Goal: Task Accomplishment & Management: Manage account settings

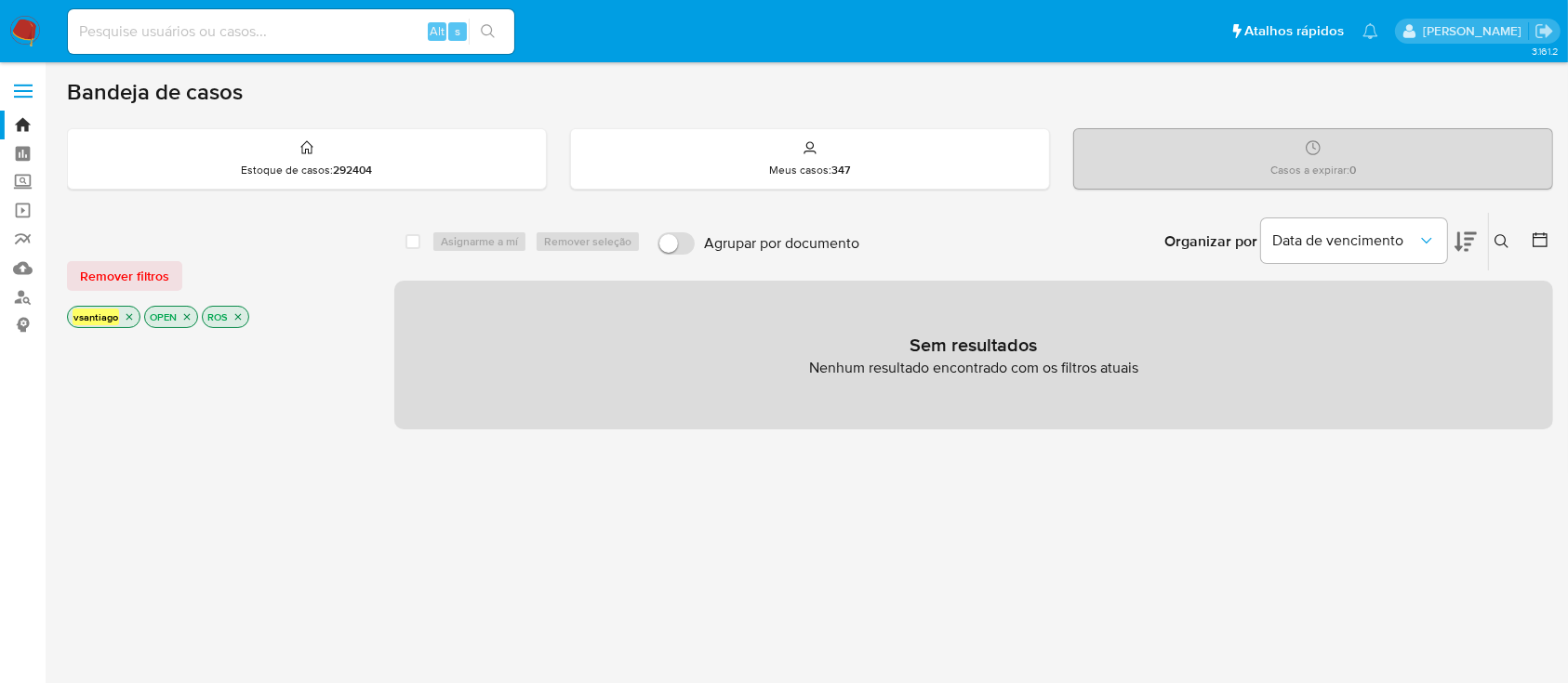
click at [1020, 533] on div "select-all-cases-checkbox Asignarme a mí Remover seleção Agrupar por documento …" at bounding box center [973, 632] width 1158 height 841
click at [818, 512] on div "select-all-cases-checkbox Asignarme a mí Remover seleção Agrupar por documento …" at bounding box center [973, 632] width 1158 height 841
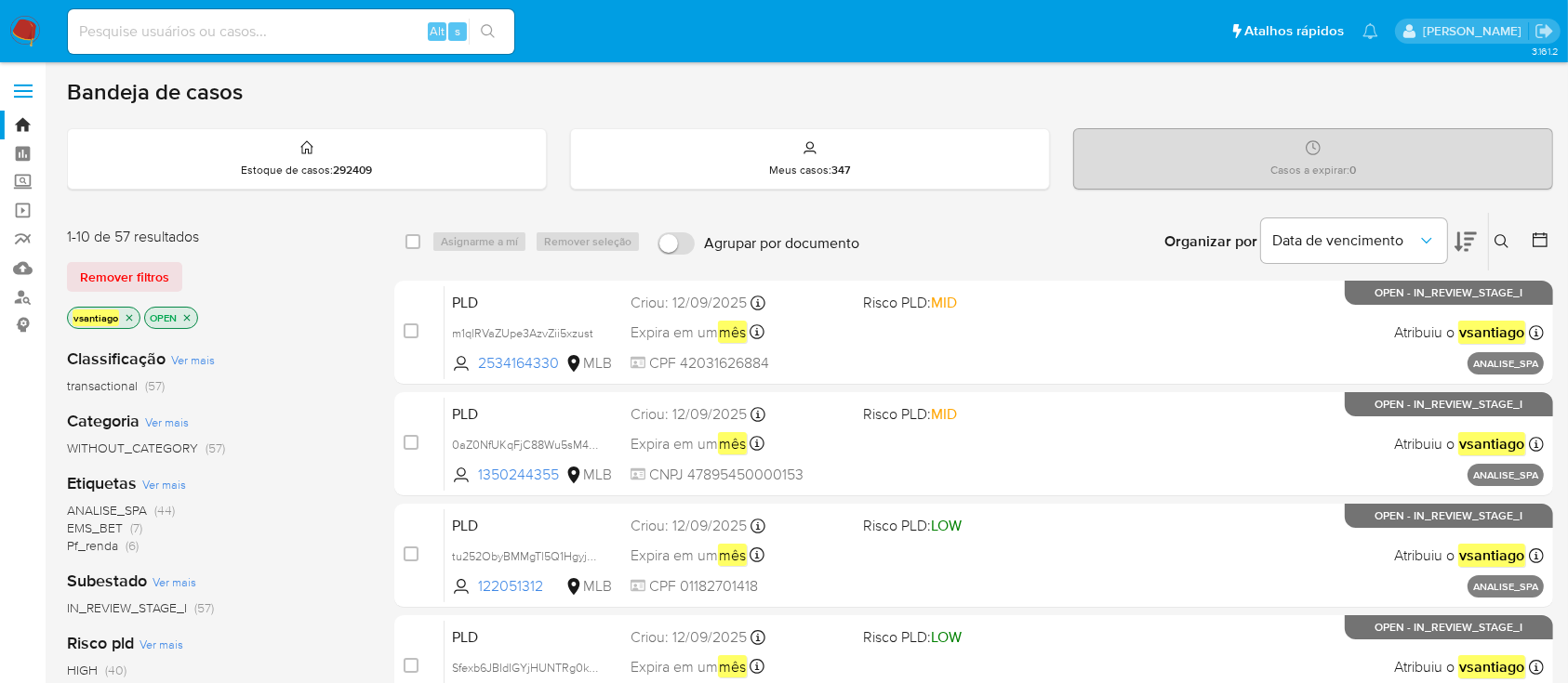
click at [330, 286] on div "Remover filtros" at bounding box center [215, 276] width 297 height 29
click at [329, 300] on div "1-10 de 57 resultados Remover filtros vsantiago OPEN" at bounding box center [215, 279] width 297 height 106
drag, startPoint x: 110, startPoint y: 553, endPoint x: 105, endPoint y: 541, distance: 13.0
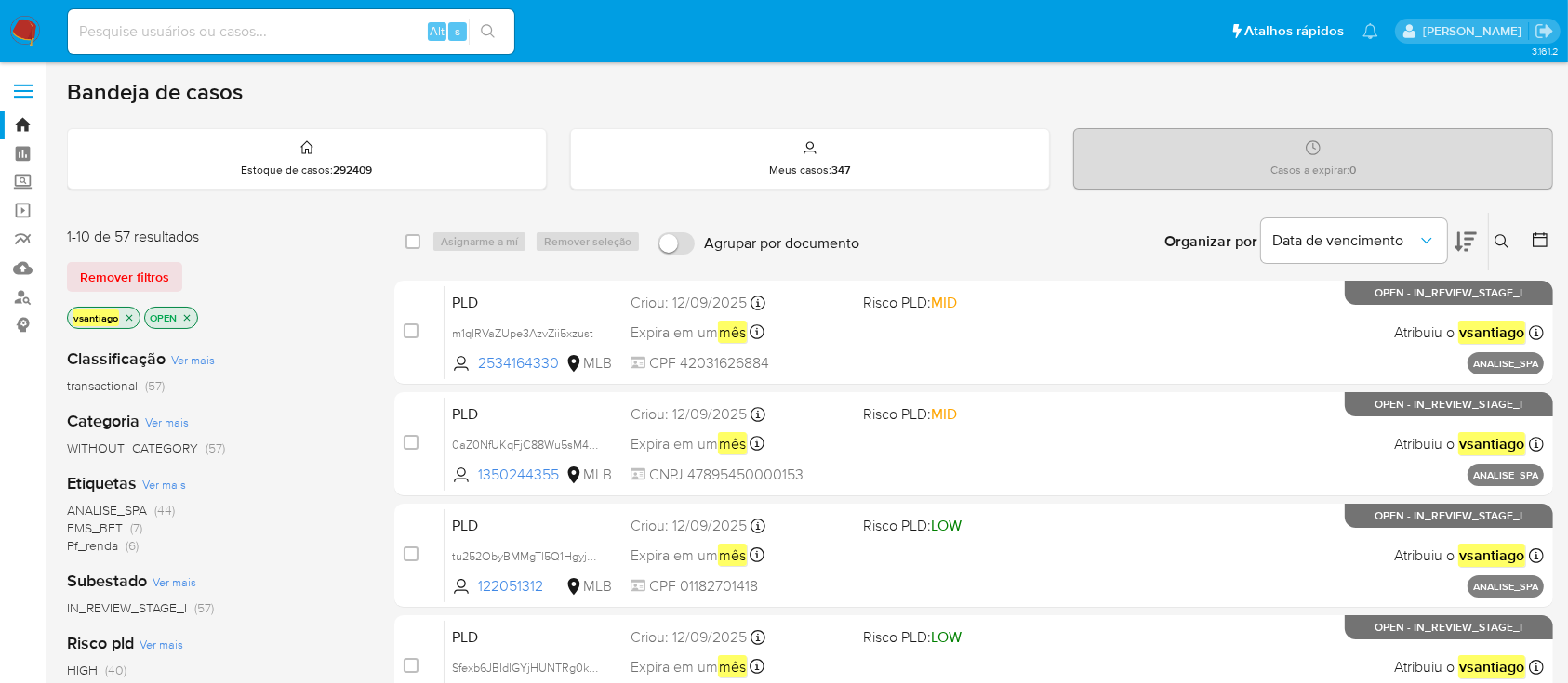
click at [109, 550] on span "Pf_renda" at bounding box center [92, 545] width 51 height 19
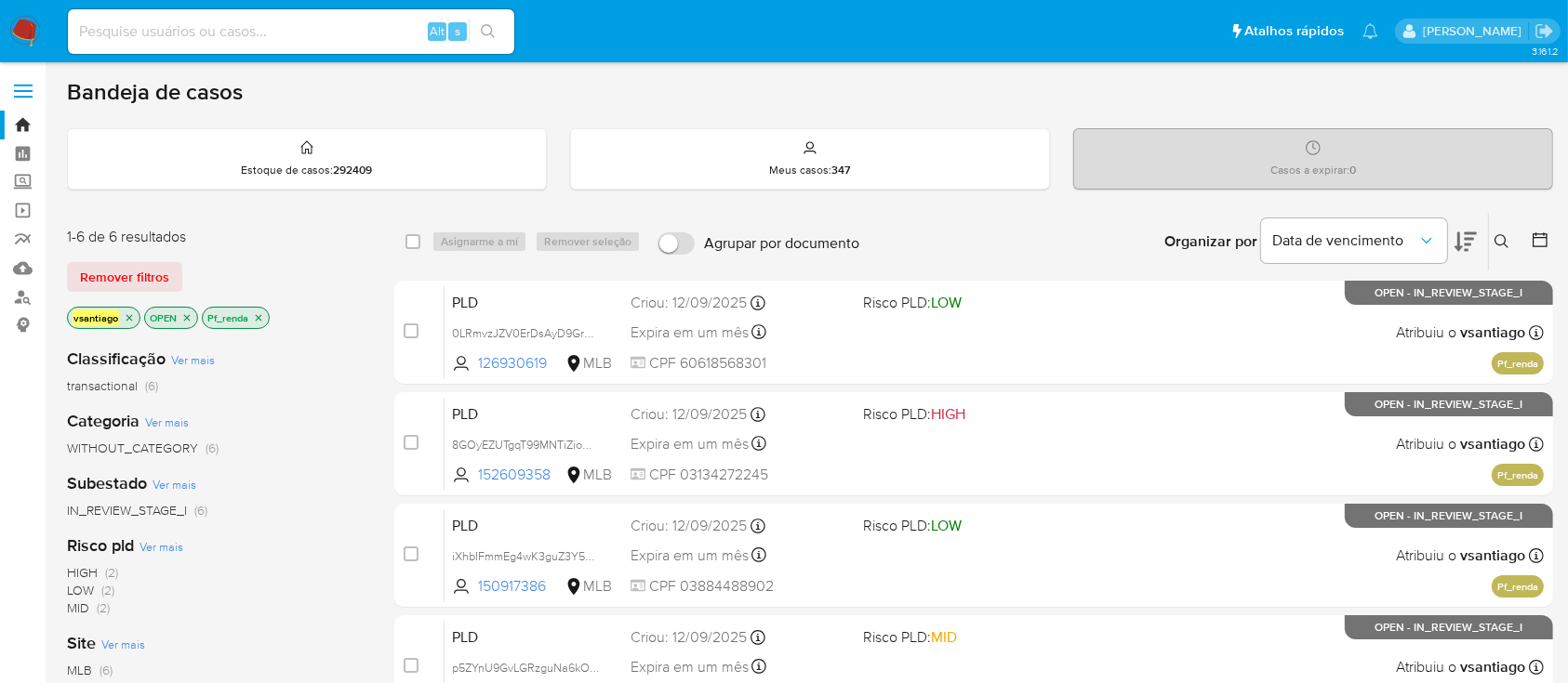
scroll to position [447, 0]
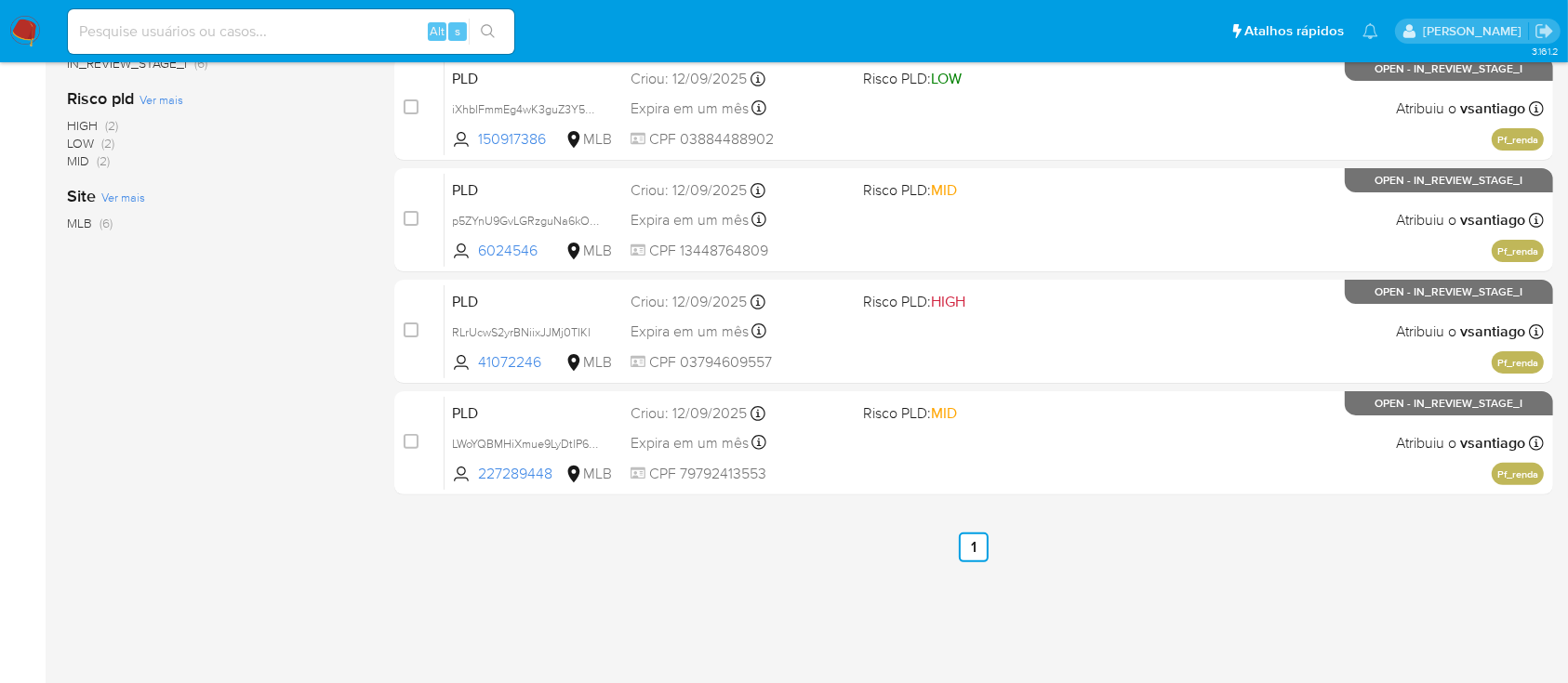
click at [631, 558] on ul "Anterior 1 Siguiente" at bounding box center [973, 547] width 1158 height 29
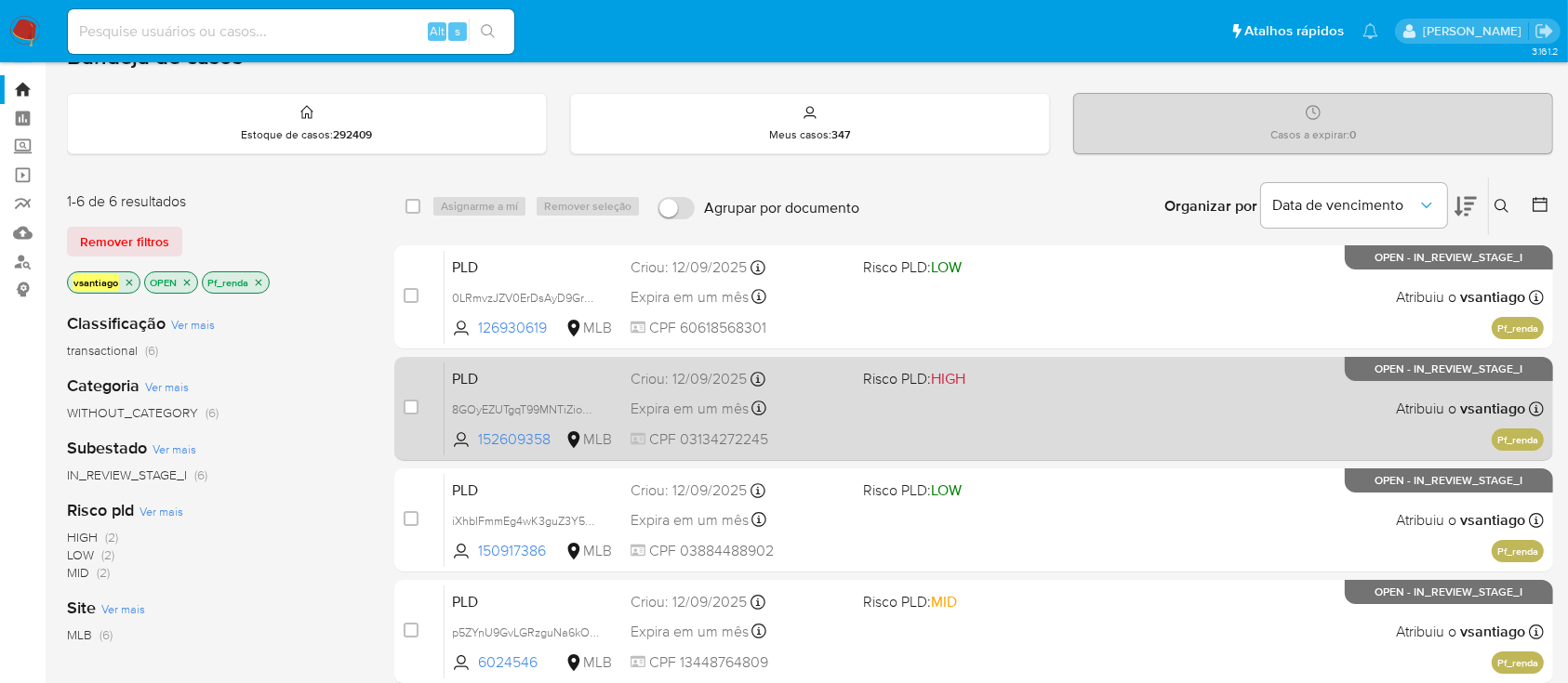
scroll to position [0, 0]
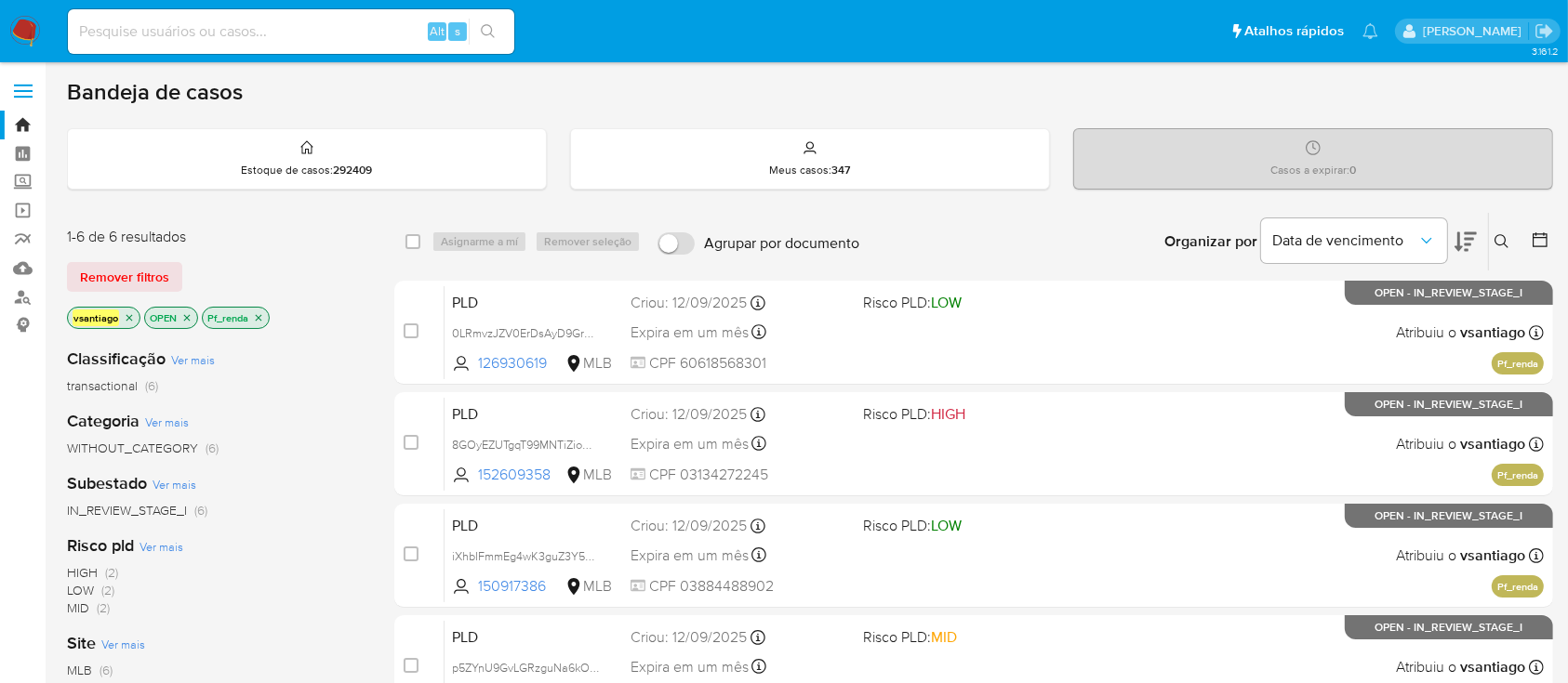
click at [332, 230] on div "1-6 de 6 resultados" at bounding box center [215, 236] width 297 height 21
click at [349, 242] on div "1-6 de 6 resultados" at bounding box center [215, 236] width 297 height 21
click at [259, 320] on icon "close-filter" at bounding box center [258, 317] width 11 height 11
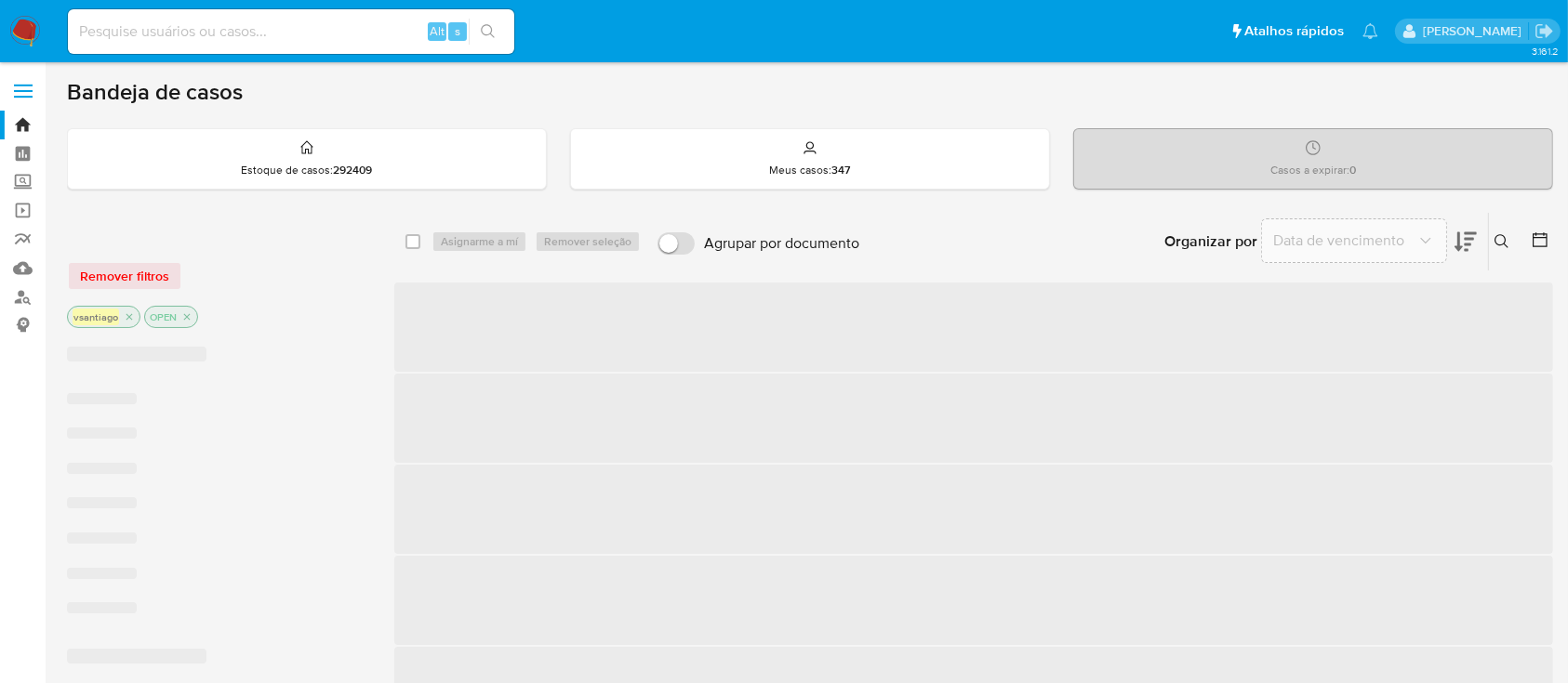
click at [304, 257] on div "Remover filtros vsantiago OPEN" at bounding box center [215, 278] width 297 height 105
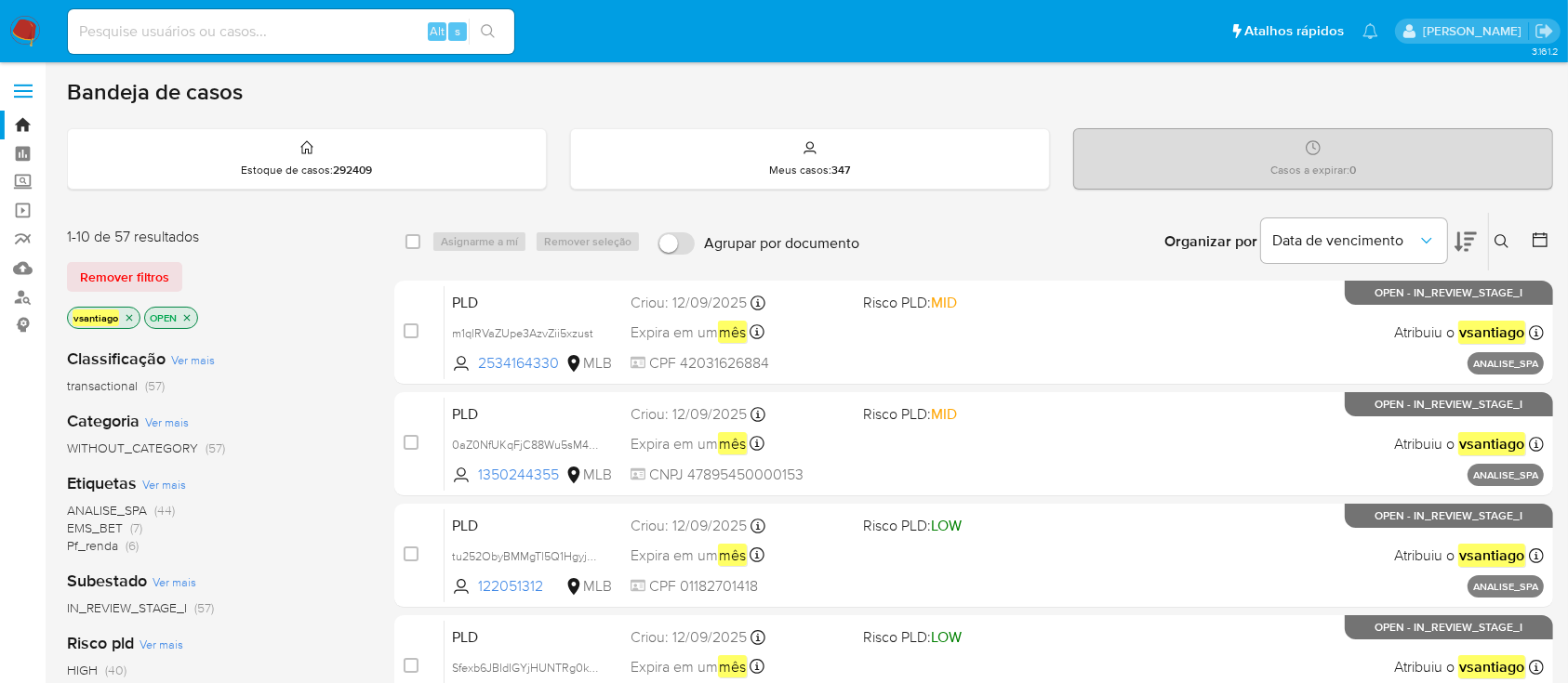
click at [301, 296] on div "1-10 de 57 resultados Remover filtros vsantiago OPEN" at bounding box center [215, 279] width 297 height 106
click at [302, 271] on div "Remover filtros" at bounding box center [215, 276] width 297 height 29
click at [296, 278] on div "Remover filtros" at bounding box center [215, 276] width 297 height 29
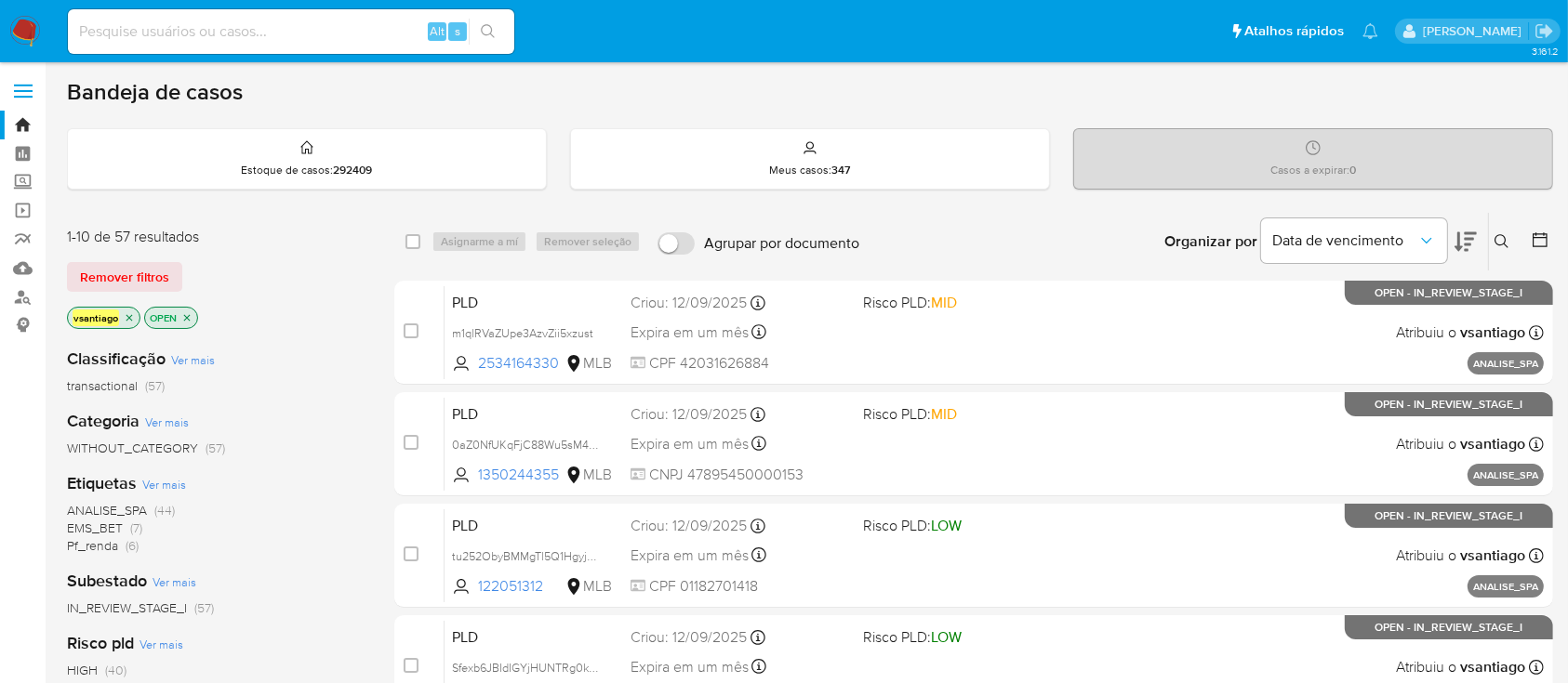
click at [282, 321] on div "vsantiago OPEN" at bounding box center [215, 319] width 297 height 26
drag, startPoint x: 286, startPoint y: 268, endPoint x: 273, endPoint y: 236, distance: 34.5
click at [287, 267] on div "Remover filtros" at bounding box center [215, 276] width 297 height 29
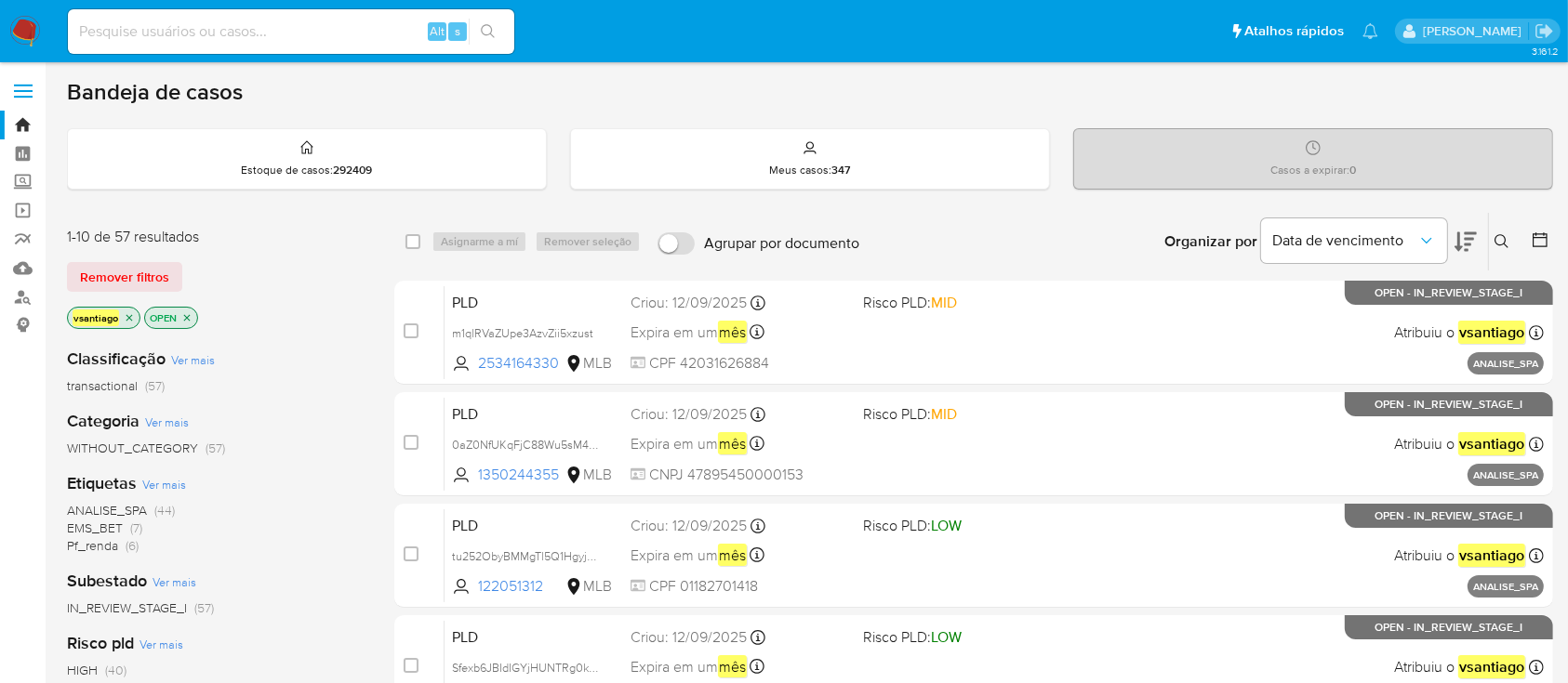
click at [268, 280] on div "Remover filtros" at bounding box center [215, 276] width 297 height 29
click at [292, 315] on div "vsantiago OPEN" at bounding box center [215, 319] width 297 height 26
click at [705, 88] on div "Bandeja de casos" at bounding box center [809, 92] width 1486 height 27
click at [318, 249] on div "1-10 de 57 resultados Remover filtros vsantiago OPEN" at bounding box center [215, 279] width 297 height 106
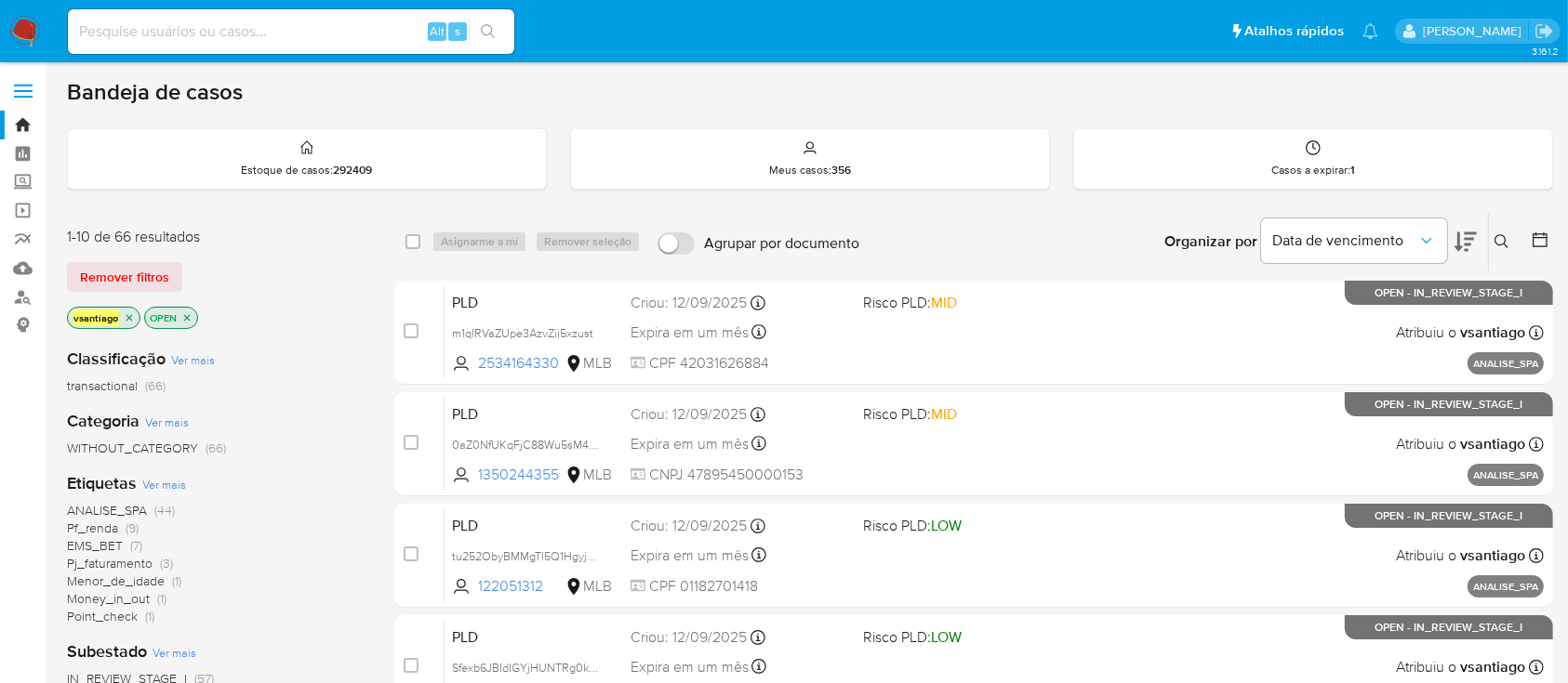
click at [340, 310] on div "vsantiago OPEN" at bounding box center [215, 319] width 297 height 26
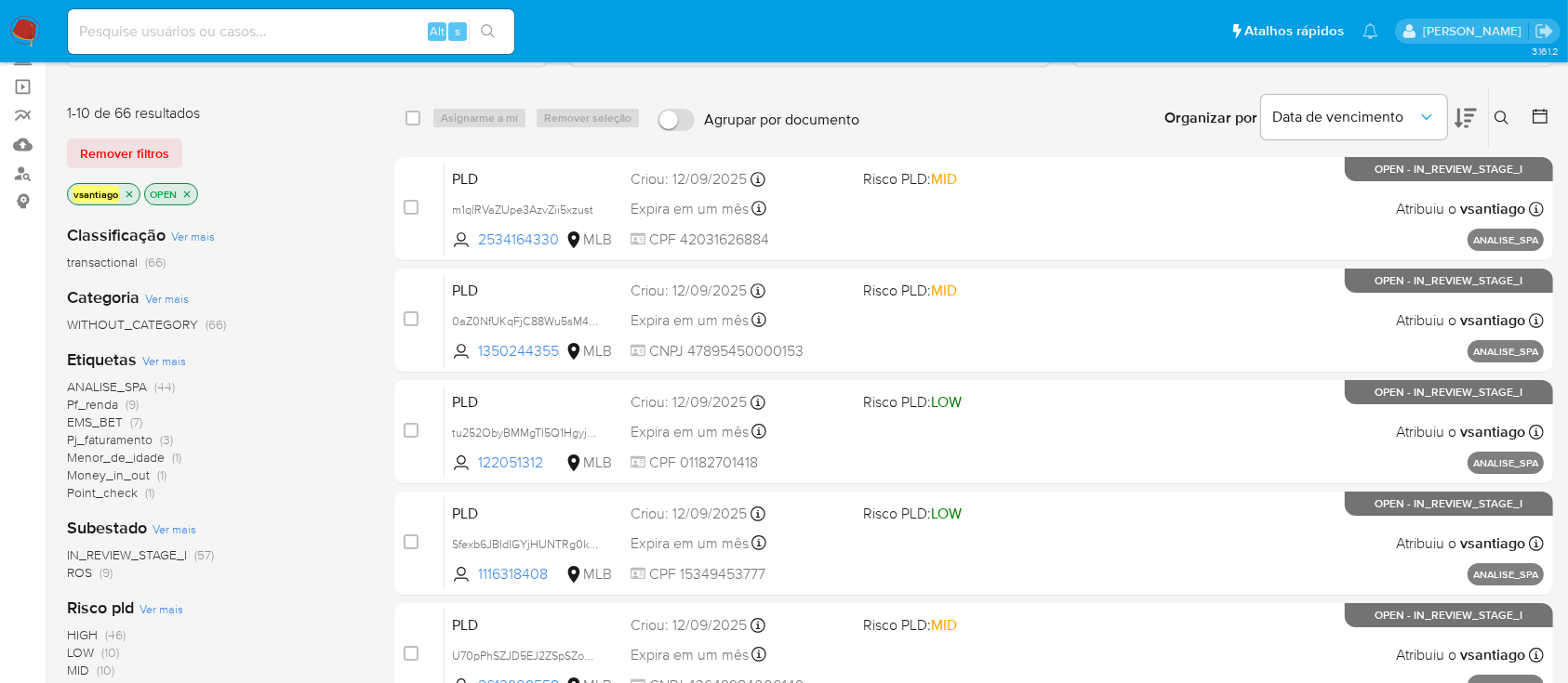
click at [93, 573] on span "ROS (9)" at bounding box center [89, 573] width 45 height 18
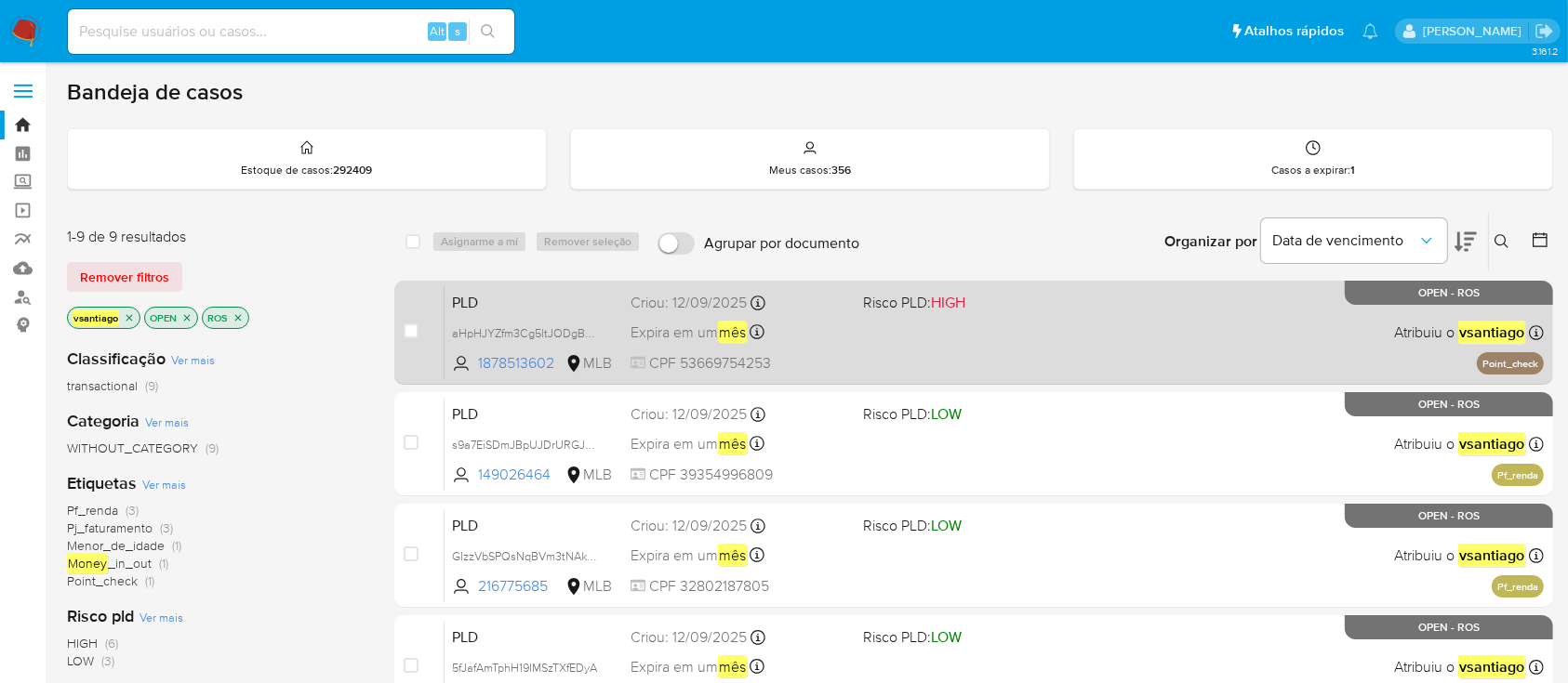
click at [906, 323] on div "PLD aHpHJYZfm3Cg5ltJODgB5OYm 1878513602 MLB Risco PLD: HIGH Criou: 12/09/2025 C…" at bounding box center [993, 332] width 1099 height 94
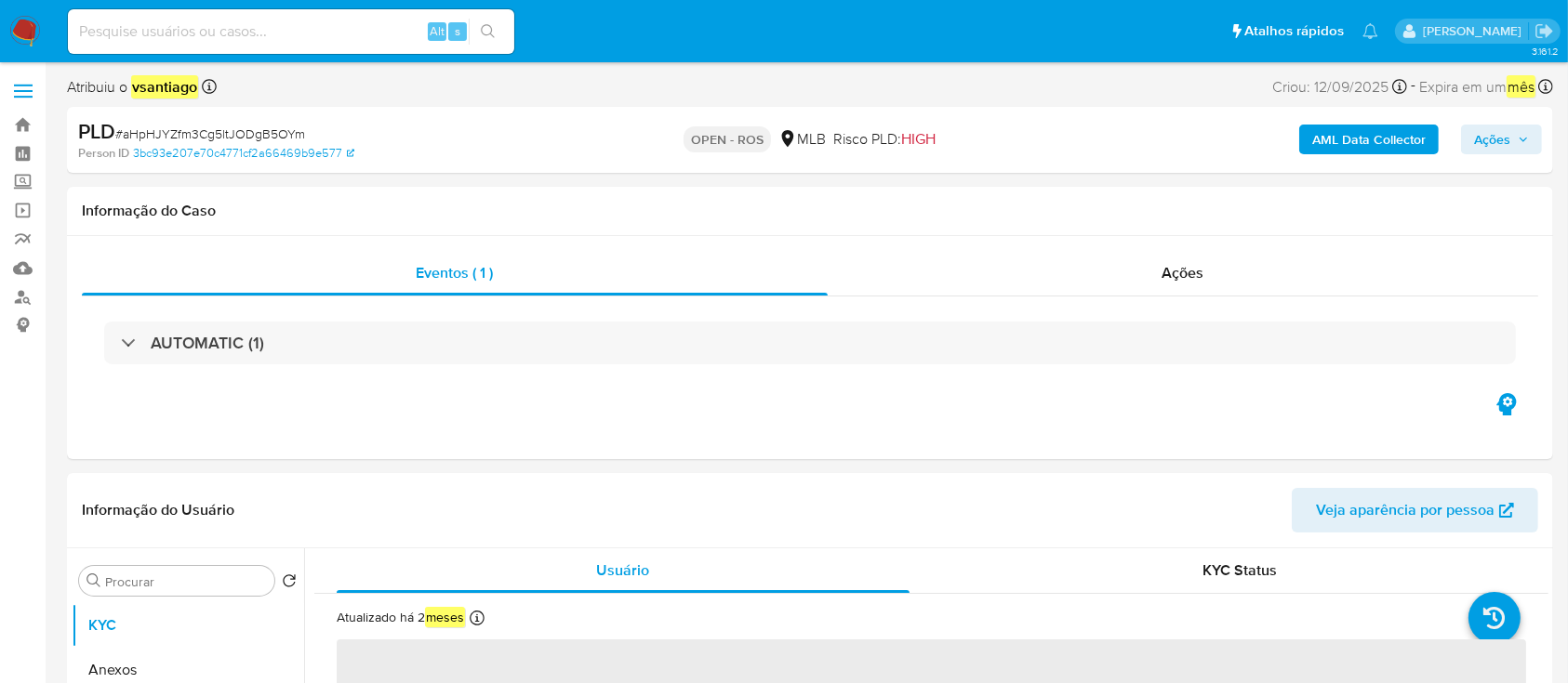
select select "10"
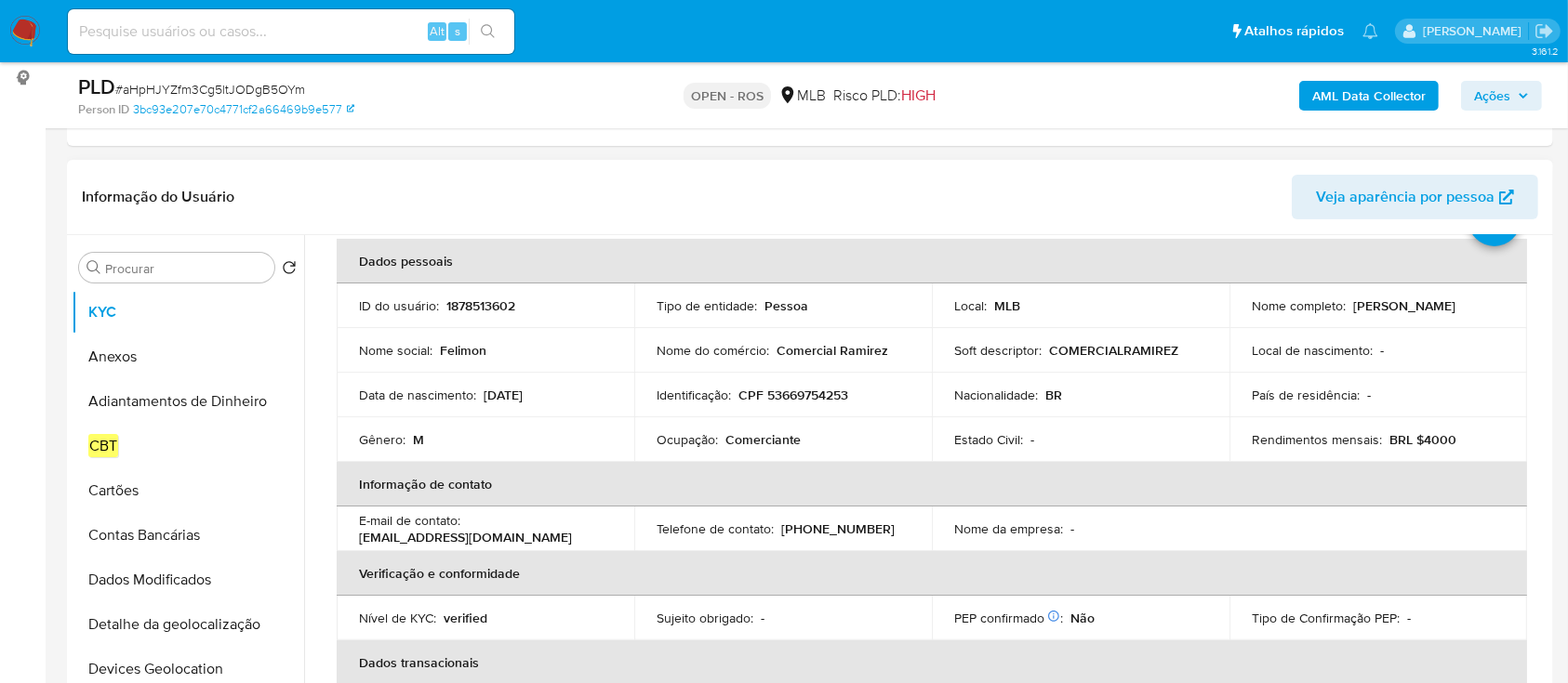
scroll to position [123, 0]
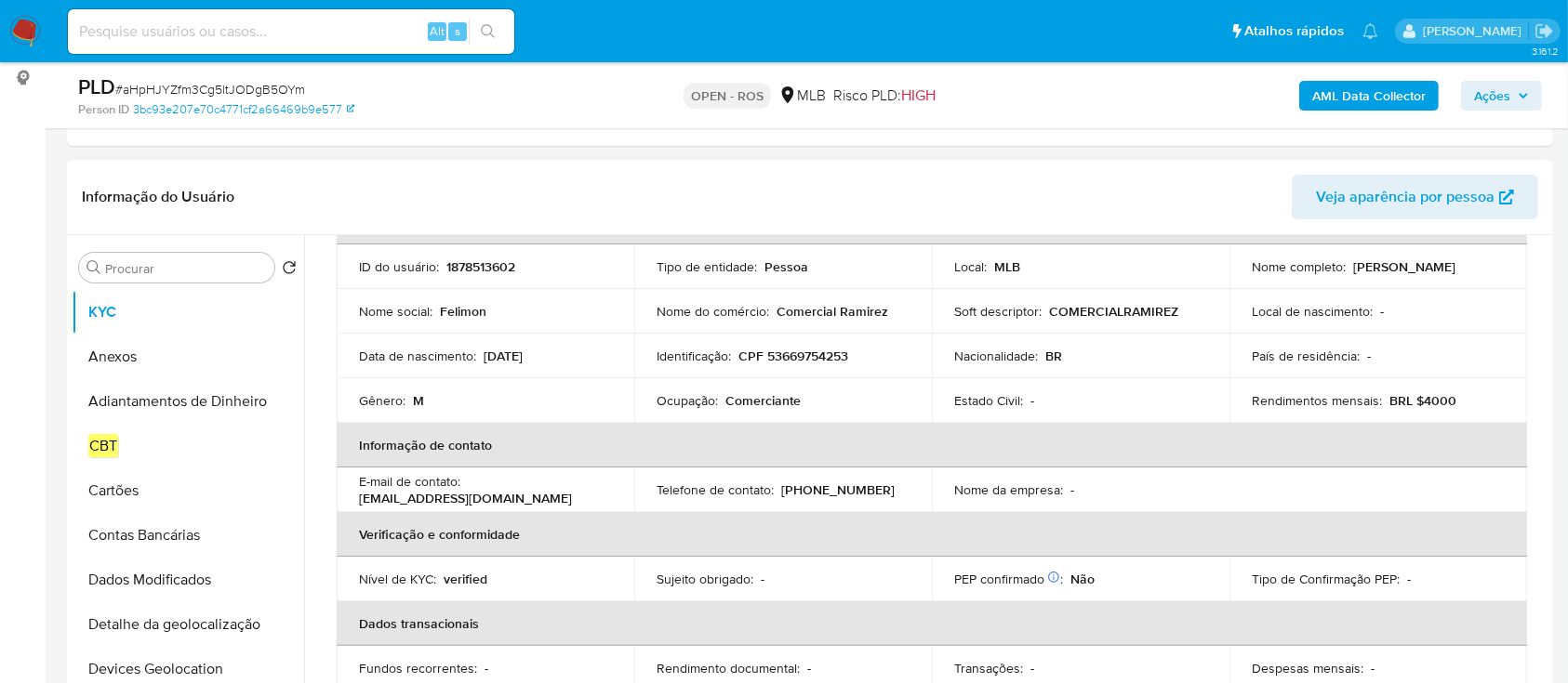
drag, startPoint x: 1351, startPoint y: 268, endPoint x: 1465, endPoint y: 270, distance: 114.0
click at [1455, 270] on p "[PERSON_NAME]" at bounding box center [1404, 267] width 102 height 17
click at [1420, 278] on td "Nome completo : [PERSON_NAME]" at bounding box center [1378, 267] width 297 height 45
drag, startPoint x: 1346, startPoint y: 265, endPoint x: 1477, endPoint y: 265, distance: 131.0
click at [1477, 265] on div "Nome completo : [PERSON_NAME]" at bounding box center [1378, 267] width 253 height 17
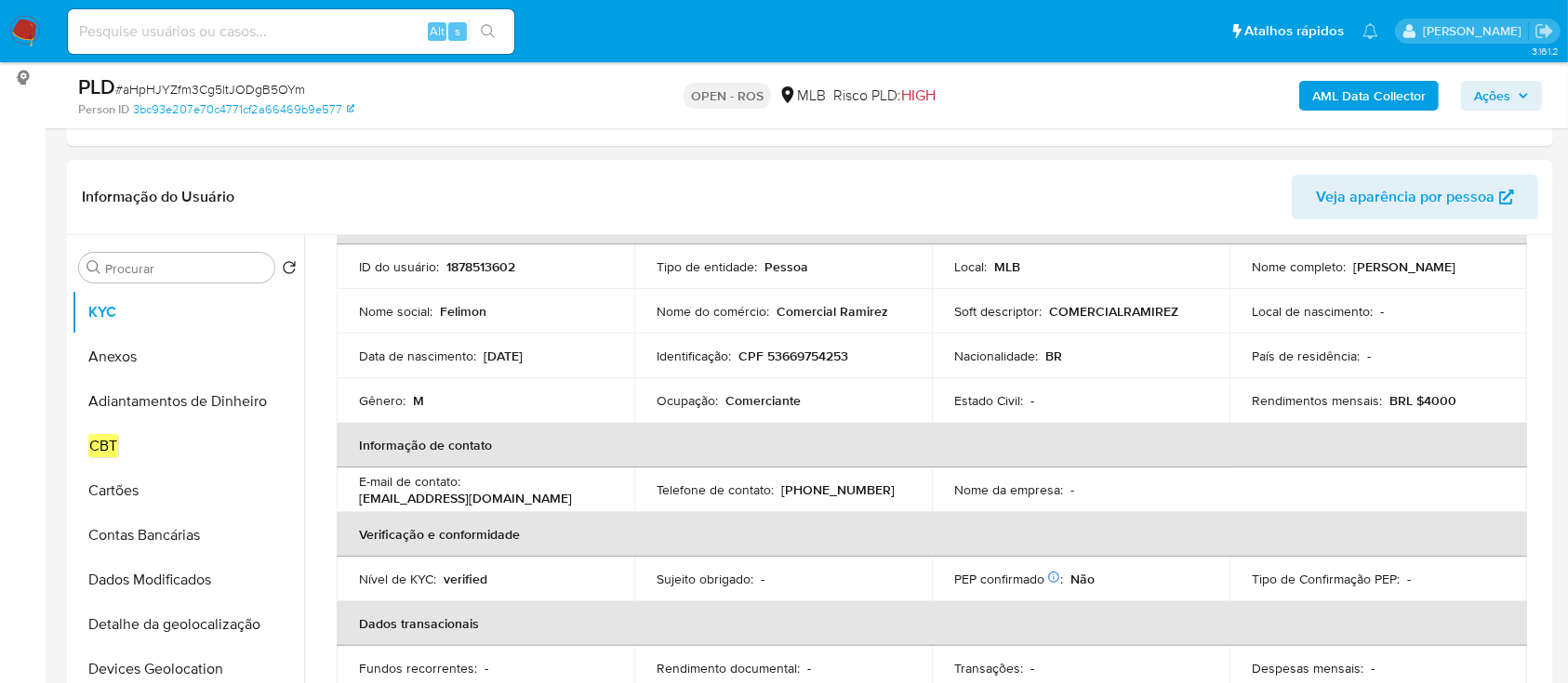
copy p "[PERSON_NAME]"
click at [804, 349] on p "CPF 53669754253" at bounding box center [793, 356] width 110 height 17
copy p "53669754253"
click at [125, 367] on button "Anexos" at bounding box center [180, 357] width 218 height 45
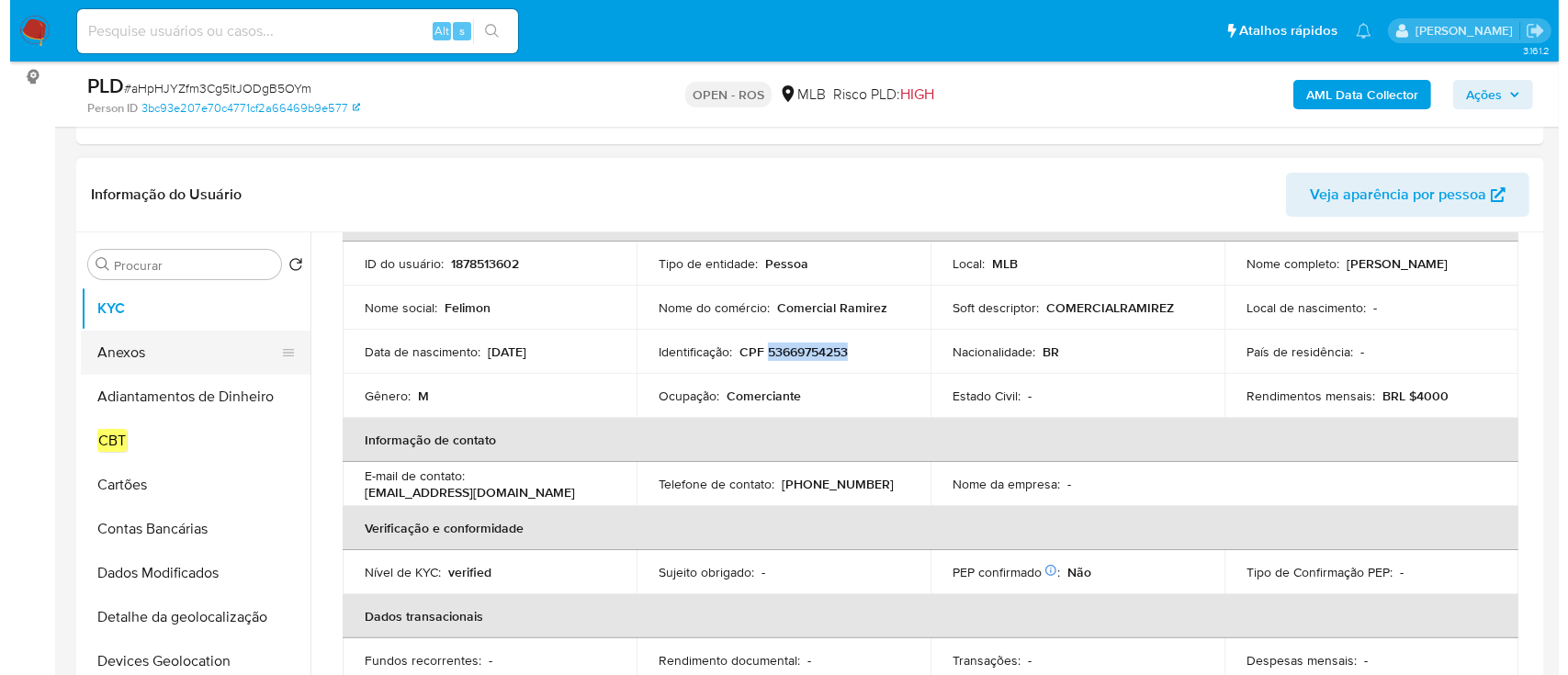
scroll to position [0, 0]
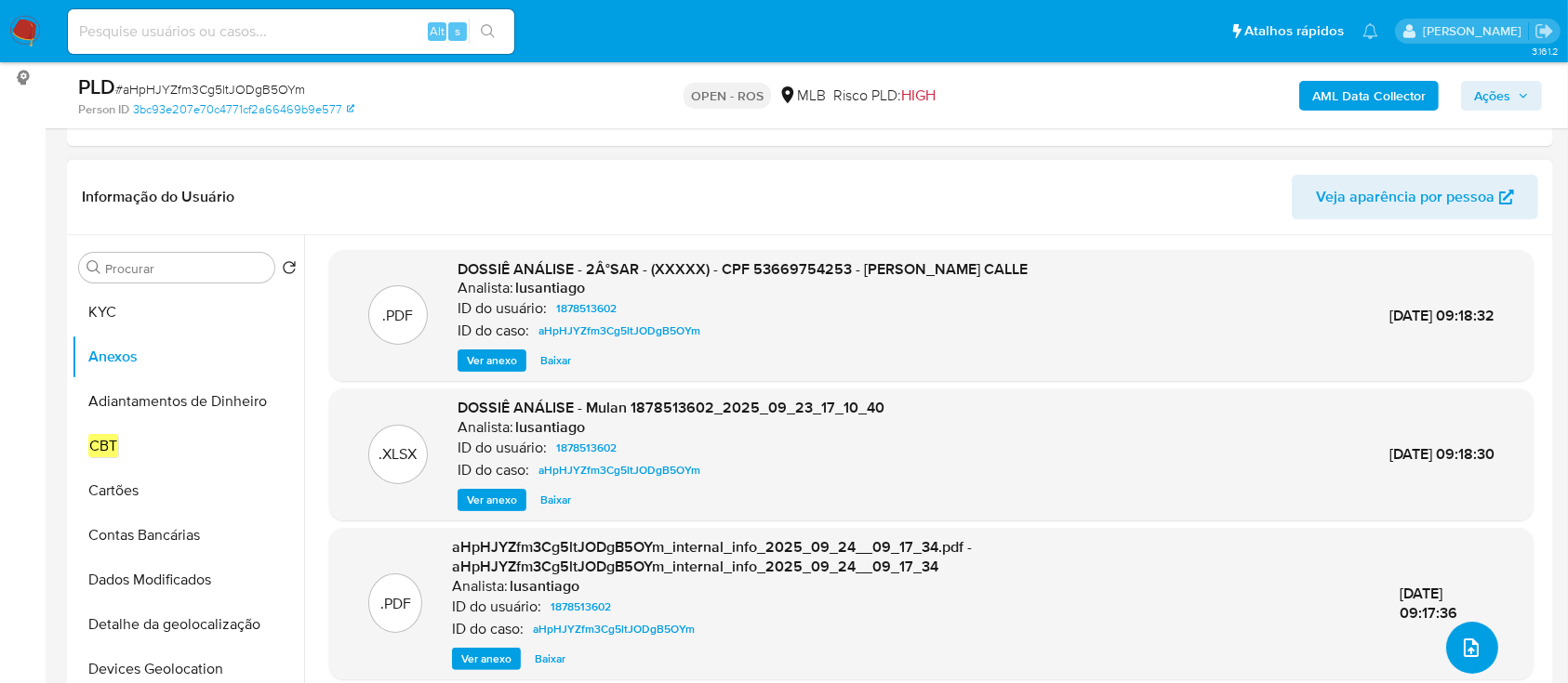
click at [1462, 644] on icon "upload-file" at bounding box center [1471, 648] width 23 height 23
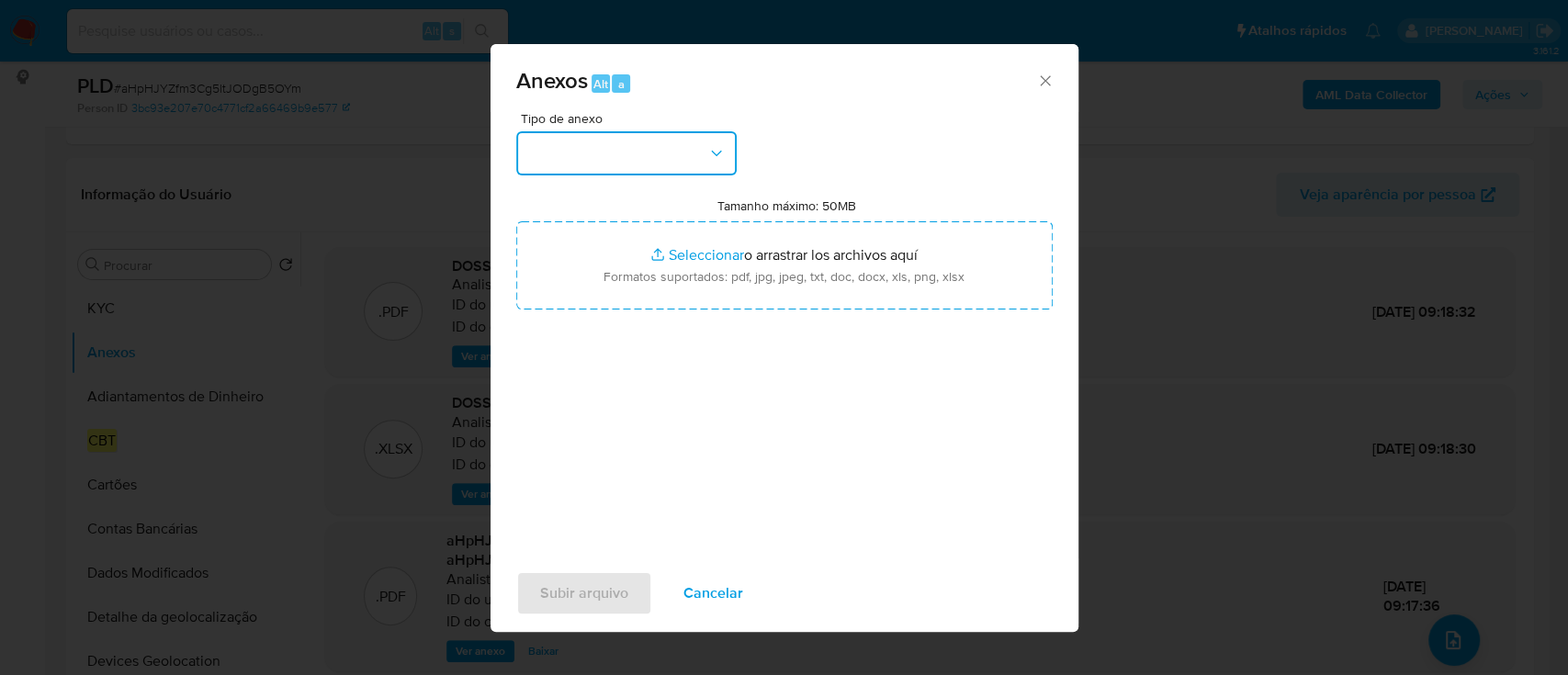
click at [674, 157] on button "button" at bounding box center [627, 154] width 221 height 45
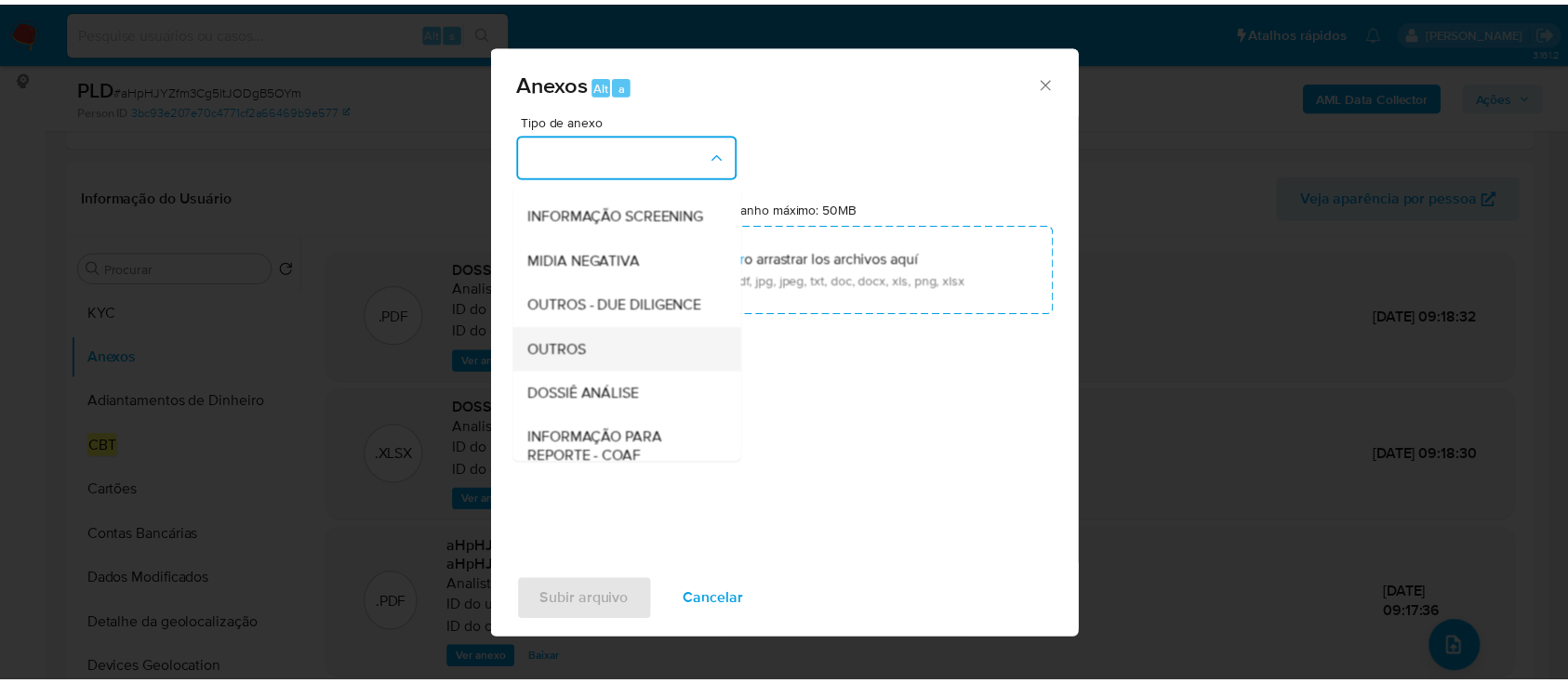
scroll to position [285, 0]
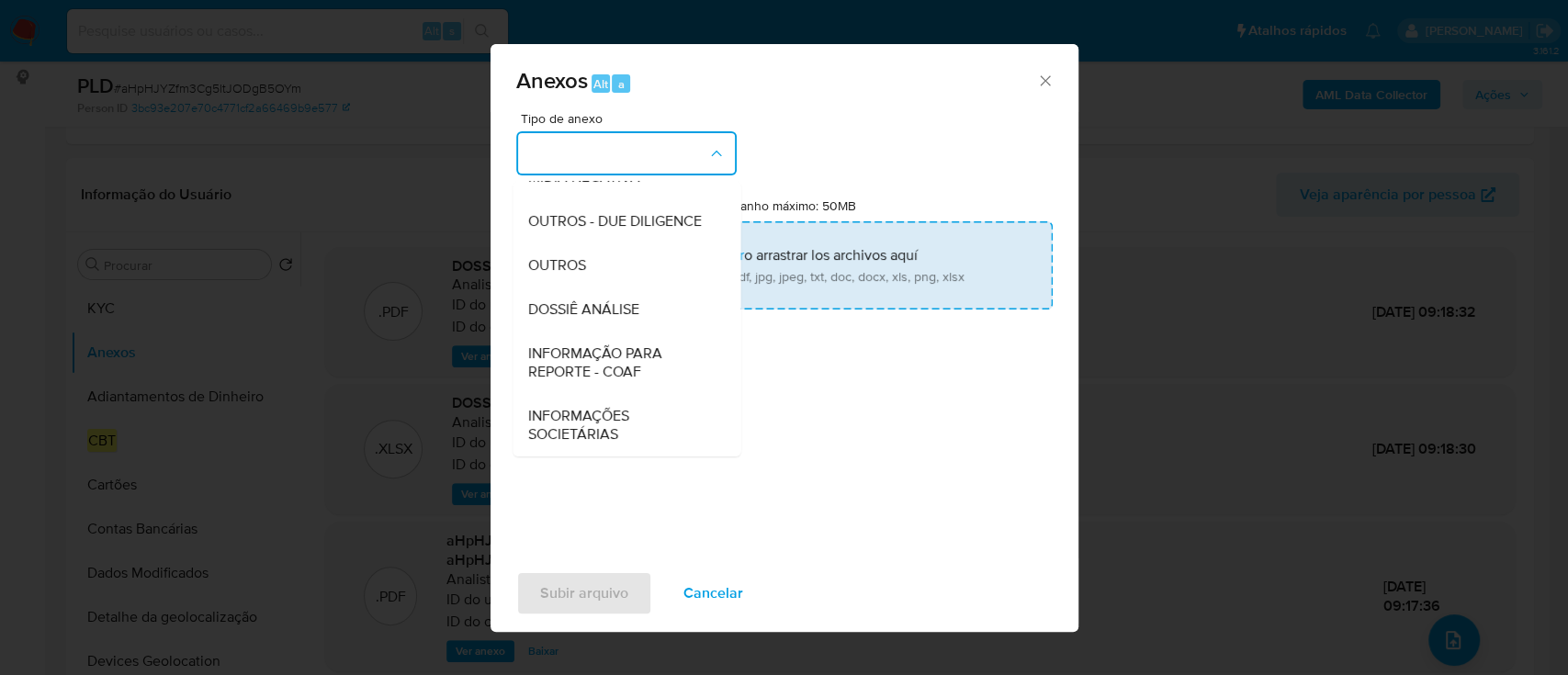
click at [602, 373] on span "INFORMAÇÃO PARA REPORTE - COAF" at bounding box center [620, 363] width 187 height 37
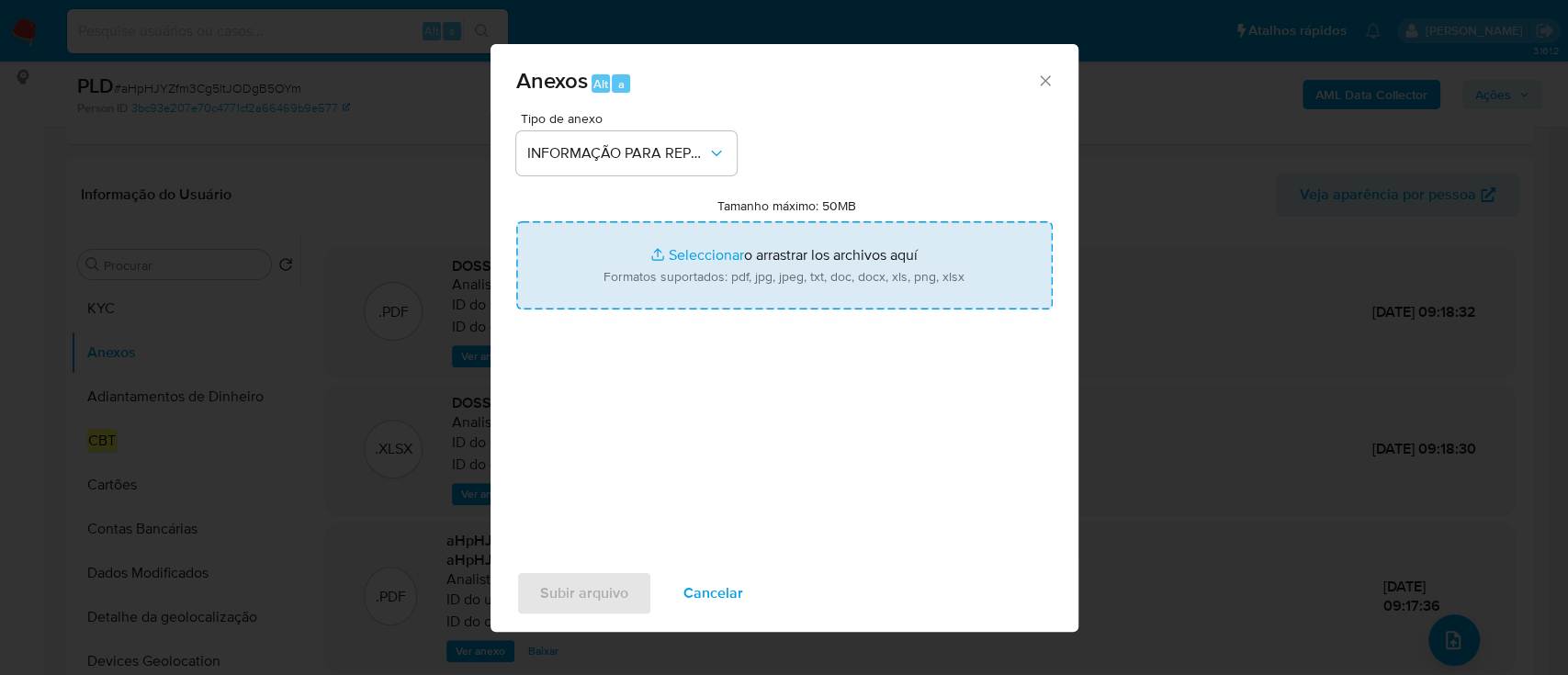
type input "C:\fakepath\2°SAR - aHpHJYZfm3Cg5ltJODgB5OYm - CPF 53669754253 - FELIMON RAMIRE…"
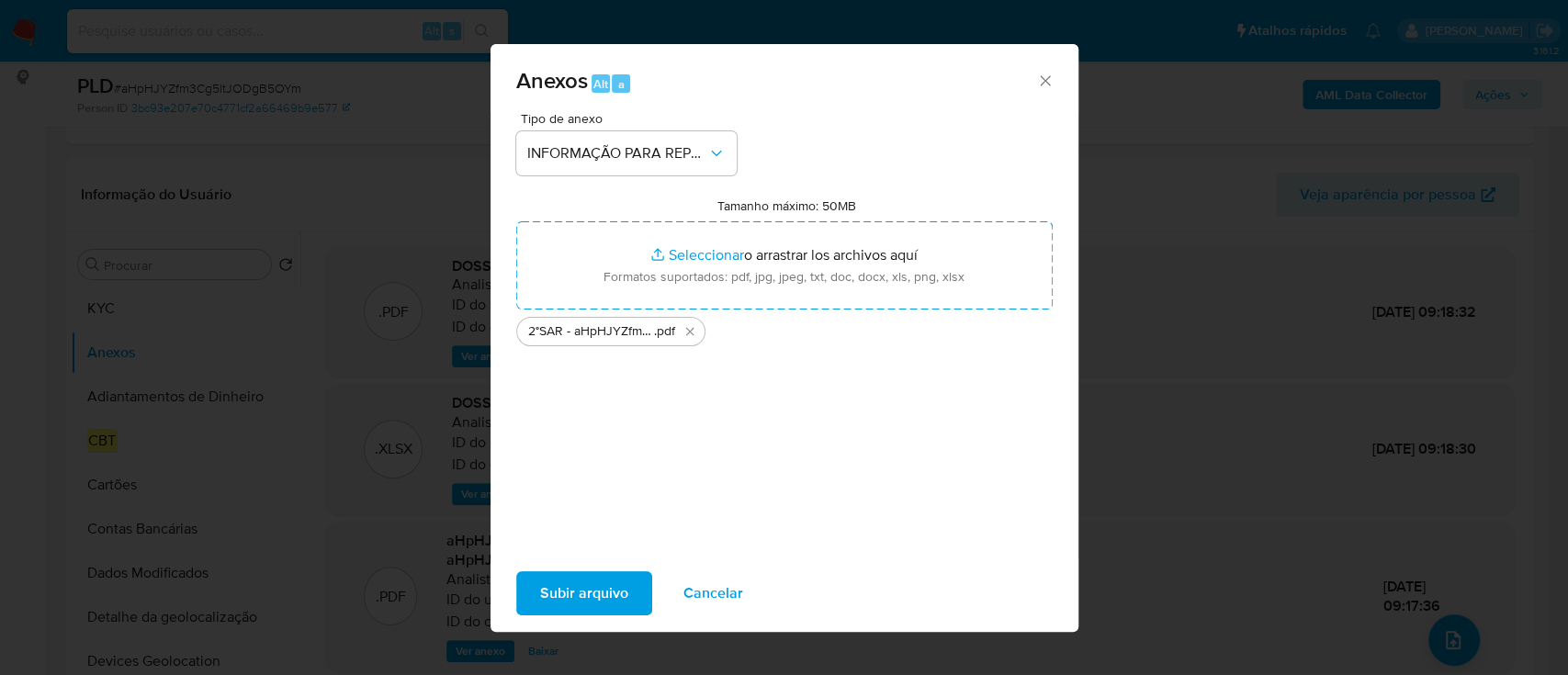
click at [602, 589] on span "Subir arquivo" at bounding box center [584, 594] width 88 height 41
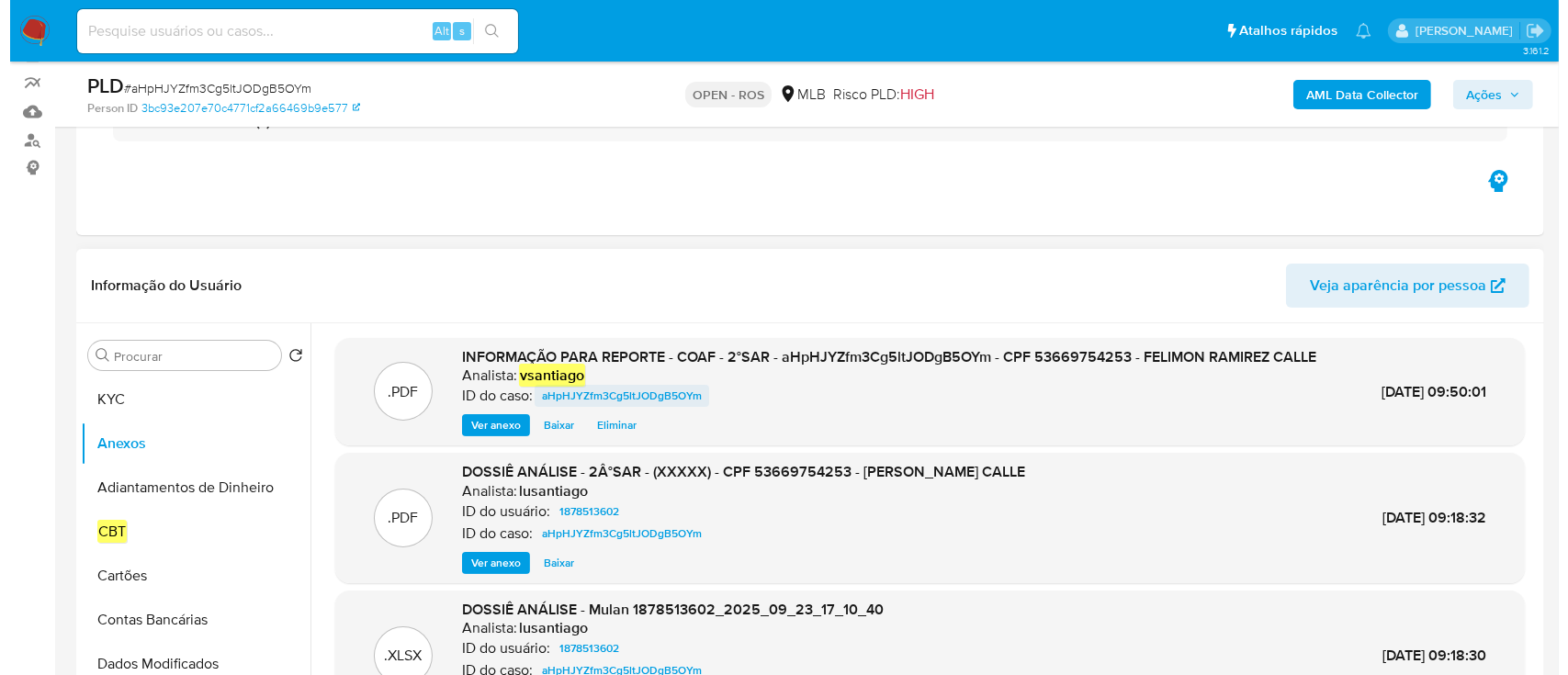
scroll to position [122, 0]
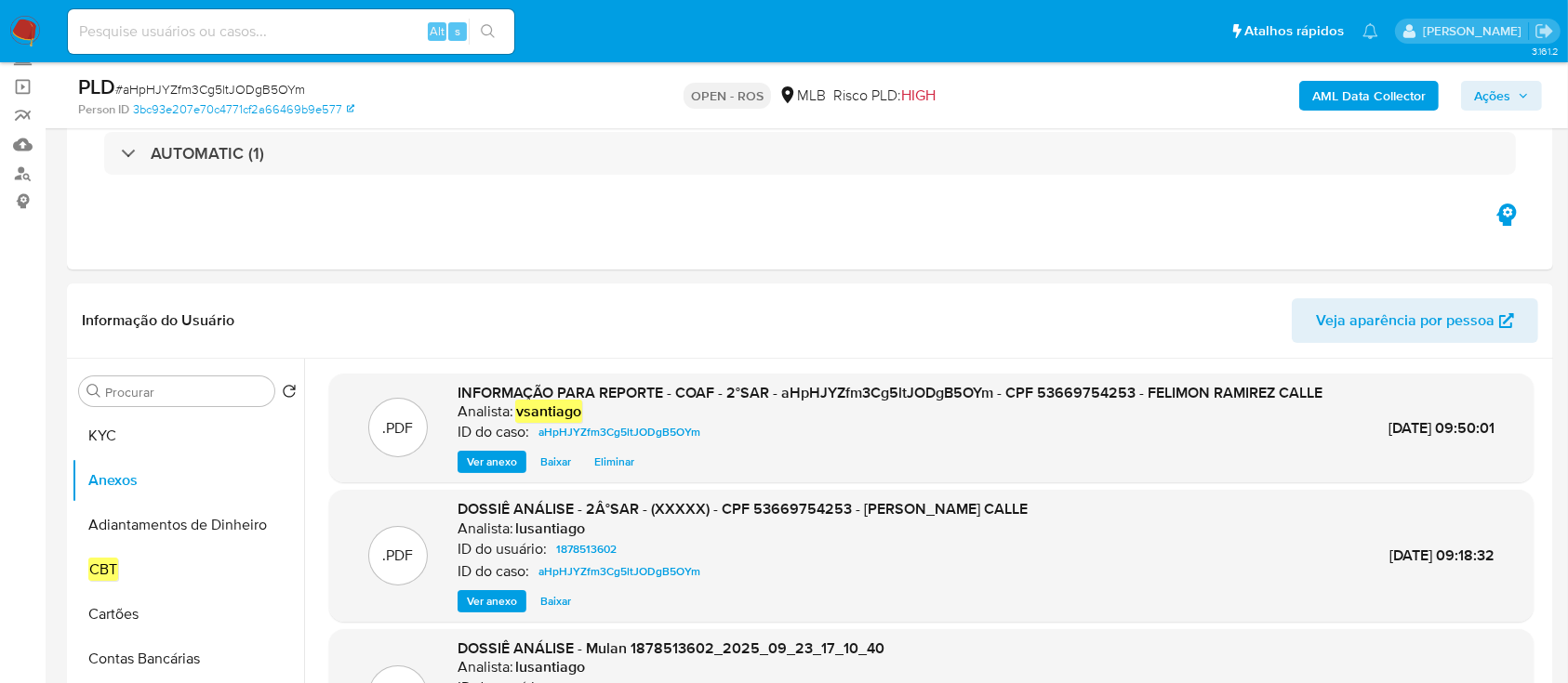
click at [1481, 91] on span "Ações" at bounding box center [1492, 95] width 36 height 29
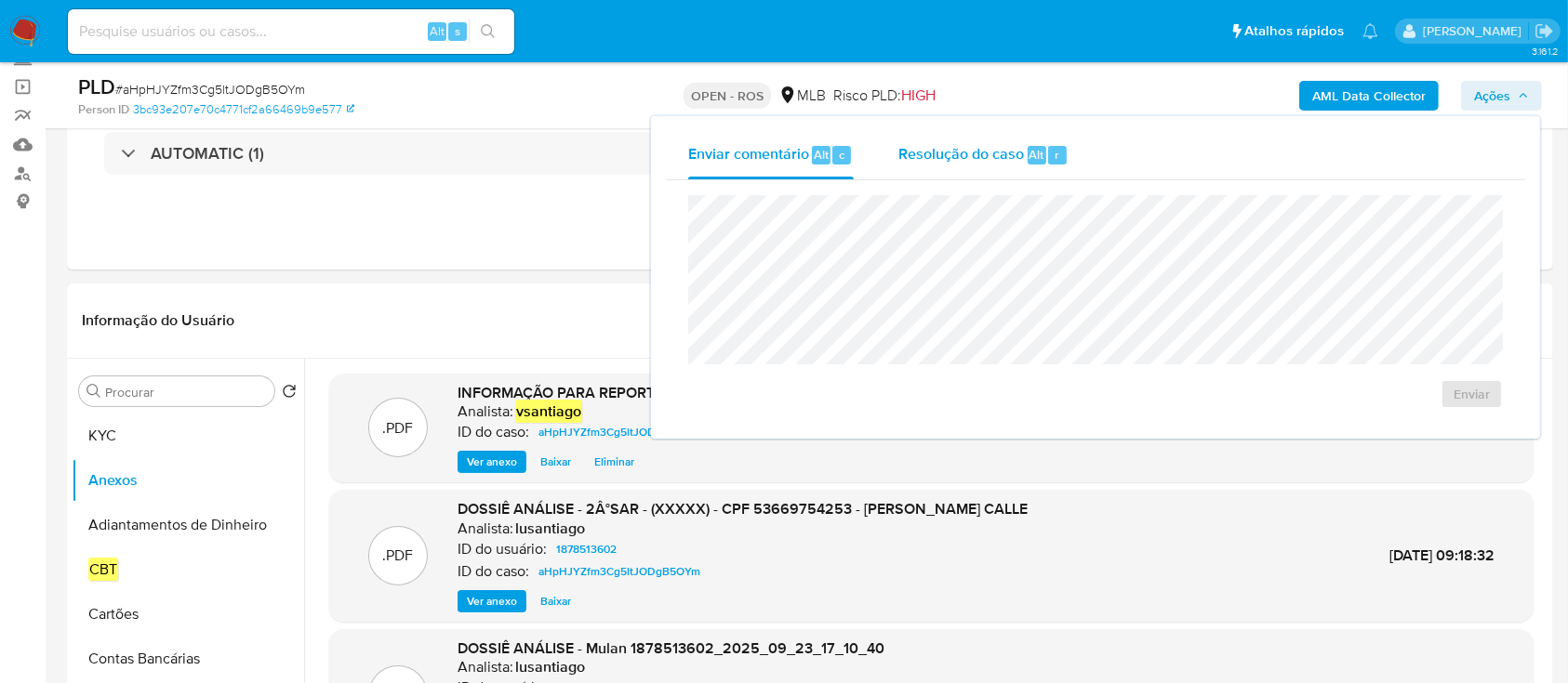
click at [1019, 155] on div "Resolução do caso Alt r" at bounding box center [984, 155] width 171 height 48
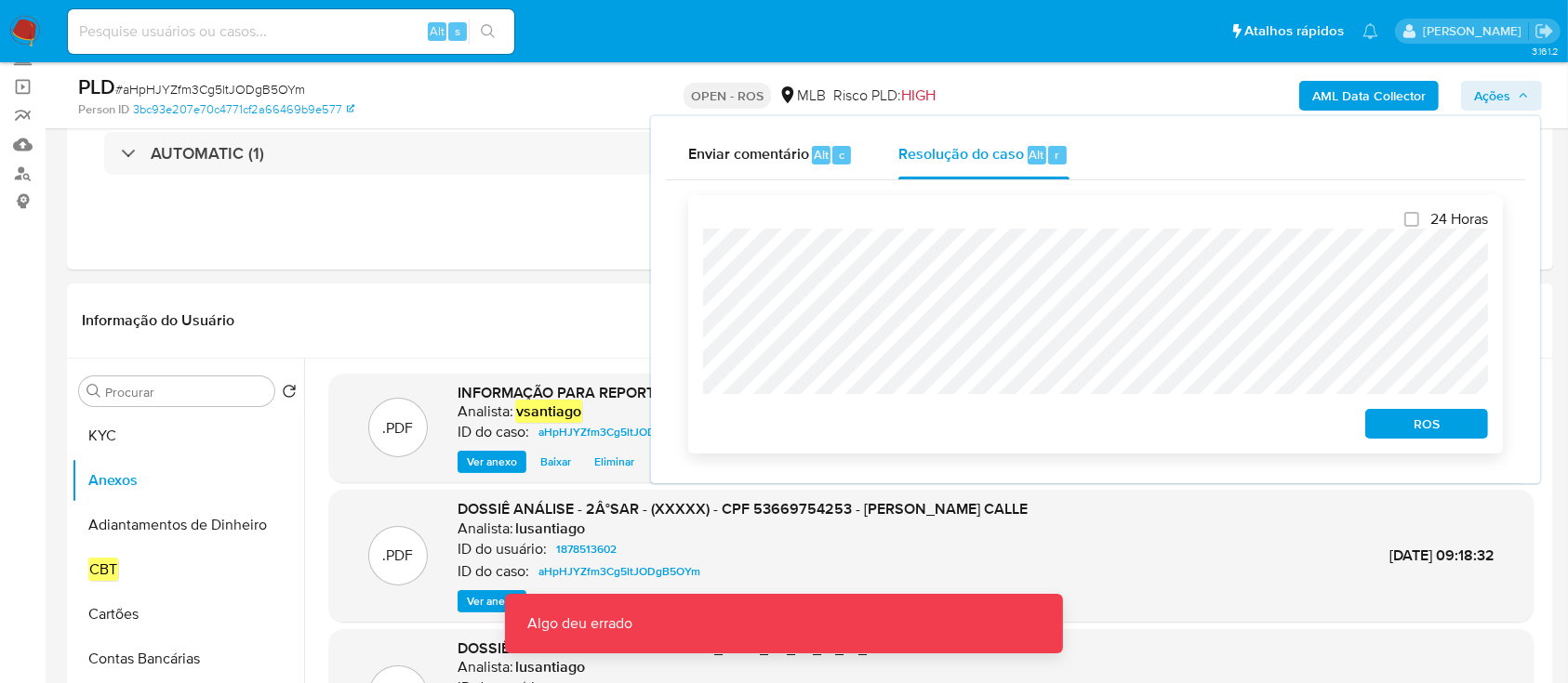
click at [1443, 411] on div "ROS" at bounding box center [1422, 420] width 130 height 37
click at [1442, 415] on span "ROS" at bounding box center [1426, 423] width 97 height 26
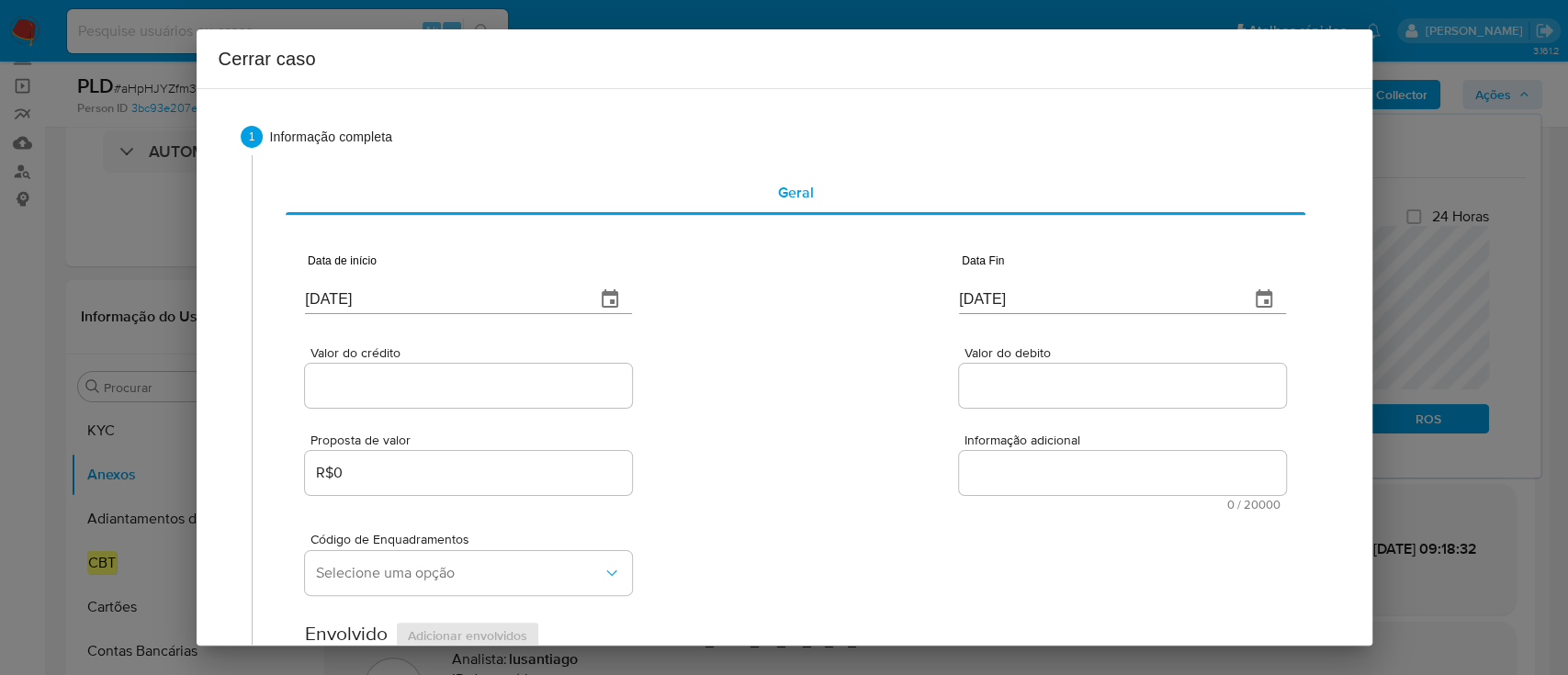
click at [317, 299] on input "25/09/2025" at bounding box center [443, 299] width 275 height 29
click at [317, 299] on input "[DATE]" at bounding box center [443, 299] width 275 height 29
click at [317, 299] on input "25/09/2025" at bounding box center [443, 299] width 275 height 29
paste input "01/08"
type input "01/08/2025"
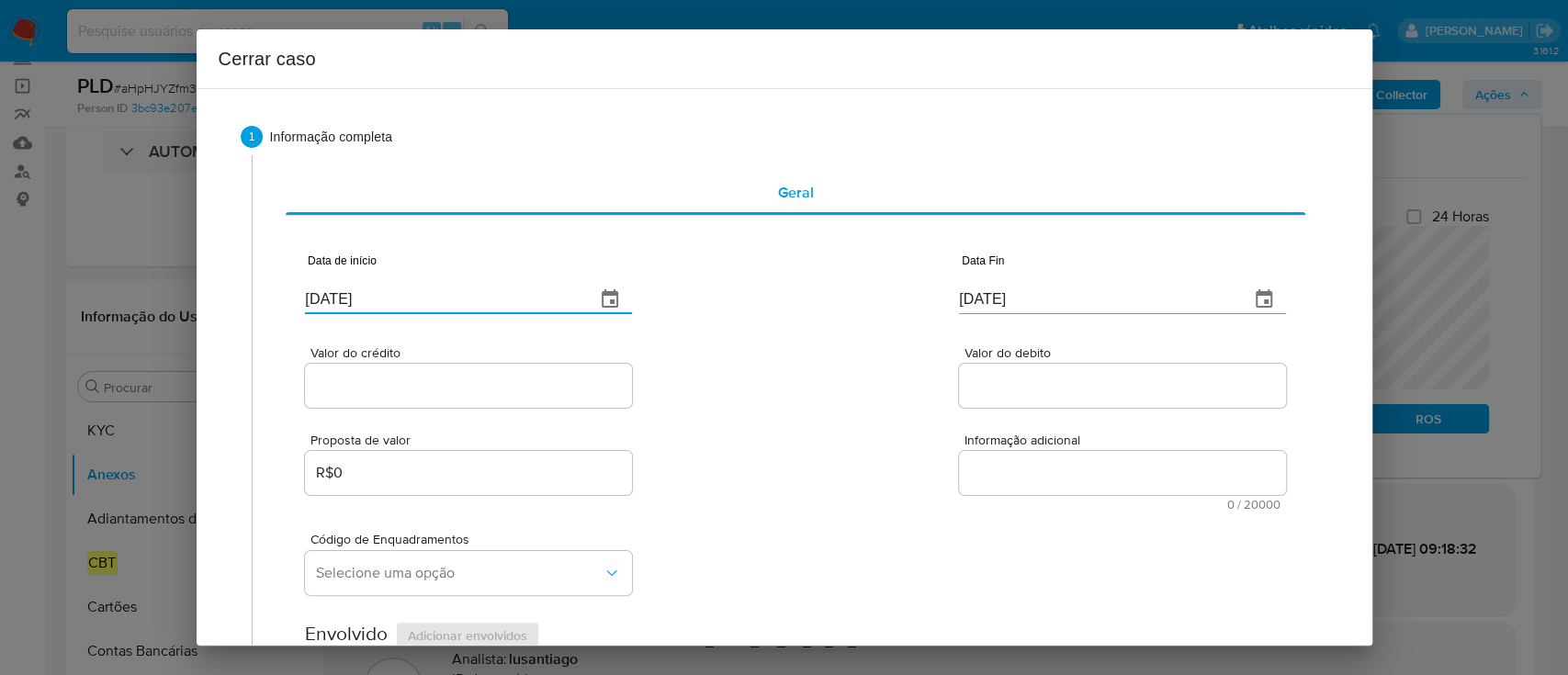
click at [750, 356] on div "Valor do crédito Valor do debito" at bounding box center [795, 368] width 980 height 87
click at [978, 300] on input "25/09/2025" at bounding box center [1096, 299] width 275 height 29
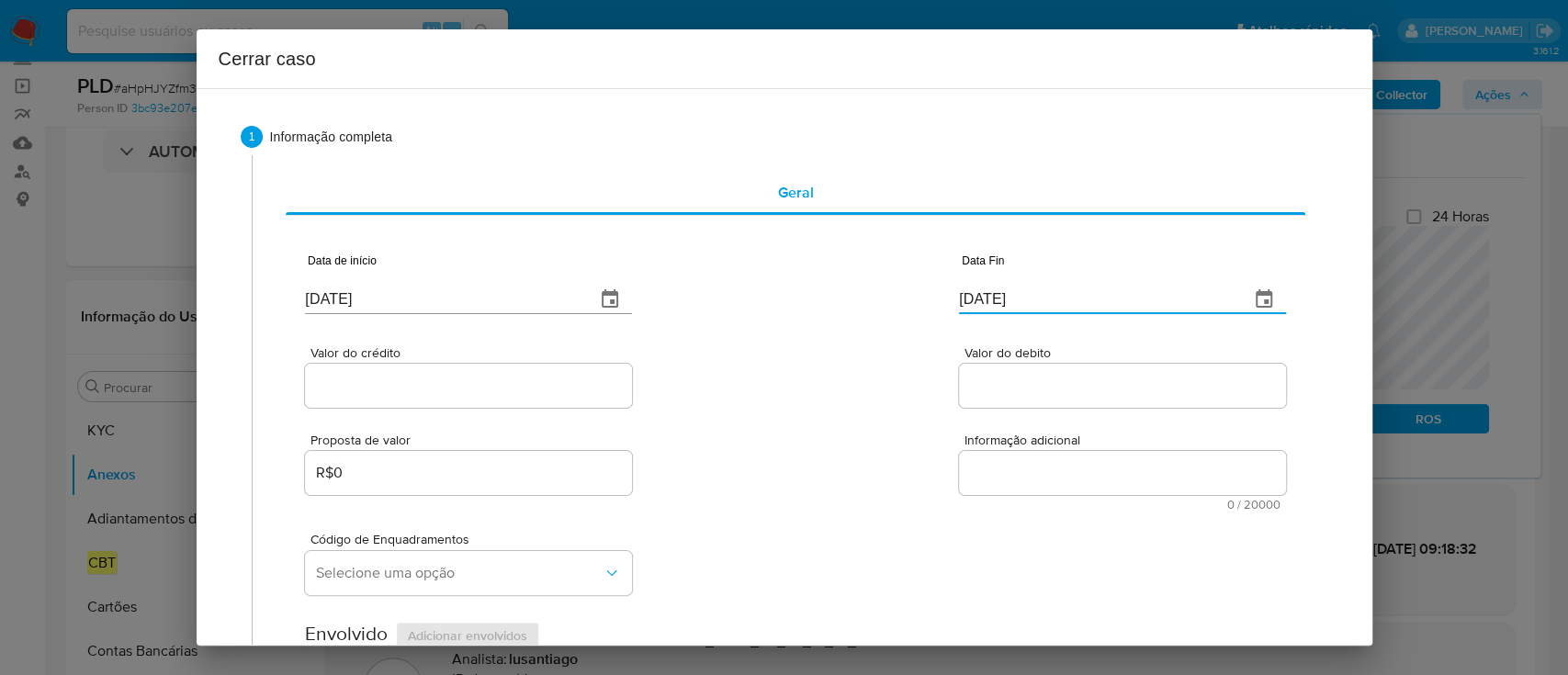
click at [978, 300] on input "25/09/2025" at bounding box center [1096, 299] width 275 height 29
paste input "2"
type input "22/09/2025"
click at [878, 348] on div "Valor do crédito Valor do debito" at bounding box center [795, 368] width 980 height 87
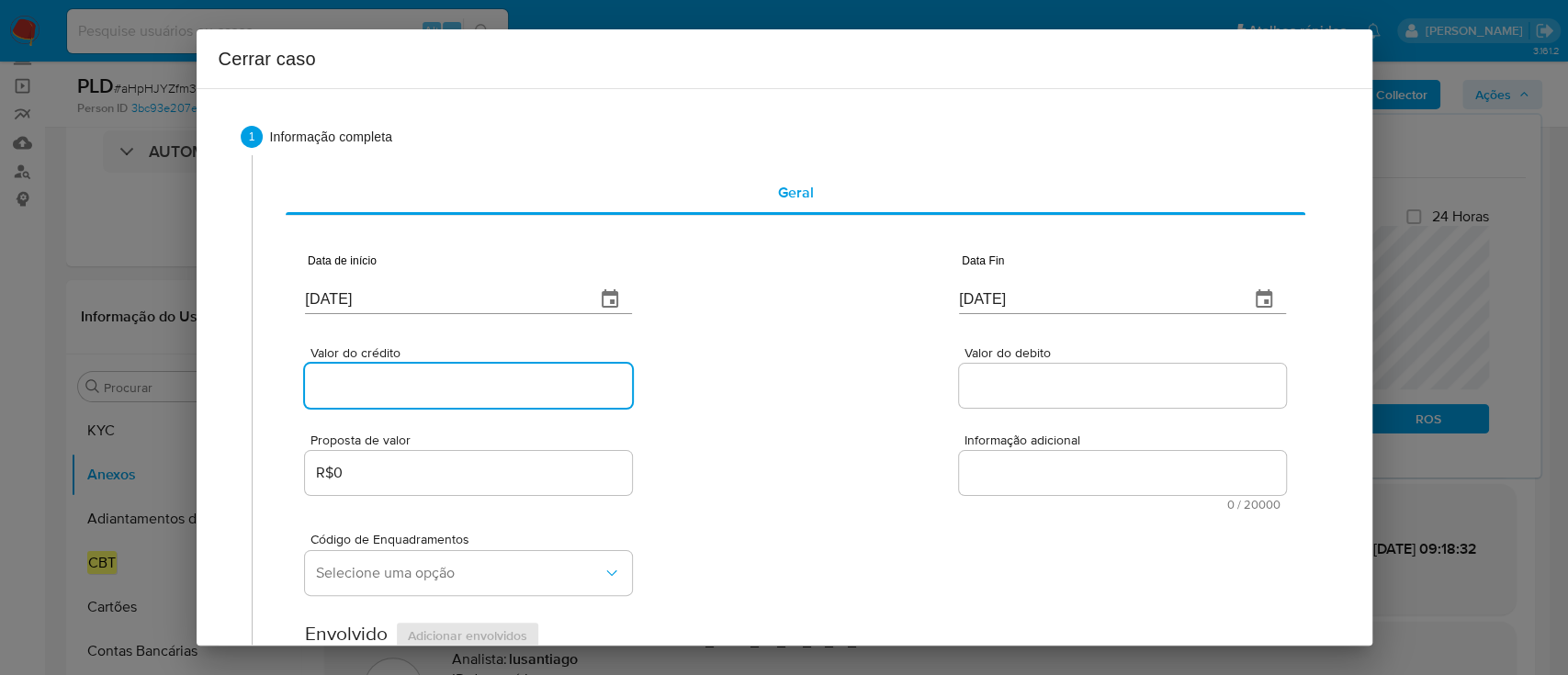
drag, startPoint x: 441, startPoint y: 391, endPoint x: 707, endPoint y: 391, distance: 266.0
click at [441, 391] on input "Valor do crédito" at bounding box center [469, 385] width 327 height 24
paste input "R$259.905"
type input "R$259.905"
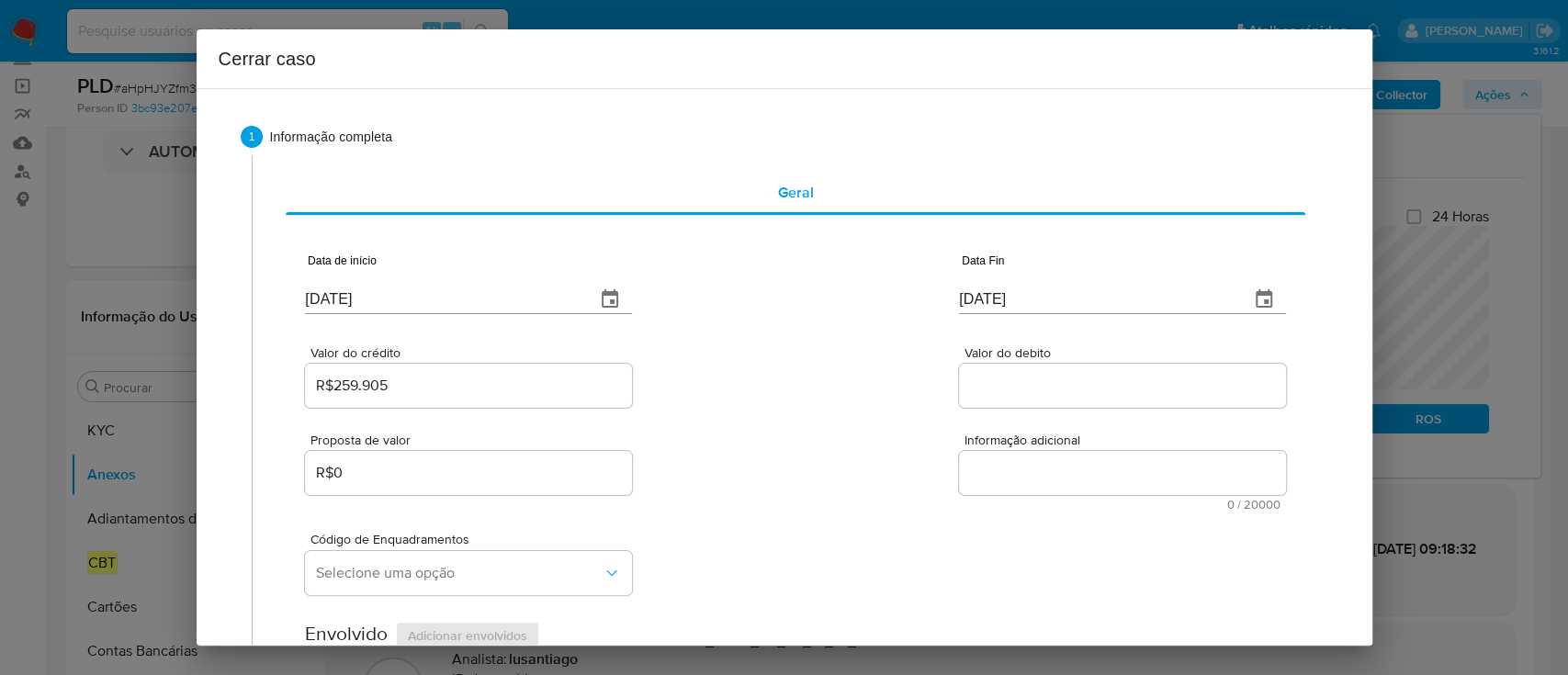
click at [735, 392] on div "Valor do crédito R$259.905 Valor do debito" at bounding box center [795, 368] width 980 height 87
paste input "R$256.122"
drag, startPoint x: 1099, startPoint y: 387, endPoint x: 1036, endPoint y: 386, distance: 63.0
click at [1099, 387] on input "Valor do debito" at bounding box center [1122, 385] width 327 height 24
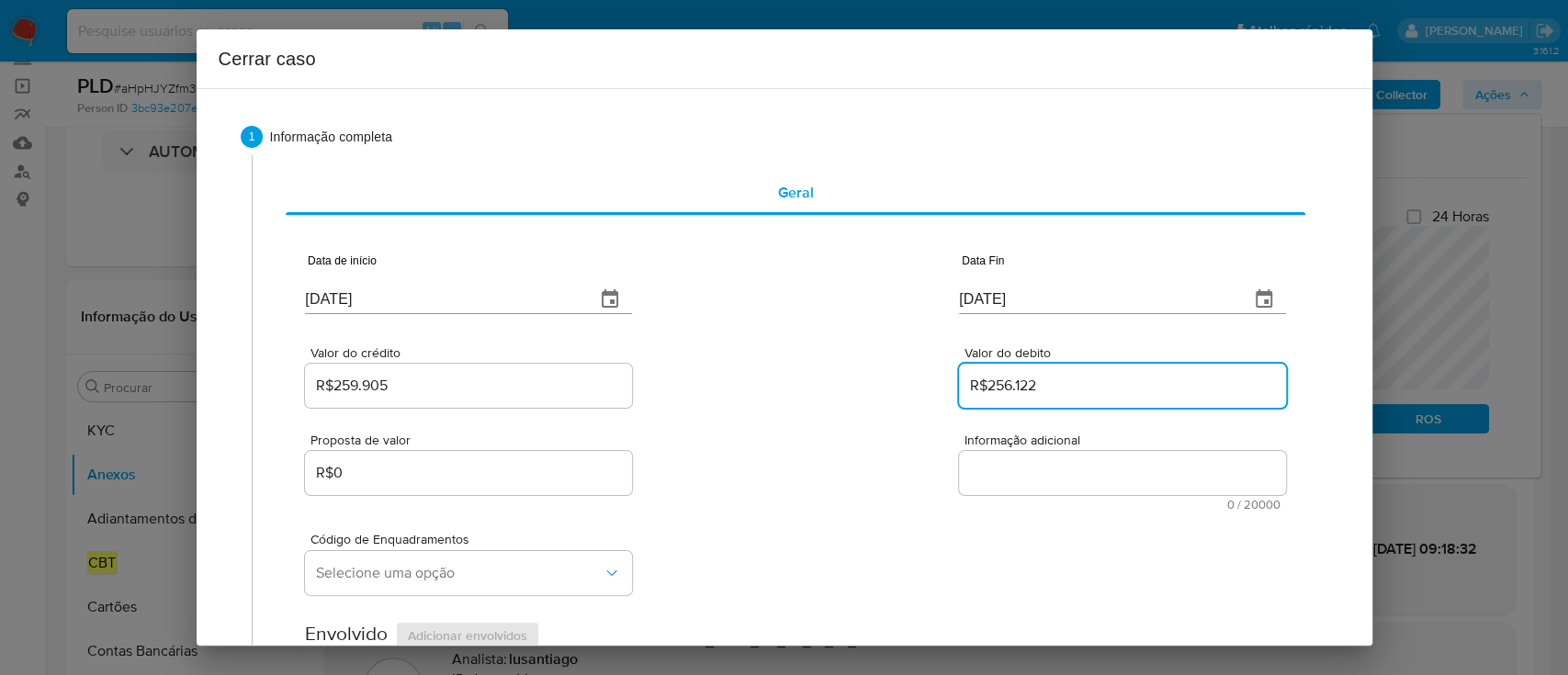
type input "R$256.122"
click at [913, 386] on div "Valor do crédito R$259.905 Valor do debito R$256.122" at bounding box center [795, 368] width 980 height 87
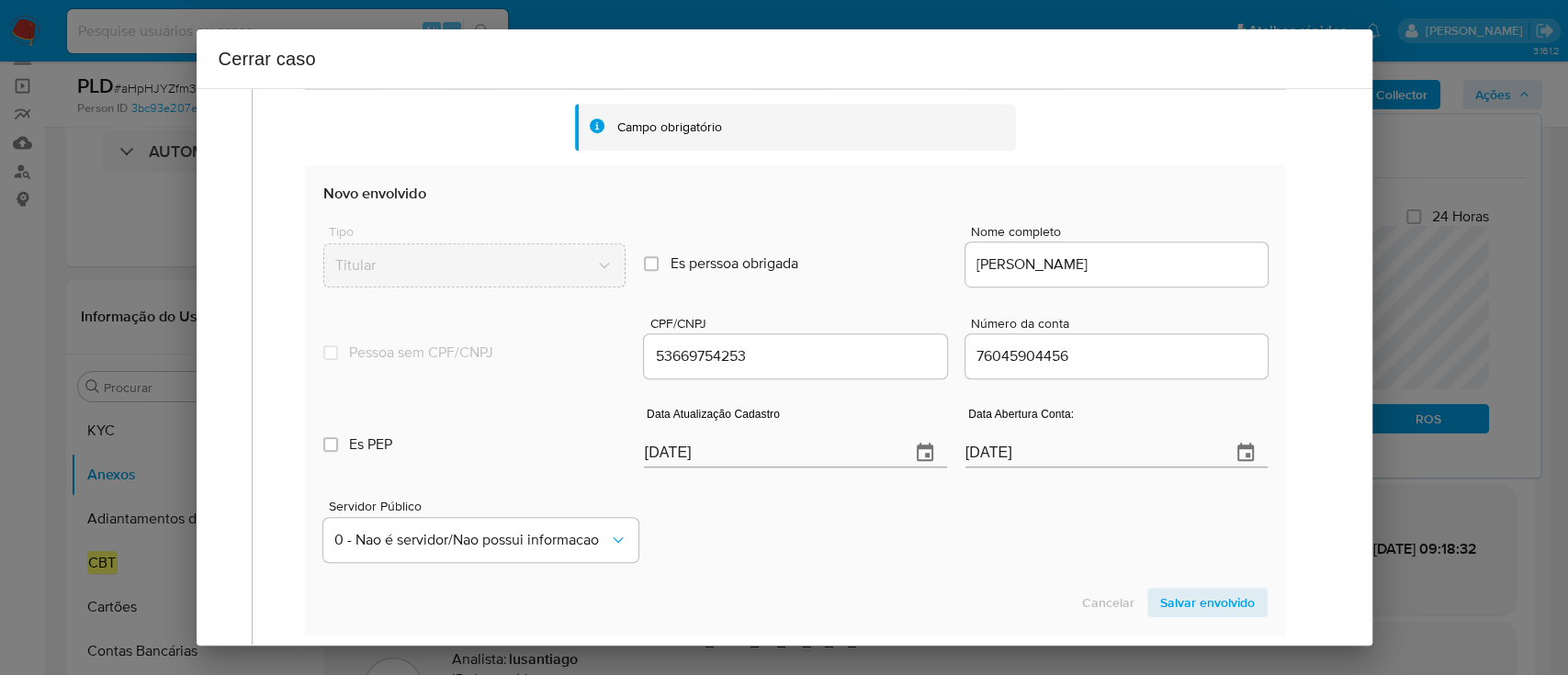
scroll to position [735, 0]
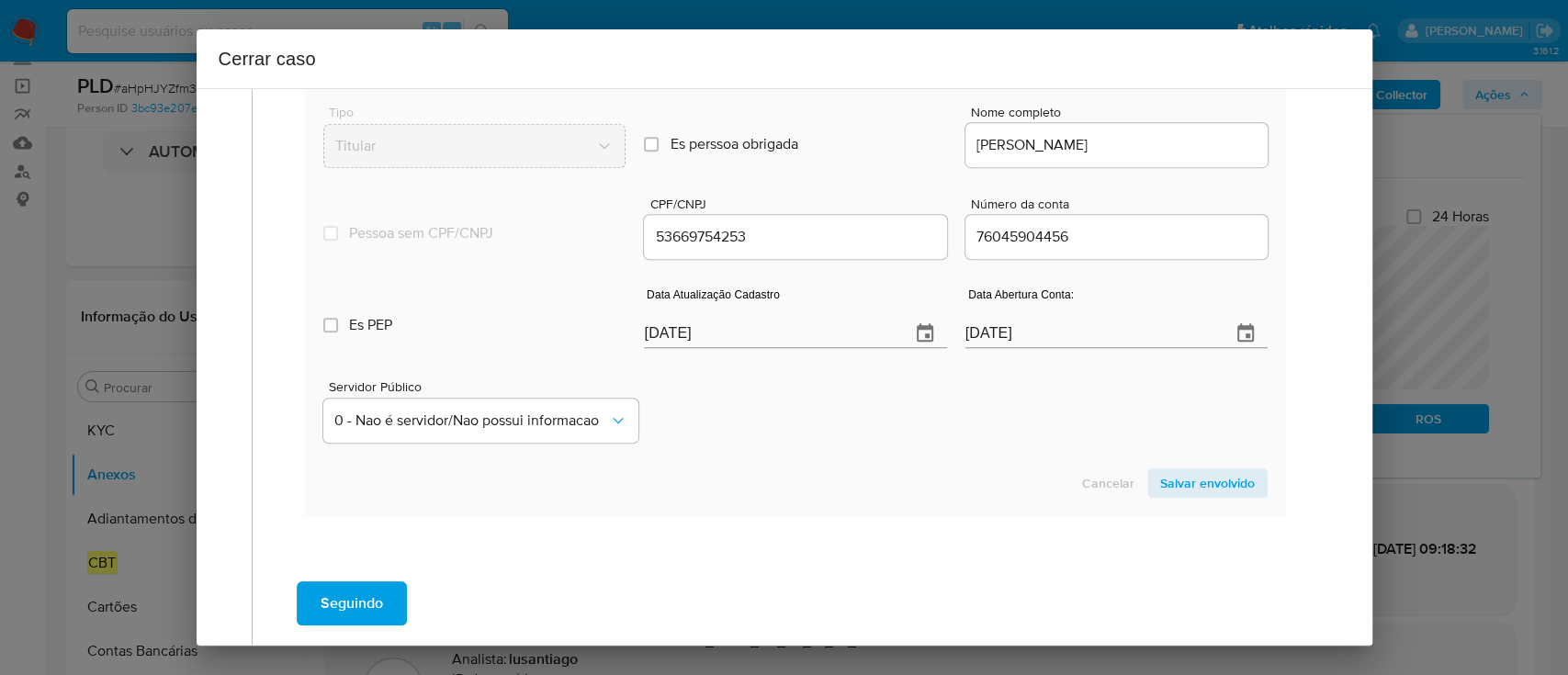
click at [807, 454] on section "Novo envolvido Tipo Titular Es perssoa obrigada Is PObrigada Nome completo FELI…" at bounding box center [795, 280] width 980 height 470
click at [680, 332] on input "[DATE]" at bounding box center [769, 333] width 251 height 29
paste input "11/07"
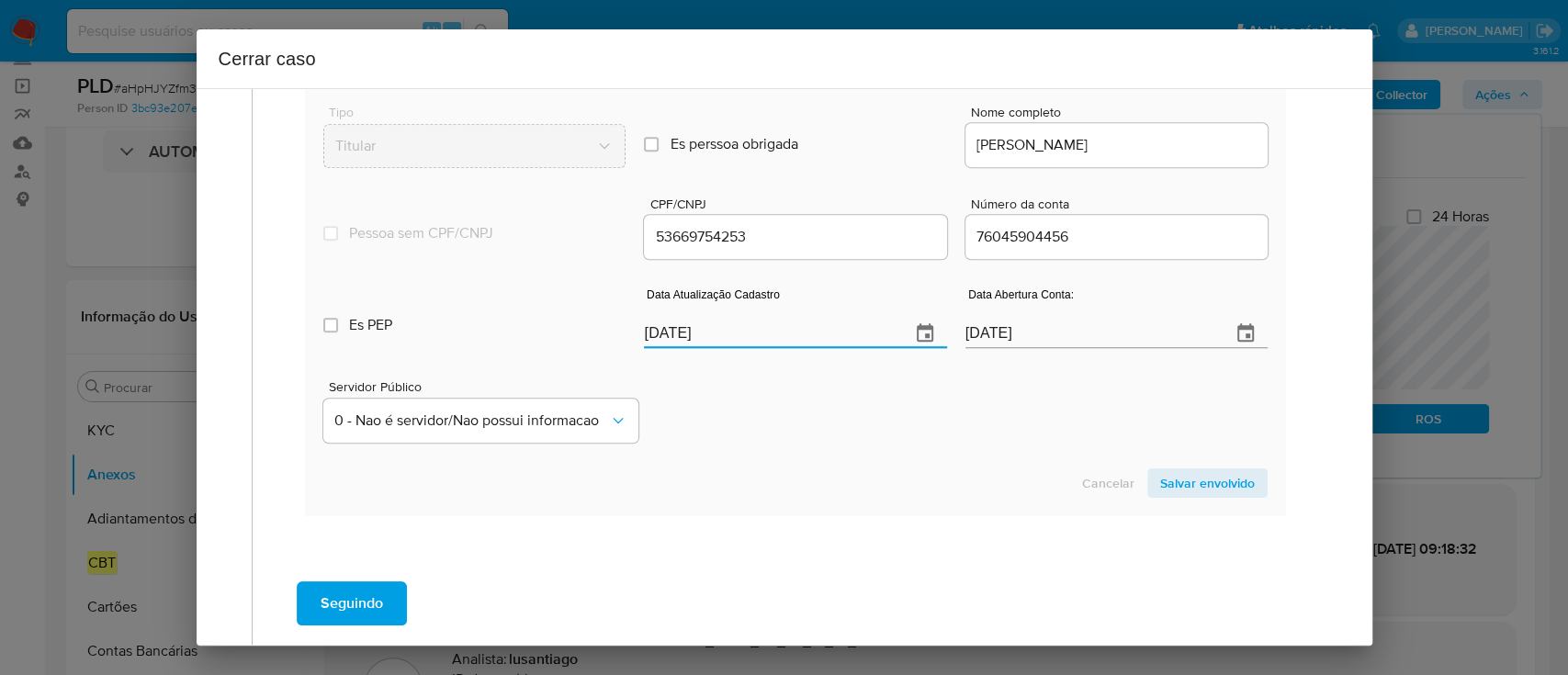
type input "11/07/2025"
click at [807, 400] on div "Servidor Público 0 - Nao é servidor/[PERSON_NAME] possui informacao" at bounding box center [795, 404] width 943 height 92
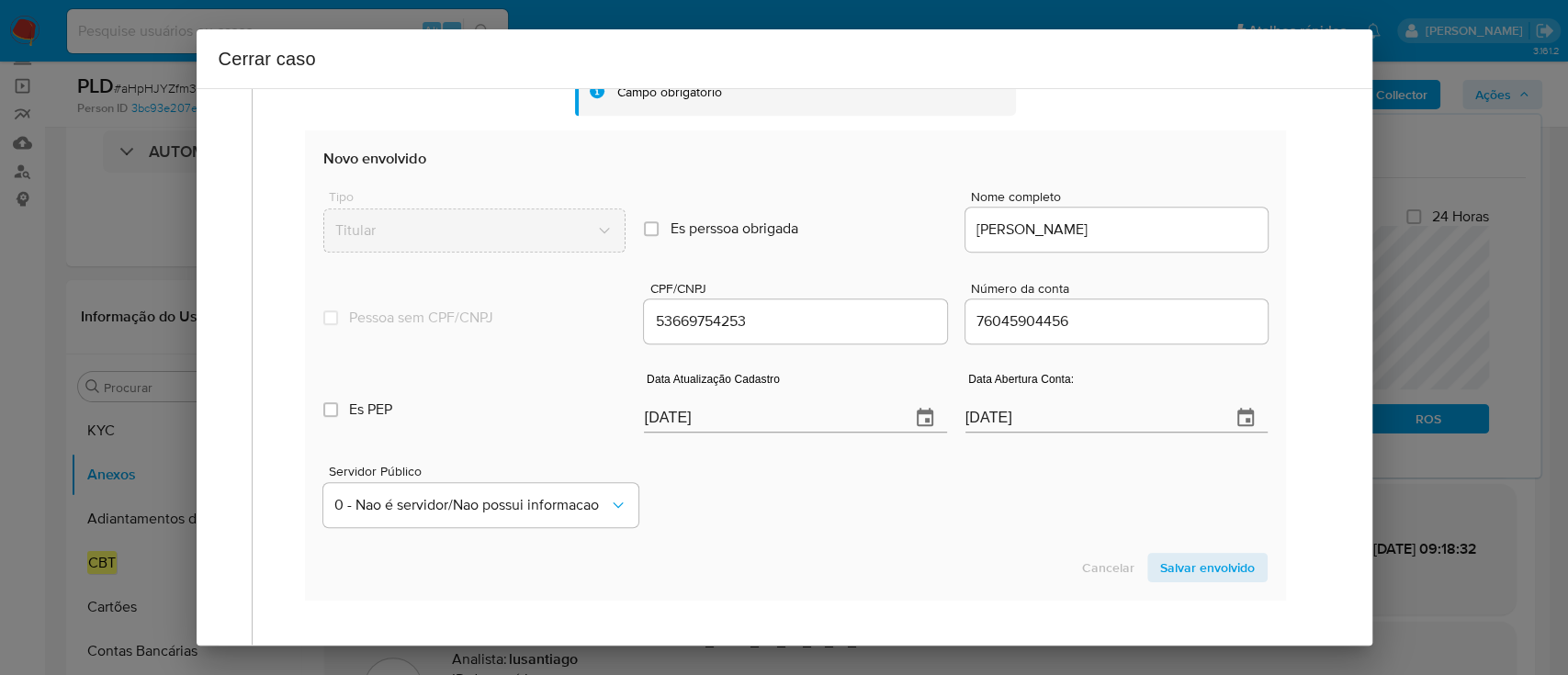
scroll to position [611, 0]
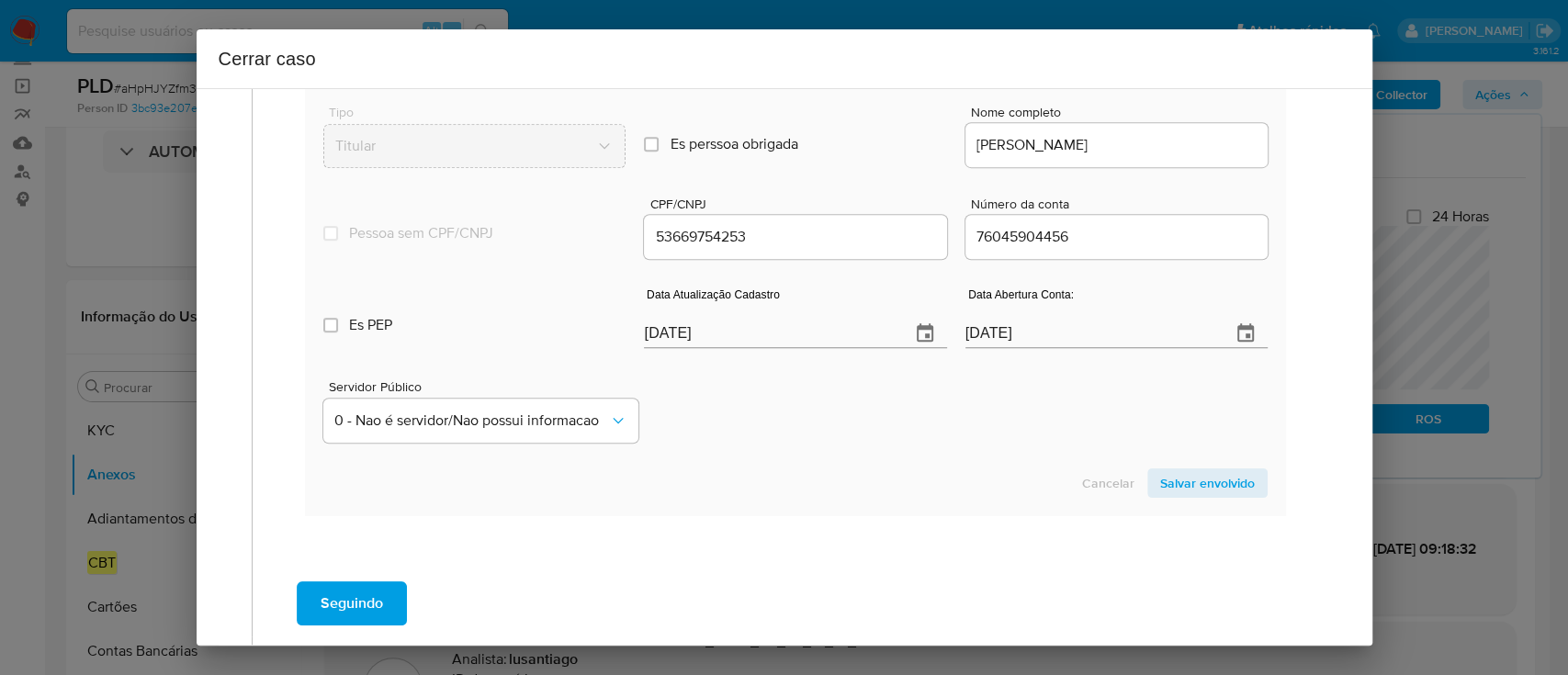
click at [1161, 479] on span "Salvar envolvido" at bounding box center [1208, 482] width 95 height 26
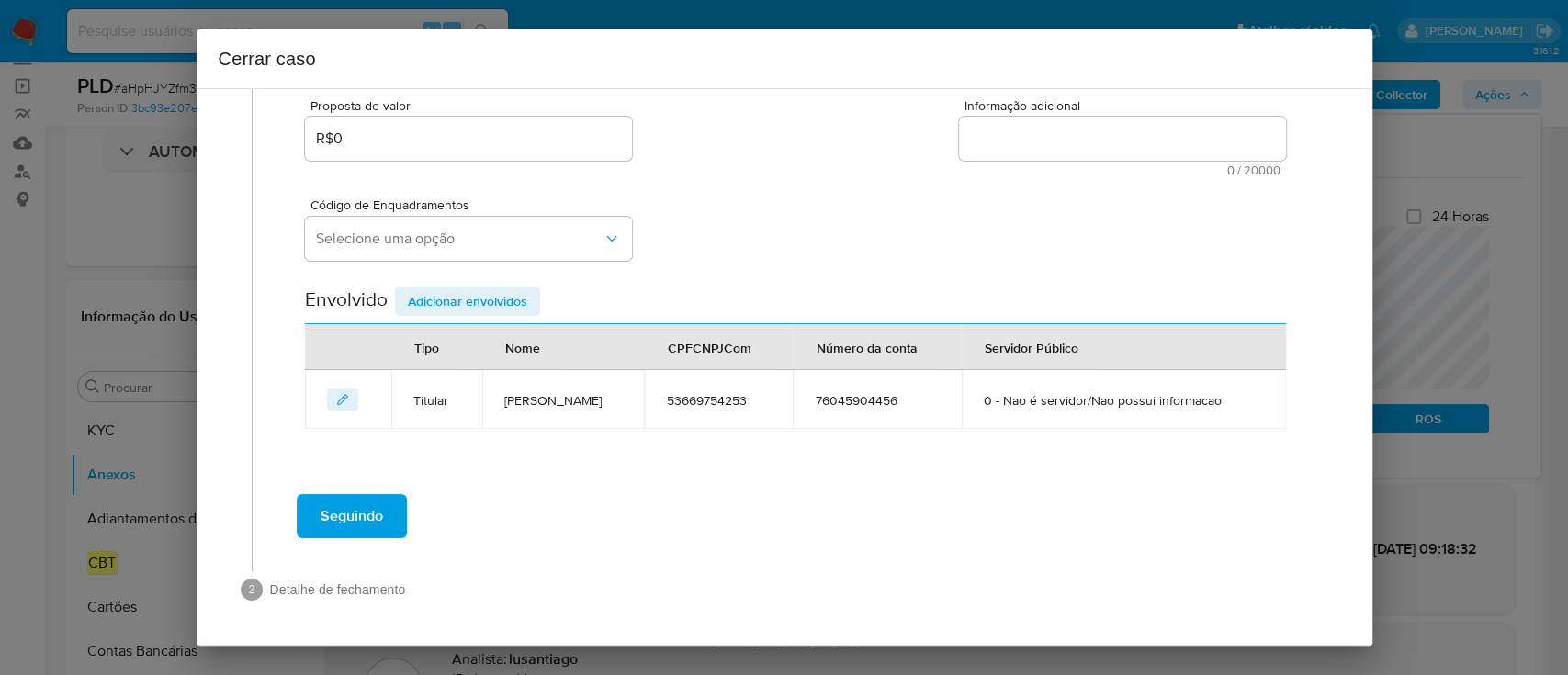
scroll to position [333, 0]
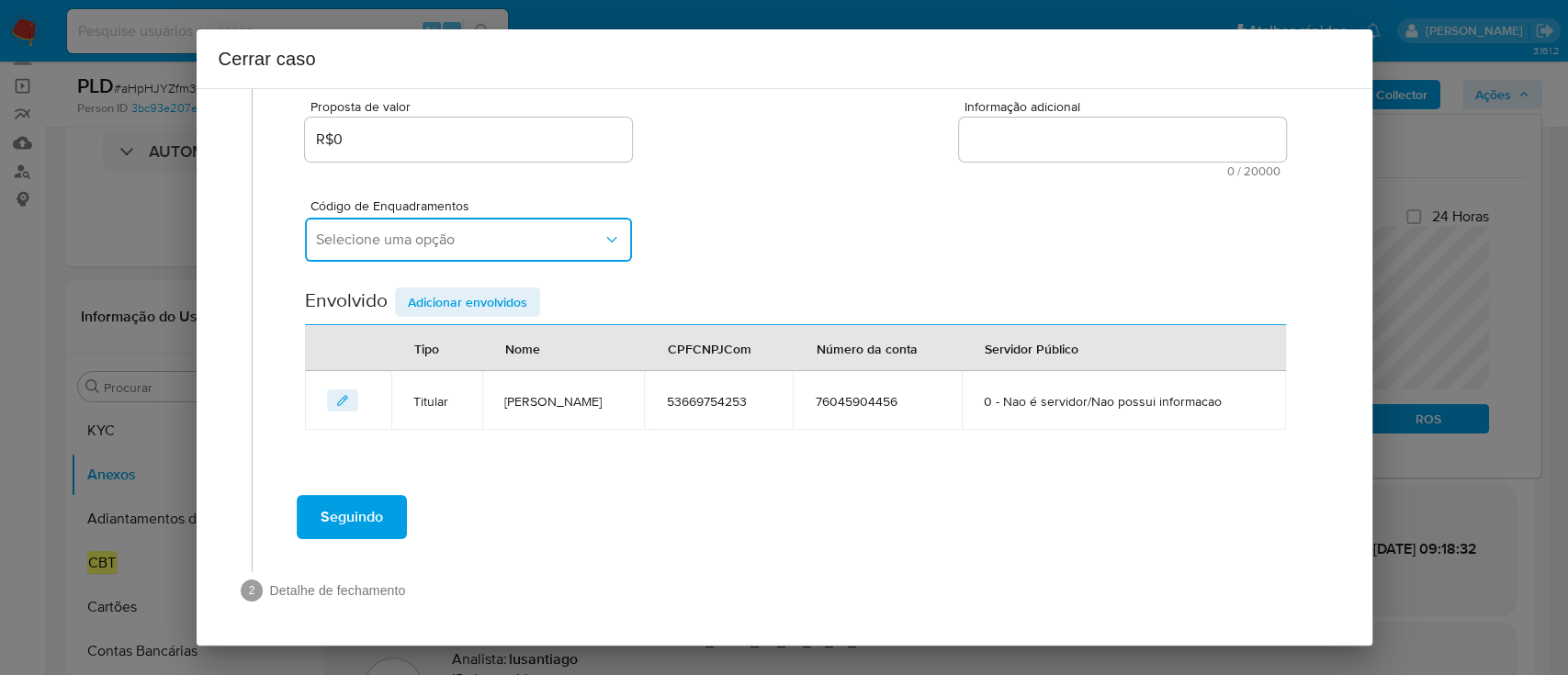
click at [451, 230] on span "Selecione uma opção" at bounding box center [459, 239] width 287 height 18
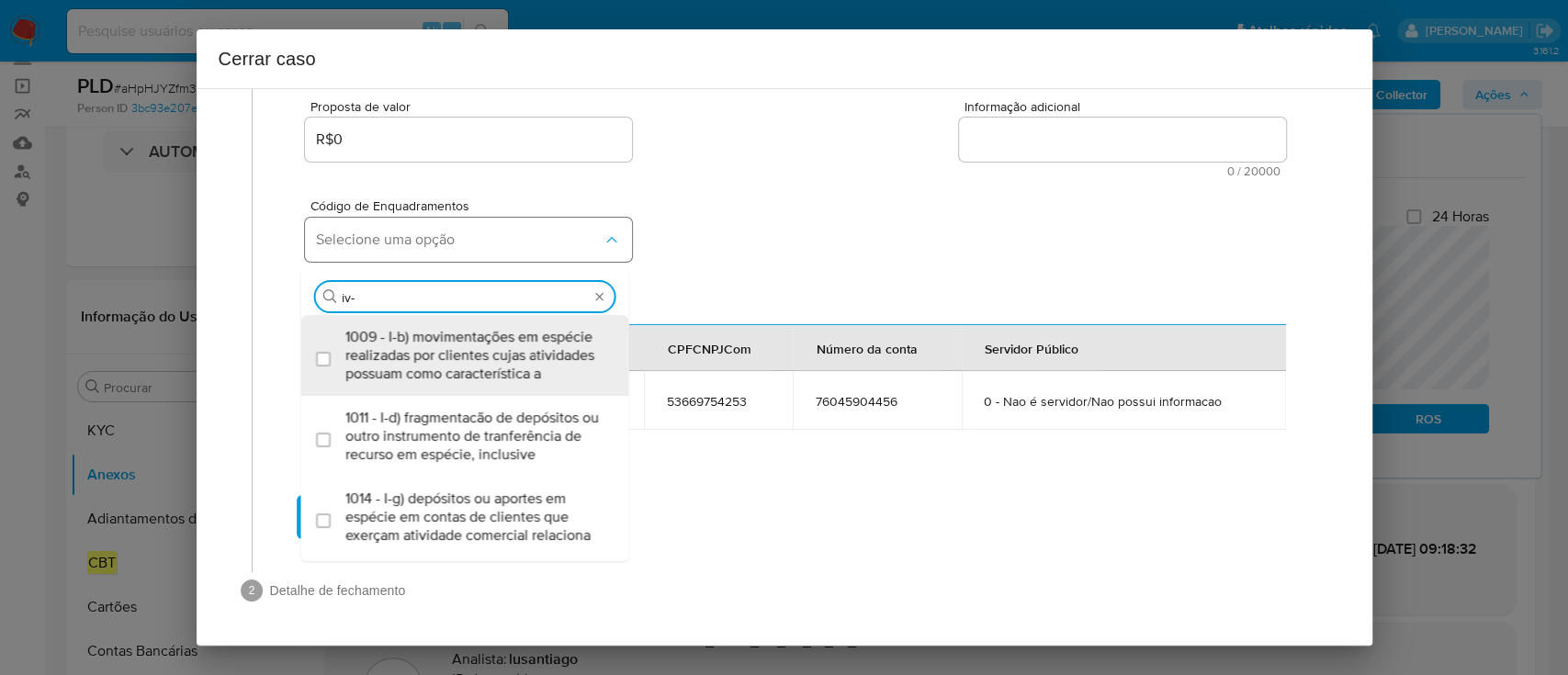
type input "iv-a"
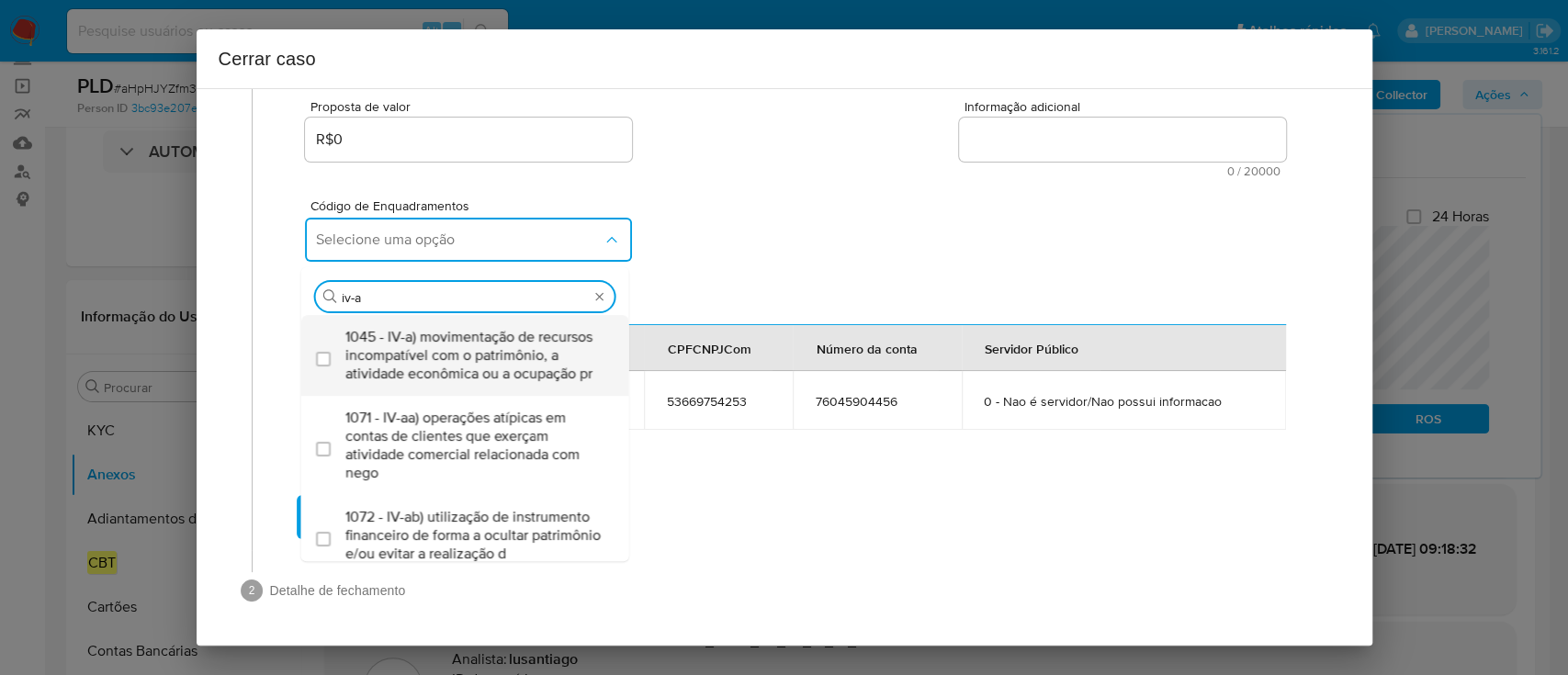
click at [435, 367] on span "1045 - IV-a) movimentação de recursos incompatível com o patrimônio, a atividad…" at bounding box center [475, 355] width 258 height 55
checkbox input "true"
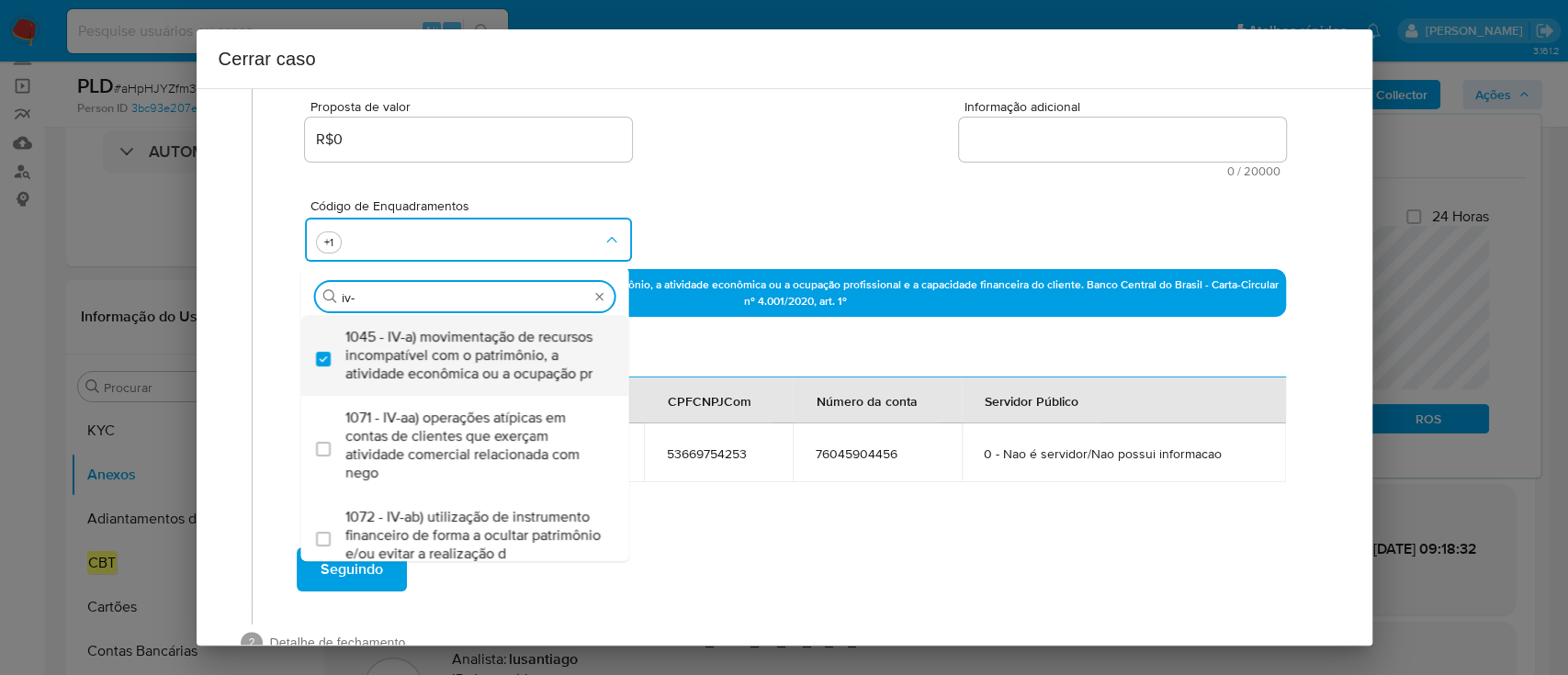
type input "iv-v"
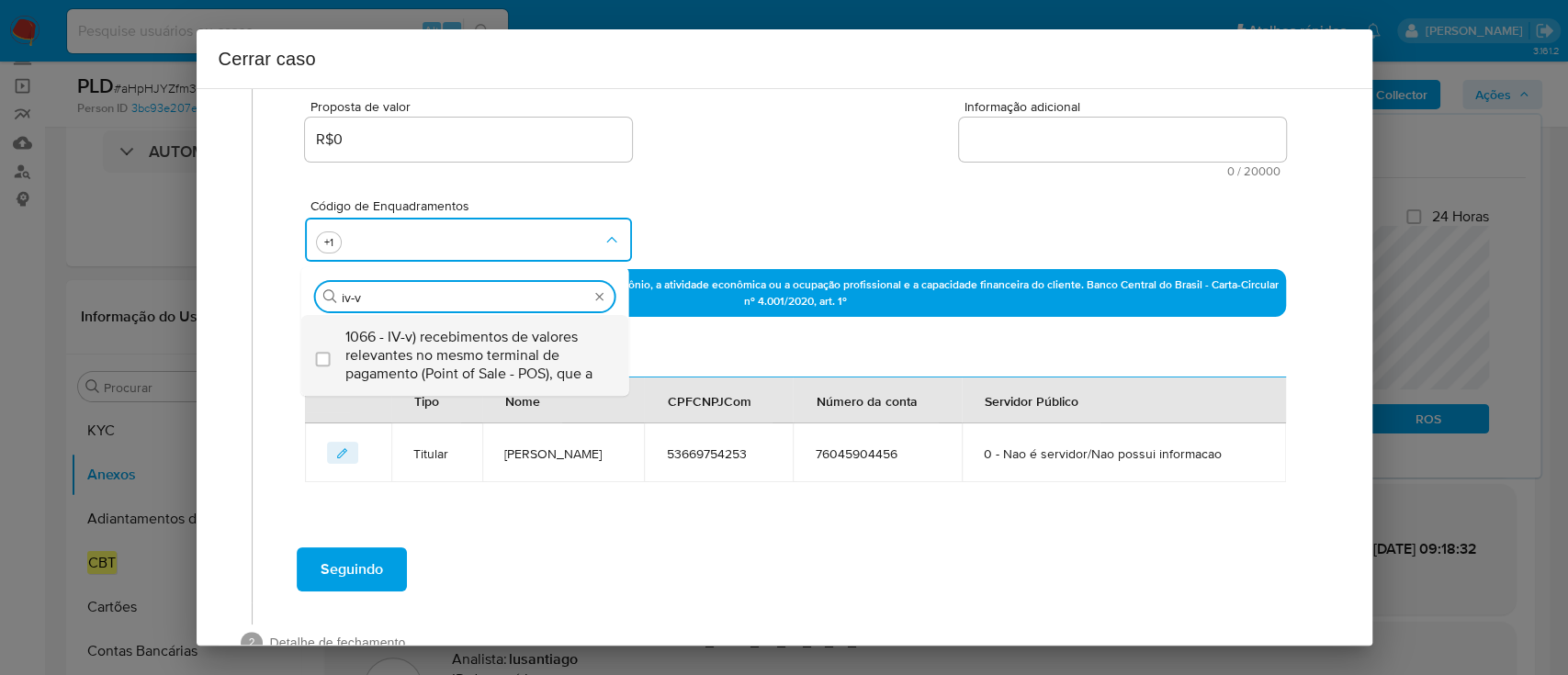
click at [445, 376] on span "1066 - IV-v) recebimentos de valores relevantes no mesmo terminal de pagamento …" at bounding box center [475, 355] width 258 height 55
checkbox input "true"
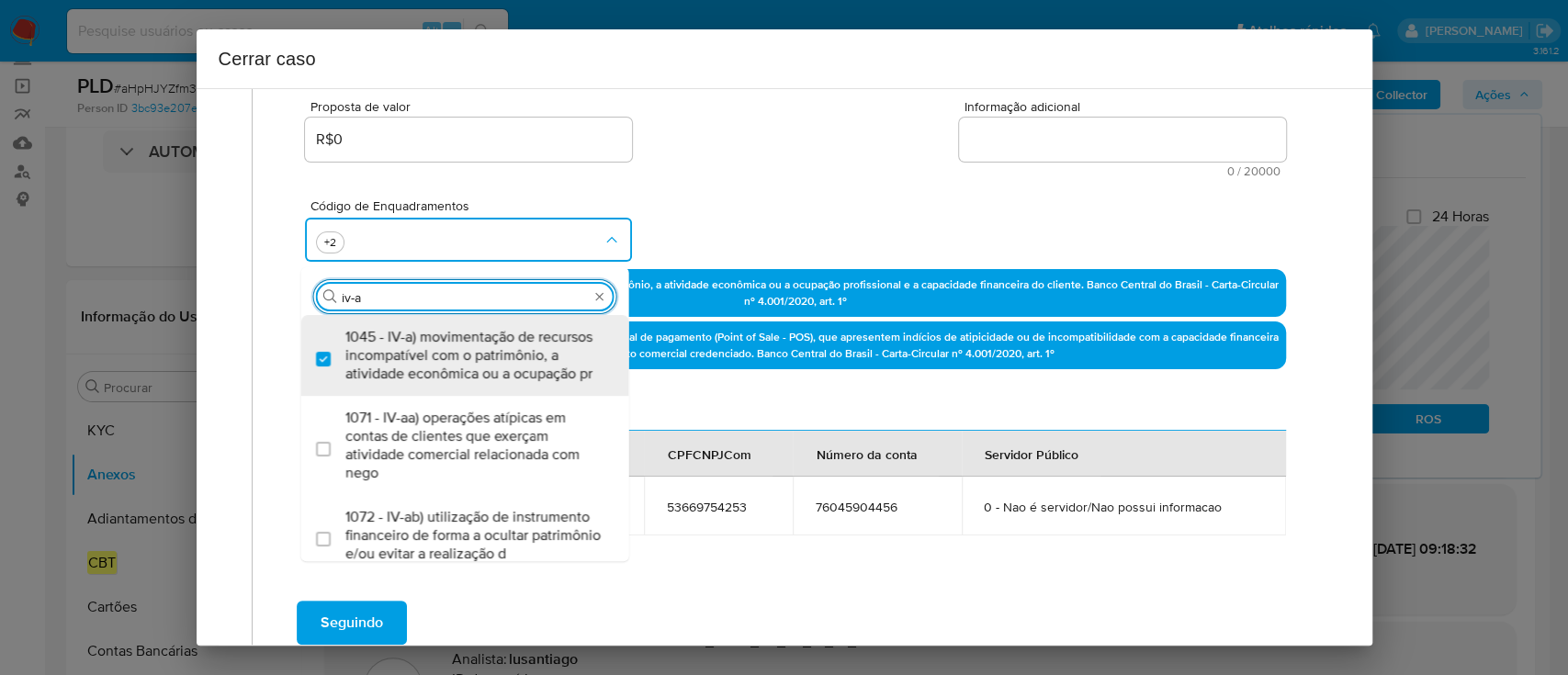
scroll to position [0, 0]
type input "iv-ad"
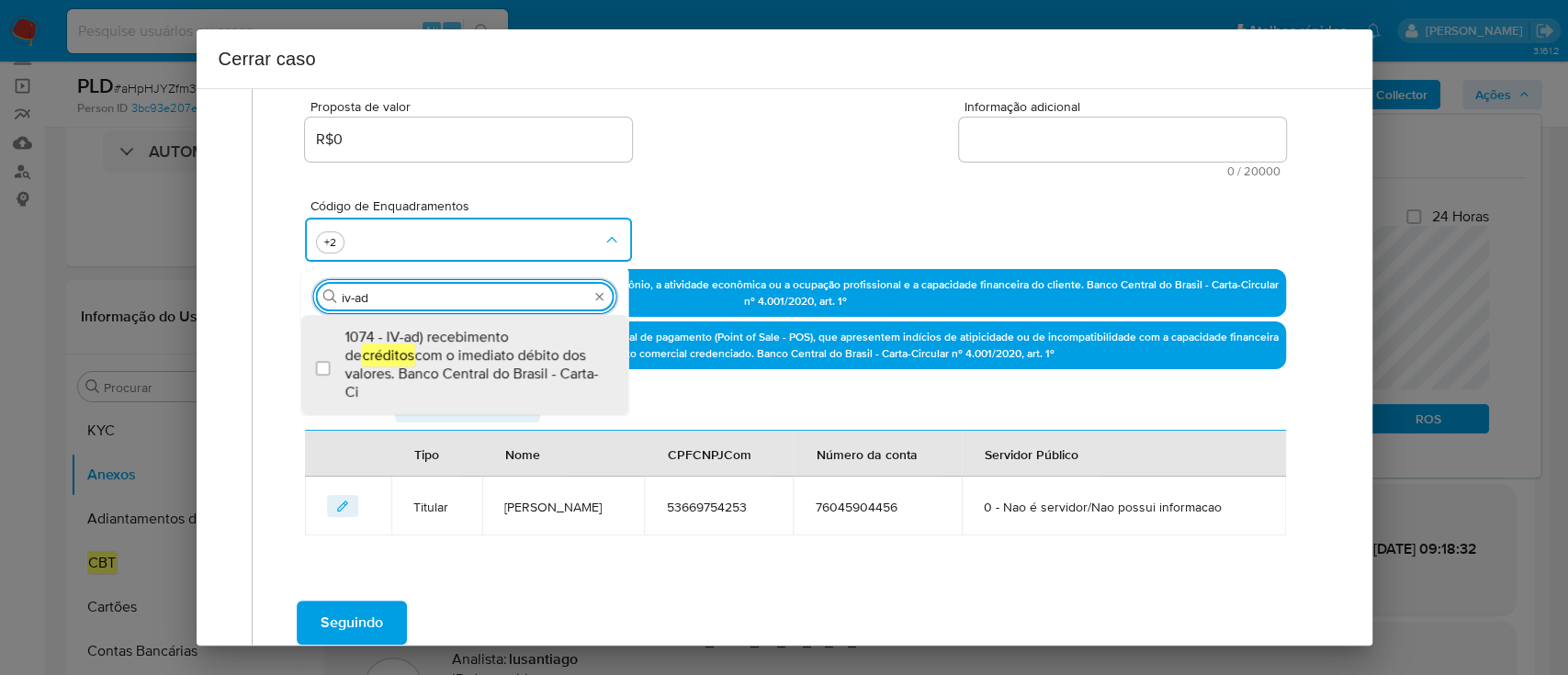
click at [512, 354] on span "1074 - IV-ad) recebimento de créditos com o imediato débito dos valores. Banco …" at bounding box center [475, 365] width 258 height 74
checkbox input "true"
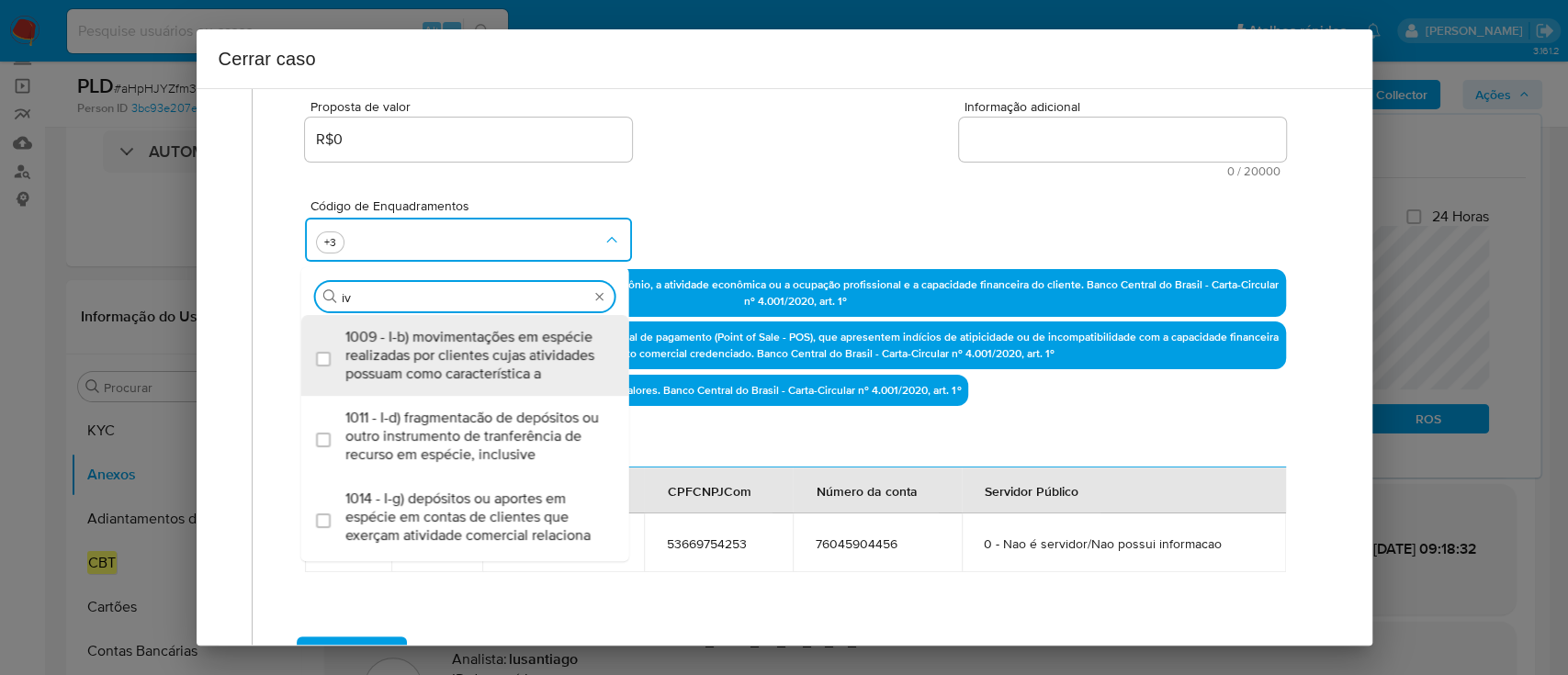
type input "i"
type input "xvii-a"
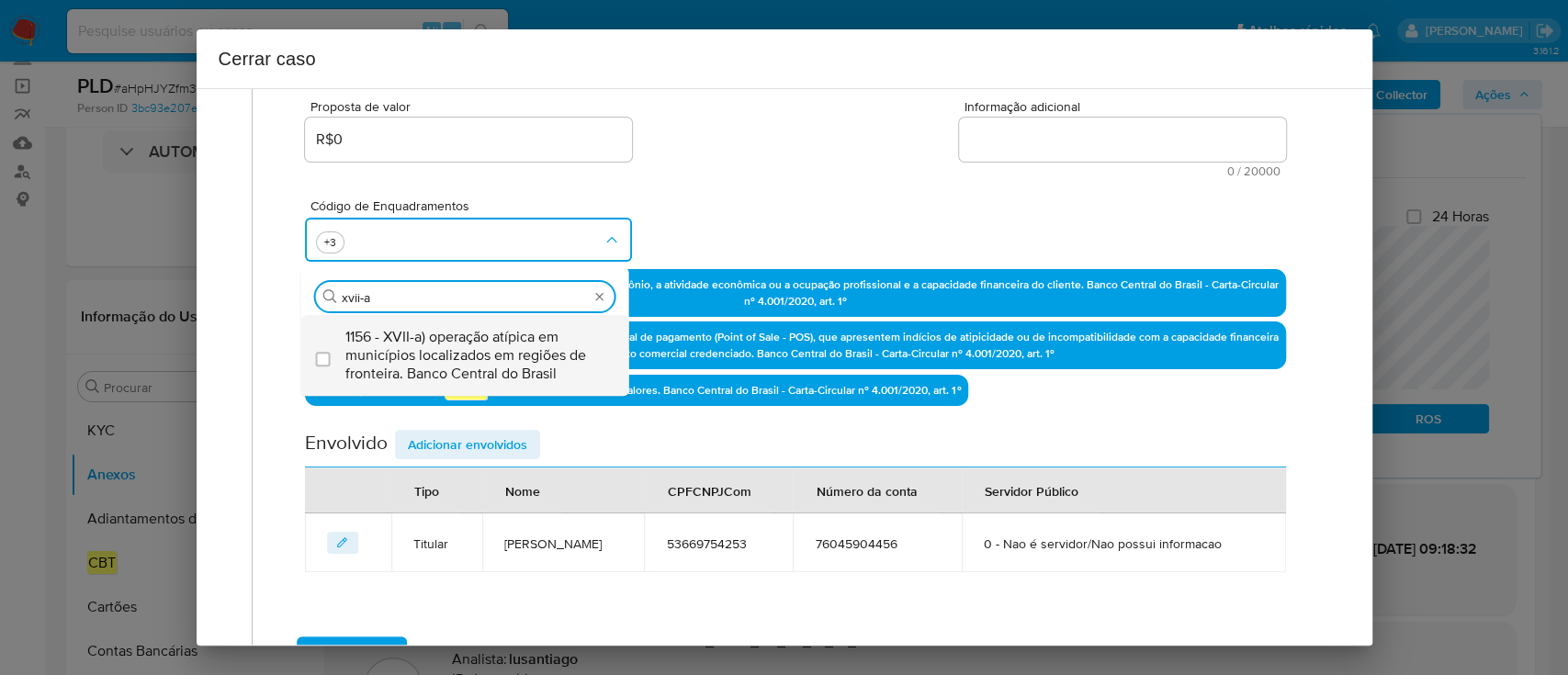
click at [502, 358] on span "1156 - XVII-a) operação atípica em municípios localizados em regiões de frontei…" at bounding box center [475, 355] width 258 height 55
checkbox input "true"
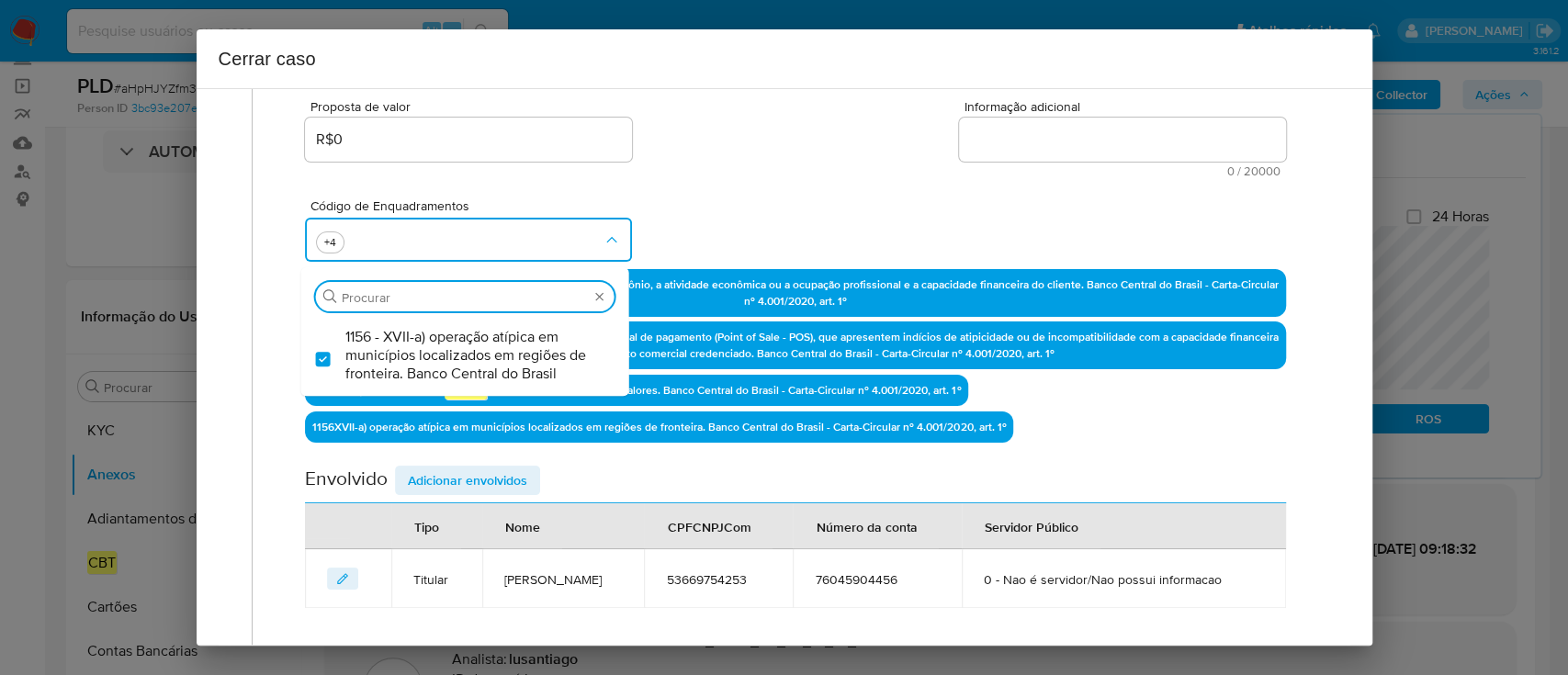
click at [727, 148] on div "Proposta de valor R$0 Informação adicional 0 / 20000 20000 caracteres restantes" at bounding box center [795, 128] width 980 height 99
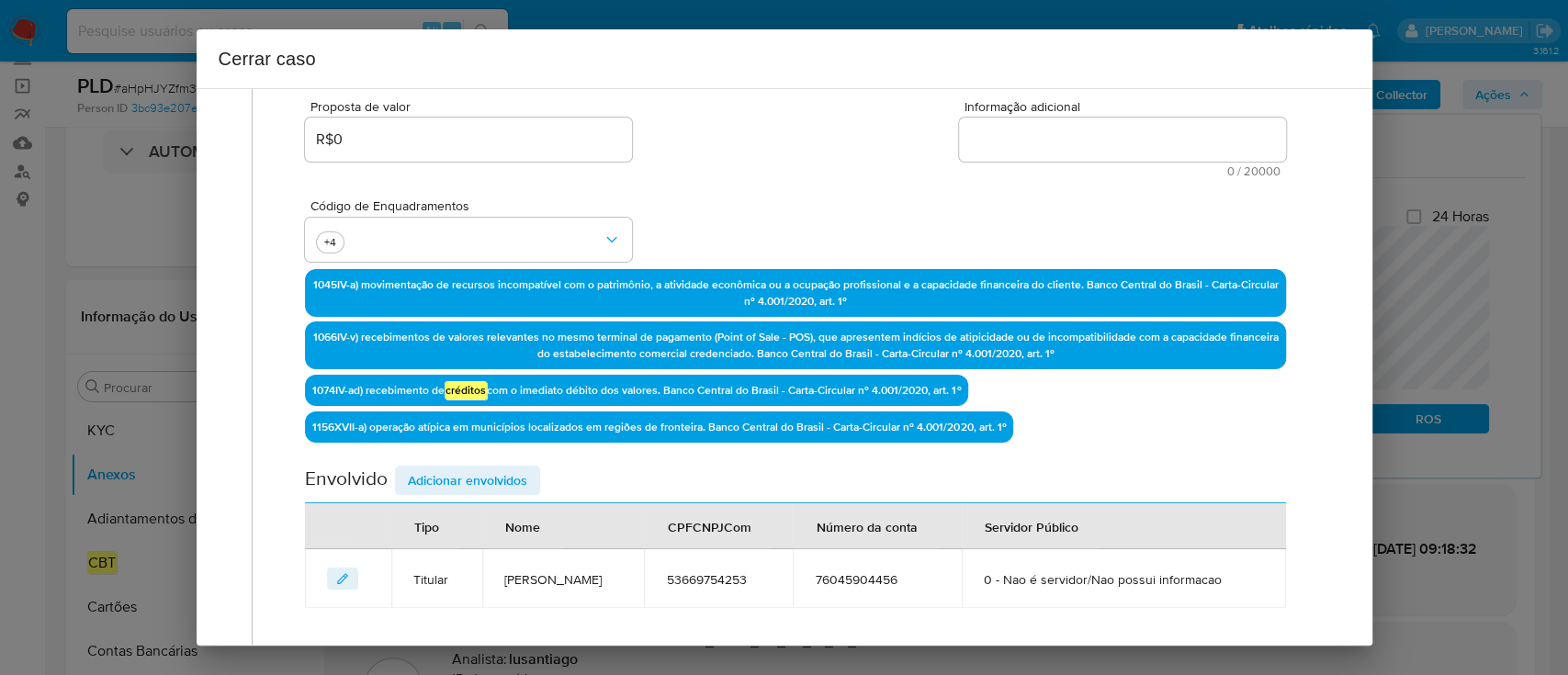
click at [1143, 146] on textarea "Informação adicional" at bounding box center [1122, 139] width 327 height 45
paste textarea "Felimon Ramirez Calle, CPF 53669754253, 62 anos, residente no município de Taba…"
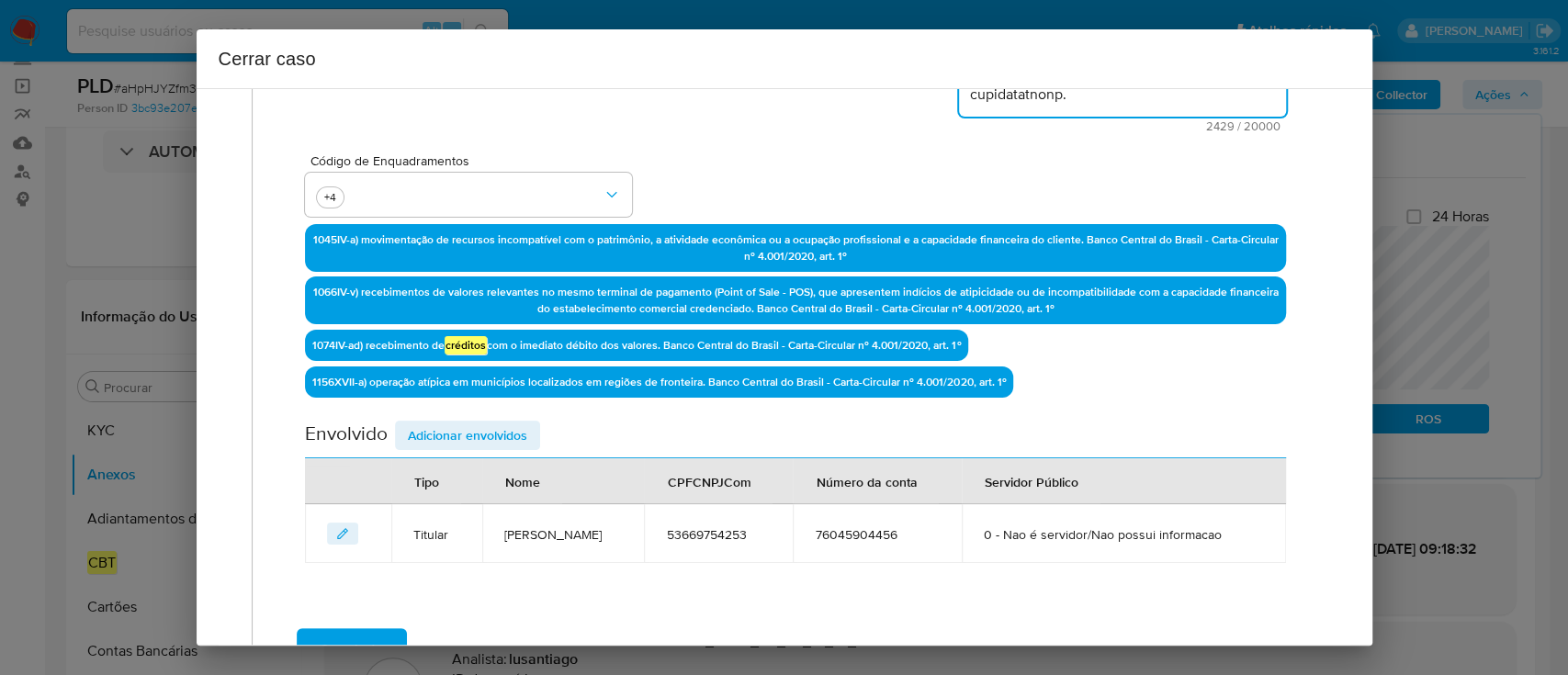
scroll to position [594, 0]
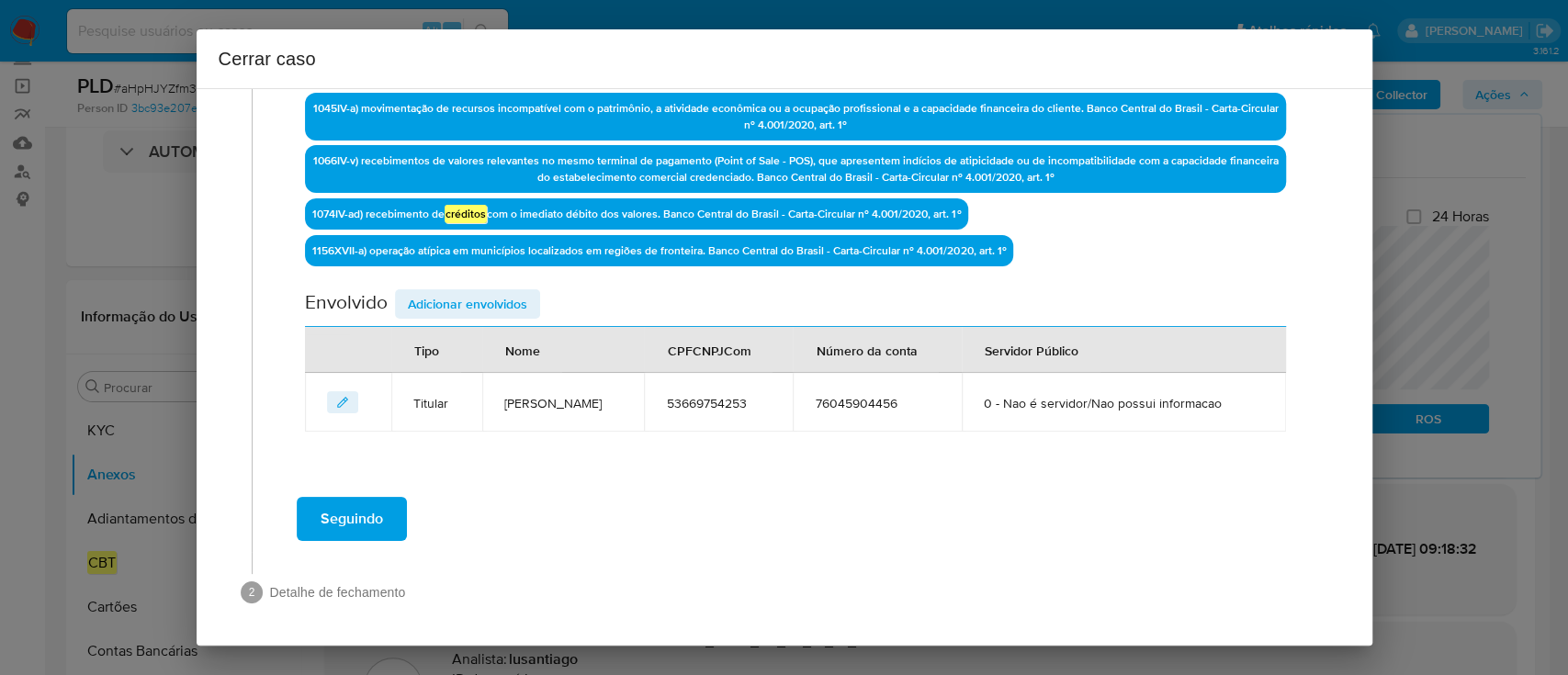
type textarea "Felimon Ramirez Calle, CPF 53669754253, 62 anos, residente no município de Taba…"
click at [487, 293] on span "Adicionar envolvidos" at bounding box center [467, 304] width 119 height 26
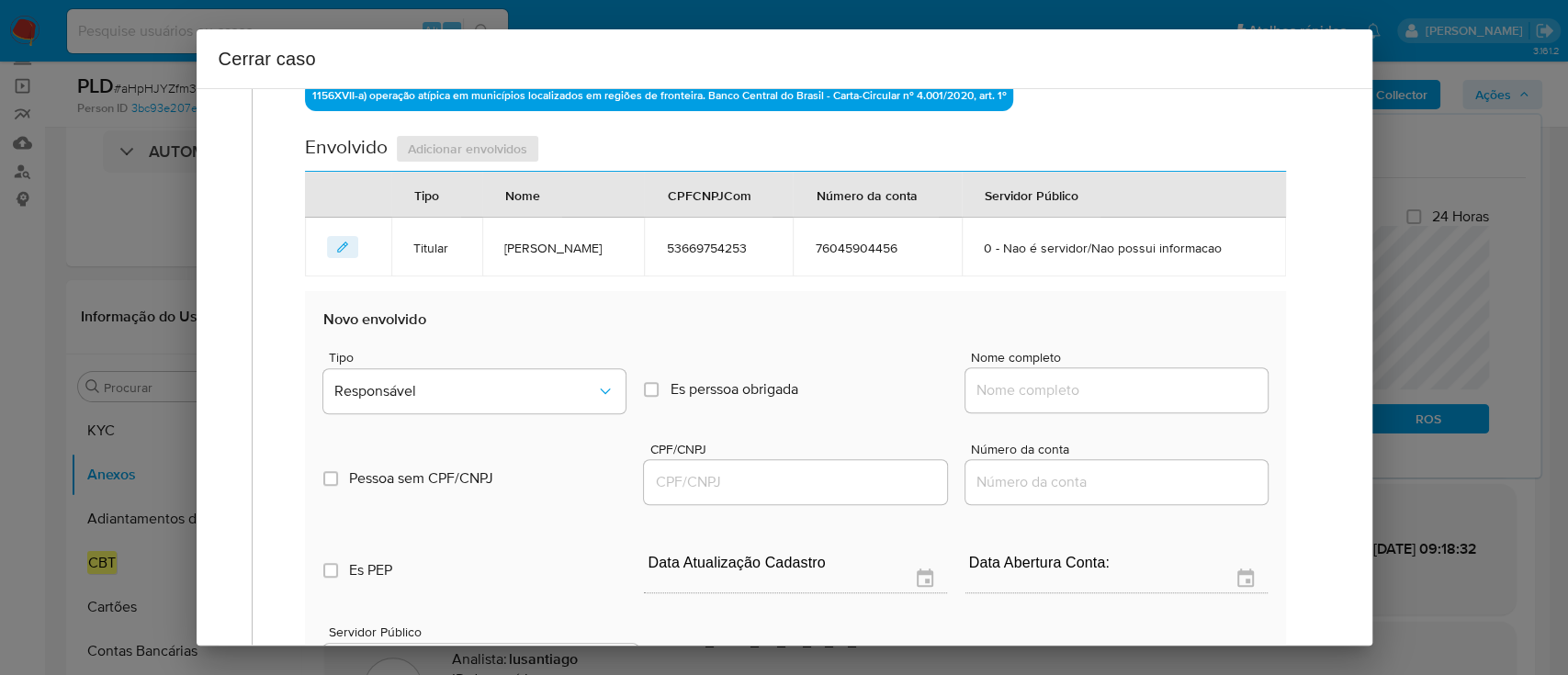
scroll to position [839, 0]
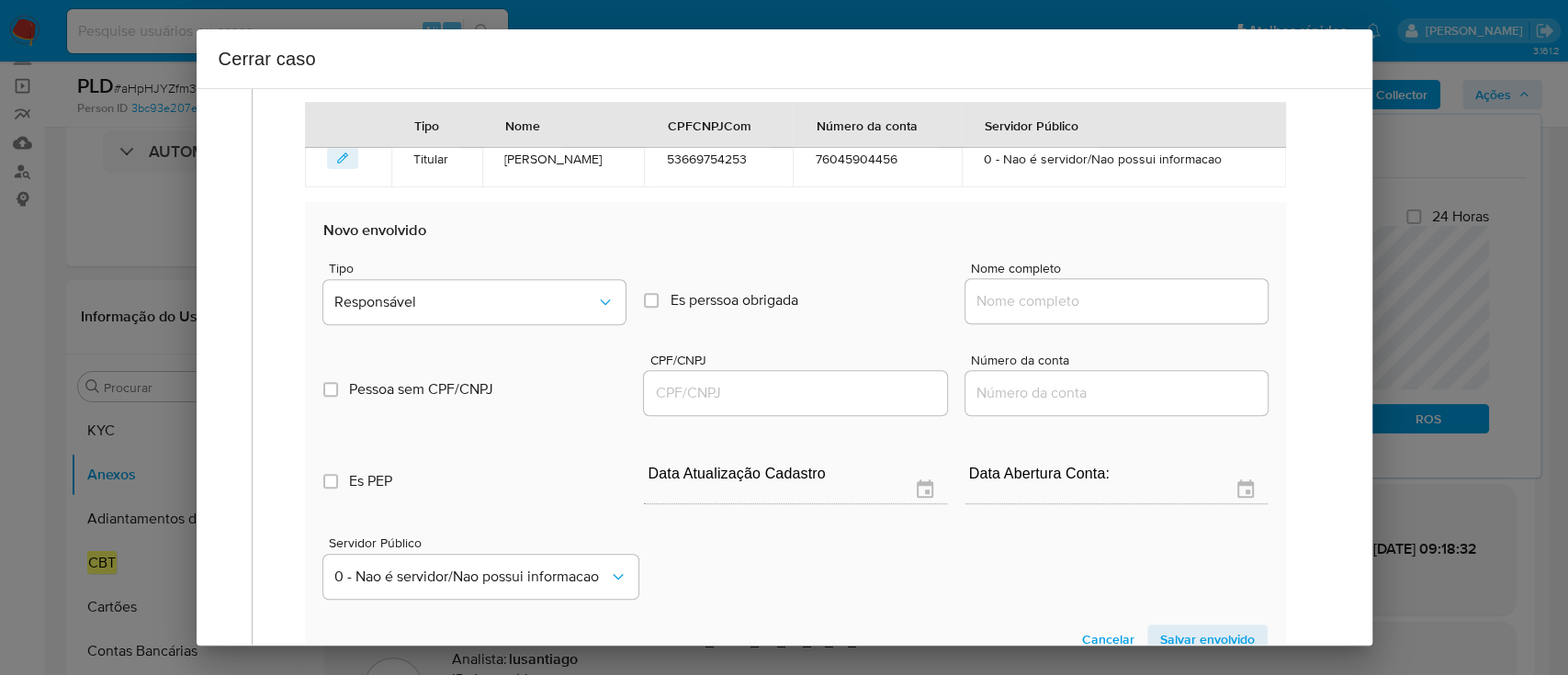
click at [1055, 293] on input "Nome completo" at bounding box center [1117, 301] width 302 height 24
paste input "Amazonas Energia S.A, 02341467000120"
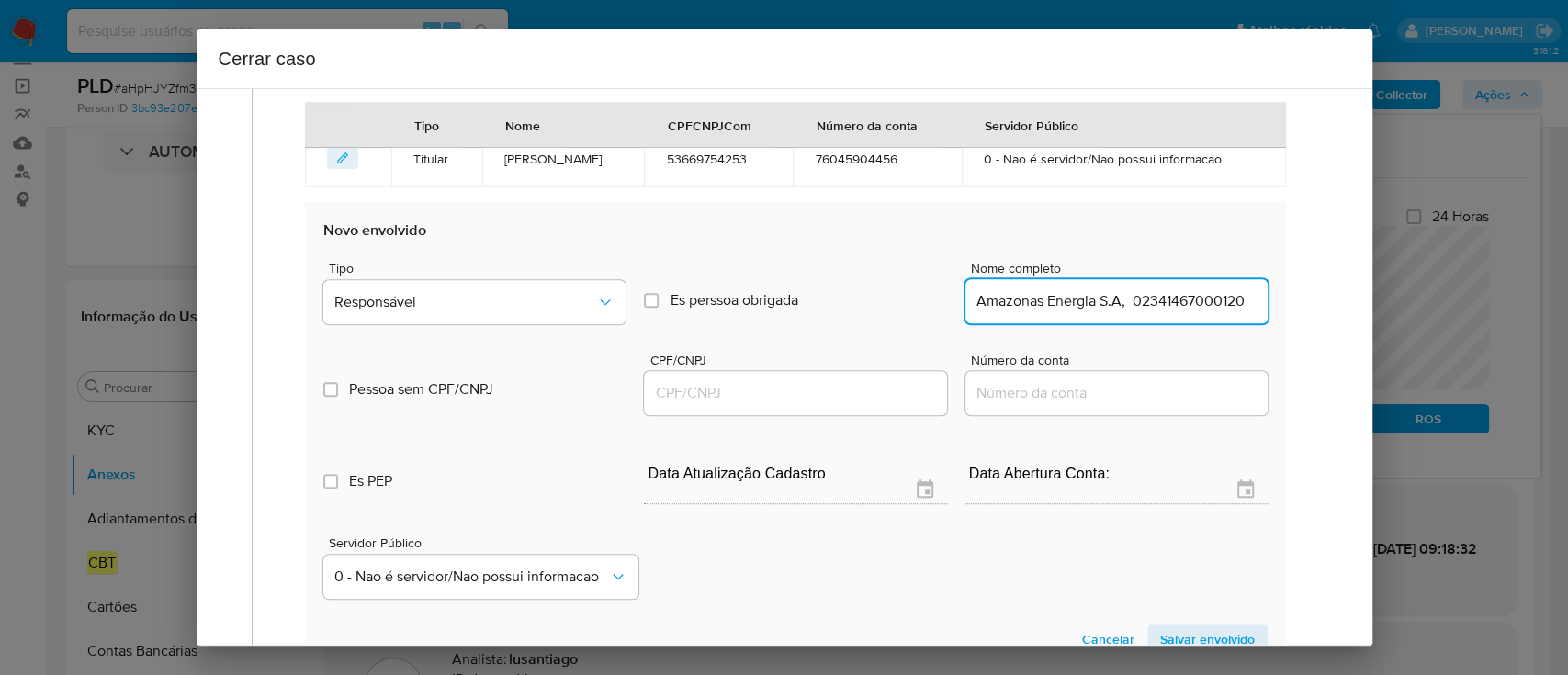
click at [1164, 300] on input "Amazonas Energia S.A, 02341467000120" at bounding box center [1117, 301] width 302 height 24
type input "Amazonas Energia S.A,"
drag, startPoint x: 842, startPoint y: 400, endPoint x: 938, endPoint y: 379, distance: 98.3
click at [842, 400] on input "CPF/CNPJ" at bounding box center [795, 392] width 302 height 24
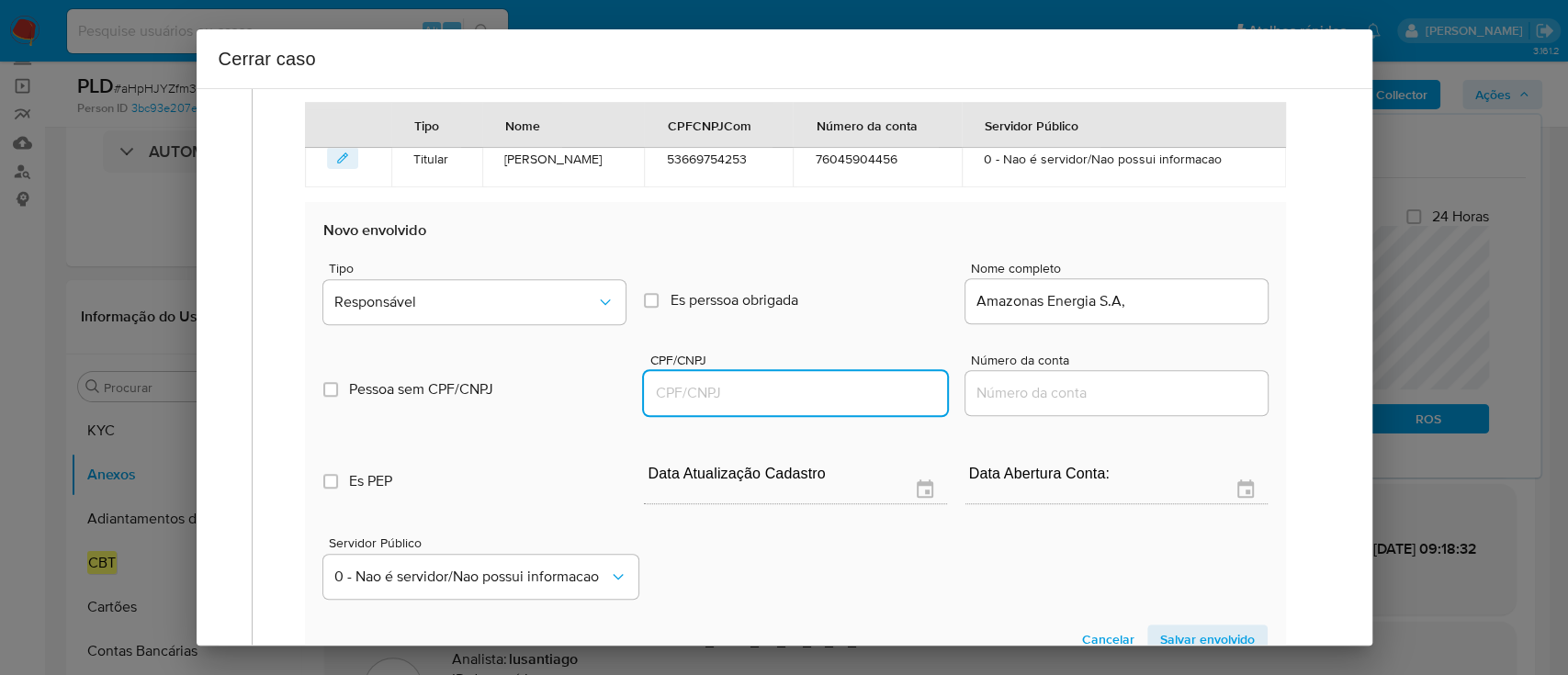
paste input "02341467000120"
type input "2341467000120"
click at [1214, 306] on input "Amazonas Energia S.A," at bounding box center [1117, 301] width 302 height 24
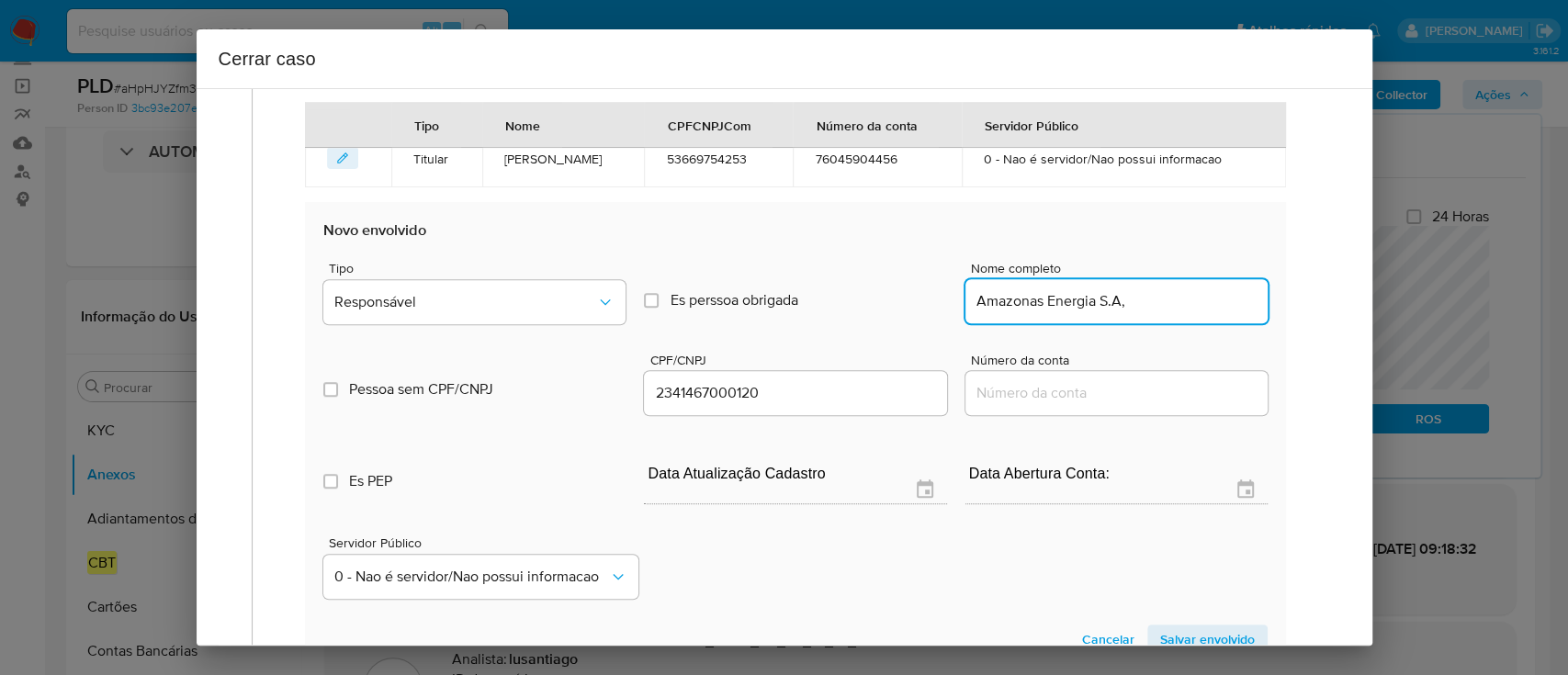
type input "Amazonas Energia S.A,"
type input "02341467000120"
type input "Amazonas Energia S.A"
click at [564, 317] on button "Responsável" at bounding box center [475, 302] width 302 height 45
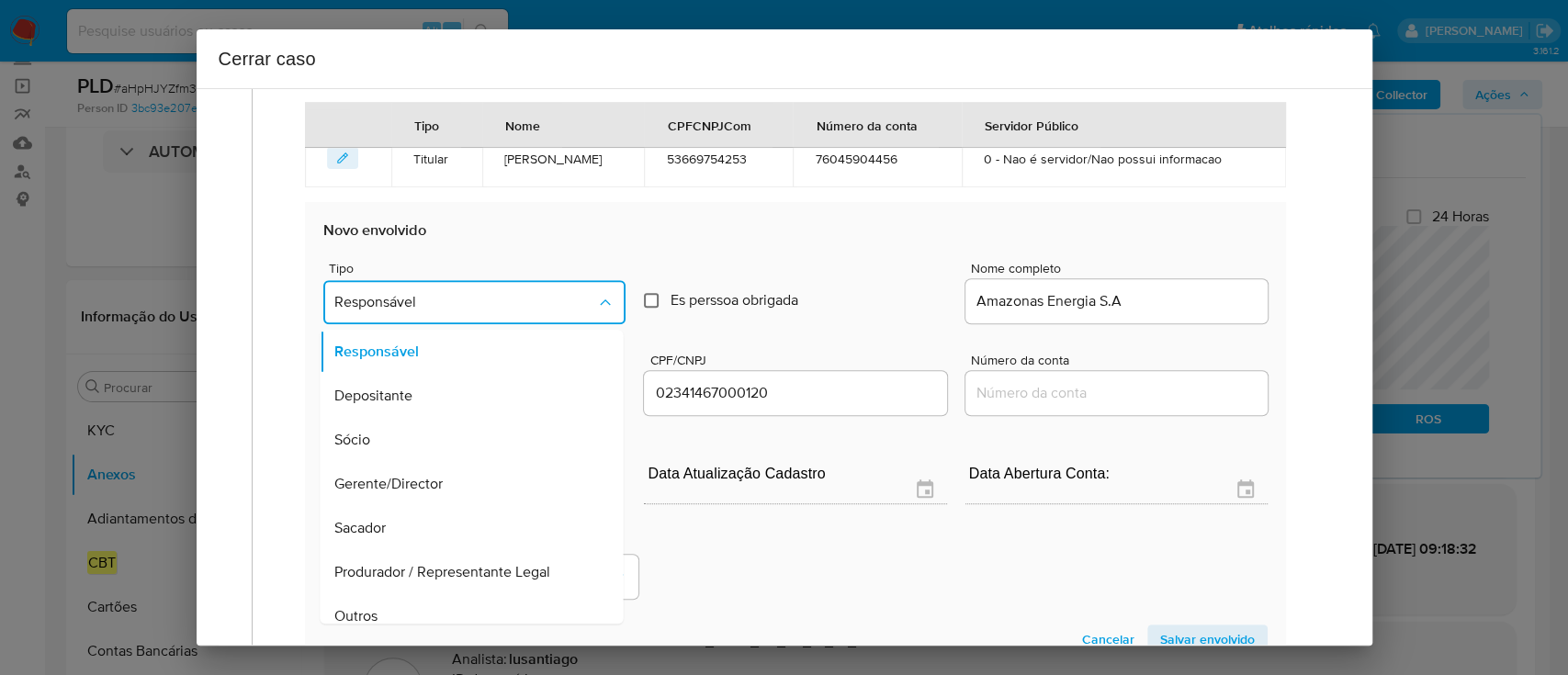
scroll to position [59, 0]
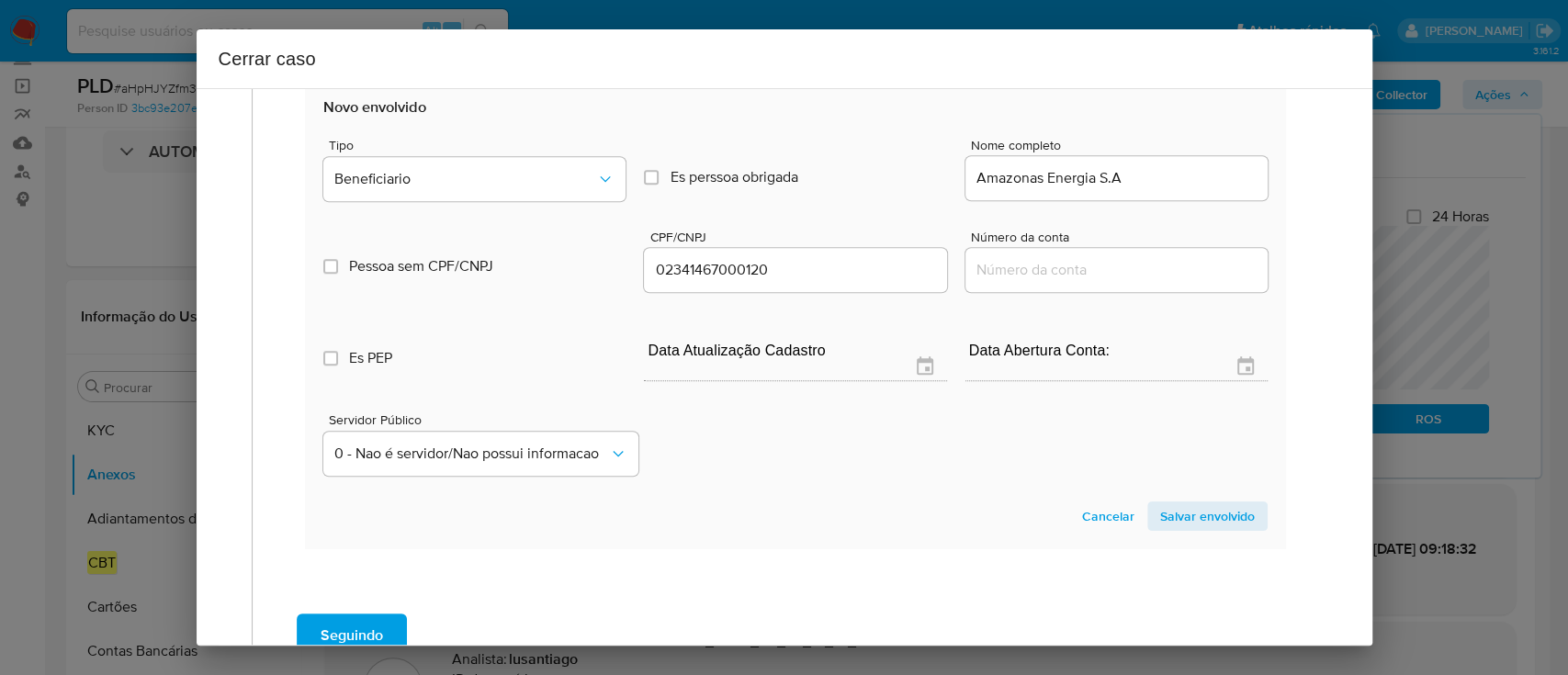
click at [1208, 516] on span "Salvar envolvido" at bounding box center [1208, 516] width 95 height 26
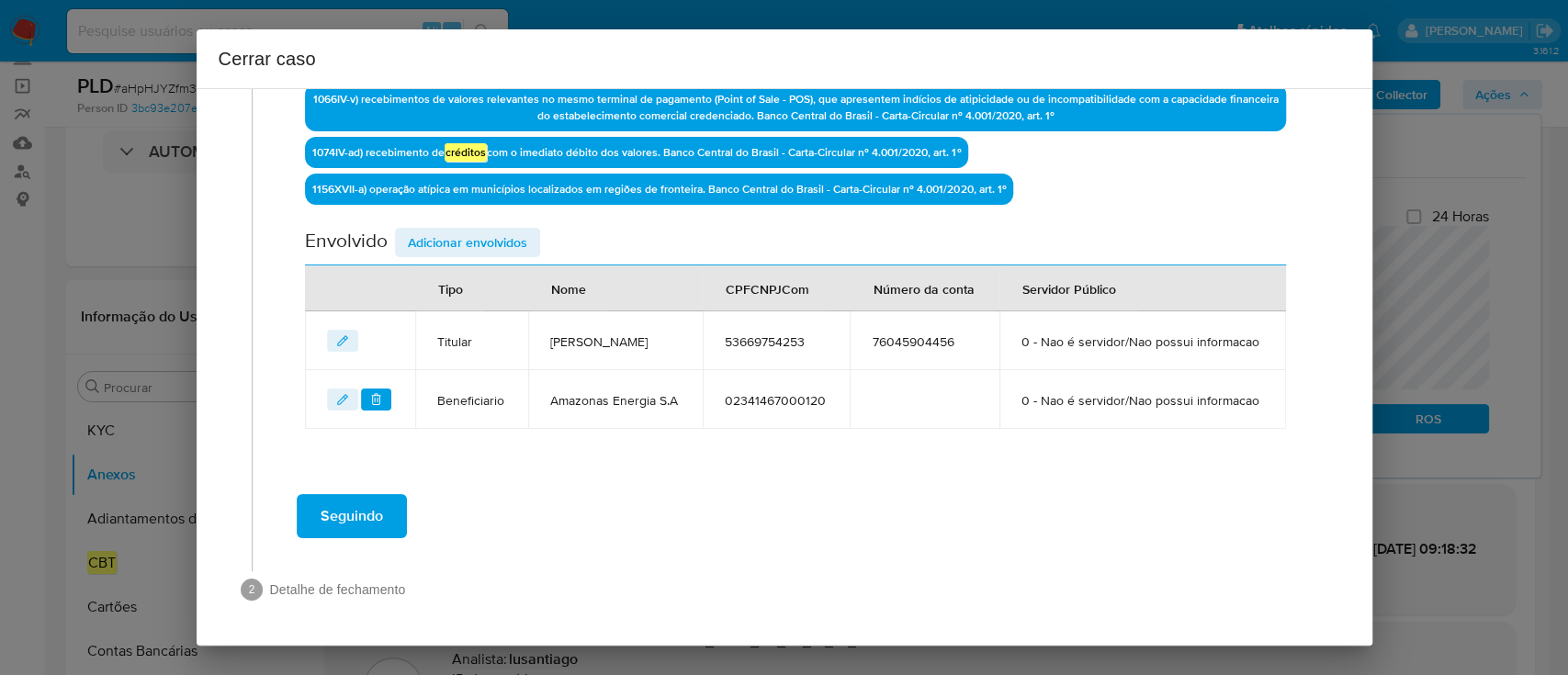
click at [940, 532] on div "Seguindo" at bounding box center [796, 516] width 1050 height 66
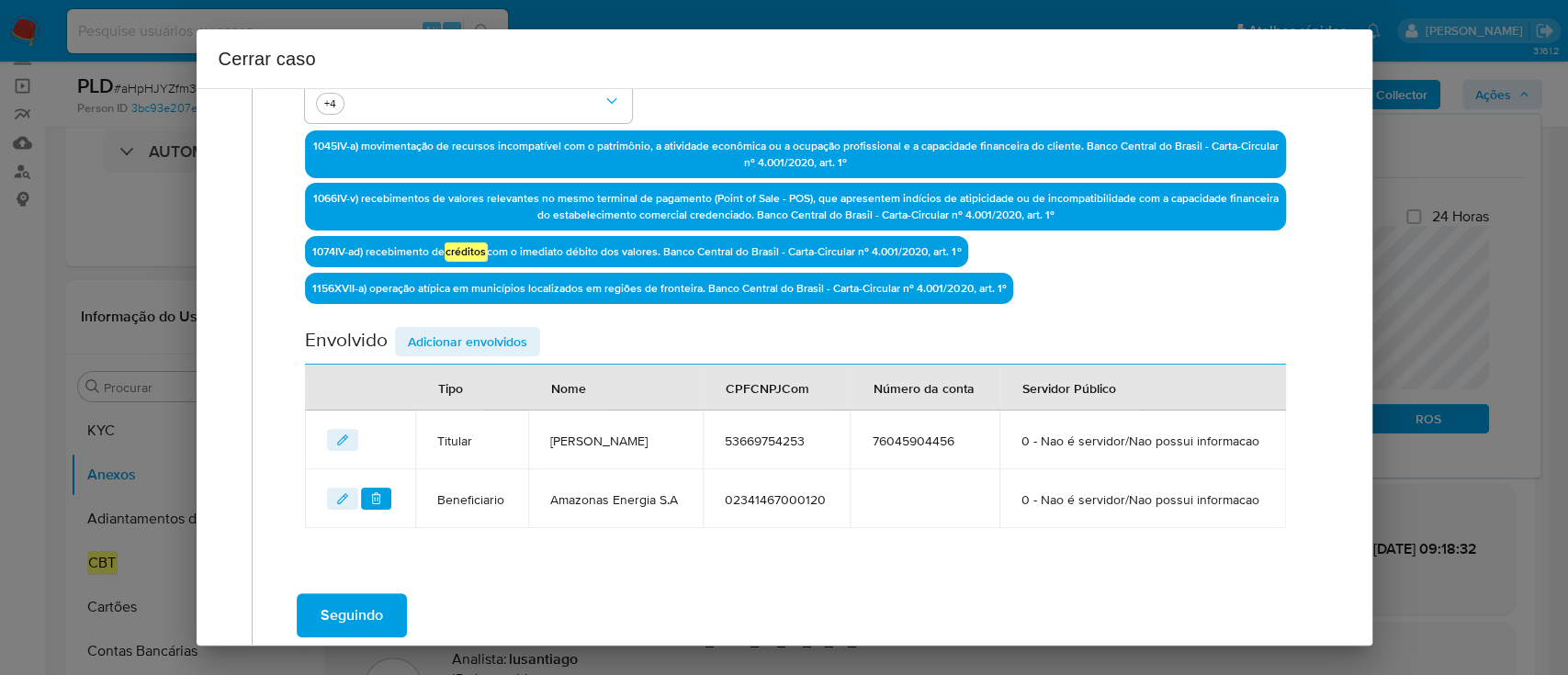
scroll to position [702, 0]
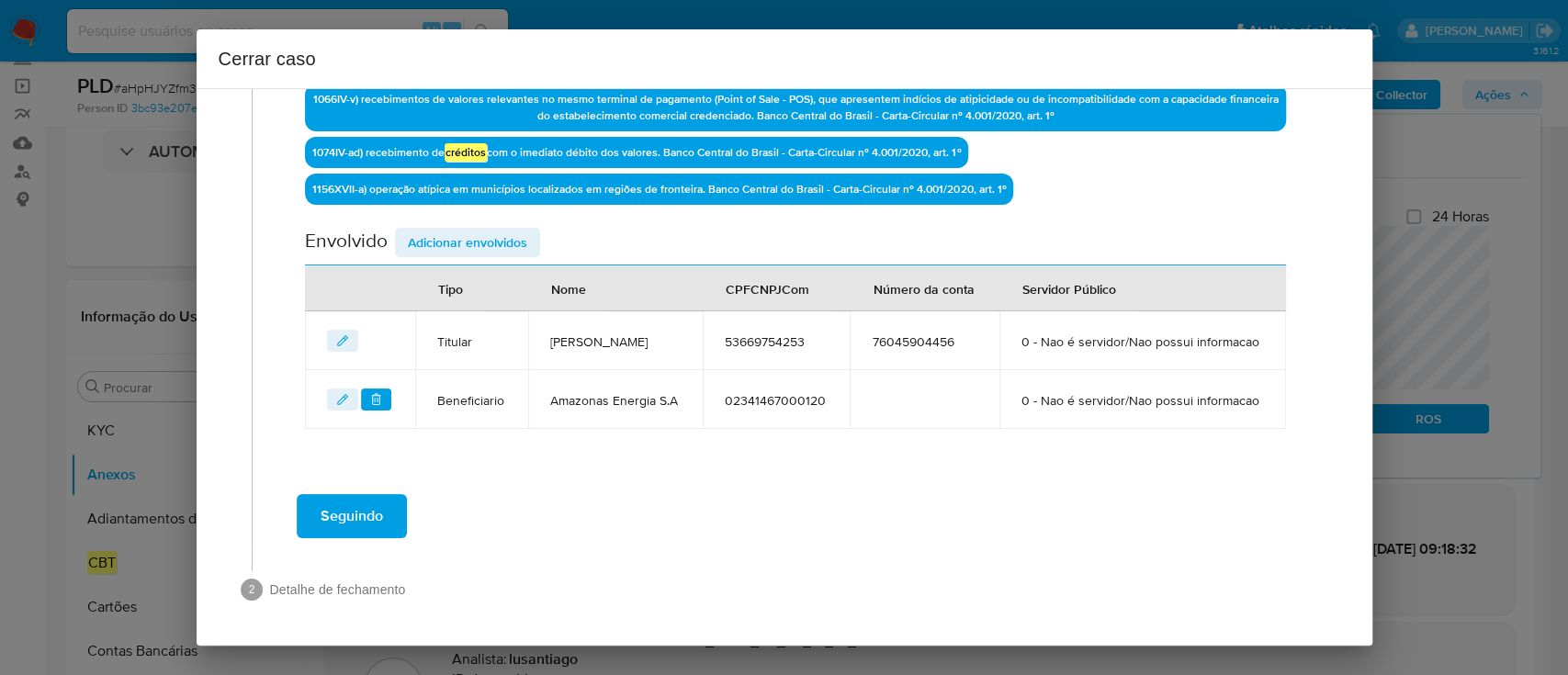
click at [381, 523] on span "Seguindo" at bounding box center [352, 516] width 62 height 41
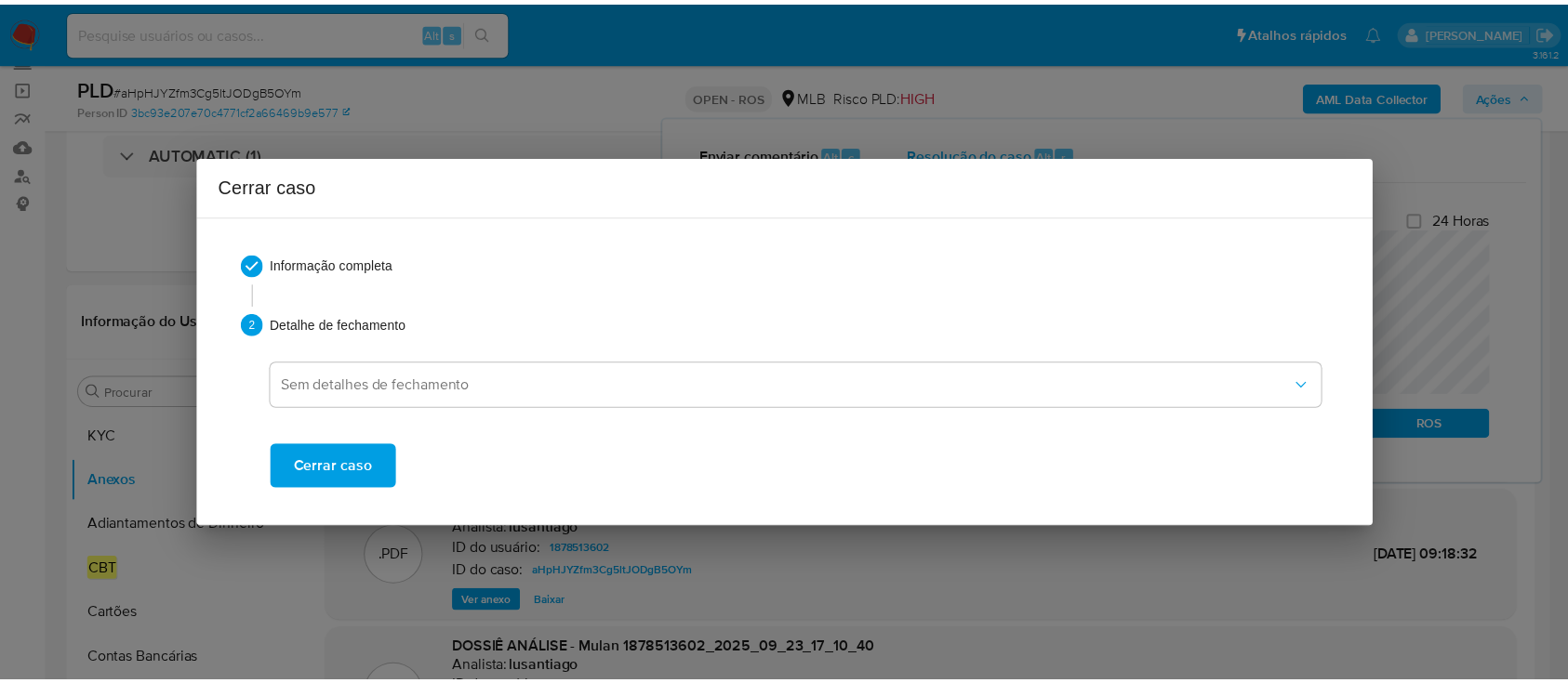
scroll to position [1651, 0]
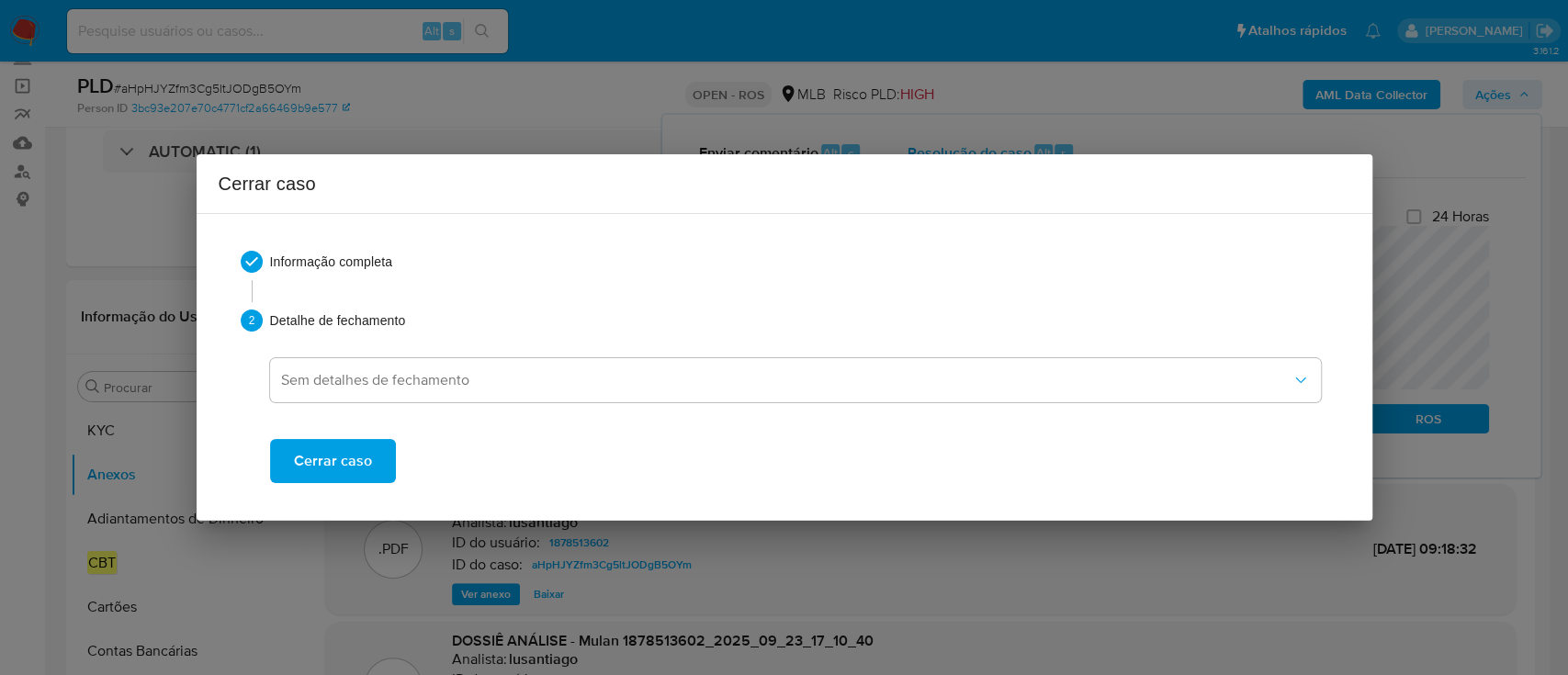
click at [365, 465] on span "Cerrar caso" at bounding box center [332, 461] width 78 height 41
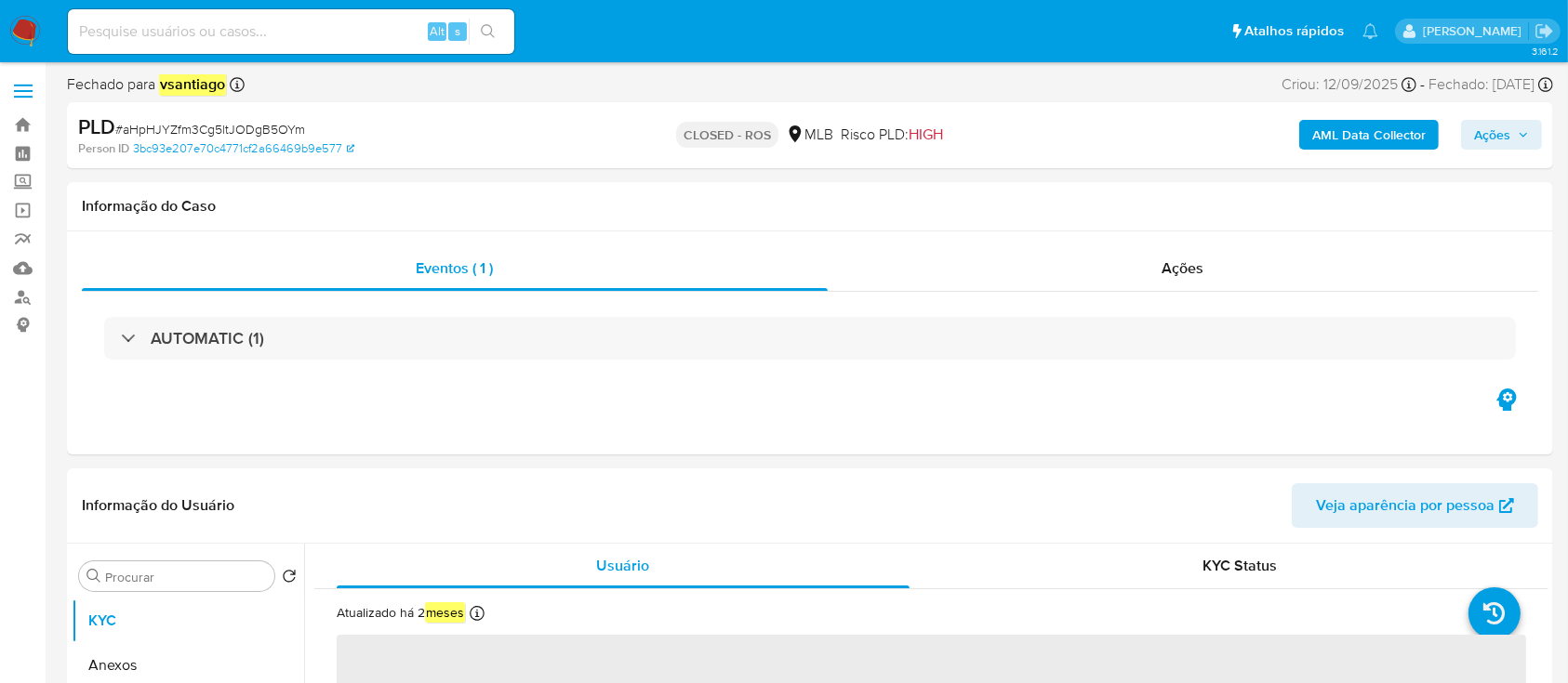
select select "10"
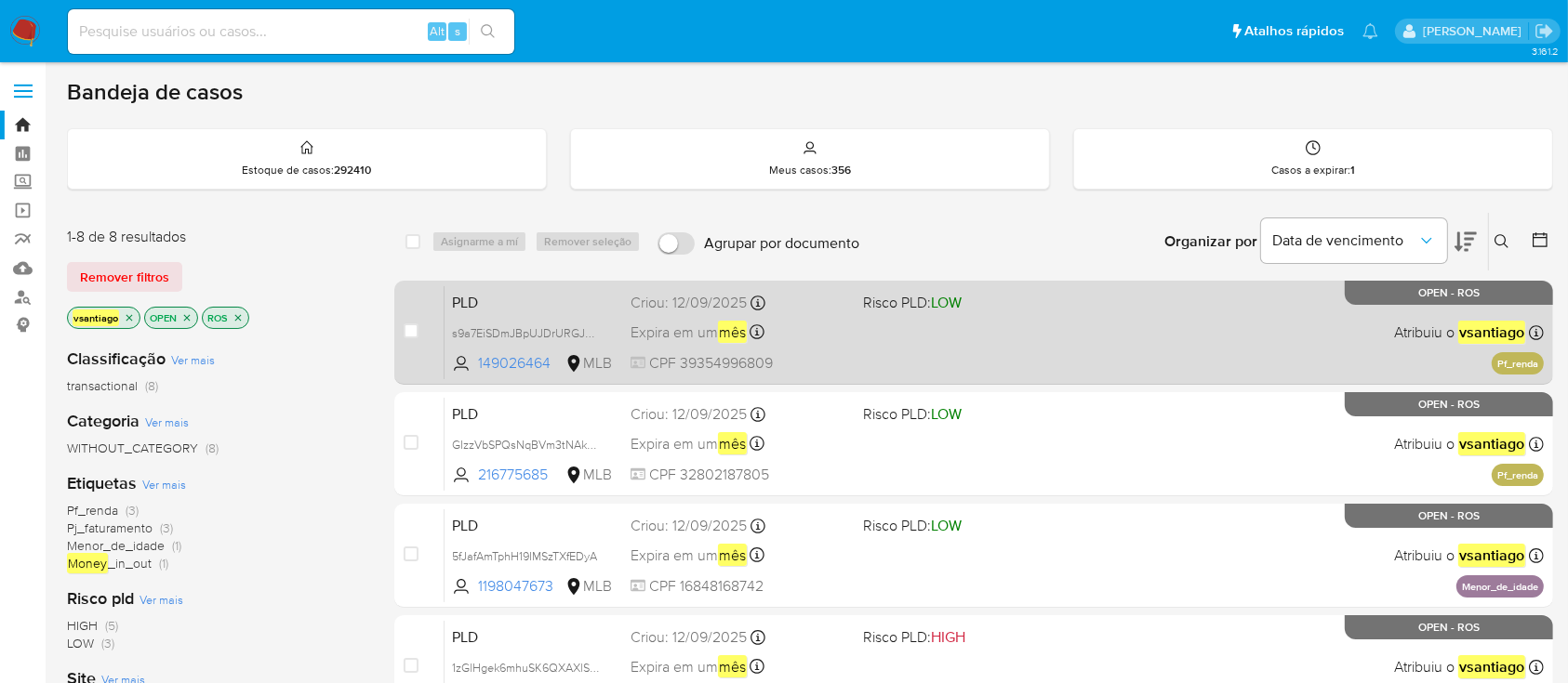
click at [900, 359] on div "PLD s9a7EiSDmJBpUJDrURGJSP45 149026464 MLB Risco PLD: LOW Criou: 12/09/2025 Cri…" at bounding box center [993, 332] width 1099 height 94
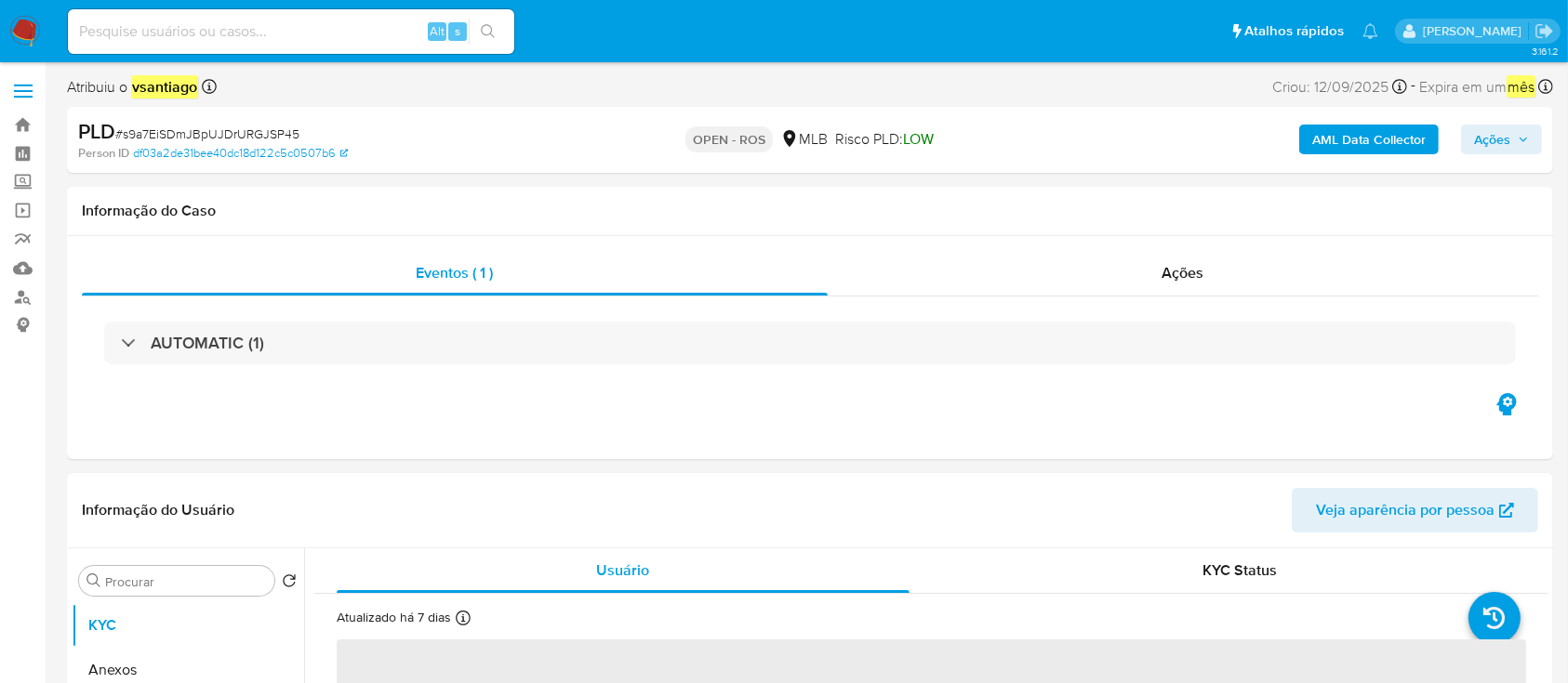
select select "10"
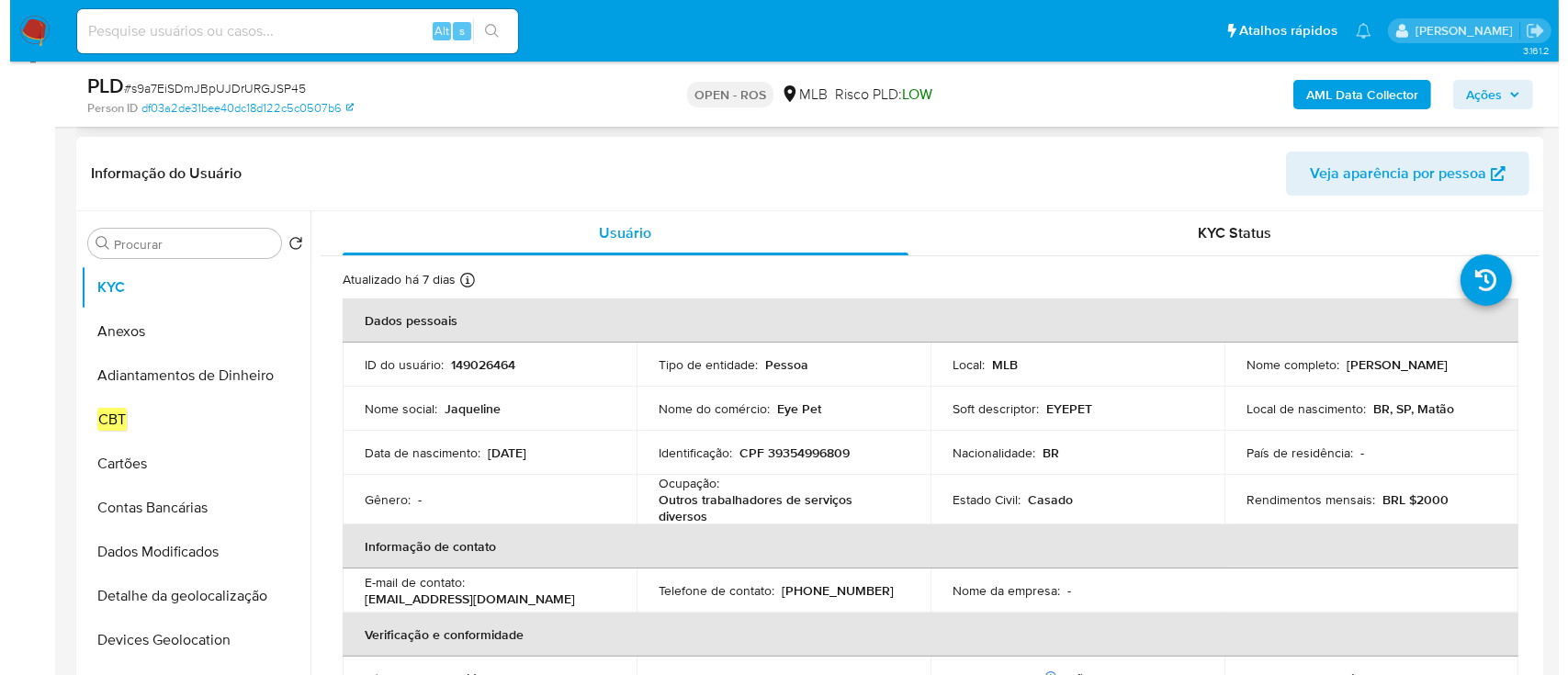
scroll to position [367, 0]
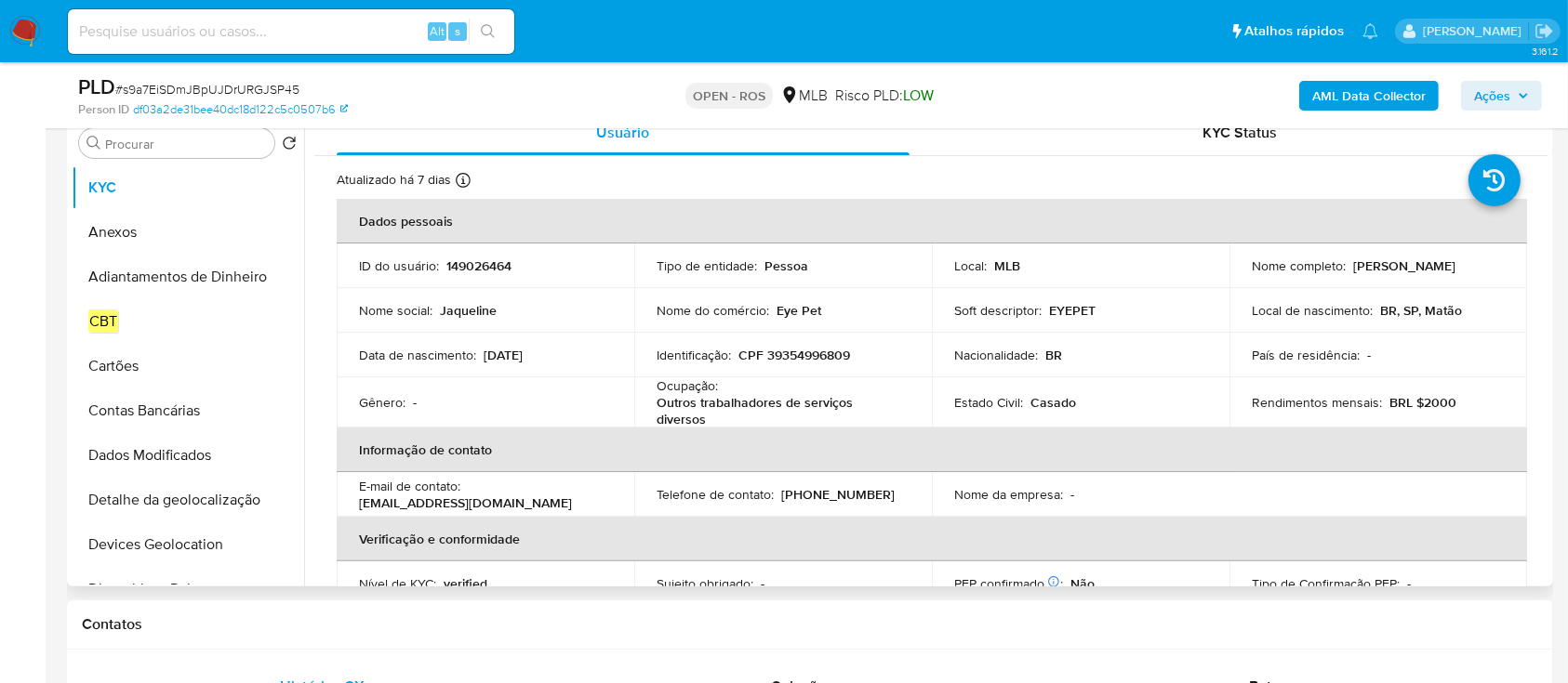
drag, startPoint x: 1422, startPoint y: 277, endPoint x: 1240, endPoint y: 276, distance: 182.0
click at [1240, 276] on td "Nome completo : Jaqueline Coutinho Cavichioli" at bounding box center [1378, 266] width 297 height 45
copy p "Jaqueline Coutinho Cavichioli"
click at [807, 359] on p "CPF 39354996809" at bounding box center [794, 355] width 112 height 17
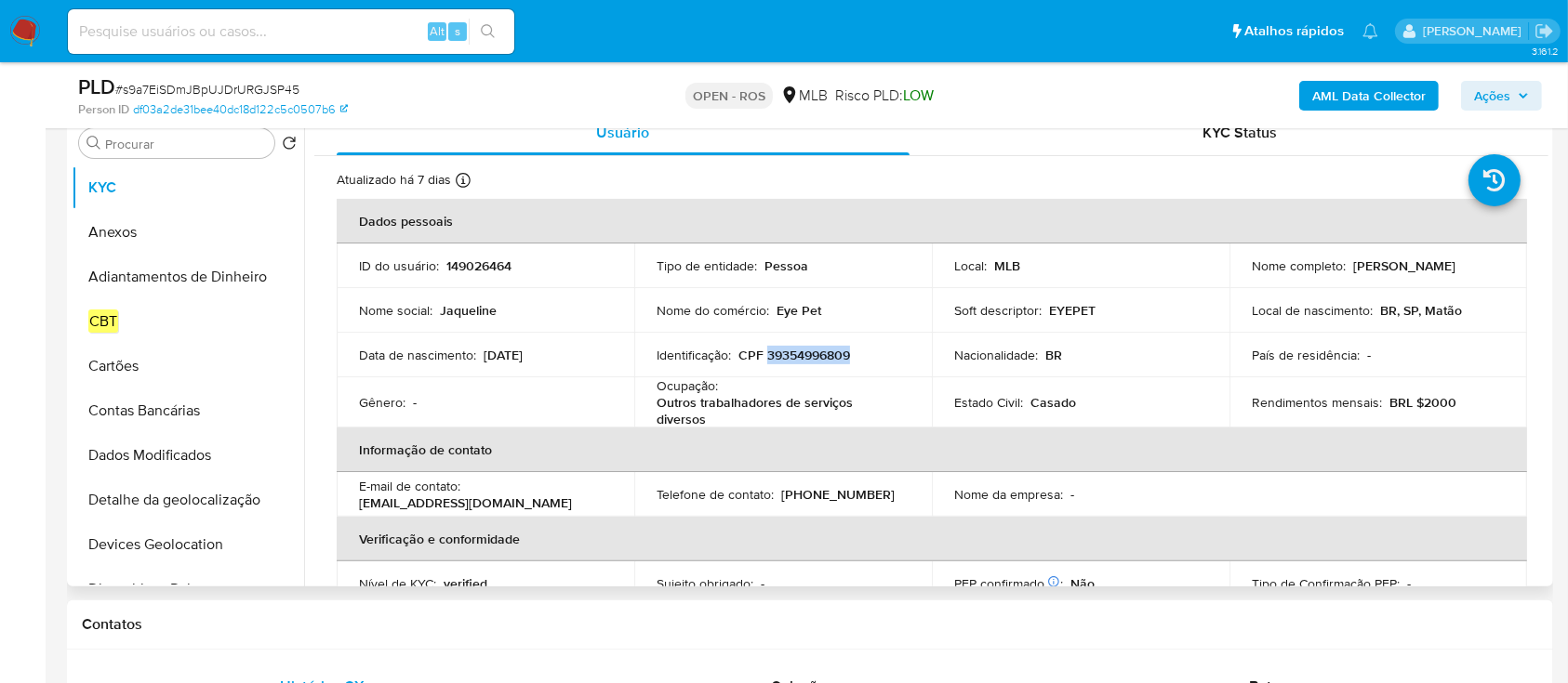
copy p "39354996809"
click at [119, 234] on button "Anexos" at bounding box center [180, 232] width 218 height 45
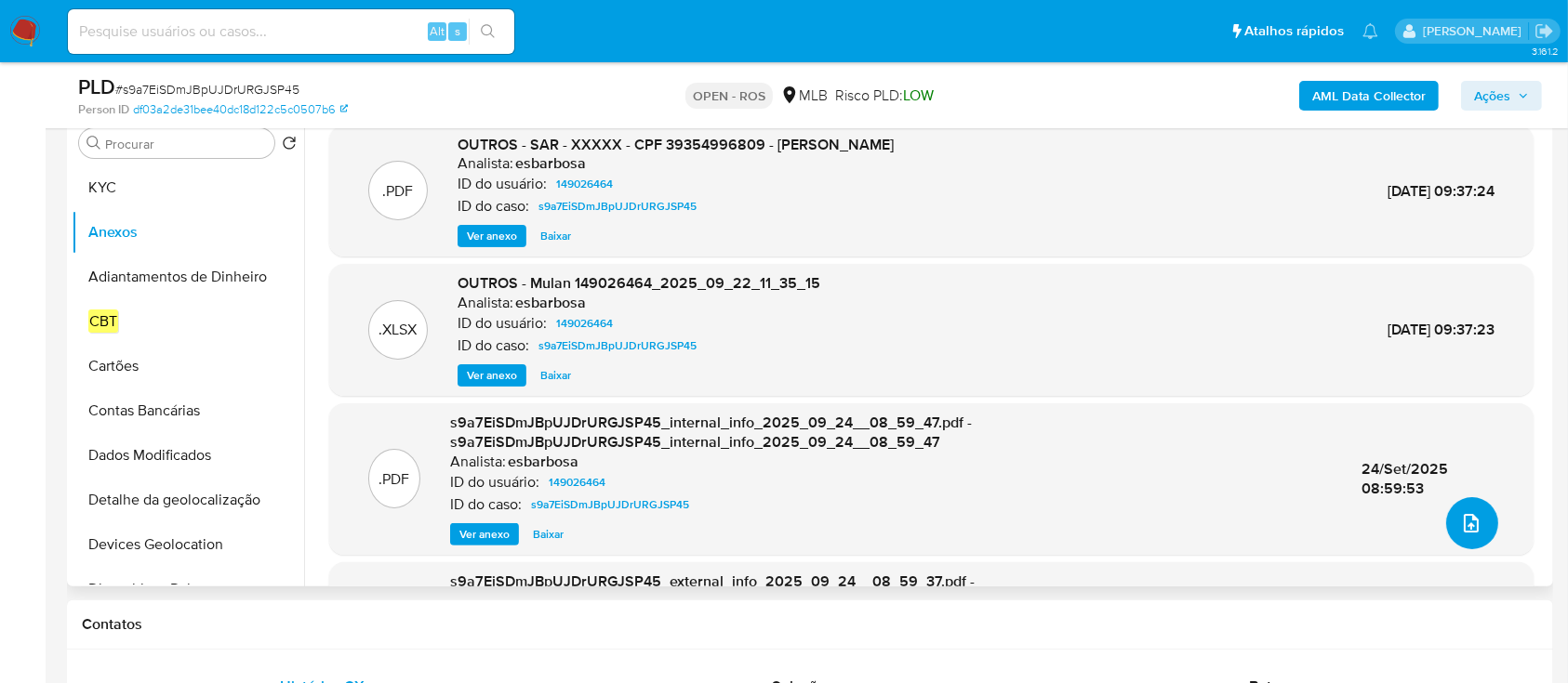
click at [1463, 529] on icon "upload-file" at bounding box center [1470, 522] width 15 height 19
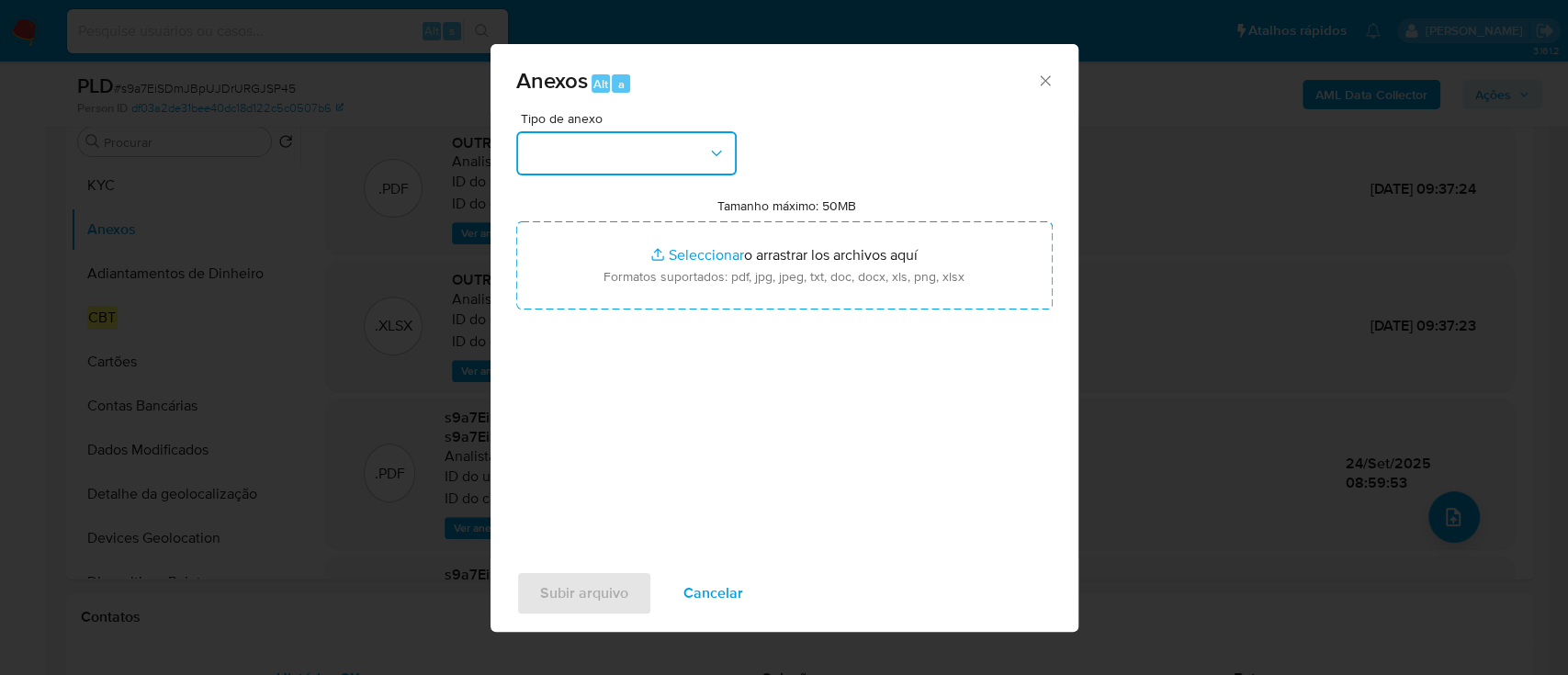
click at [685, 159] on button "button" at bounding box center [627, 154] width 221 height 45
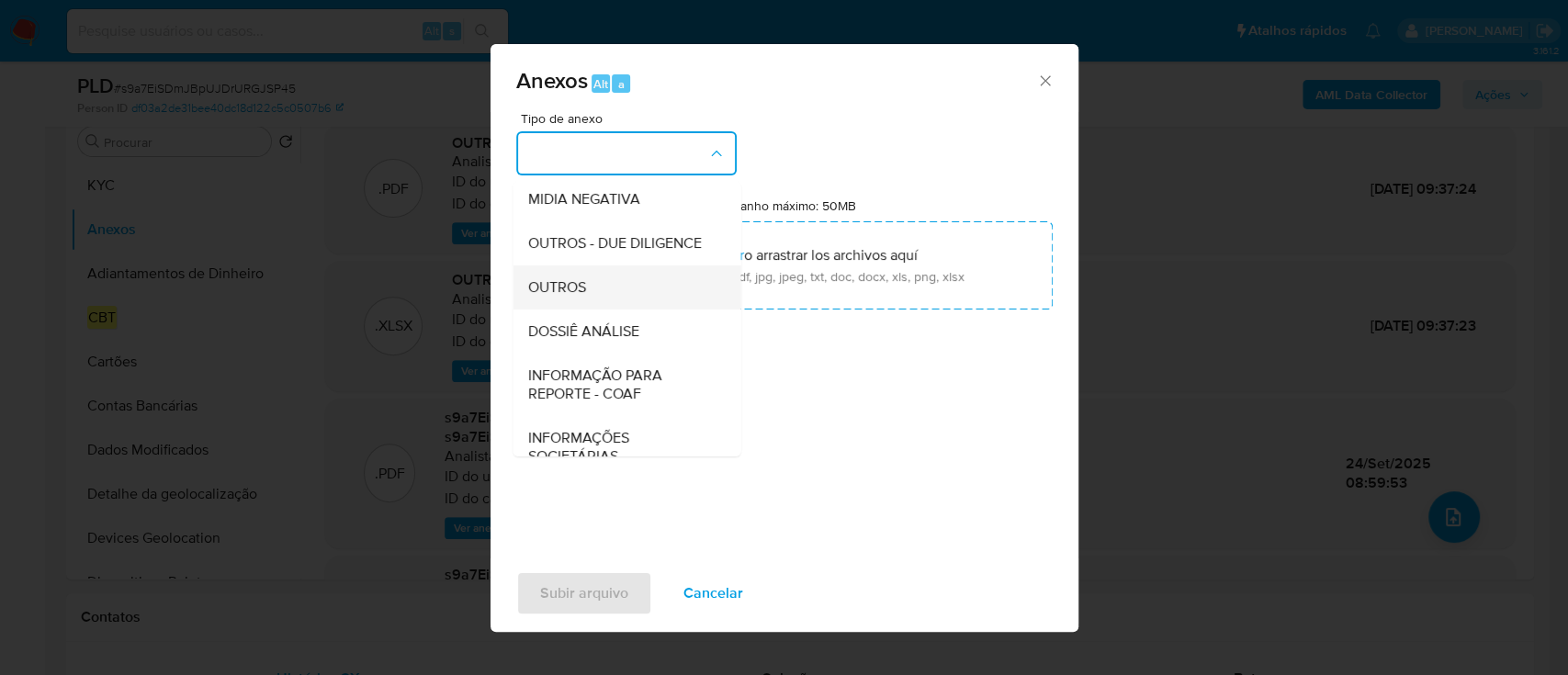
scroll to position [282, 0]
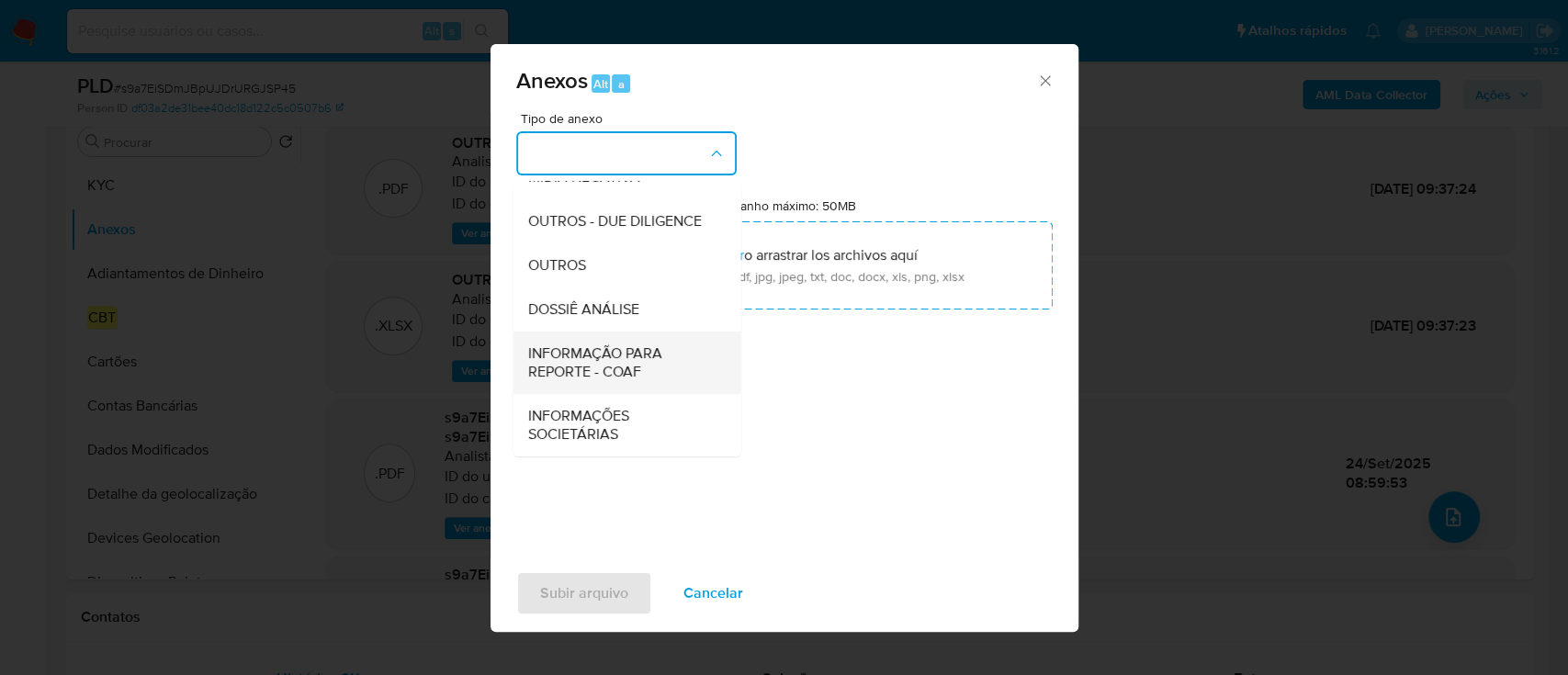
click at [644, 376] on span "INFORMAÇÃO PARA REPORTE - COAF" at bounding box center [620, 363] width 187 height 37
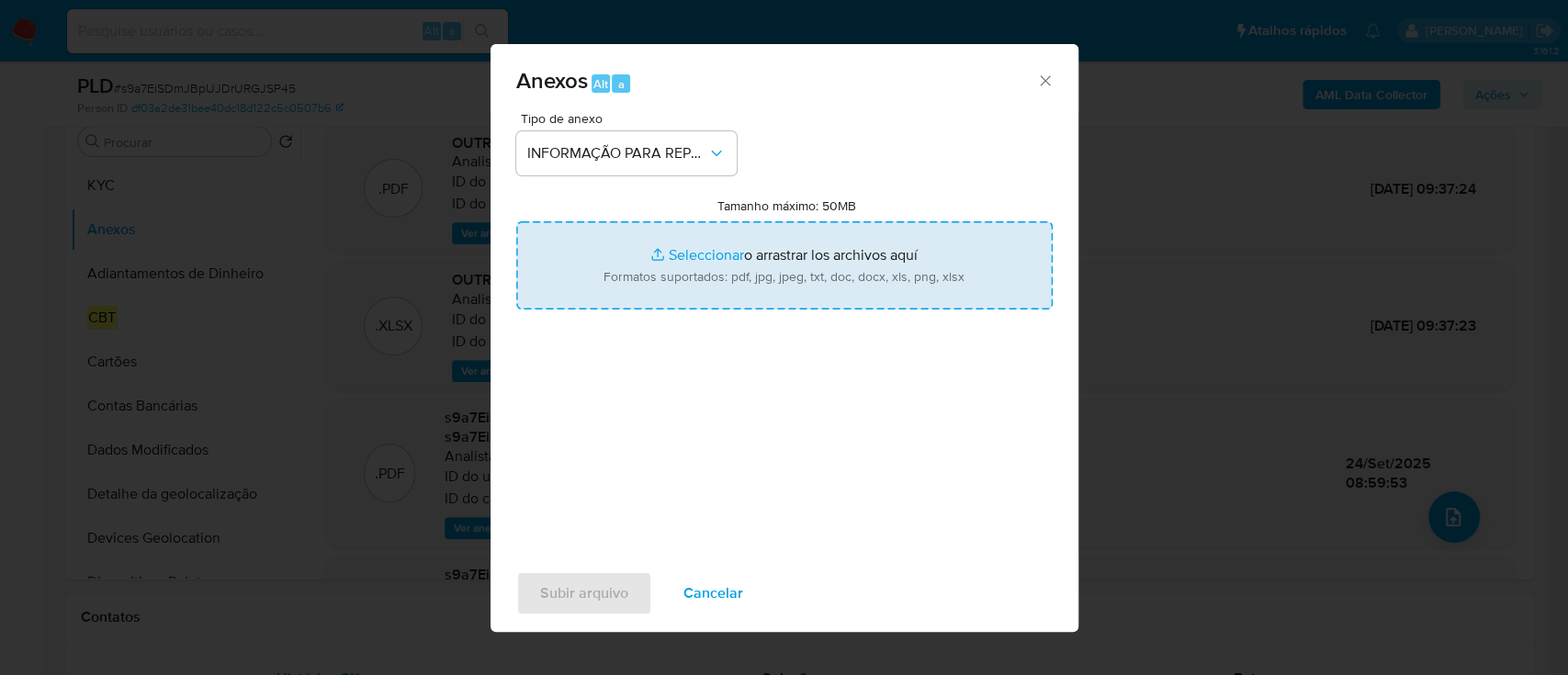
type input "C:\fakepath\SAR - s9a7EiSDmJBpUJDrURGJSP45 - CPF 39354996809 - JAQUELINE COUTIN…"
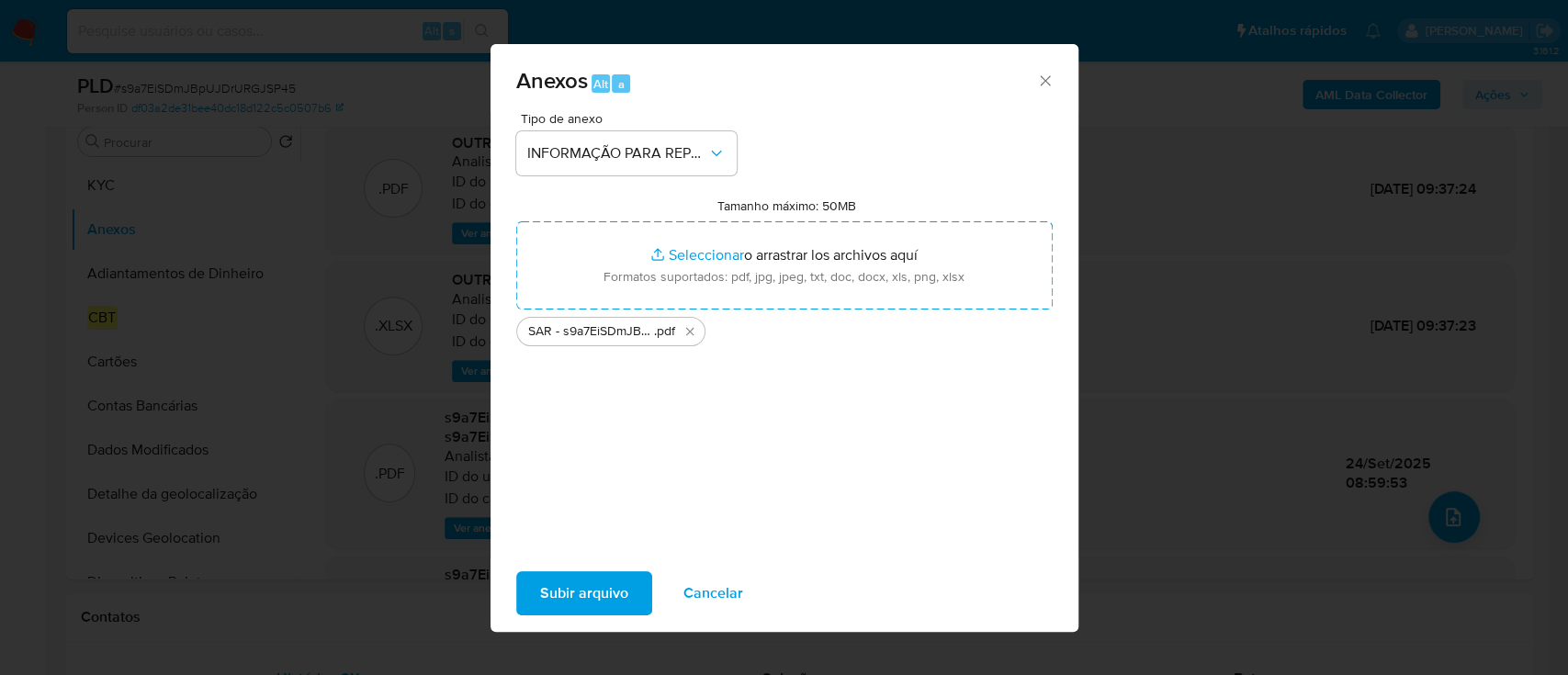
click at [611, 599] on span "Subir arquivo" at bounding box center [584, 594] width 88 height 41
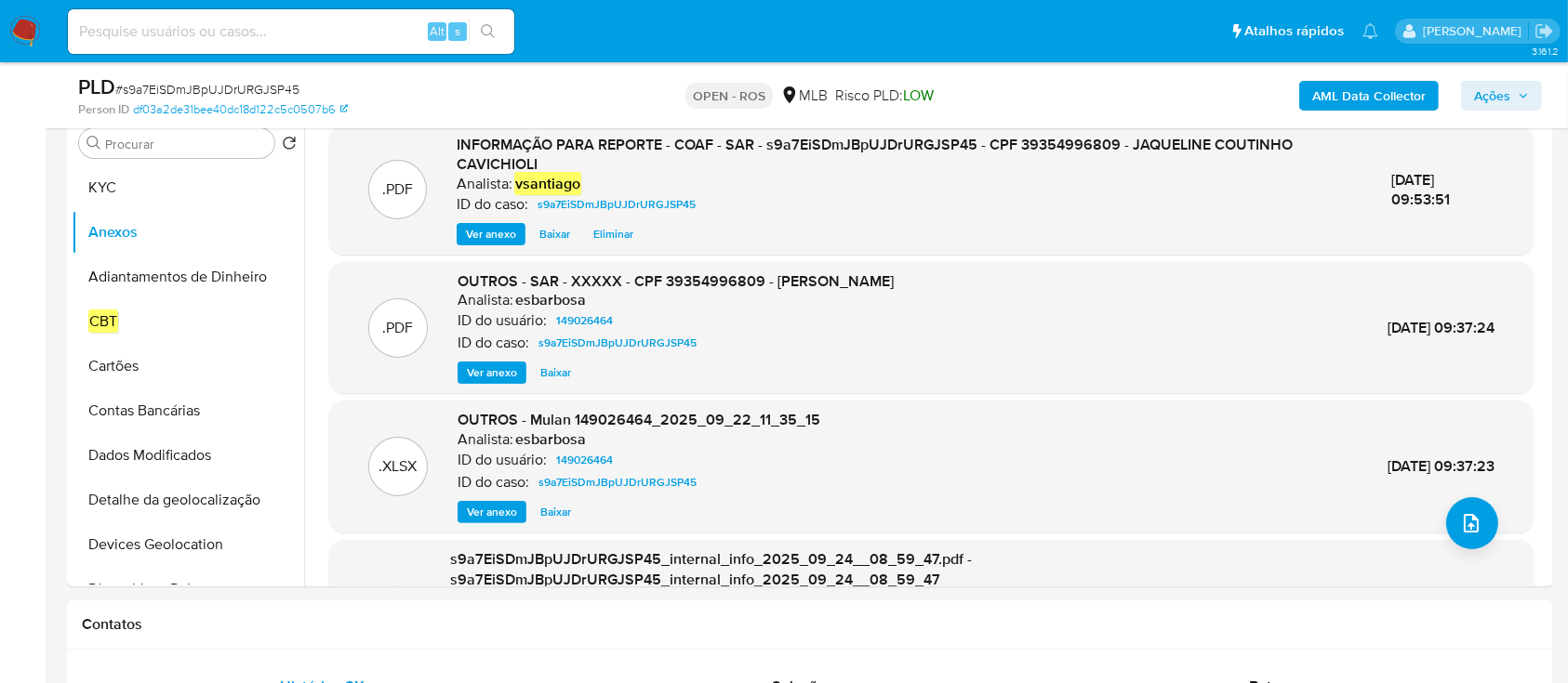
drag, startPoint x: 1534, startPoint y: 84, endPoint x: 1522, endPoint y: 85, distance: 12.0
click at [1534, 84] on button "Ações" at bounding box center [1501, 95] width 80 height 29
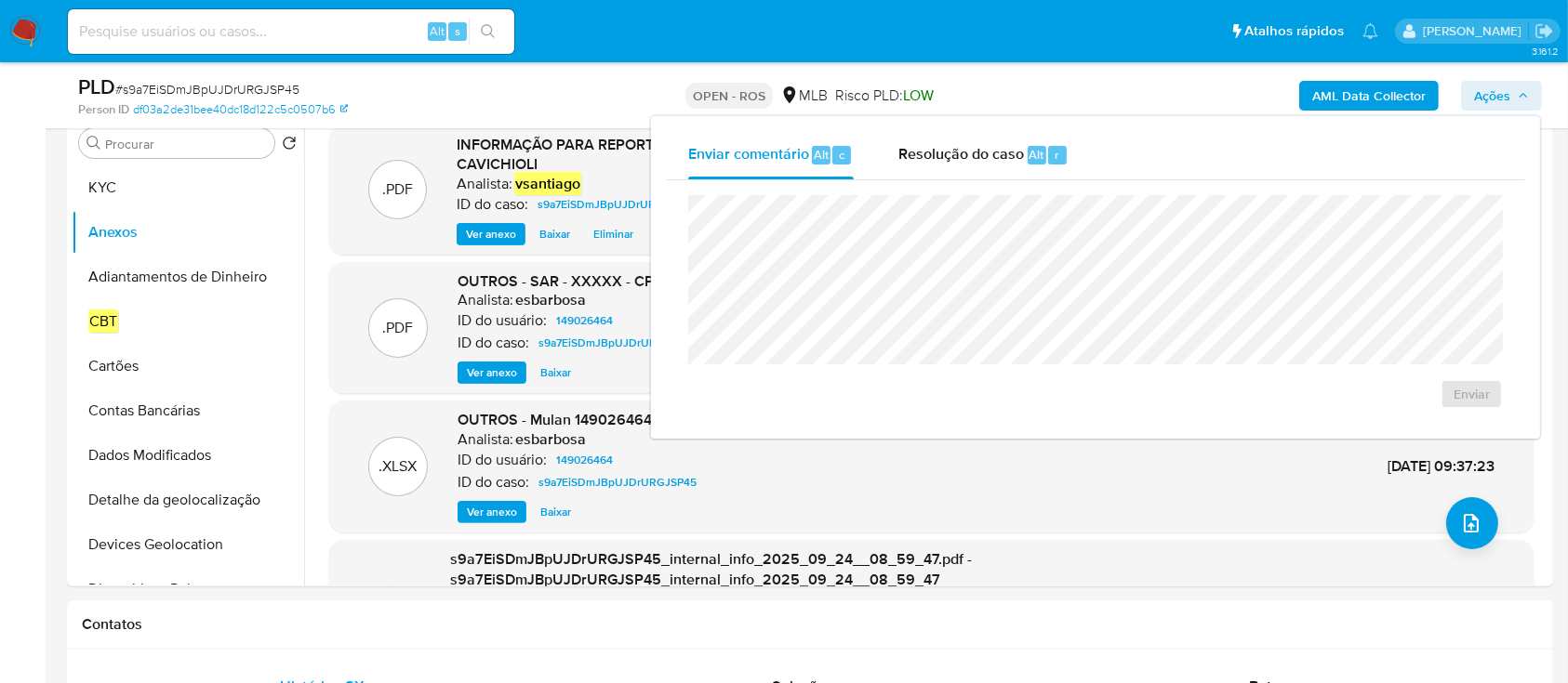
drag, startPoint x: 1027, startPoint y: 150, endPoint x: 1022, endPoint y: 190, distance: 40.3
click at [1030, 153] on span "Alt" at bounding box center [1037, 155] width 15 height 18
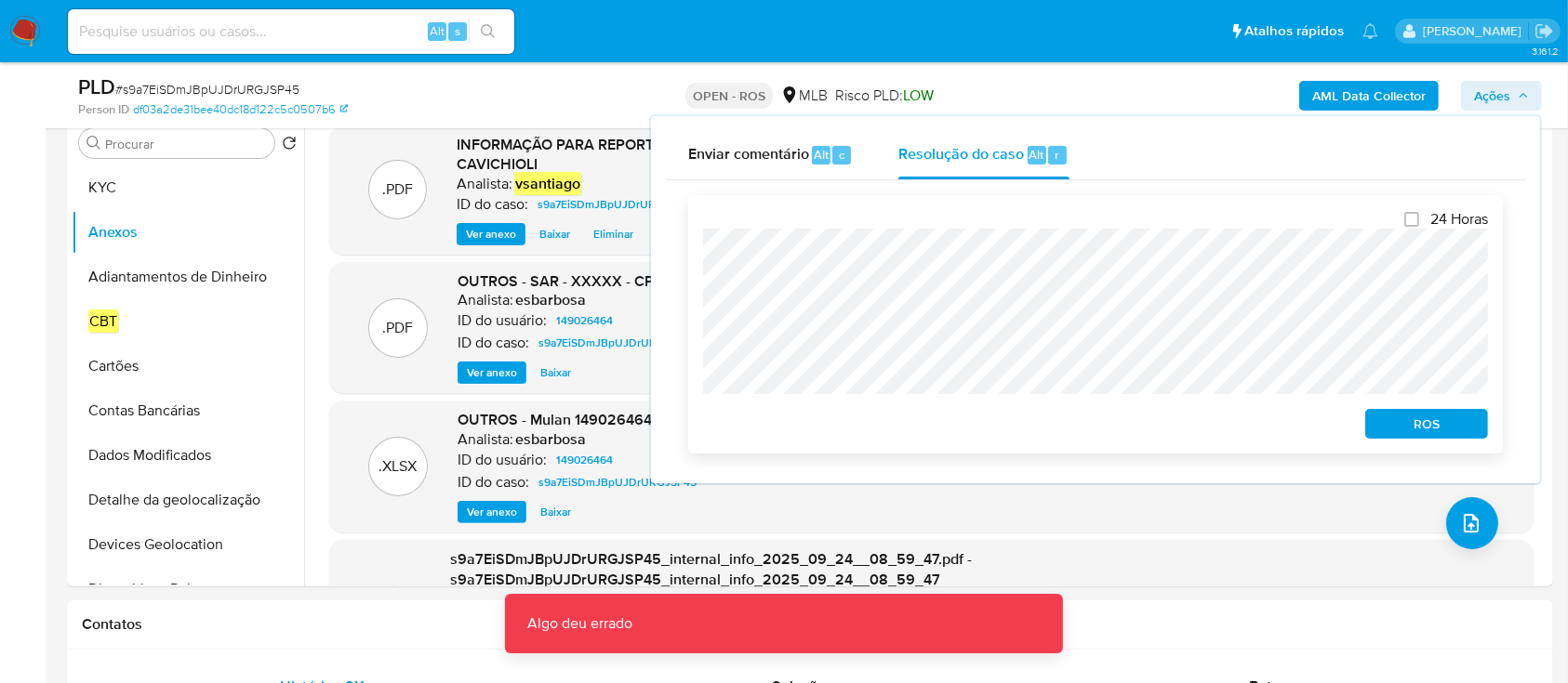
click at [1463, 420] on span "ROS" at bounding box center [1426, 423] width 97 height 26
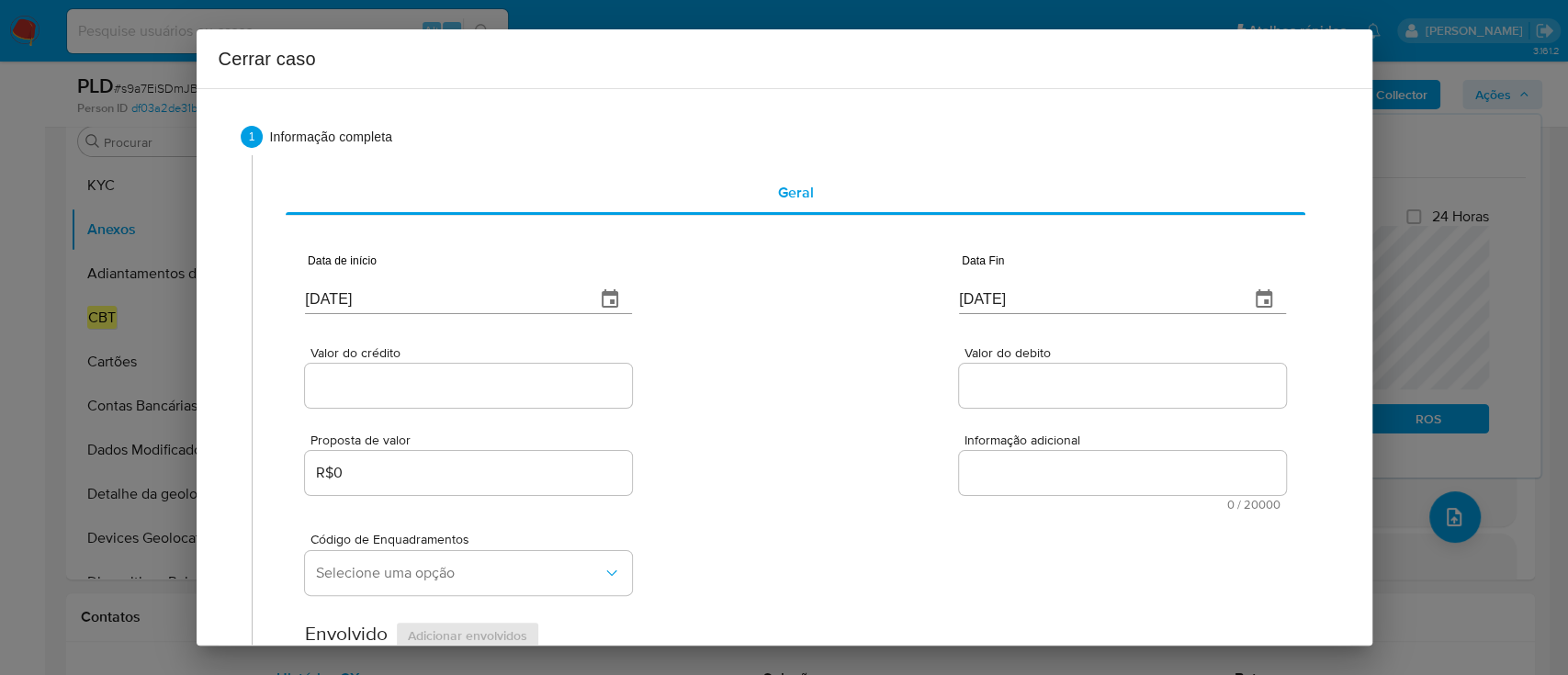
click at [353, 300] on input "[DATE]" at bounding box center [443, 299] width 275 height 29
paste input "01/08"
type input "01/08/2025"
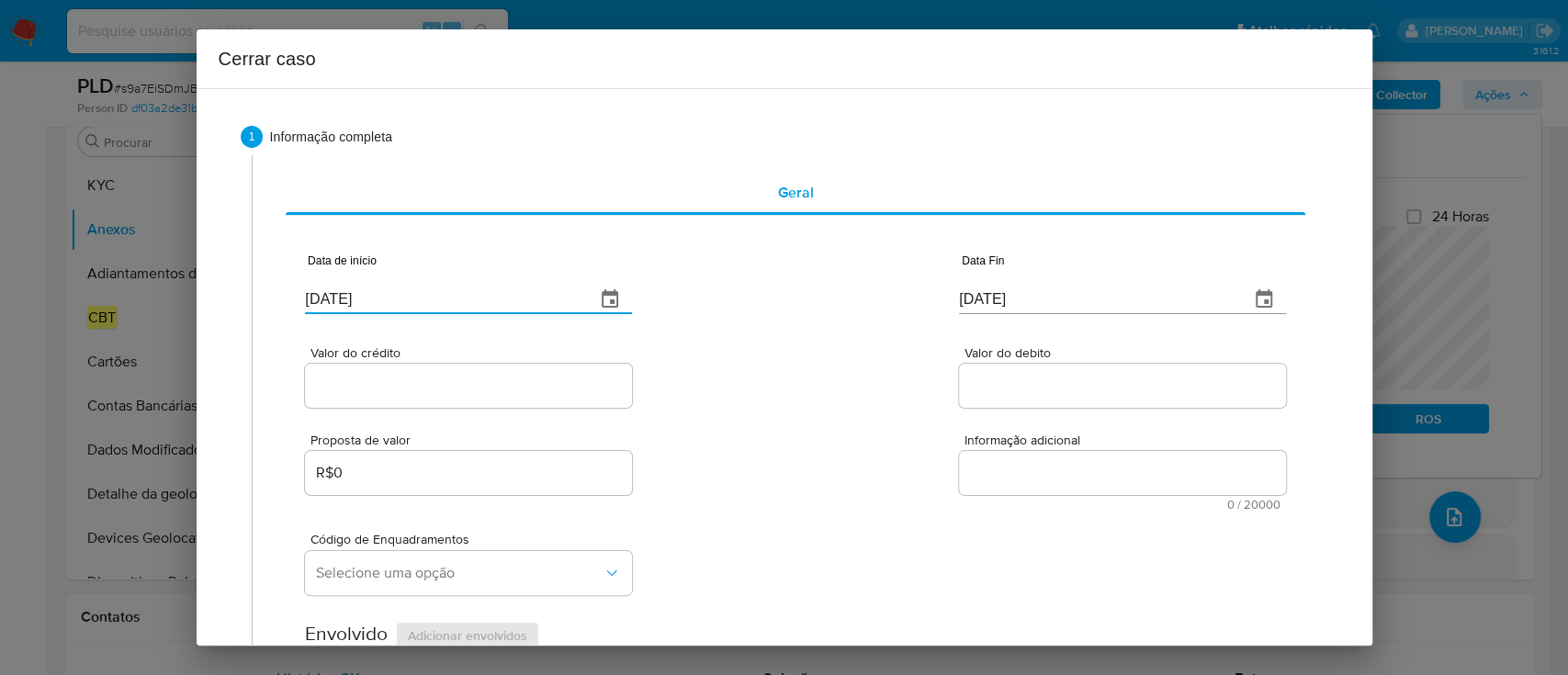
click at [828, 370] on div "Valor do crédito Valor do debito" at bounding box center [795, 368] width 980 height 87
click at [986, 291] on input "[DATE]" at bounding box center [1096, 299] width 275 height 29
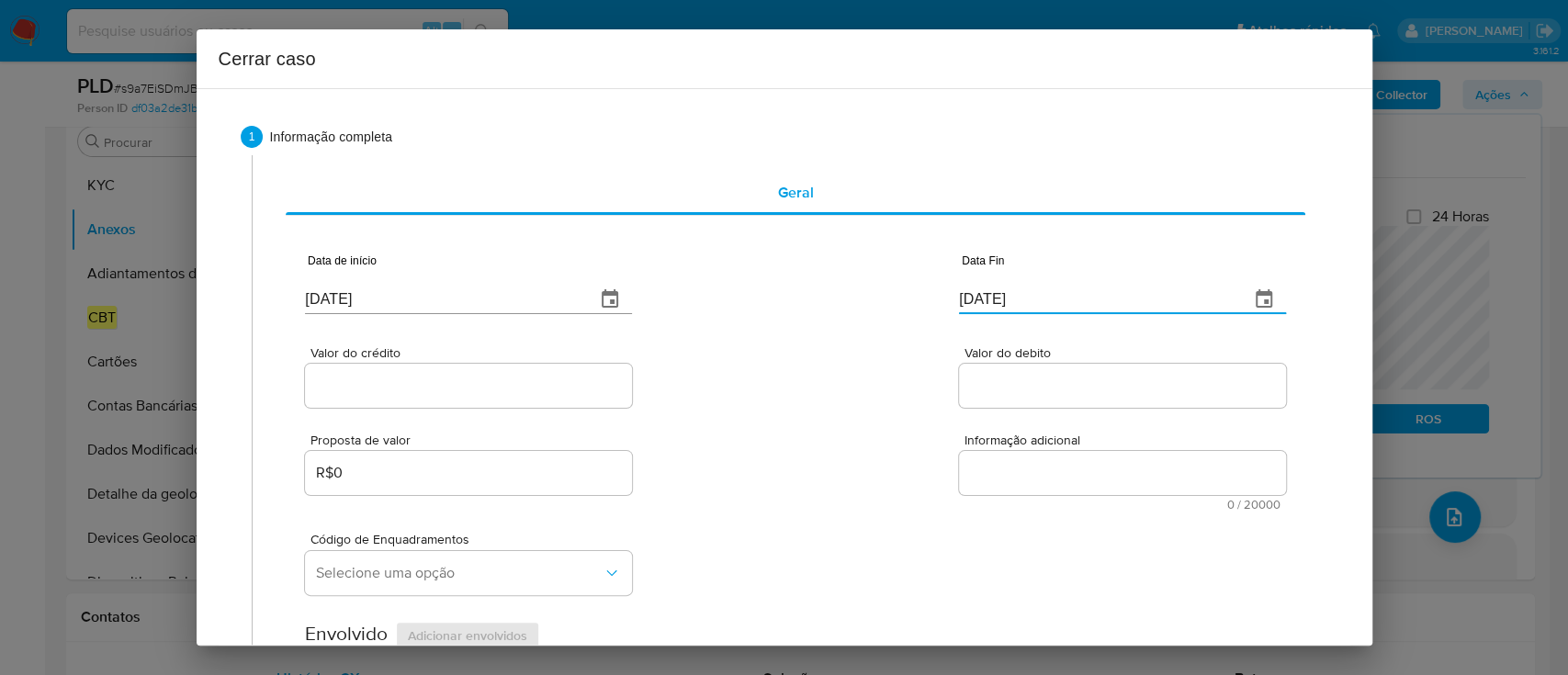
click at [986, 291] on input "[DATE]" at bounding box center [1096, 299] width 275 height 29
paste input "2"
type input "22/09/2025"
click at [876, 310] on div "Data de início 01/08/2025 Data Fin 22/09/2025" at bounding box center [795, 276] width 980 height 96
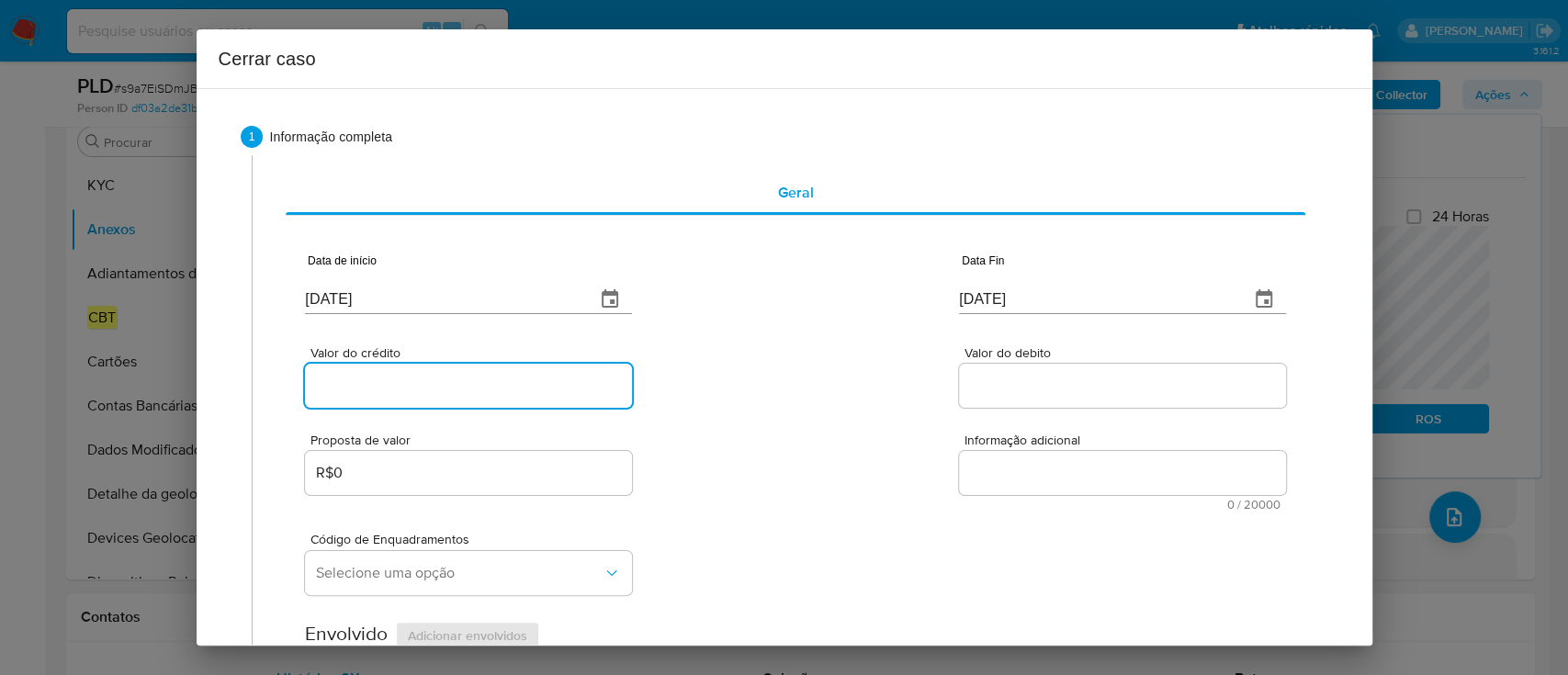
drag, startPoint x: 392, startPoint y: 381, endPoint x: 608, endPoint y: 382, distance: 216.0
click at [396, 381] on input "Valor do crédito" at bounding box center [469, 385] width 327 height 24
paste input "R$521.709"
type input "R$521.709"
click at [694, 383] on div "Valor do crédito R$521.709 Valor do debito" at bounding box center [795, 368] width 980 height 87
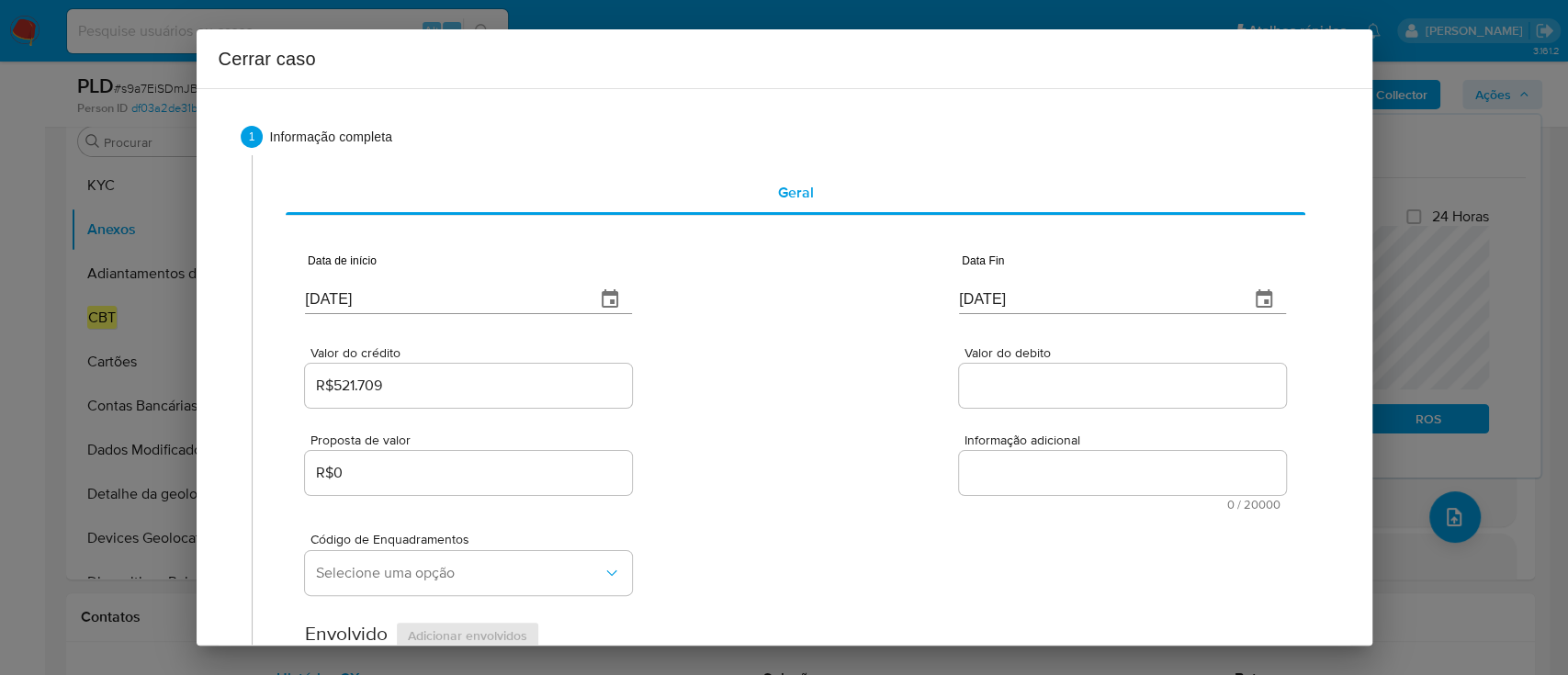
drag, startPoint x: 1071, startPoint y: 386, endPoint x: 917, endPoint y: 380, distance: 154.1
click at [1071, 386] on input "Valor do debito" at bounding box center [1122, 385] width 327 height 24
paste input "R$123.197"
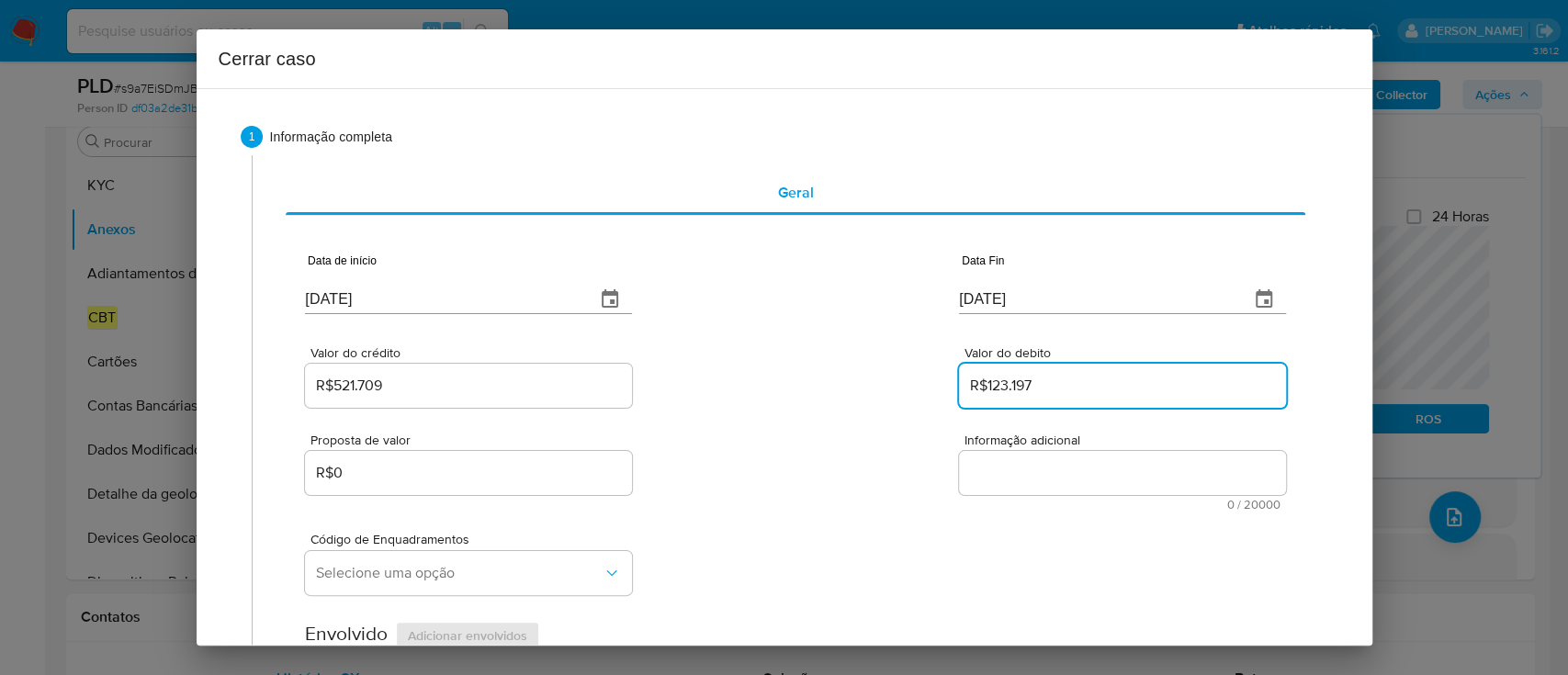
type input "R$123.197"
click at [889, 380] on div "Valor do crédito R$521.709 Valor do debito R$123.197" at bounding box center [795, 368] width 980 height 87
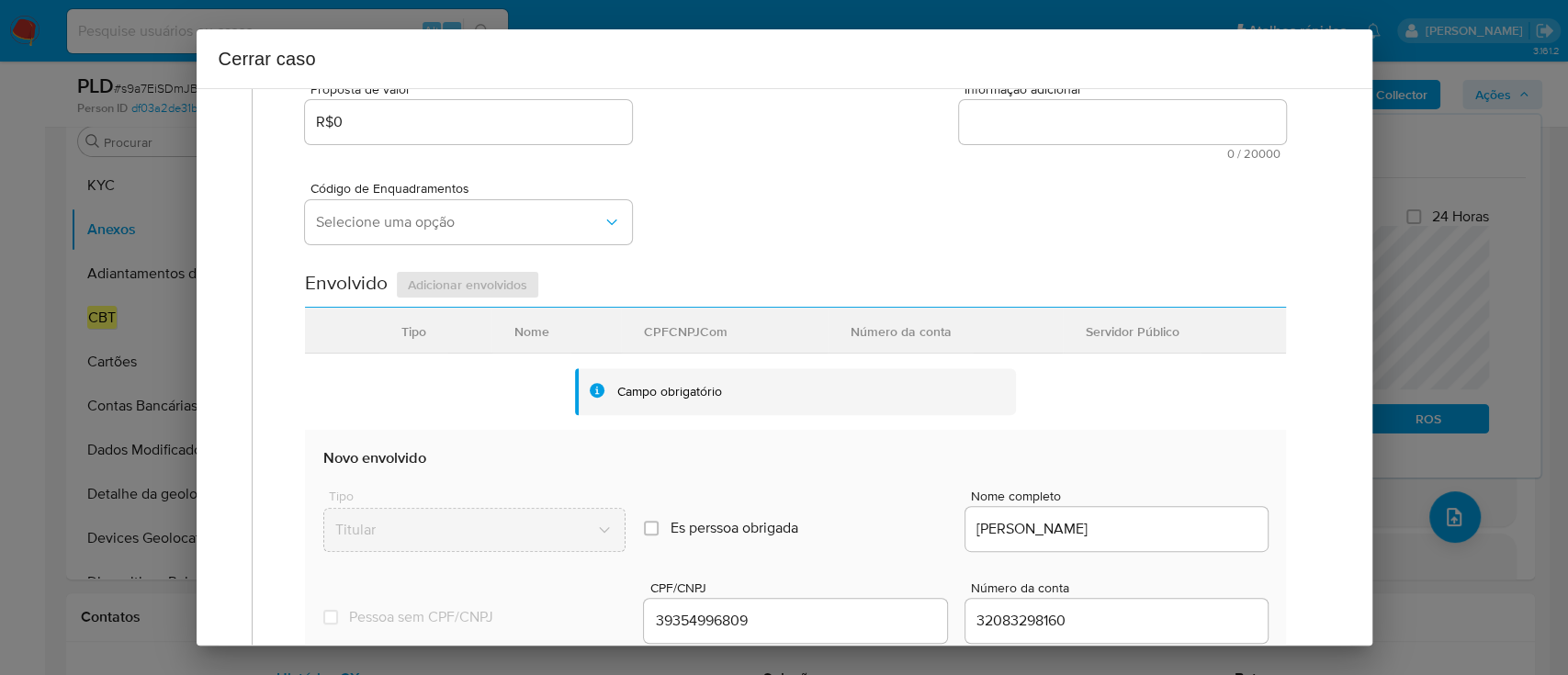
scroll to position [489, 0]
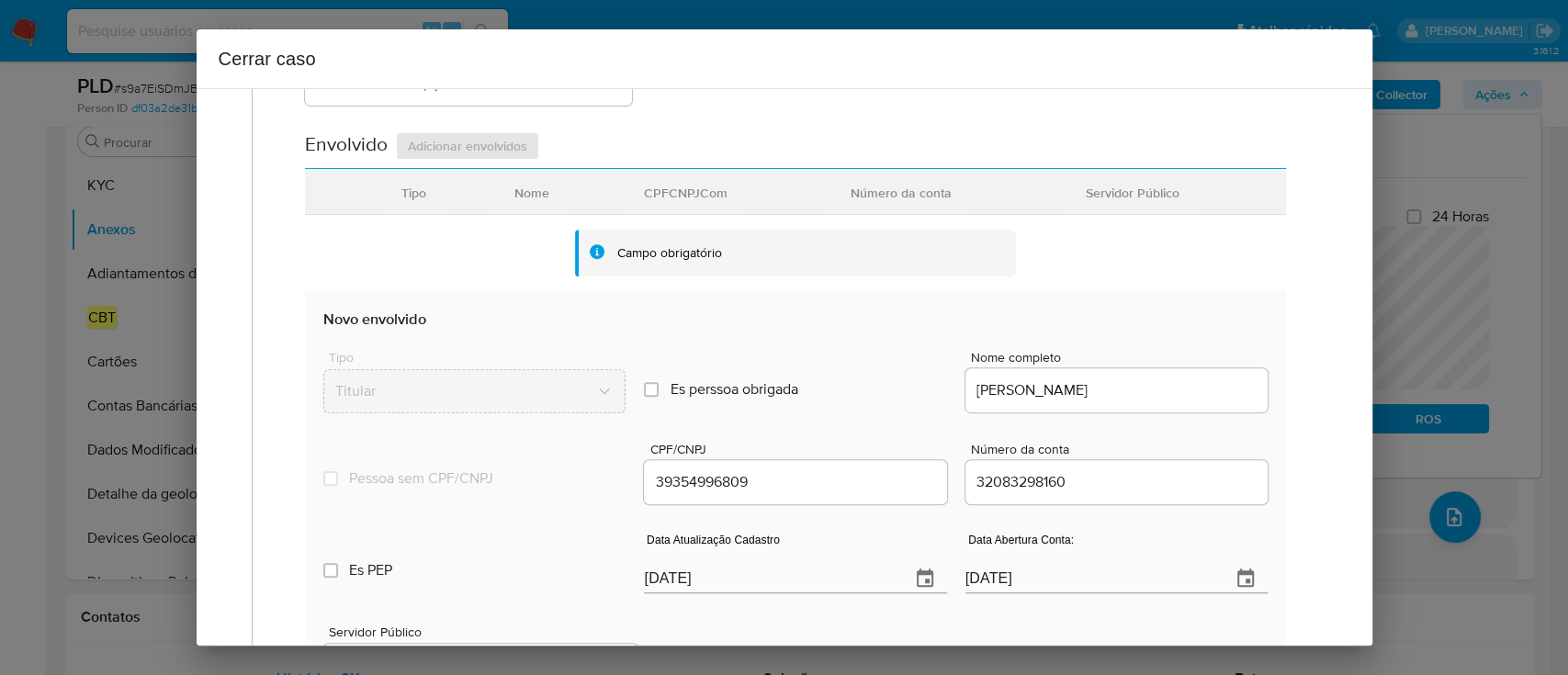
click at [679, 584] on input "25/09/2025" at bounding box center [769, 578] width 251 height 29
paste input "18"
type input "18/09/2025"
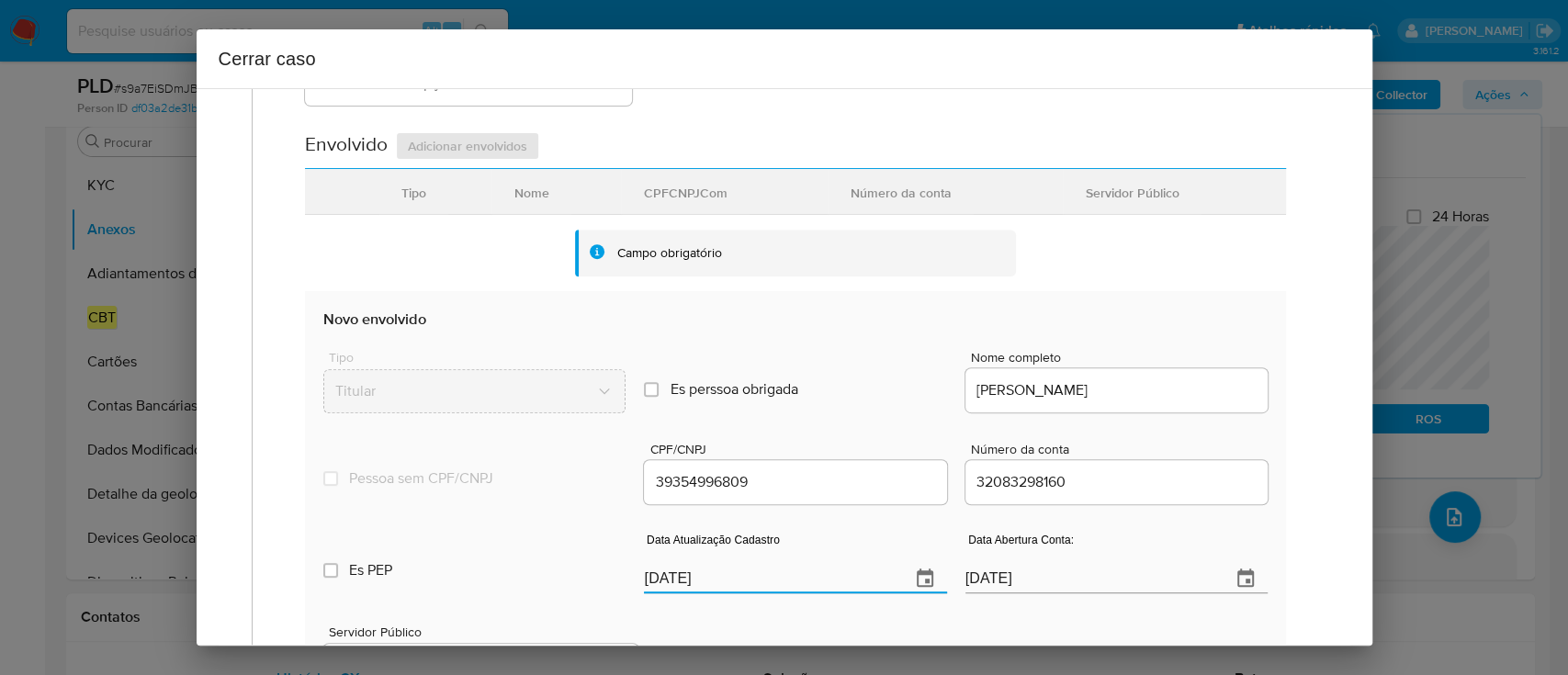
click at [1127, 278] on section "Envolvido Adicionar envolvidos Tipo Nome CPFCNPJCom Número da conta Servidor Pú…" at bounding box center [795, 446] width 980 height 629
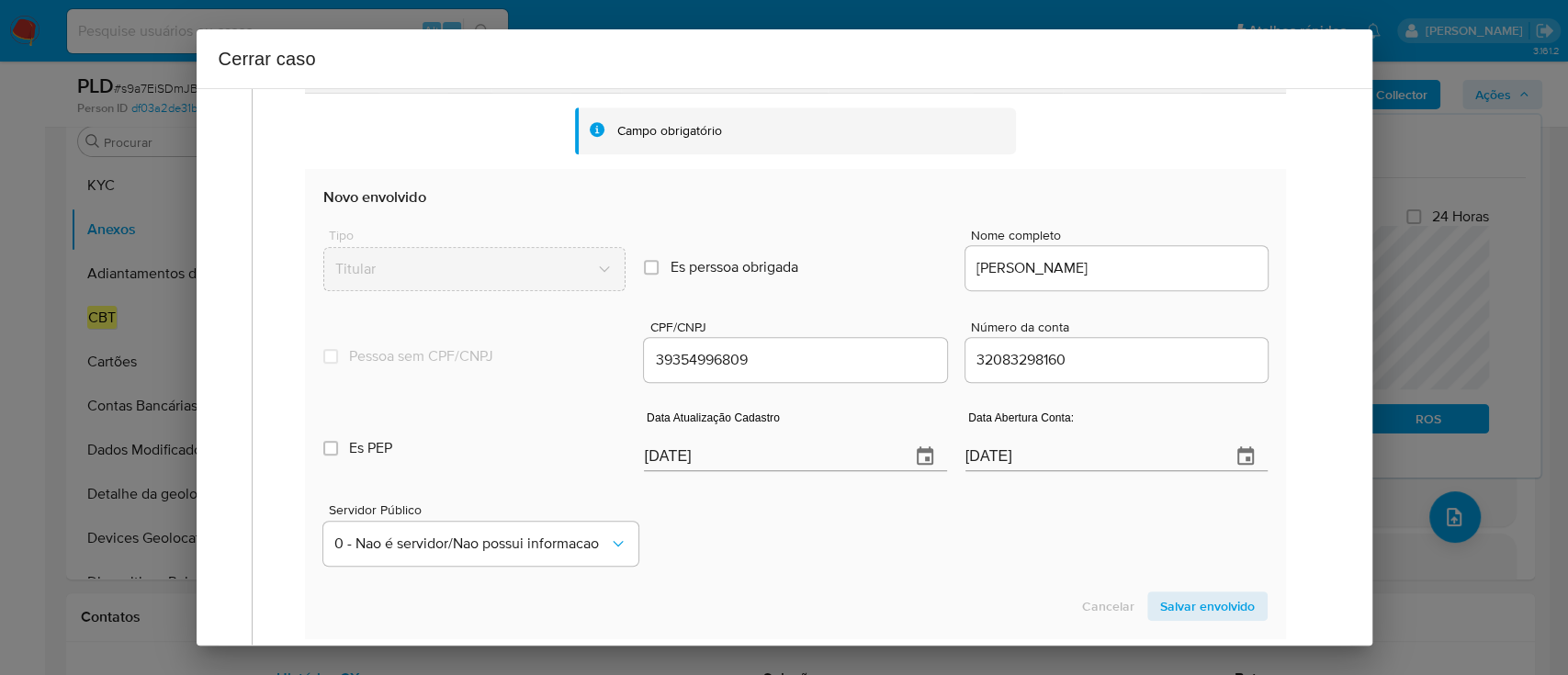
scroll to position [735, 0]
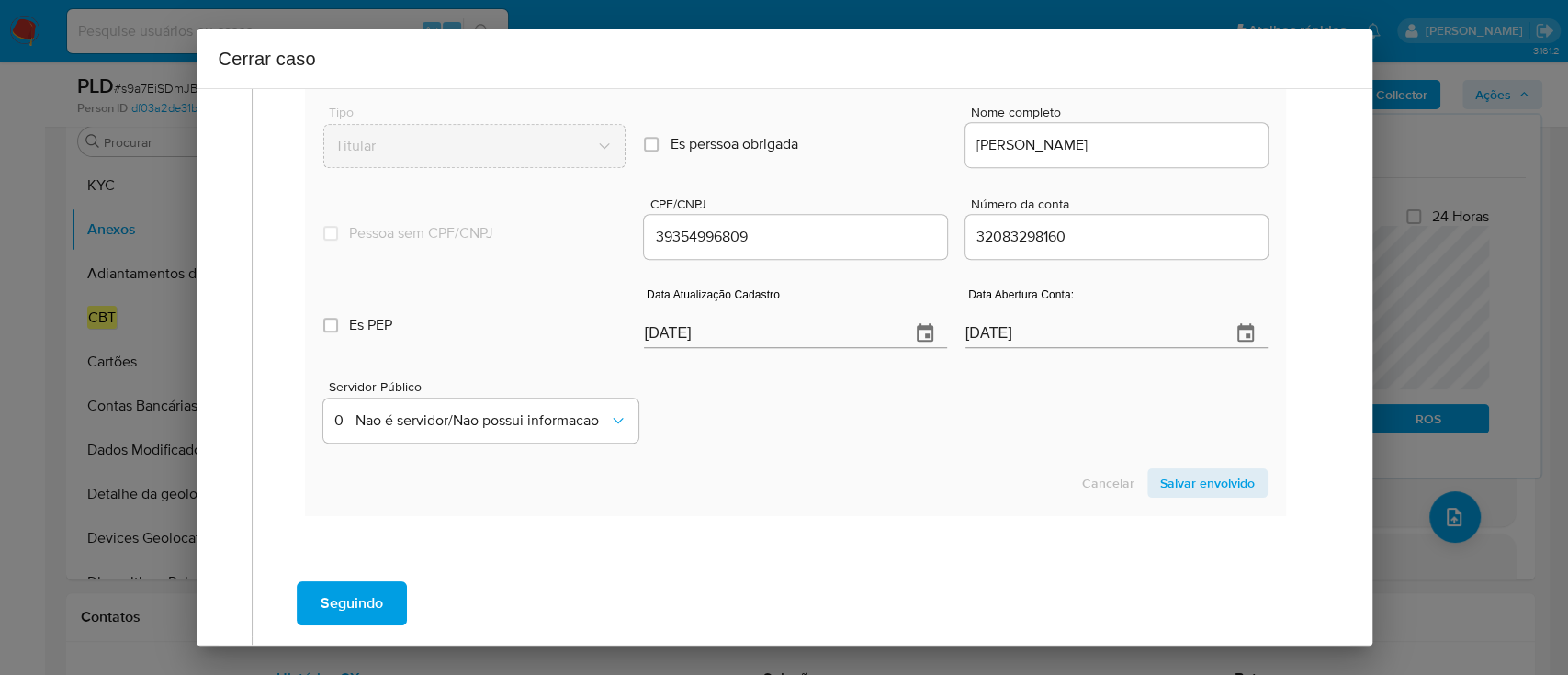
click at [1191, 483] on span "Salvar envolvido" at bounding box center [1208, 482] width 95 height 26
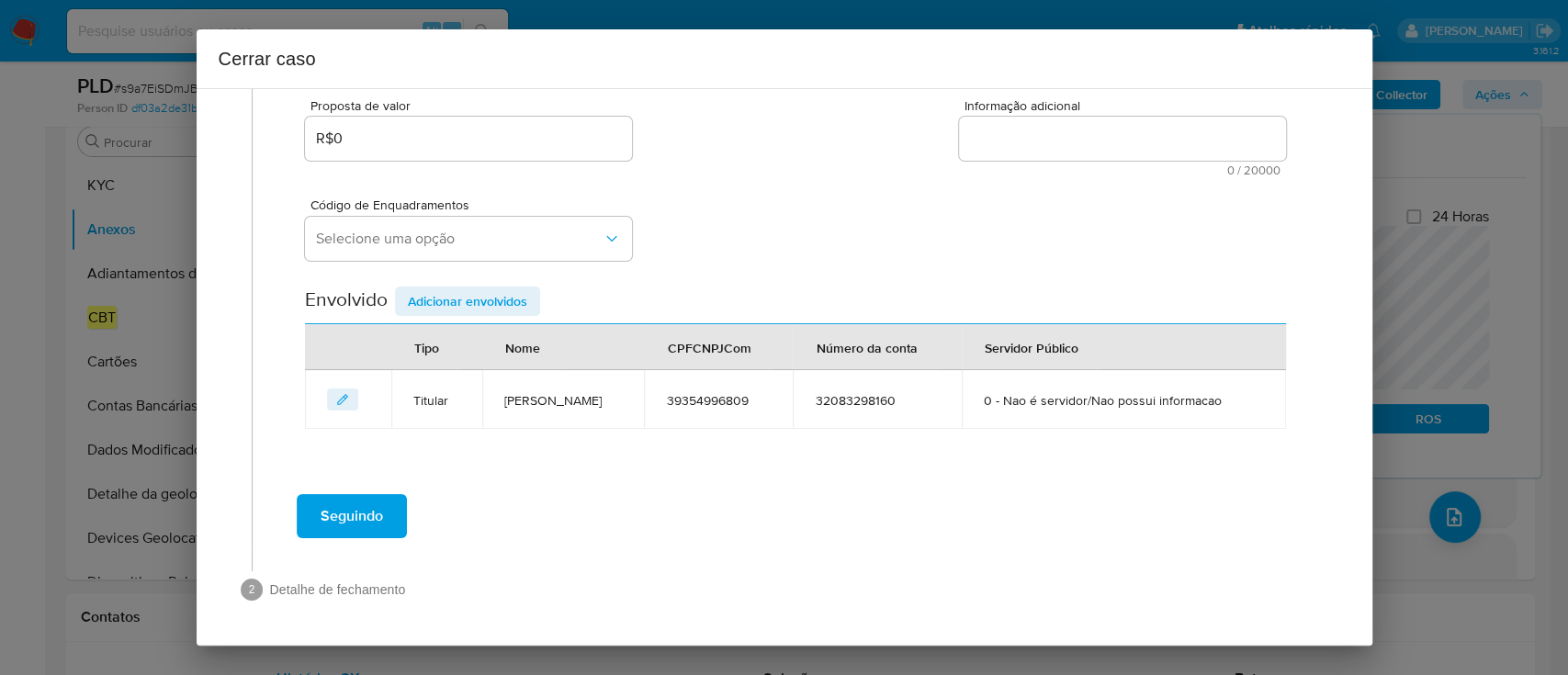
scroll to position [333, 0]
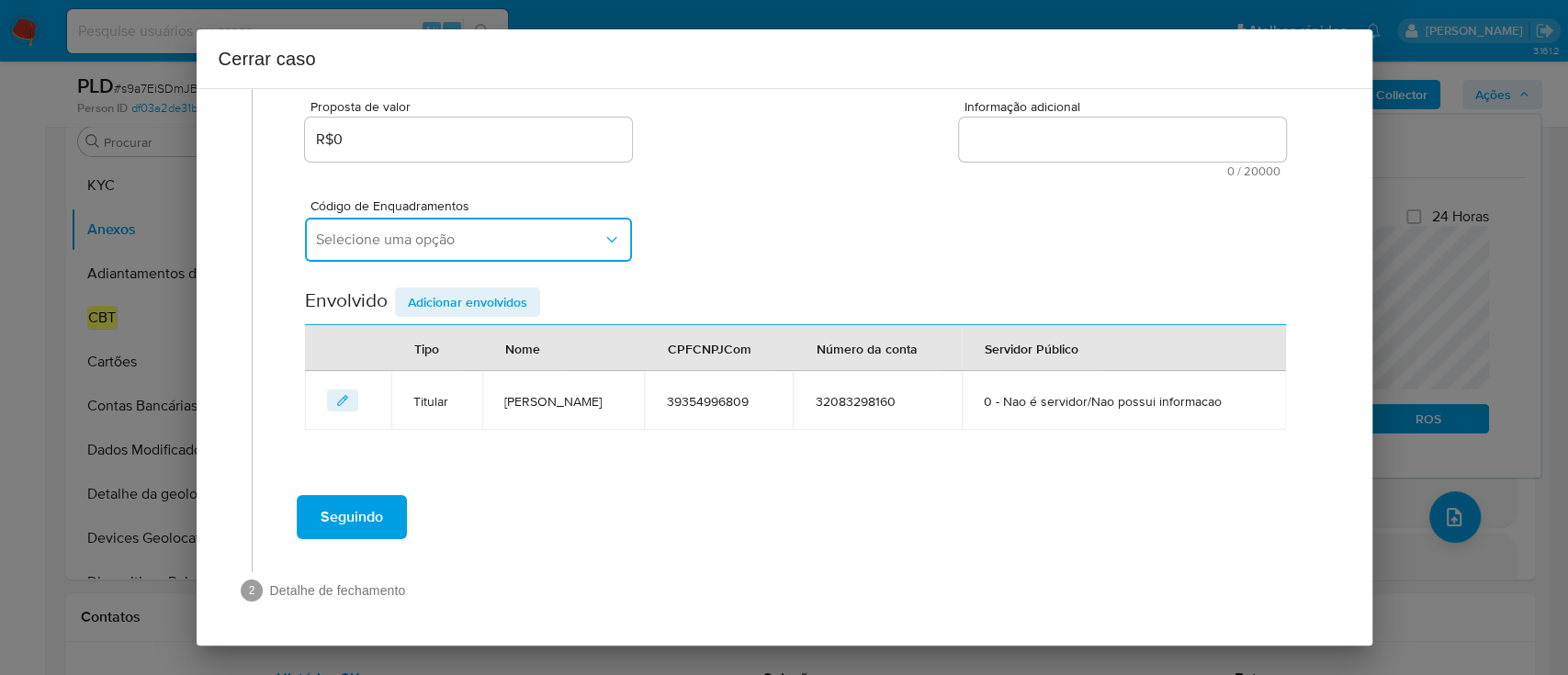
click at [474, 243] on span "Selecione uma opção" at bounding box center [459, 239] width 287 height 18
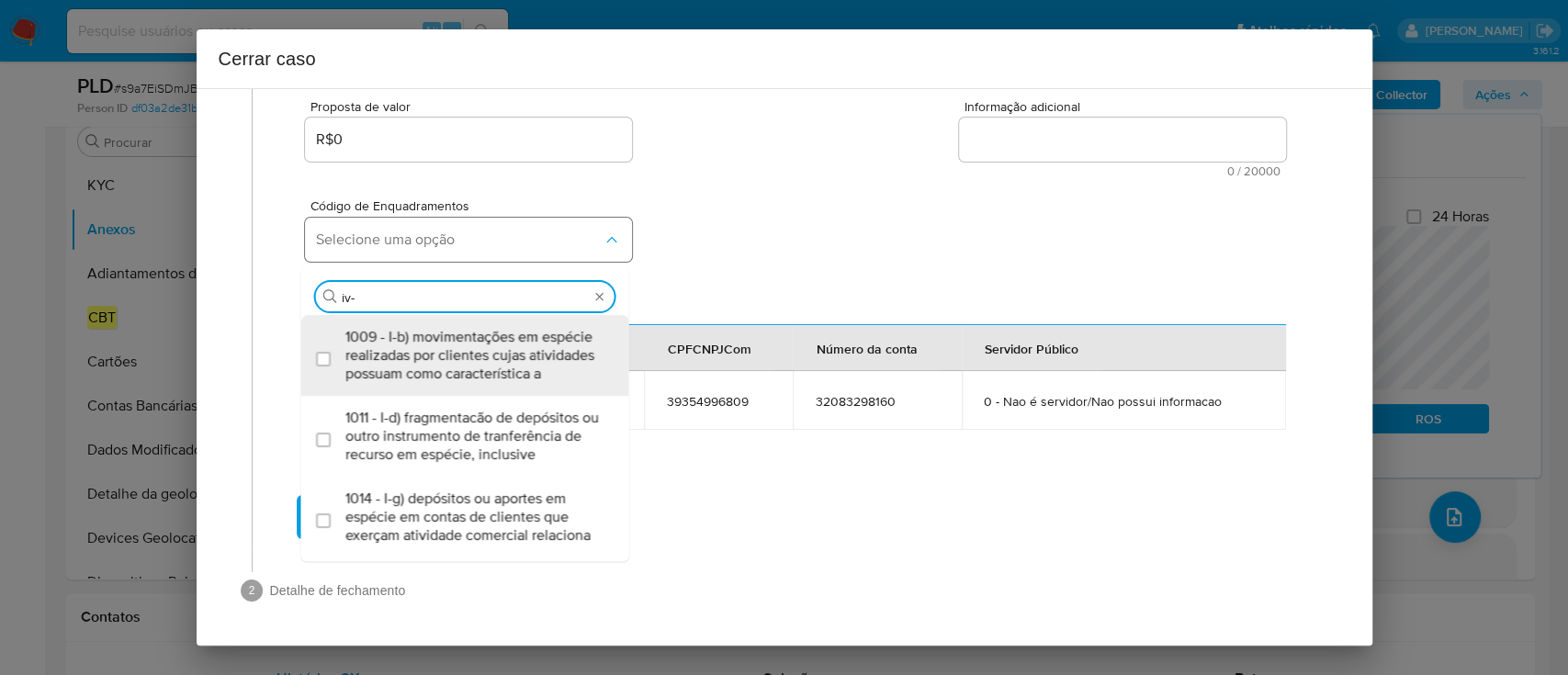
type input "iv-a"
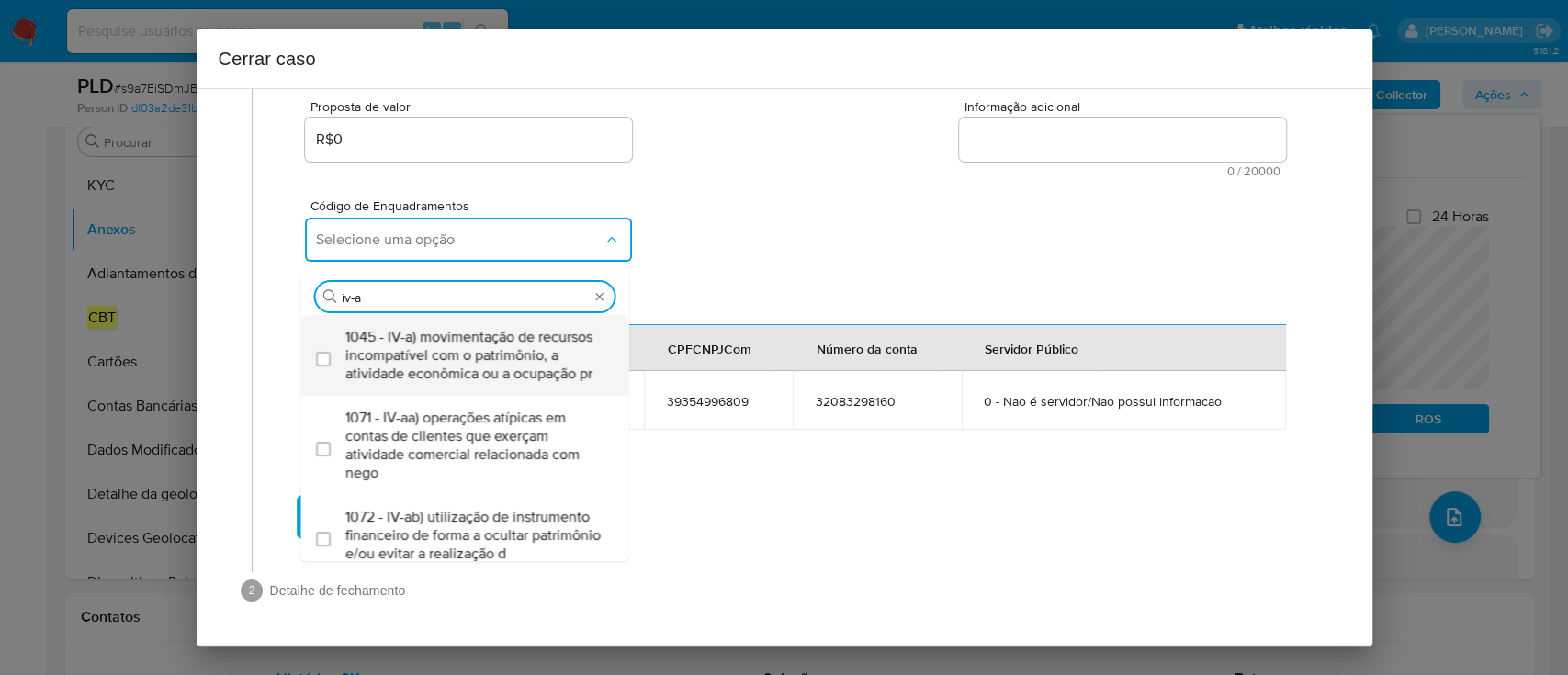
drag, startPoint x: 448, startPoint y: 360, endPoint x: 461, endPoint y: 364, distance: 13.6
click at [453, 363] on span "1045 - IV-a) movimentação de recursos incompatível com o patrimônio, a atividad…" at bounding box center [475, 355] width 258 height 55
checkbox input "true"
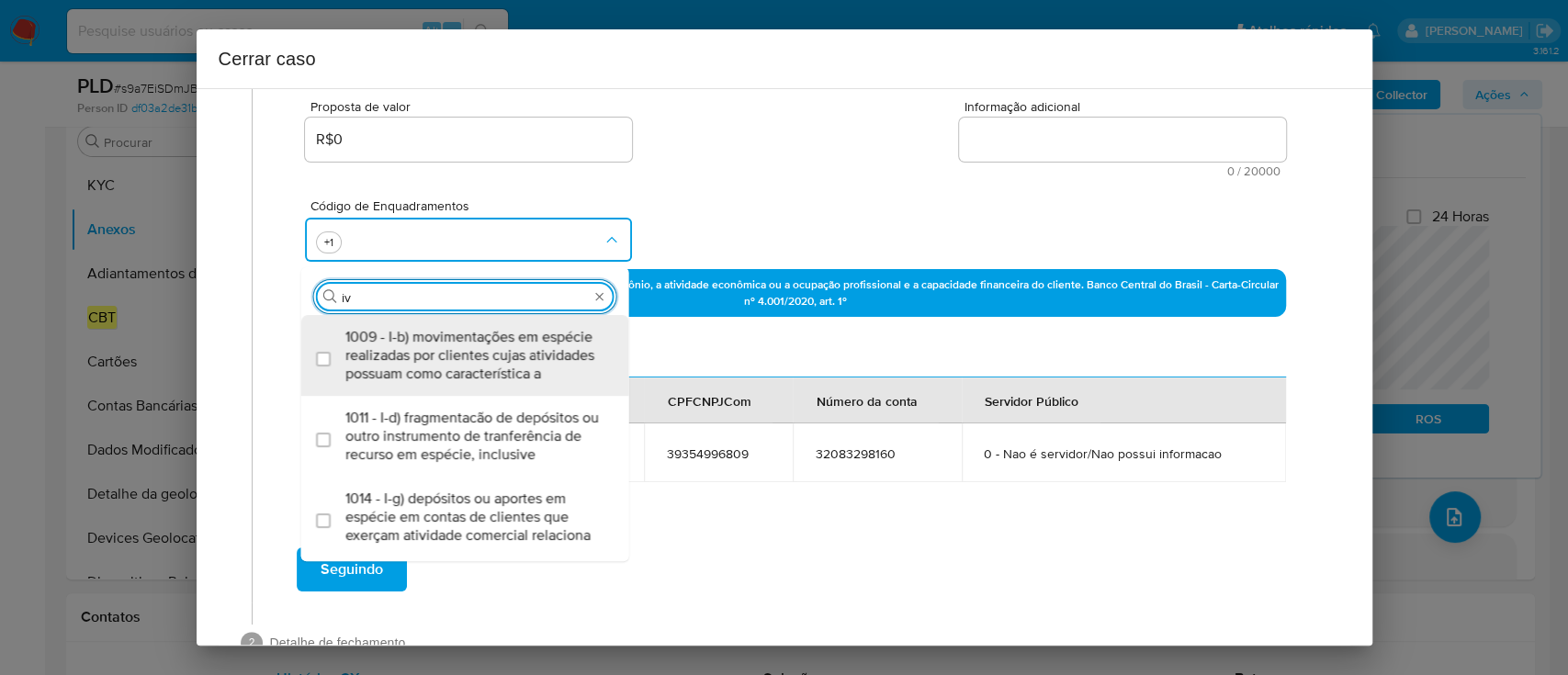
scroll to position [0, 0]
type input "i"
type input "v-d"
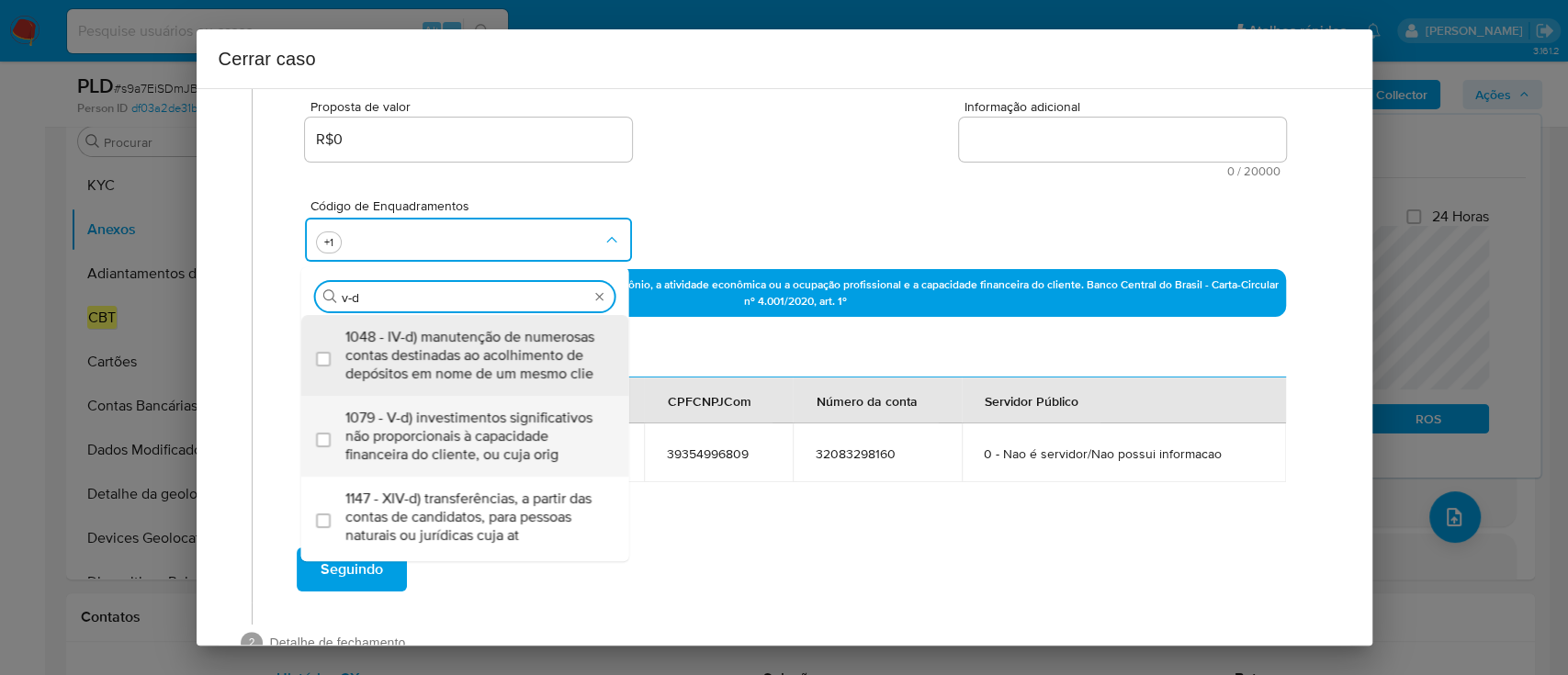
click at [500, 464] on span "1079 - V-d) investimentos significativos não proporcionais à capacidade finance…" at bounding box center [475, 436] width 258 height 55
checkbox input "true"
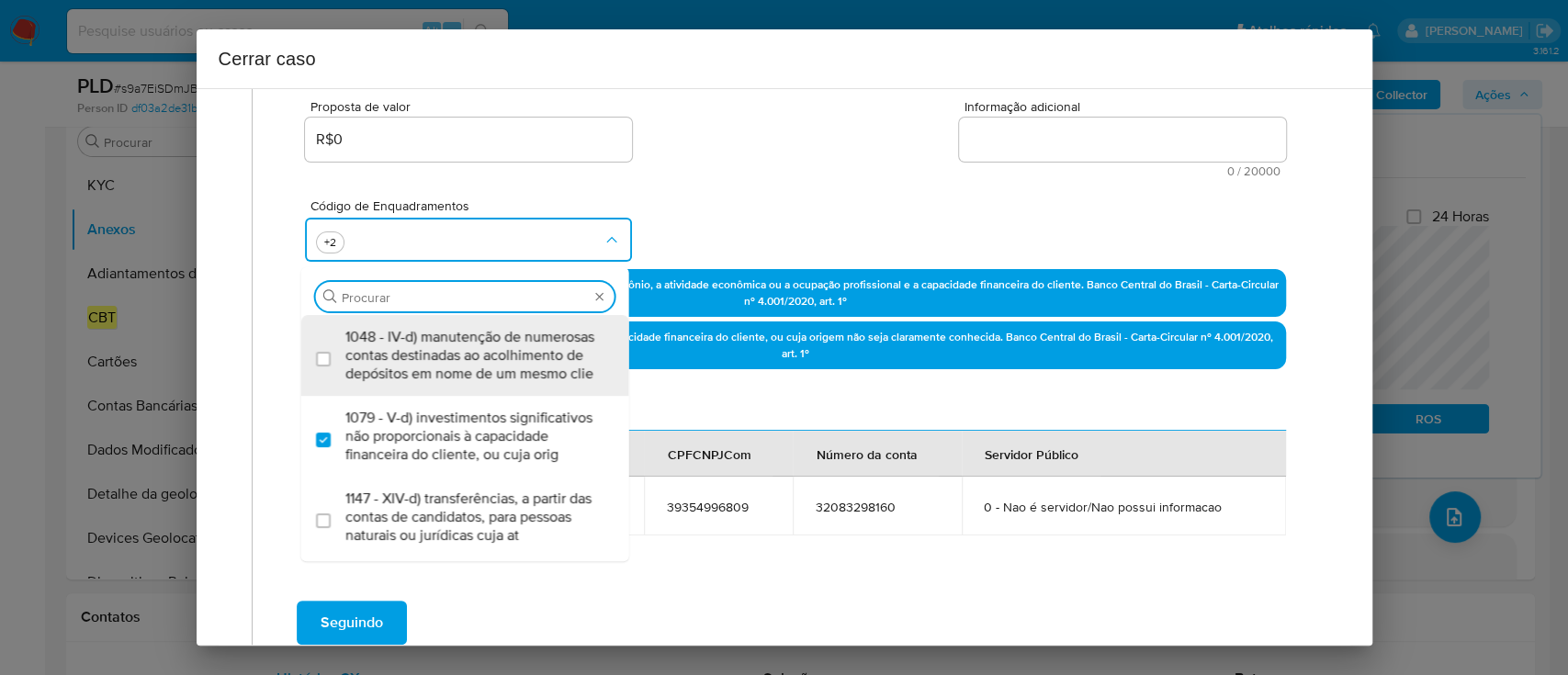
click at [706, 186] on div "Código de Enquadramentos Procurar 1048 - IV-d) manutenção de numerosas contas d…" at bounding box center [795, 223] width 980 height 92
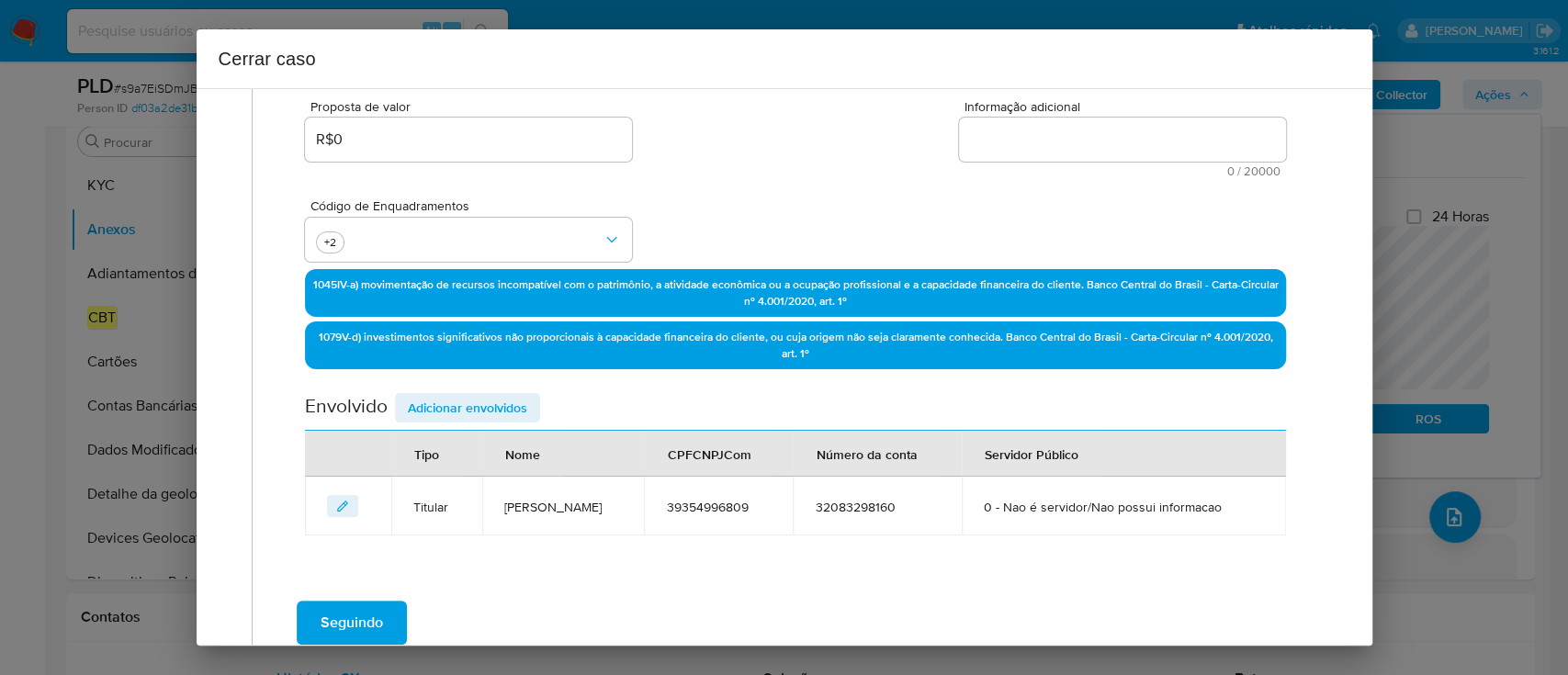
click at [1087, 151] on textarea "Informação adicional" at bounding box center [1122, 139] width 327 height 45
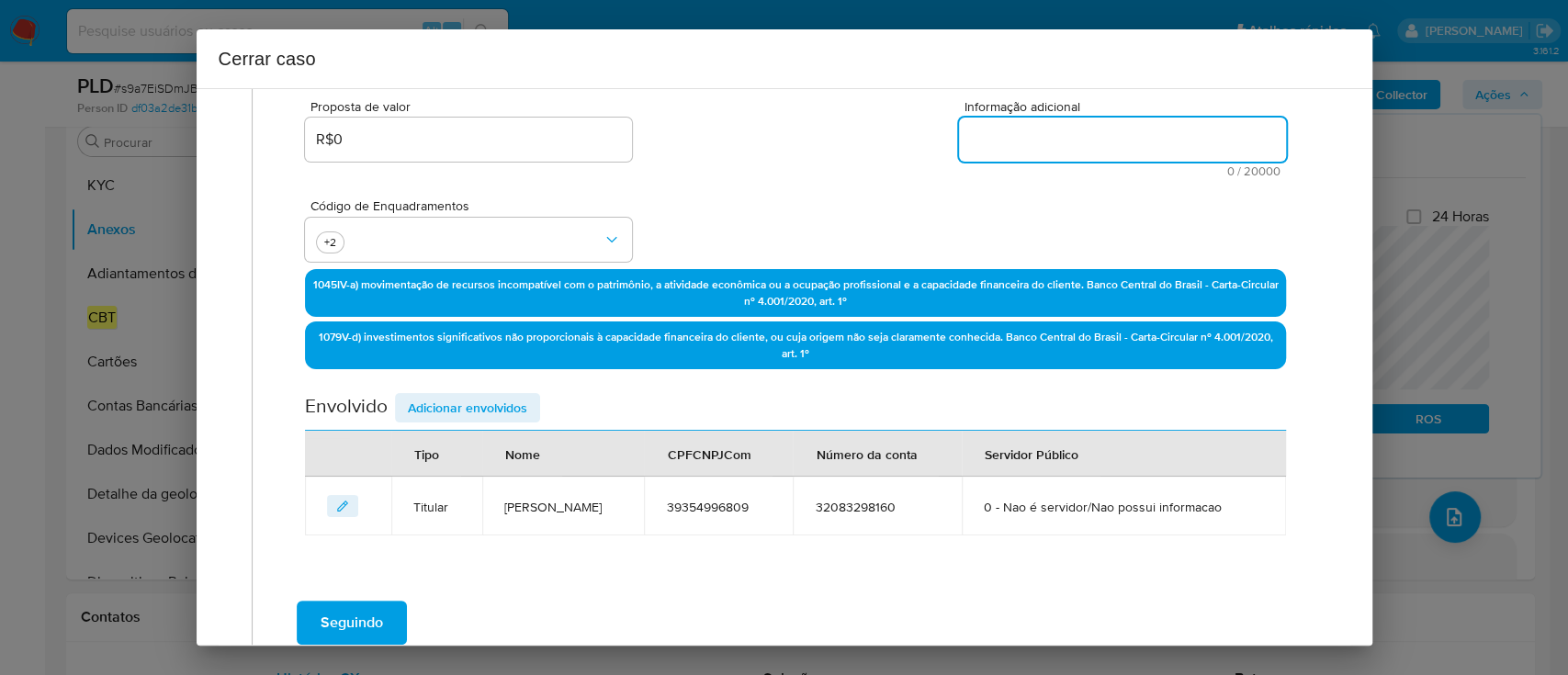
paste textarea "Jaqueline Coutinho Cavichioli, CPF 39354996809, 33 anos, residente no município…"
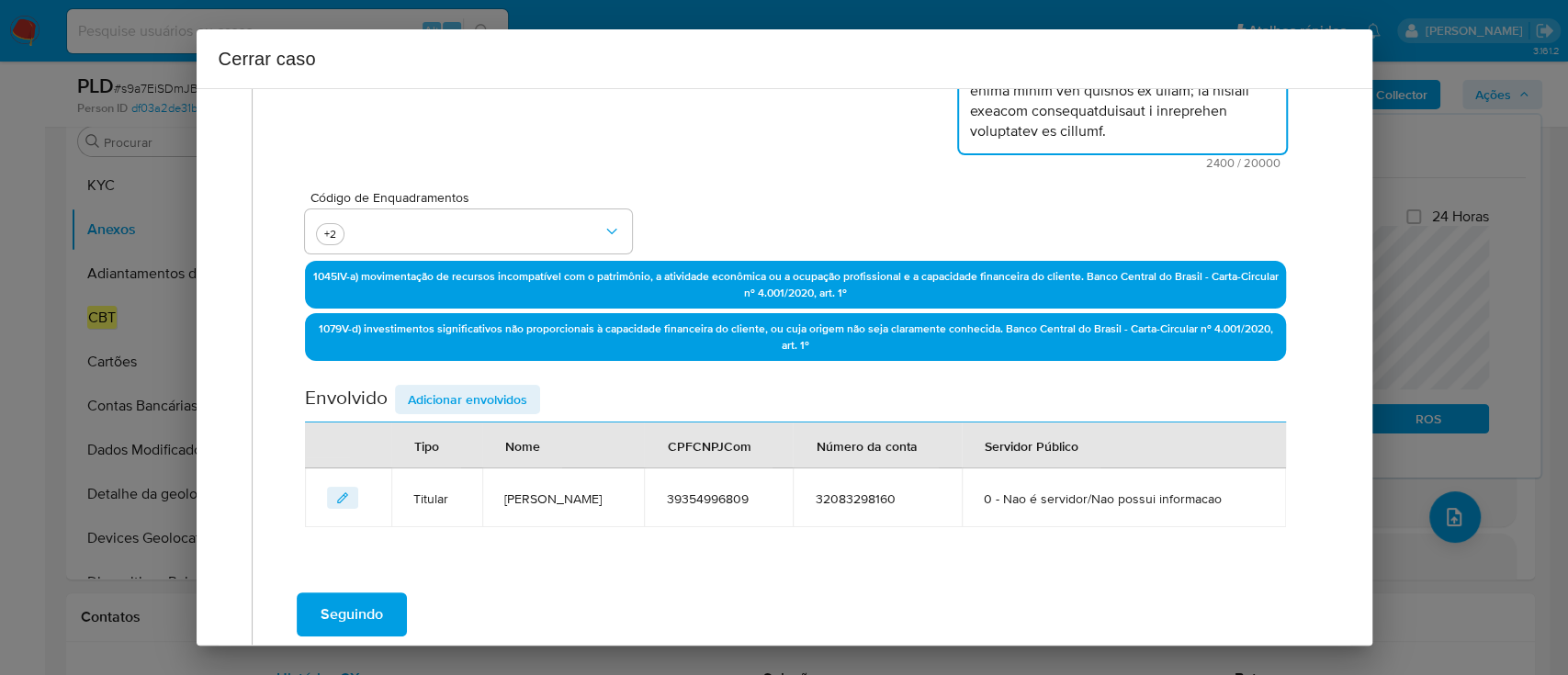
scroll to position [522, 0]
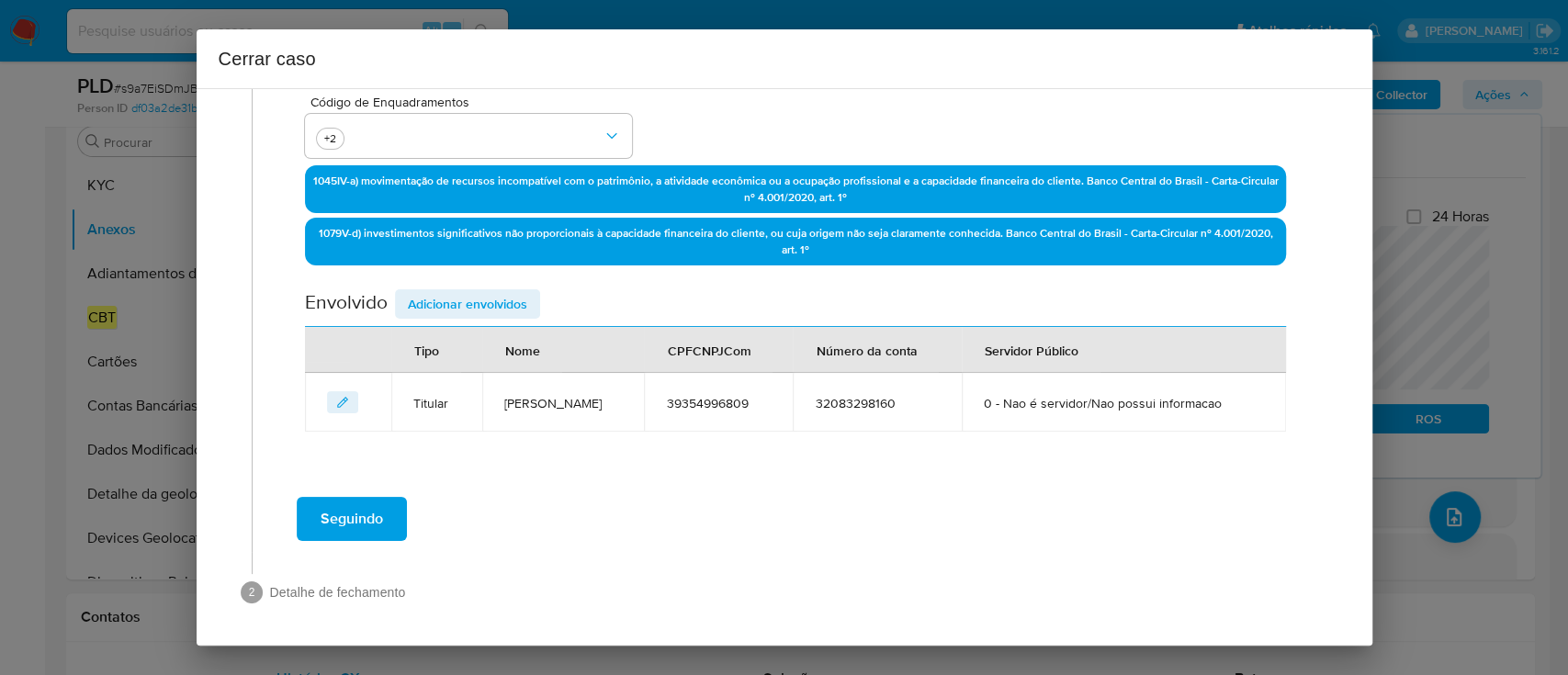
type textarea "Jaqueline Coutinho Cavichioli, CPF 39354996809, 33 anos, residente no município…"
click at [430, 305] on span "Adicionar envolvidos" at bounding box center [467, 304] width 119 height 26
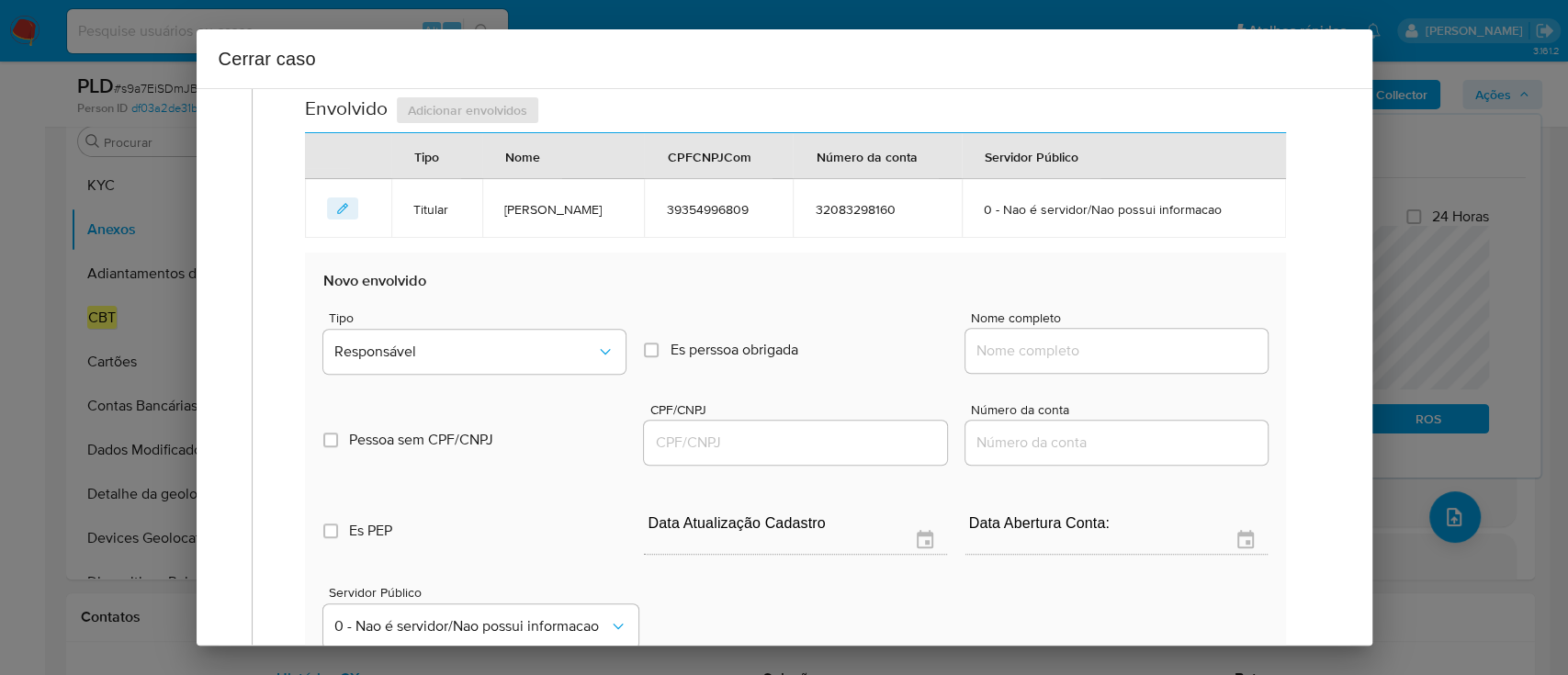
scroll to position [767, 0]
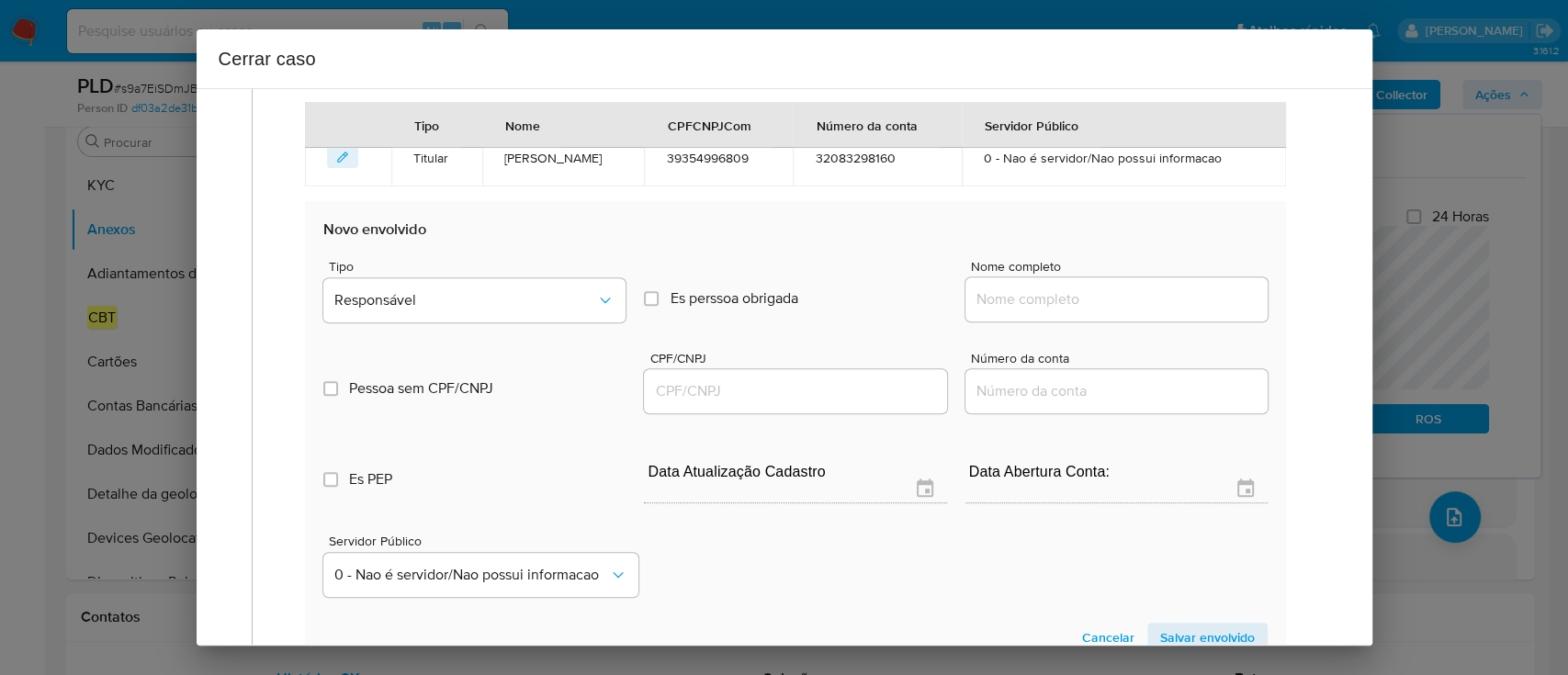
click at [1012, 298] on input "Nome completo" at bounding box center [1117, 299] width 302 height 24
paste input "Caio Fernando Gandini Panegossi, 06342927812"
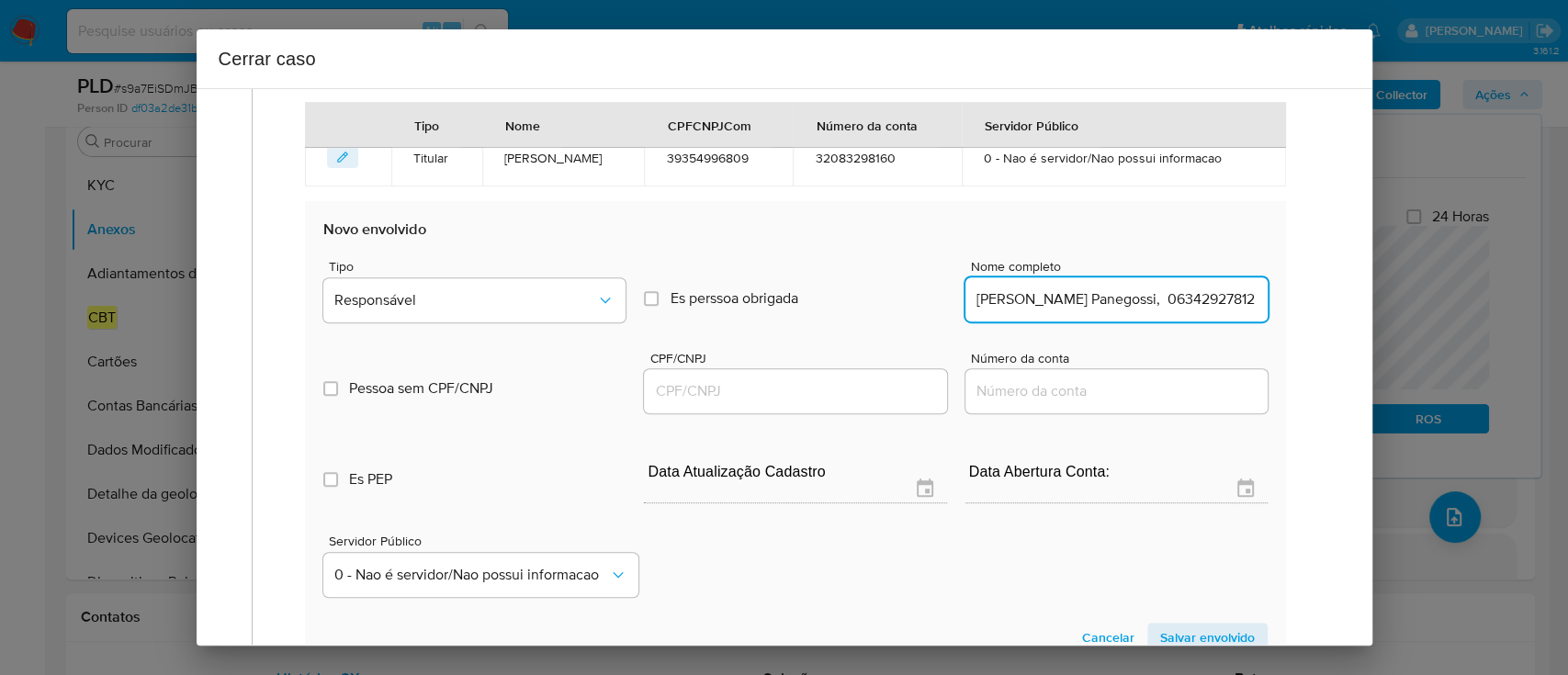
scroll to position [0, 45]
click at [1220, 297] on input "Caio Fernando Gandini Panegossi, 06342927812" at bounding box center [1117, 299] width 302 height 24
type input "Caio Fernando Gandini Panegossi,"
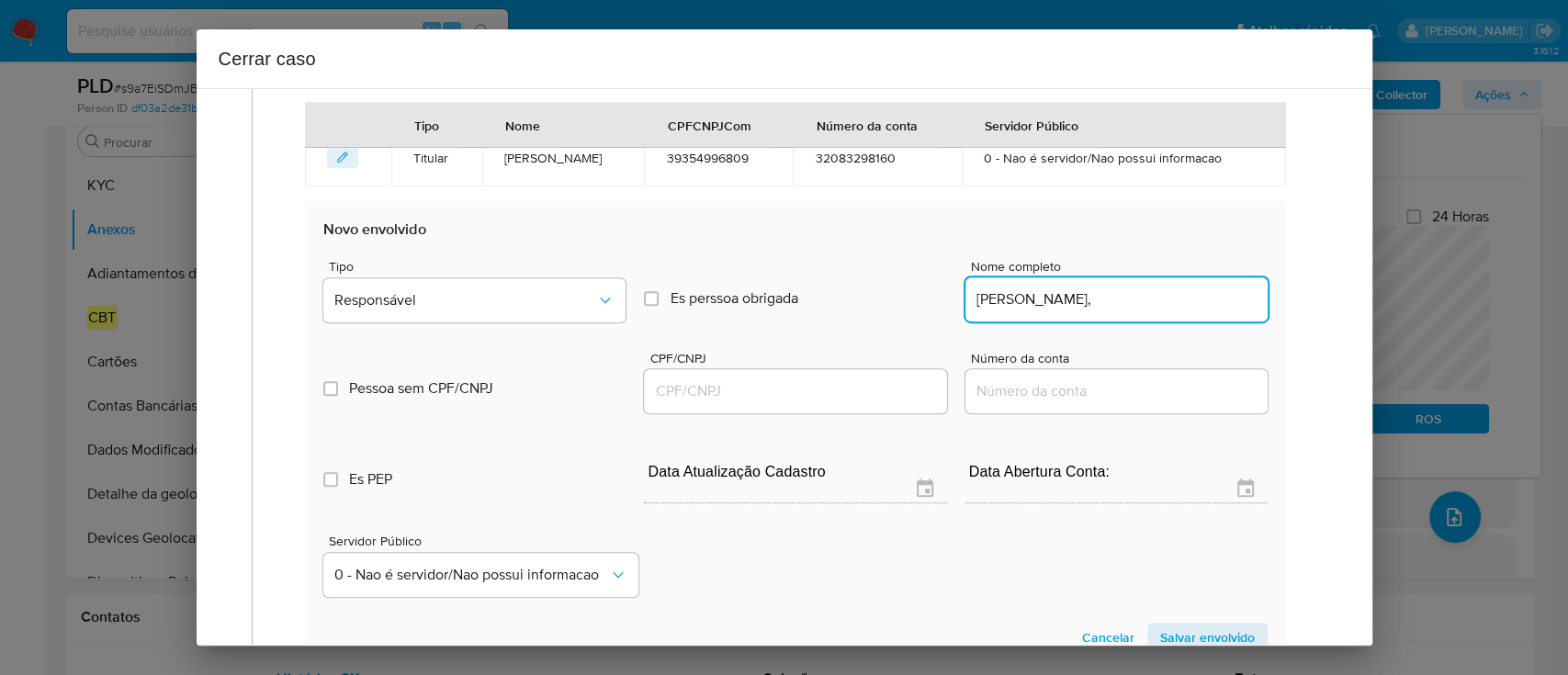
click at [868, 392] on input "CPF/CNPJ" at bounding box center [795, 391] width 302 height 24
paste input "06342927812"
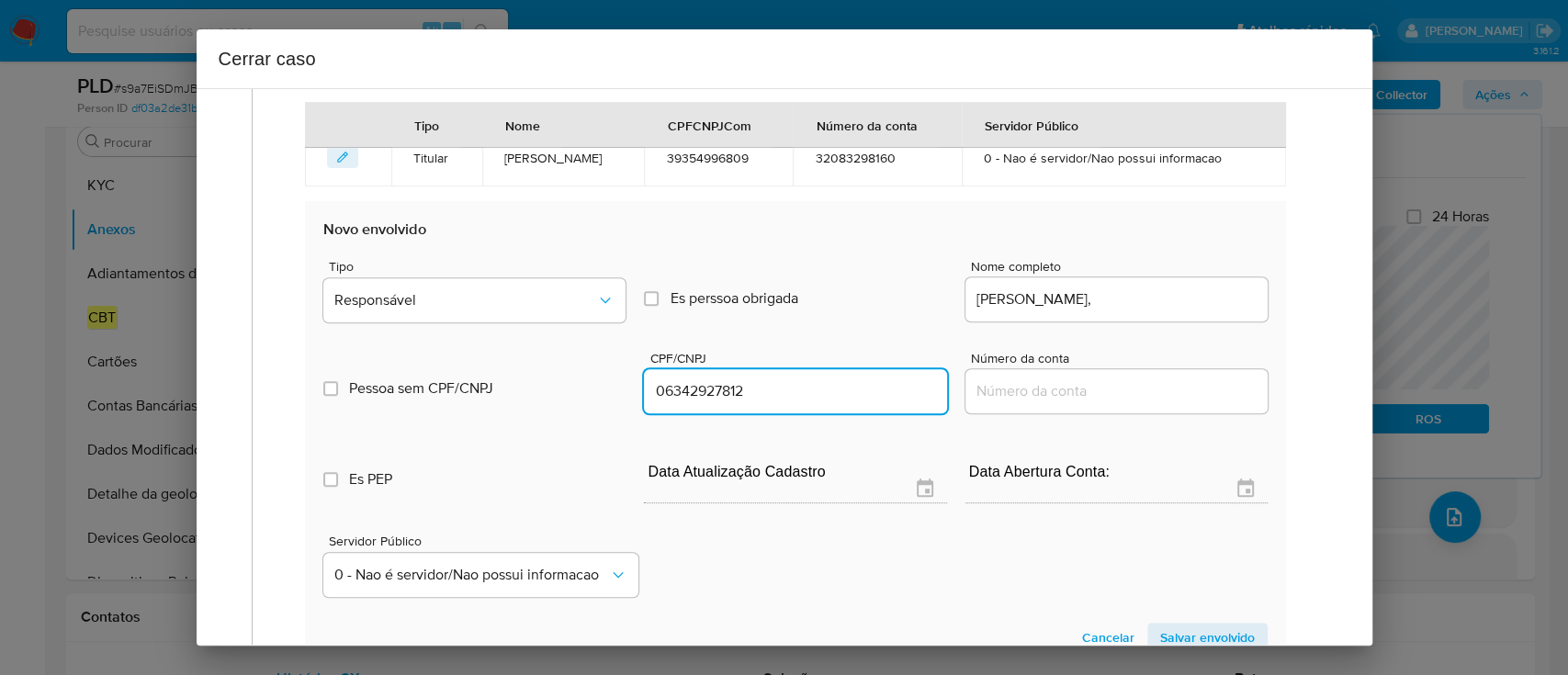
type input "6342927812"
click at [1210, 307] on input "Caio Fernando Gandini Panegossi," at bounding box center [1117, 299] width 302 height 24
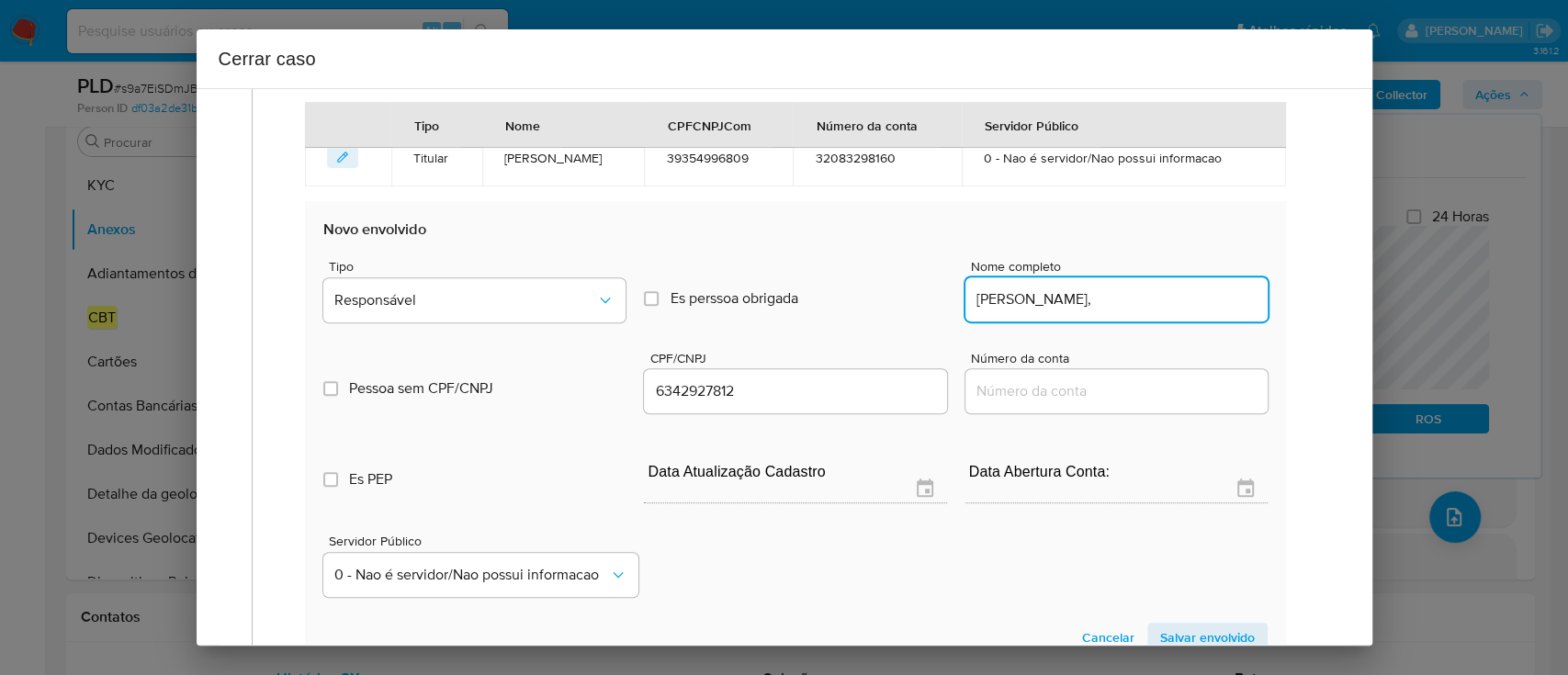
type input "Caio Fernando Gandini Panegossi,"
type input "06342927812"
type input "Caio Fernando Gandini Panegossi"
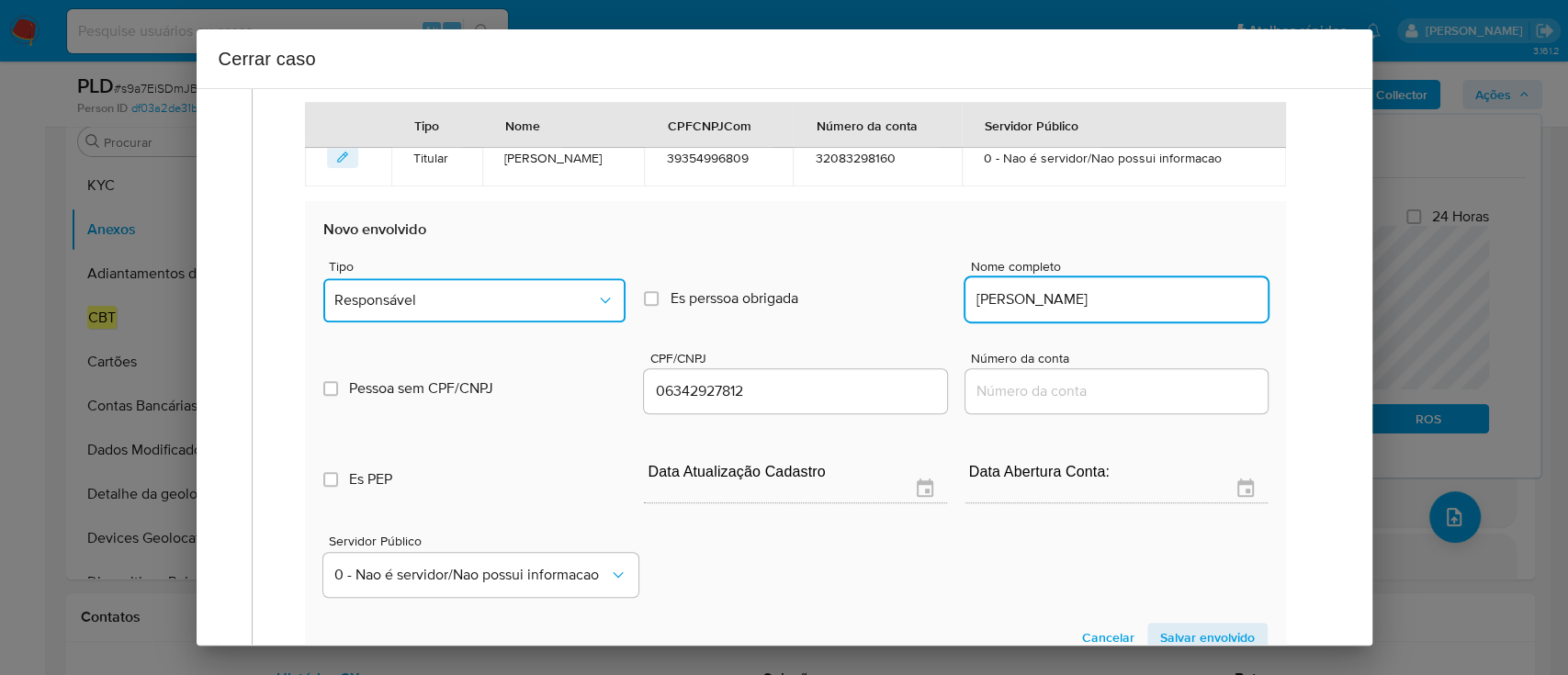
click at [526, 311] on button "Responsável" at bounding box center [475, 300] width 302 height 45
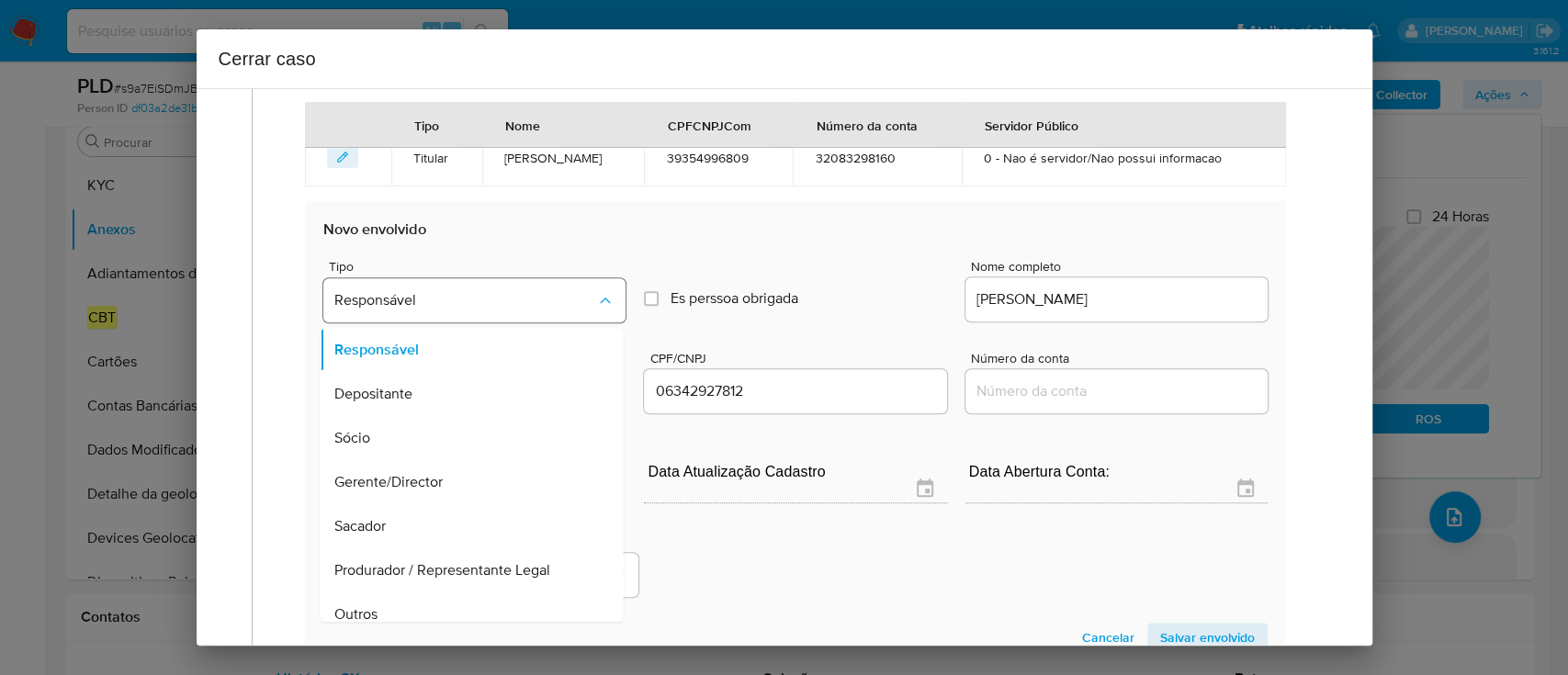
scroll to position [802, 0]
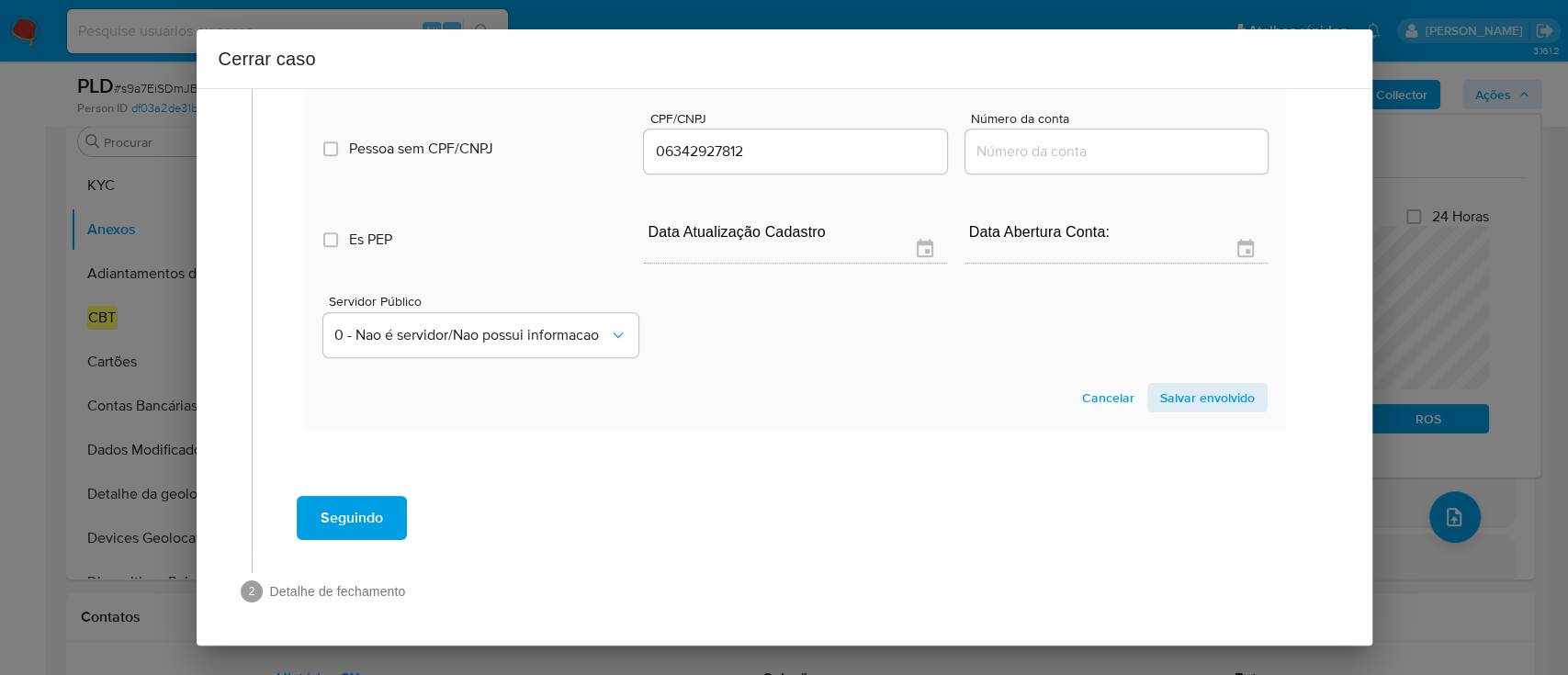
click at [1228, 397] on span "Salvar envolvido" at bounding box center [1208, 397] width 95 height 26
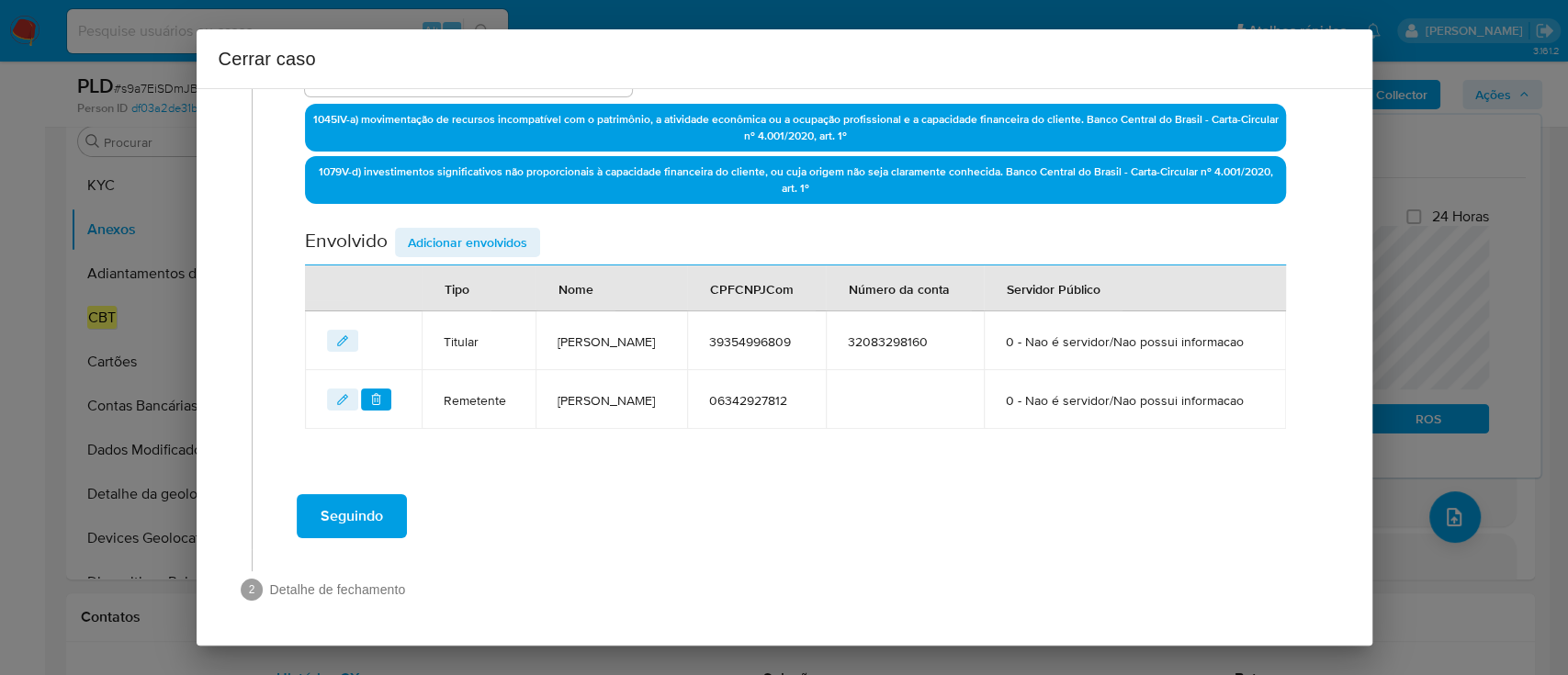
click at [495, 230] on span "Adicionar envolvidos" at bounding box center [467, 242] width 119 height 26
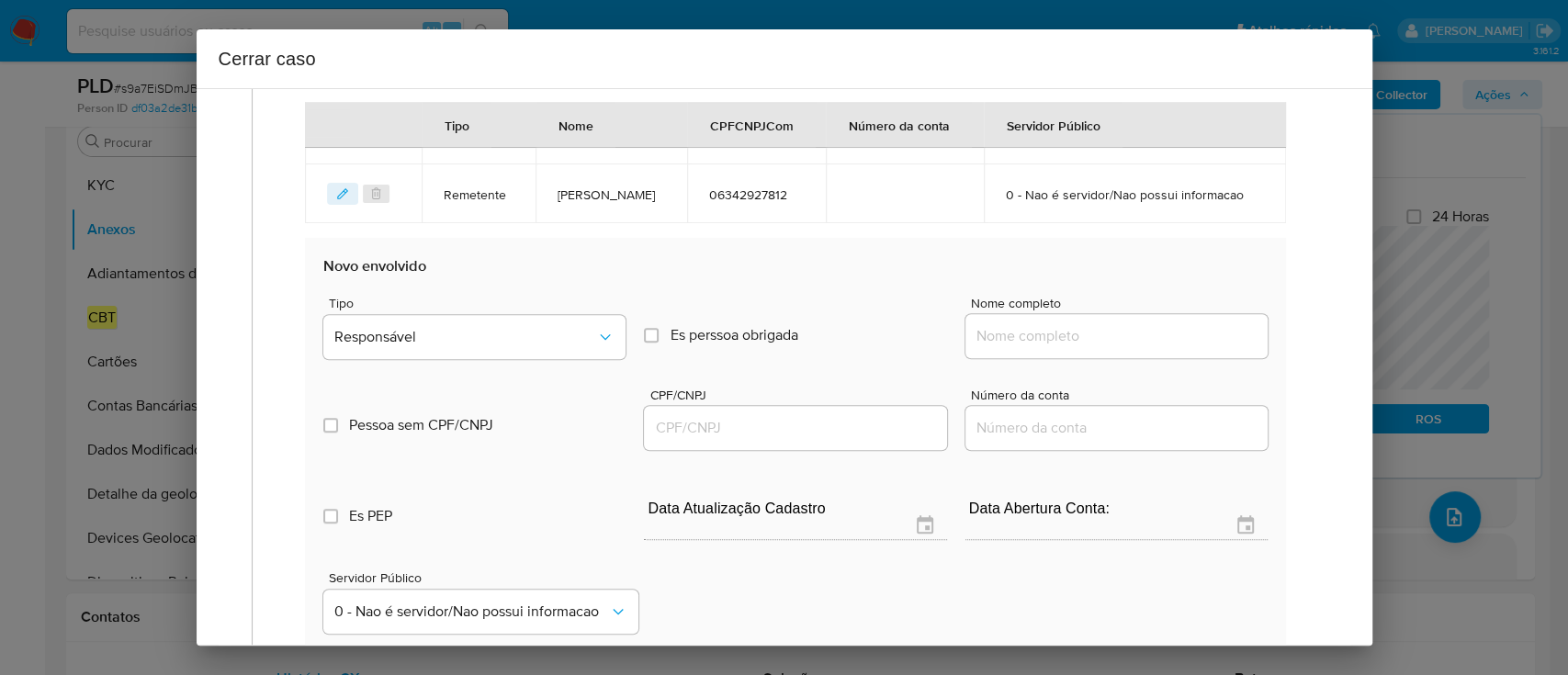
scroll to position [875, 0]
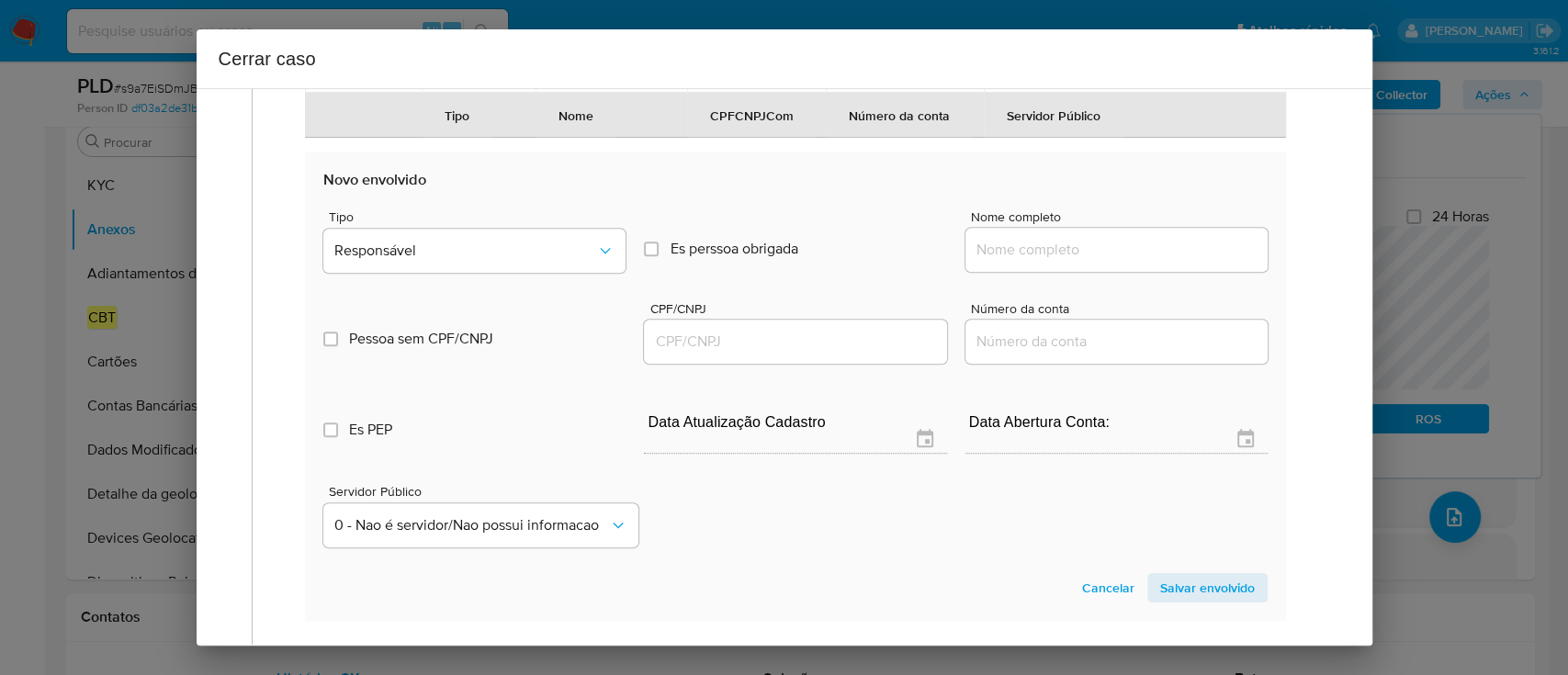
click at [1036, 261] on input "Nome completo" at bounding box center [1117, 250] width 302 height 24
paste input "38.022.837 Jaqueline Coutinho Cavichioli, 38022837000104"
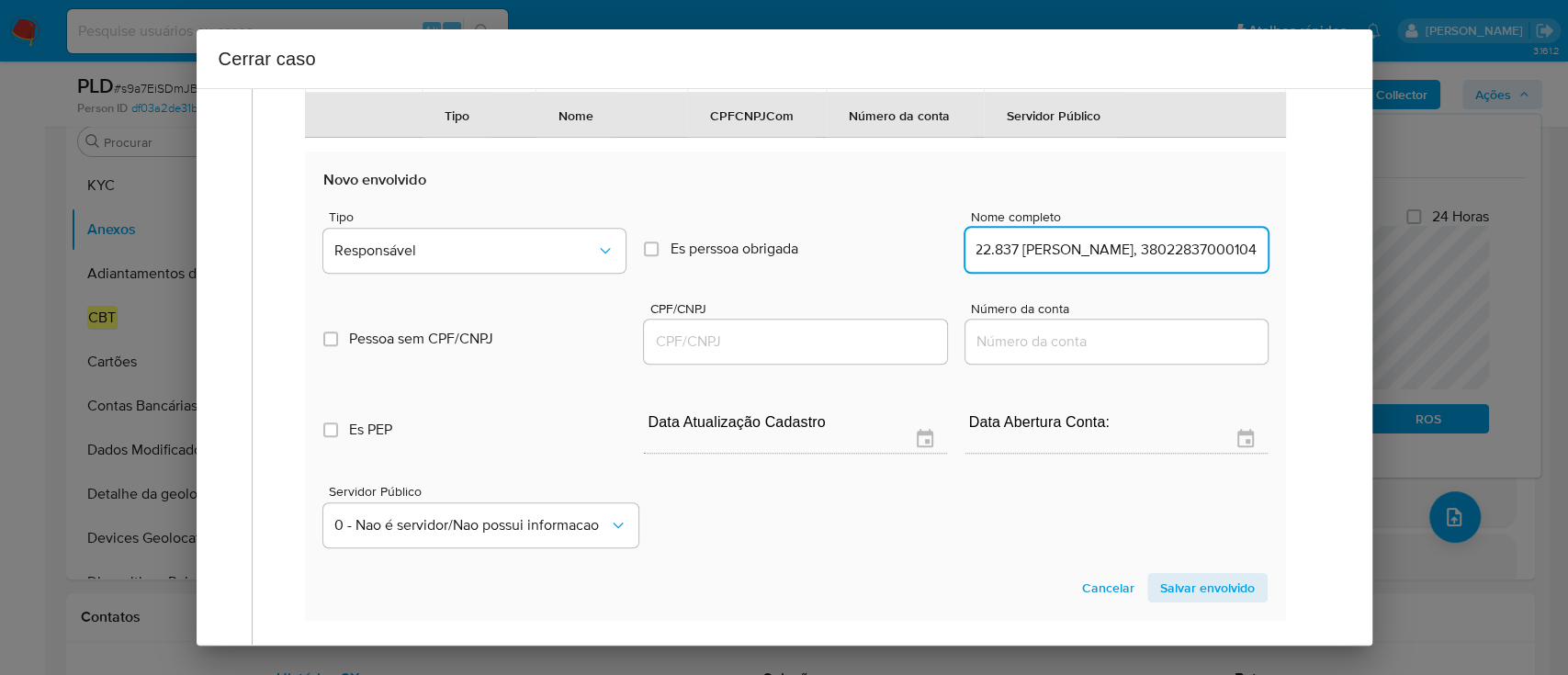
click at [1193, 261] on input "38.022.837 Jaqueline Coutinho Cavichioli, 38022837000104" at bounding box center [1117, 250] width 302 height 24
type input "38.022.837 Jaqueline Coutinho Cavichioli,"
click at [895, 353] on input "CPF/CNPJ" at bounding box center [795, 341] width 302 height 24
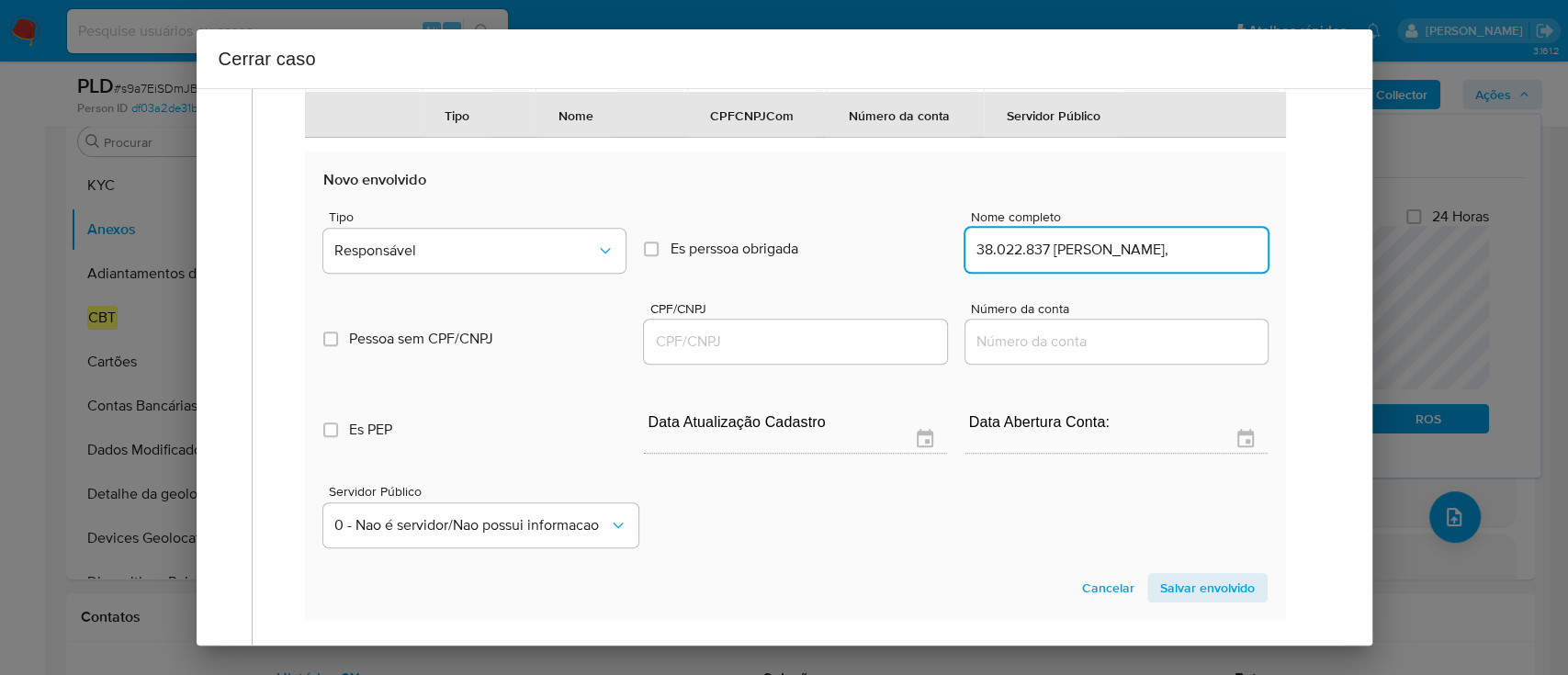
scroll to position [0, 0]
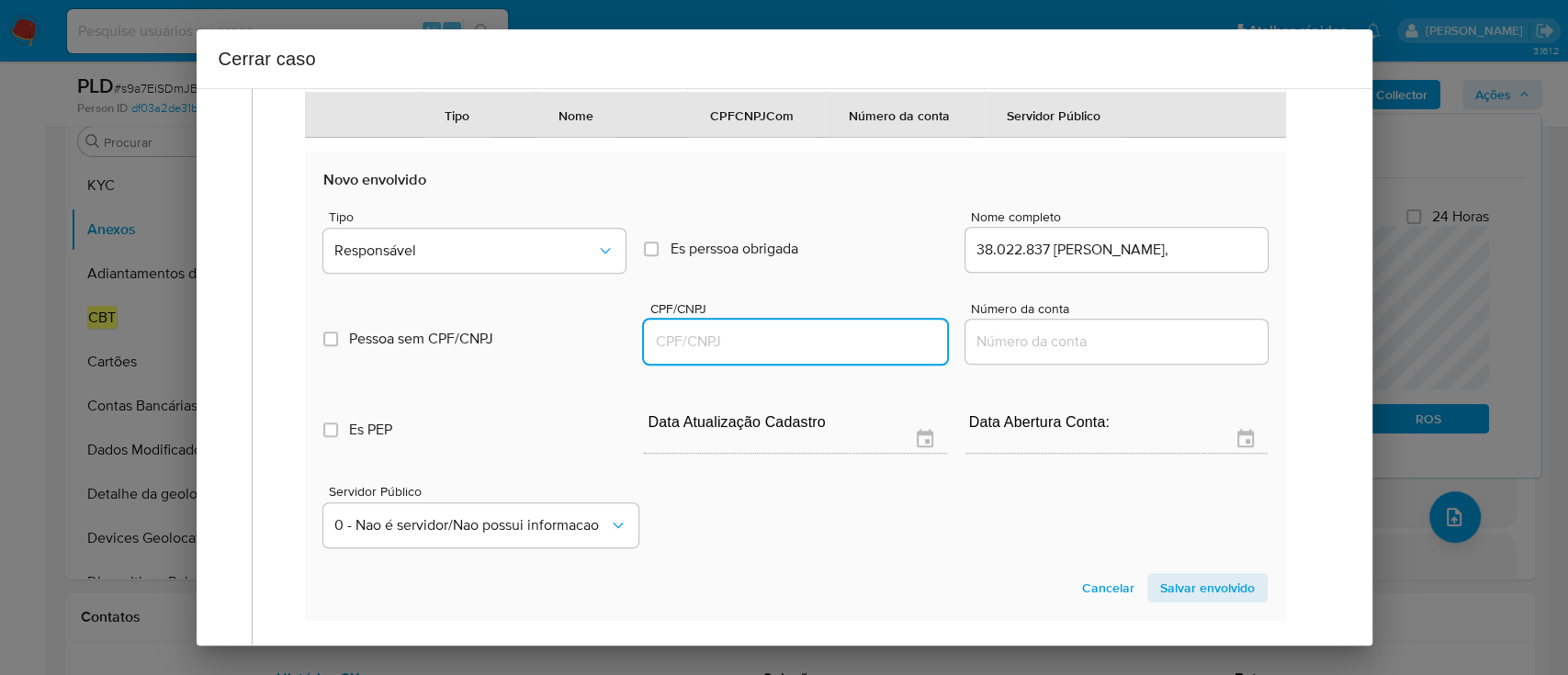
paste input "38022837000104"
type input "38022837000104"
click at [1149, 261] on input "38.022.837 Jaqueline Coutinho Cavichioli," at bounding box center [1117, 250] width 302 height 24
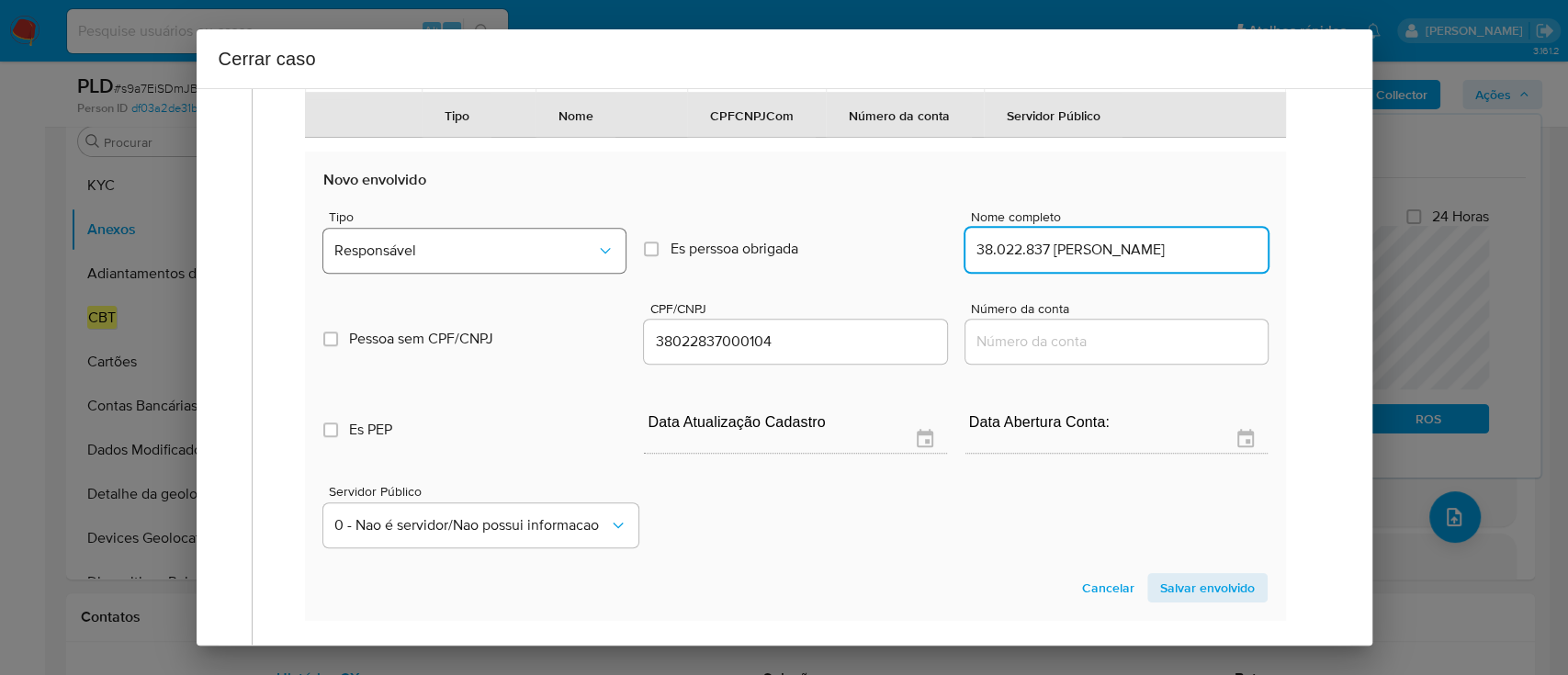
type input "38.022.837 Jaqueline Coutinho Cavichioli"
click at [460, 260] on span "Responsável" at bounding box center [465, 250] width 261 height 18
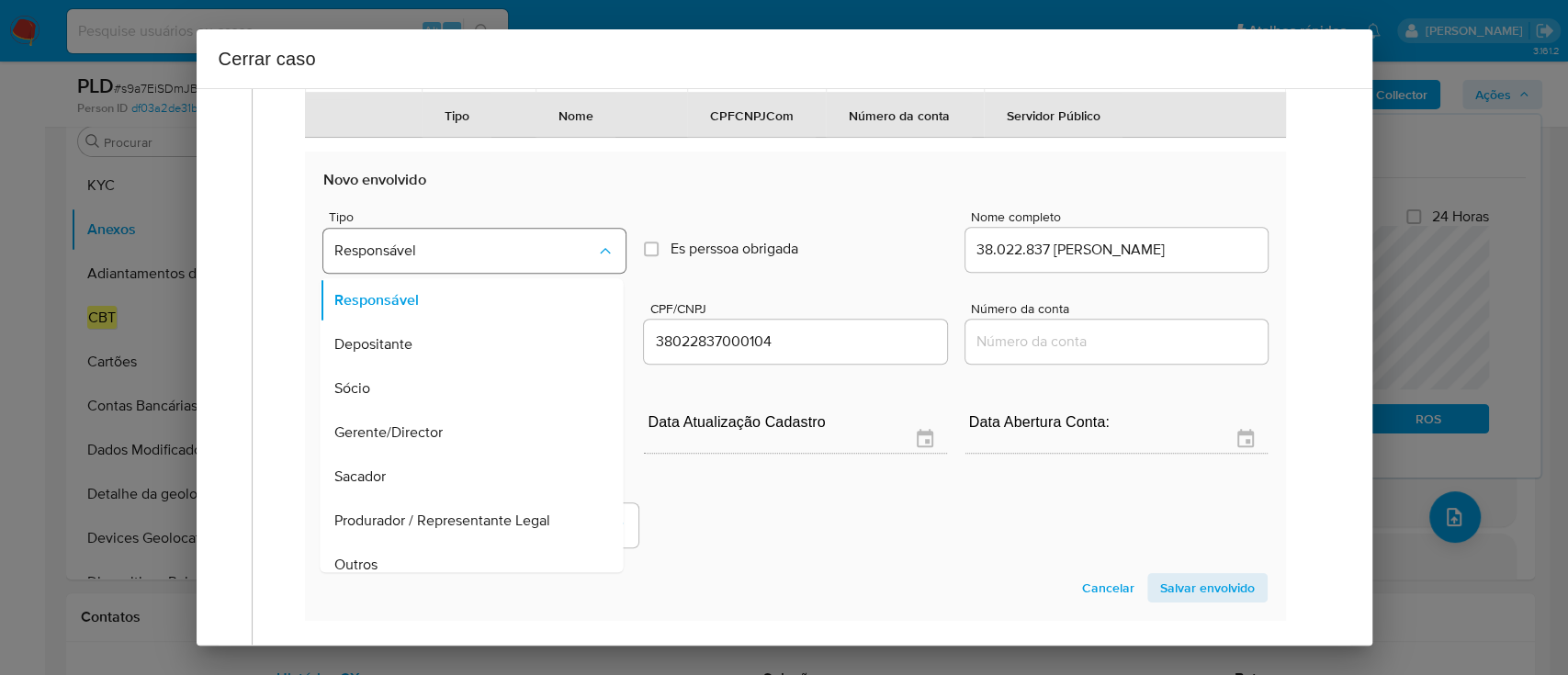
scroll to position [15, 0]
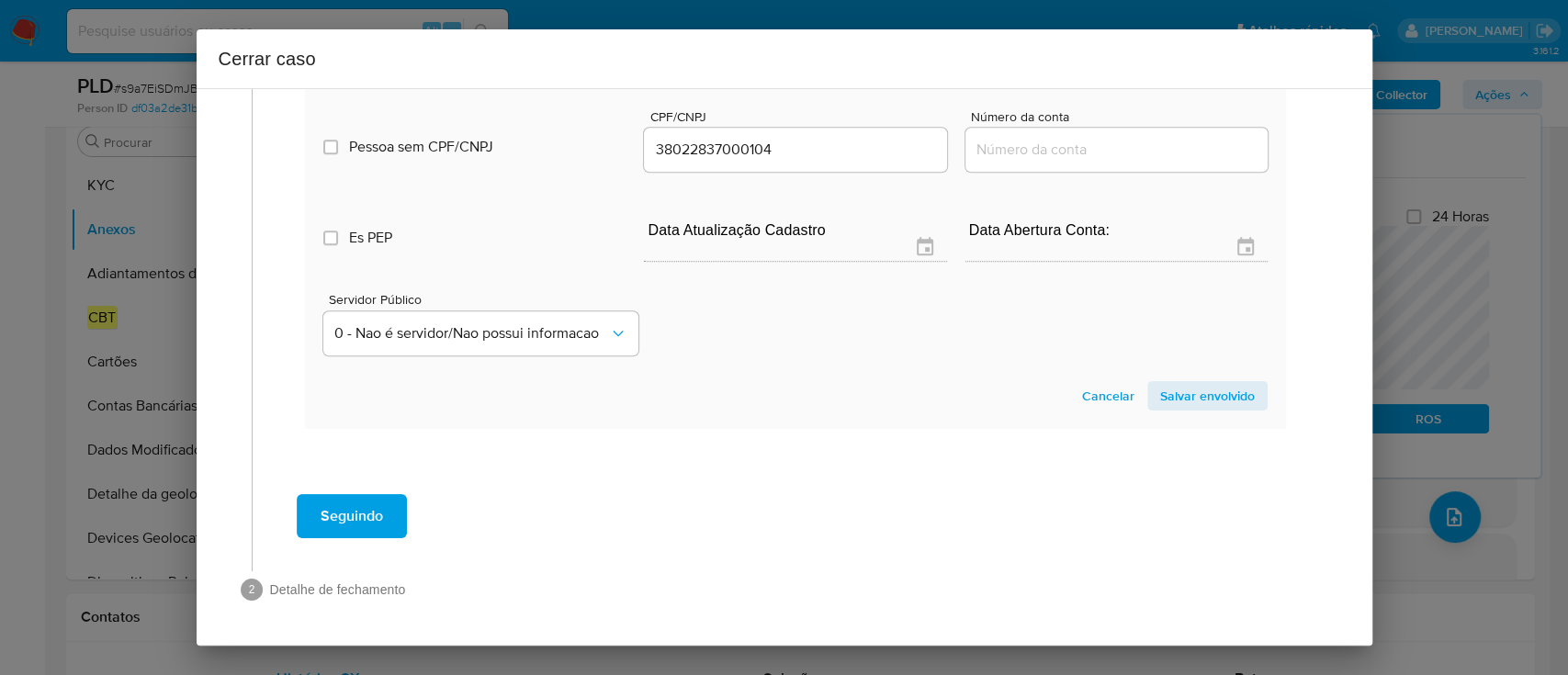
click at [1217, 381] on section "Novo envolvido Tipo Outros Es perssoa obrigada Is PObrigada Nome completo 38.02…" at bounding box center [795, 194] width 980 height 470
click at [1211, 390] on span "Salvar envolvido" at bounding box center [1208, 395] width 95 height 26
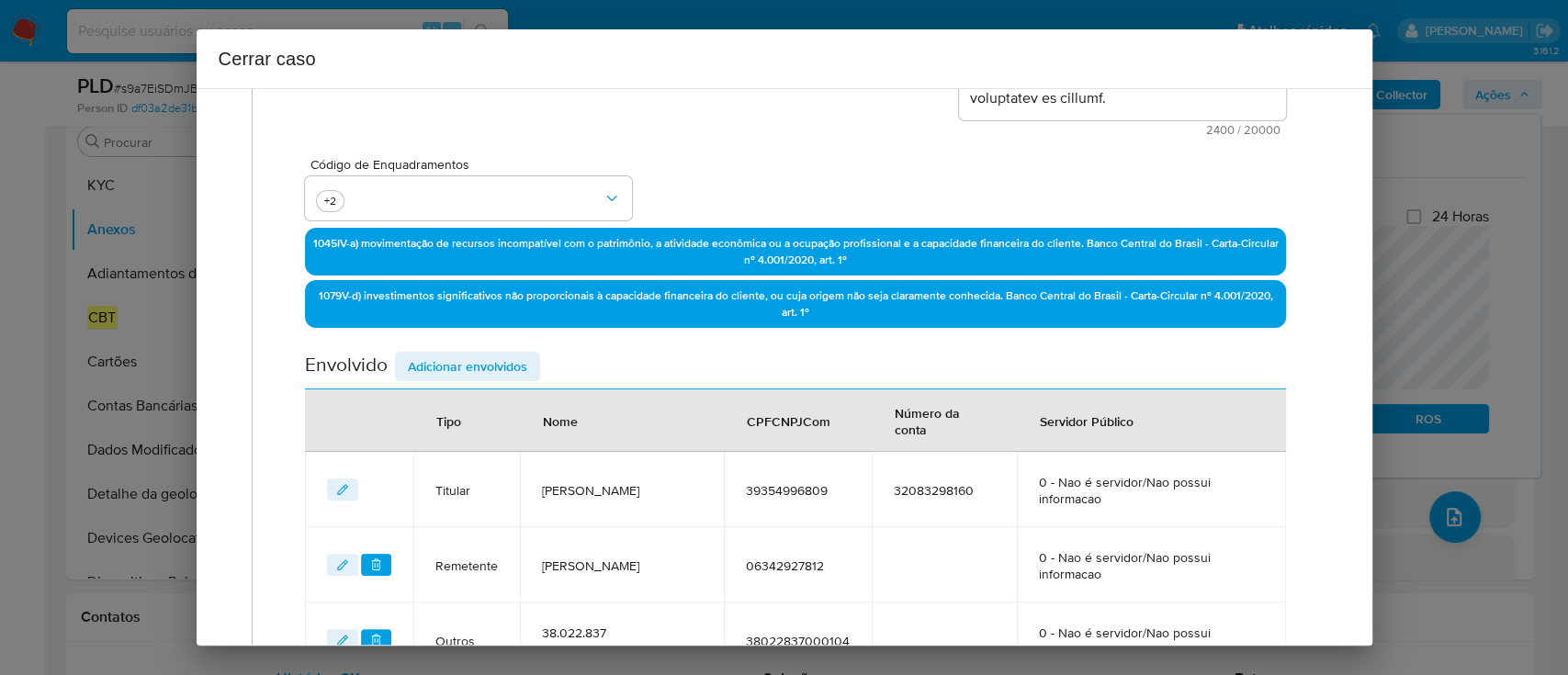
scroll to position [705, 0]
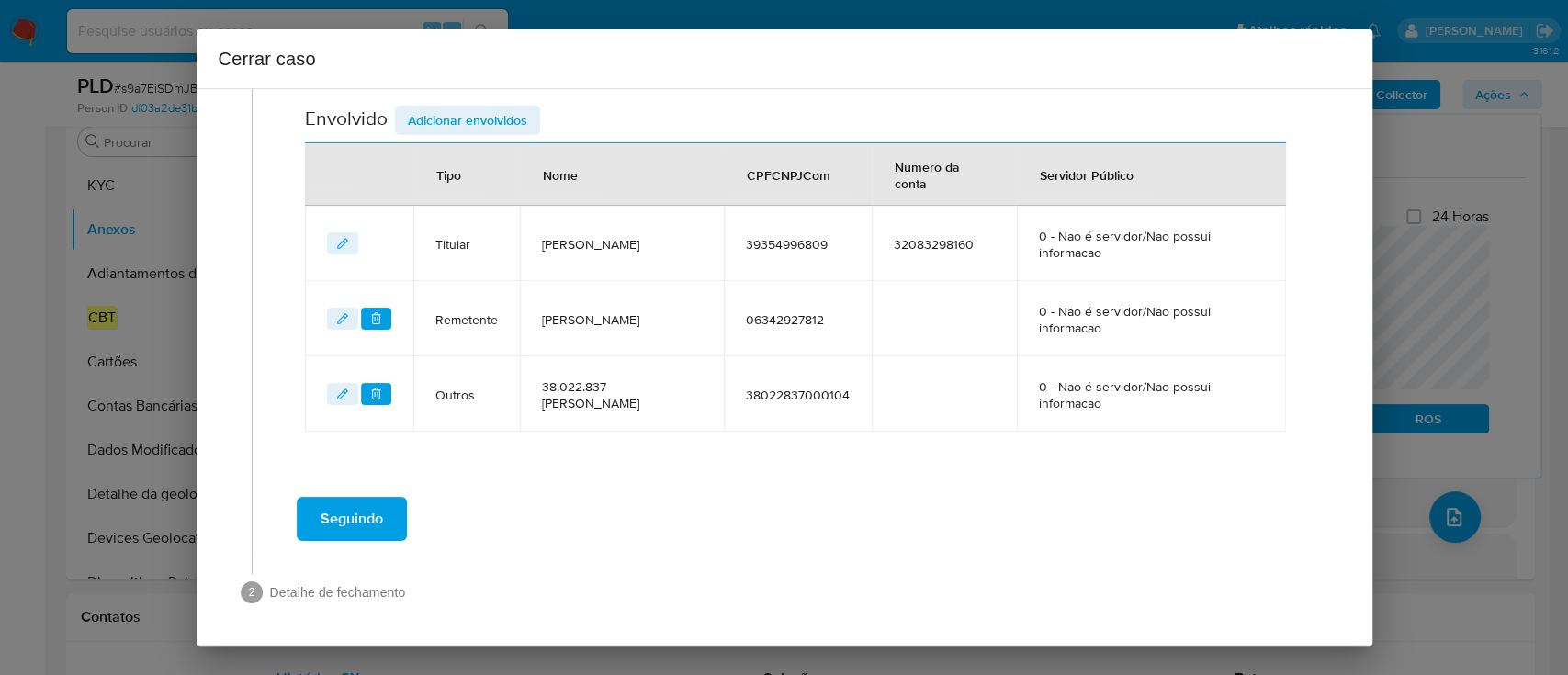
click at [872, 344] on td "06342927812" at bounding box center [797, 319] width 148 height 76
click at [384, 499] on button "Seguindo" at bounding box center [352, 519] width 110 height 45
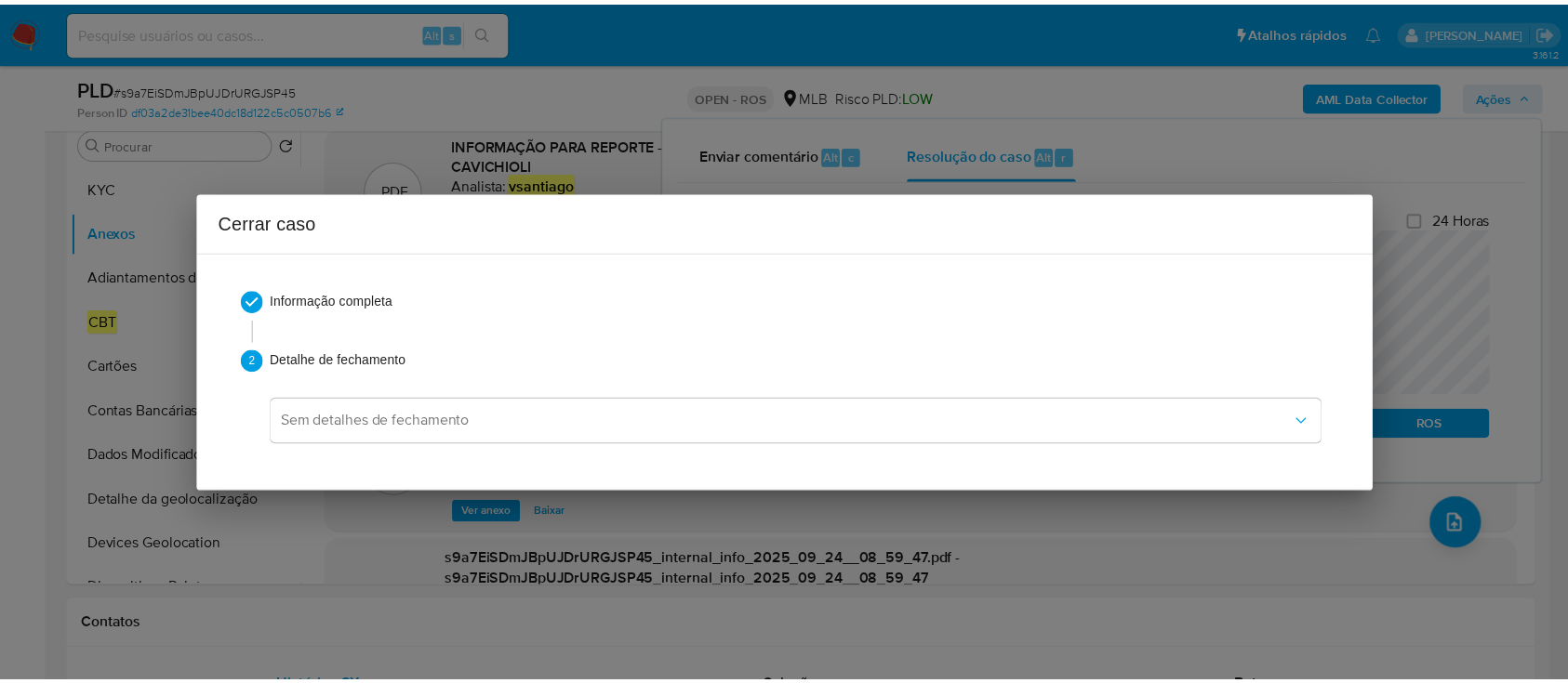
scroll to position [0, 0]
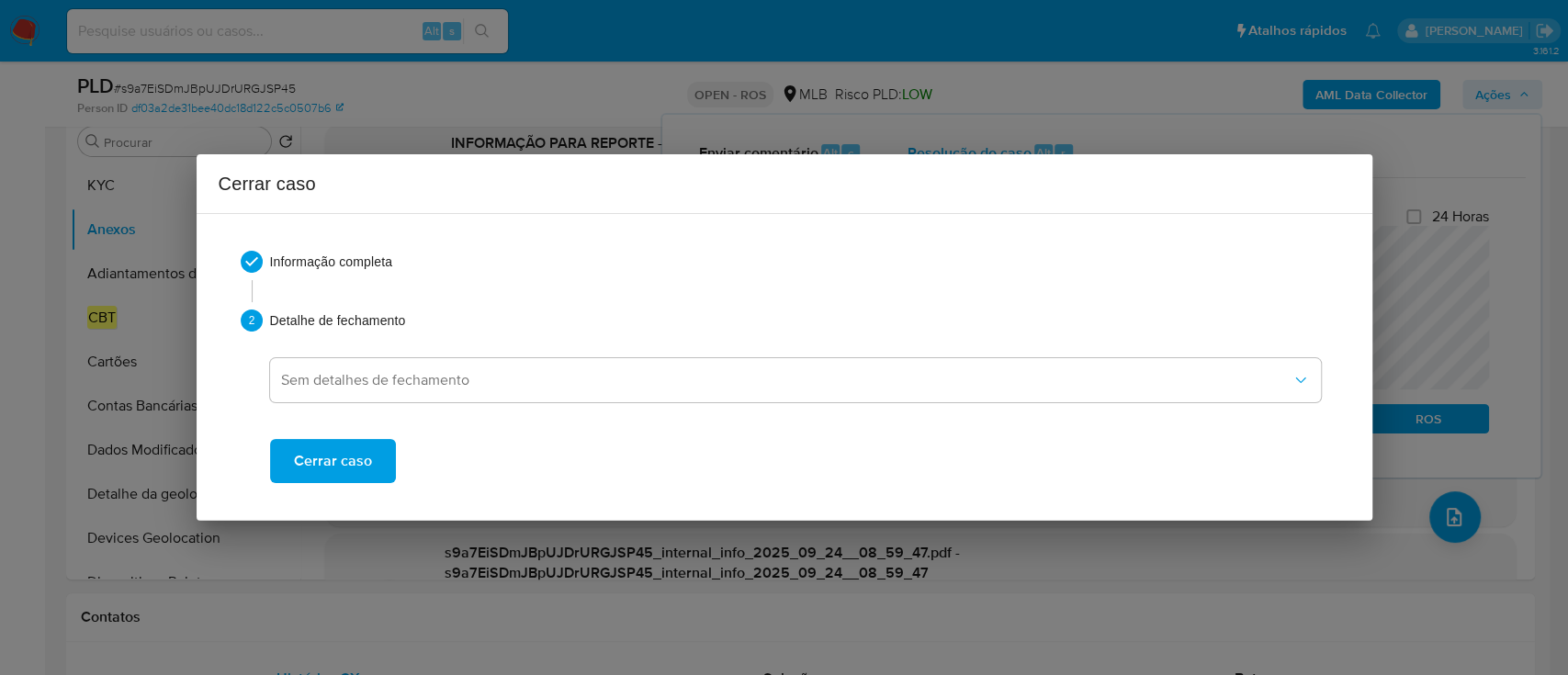
click at [346, 459] on span "Cerrar caso" at bounding box center [332, 461] width 78 height 41
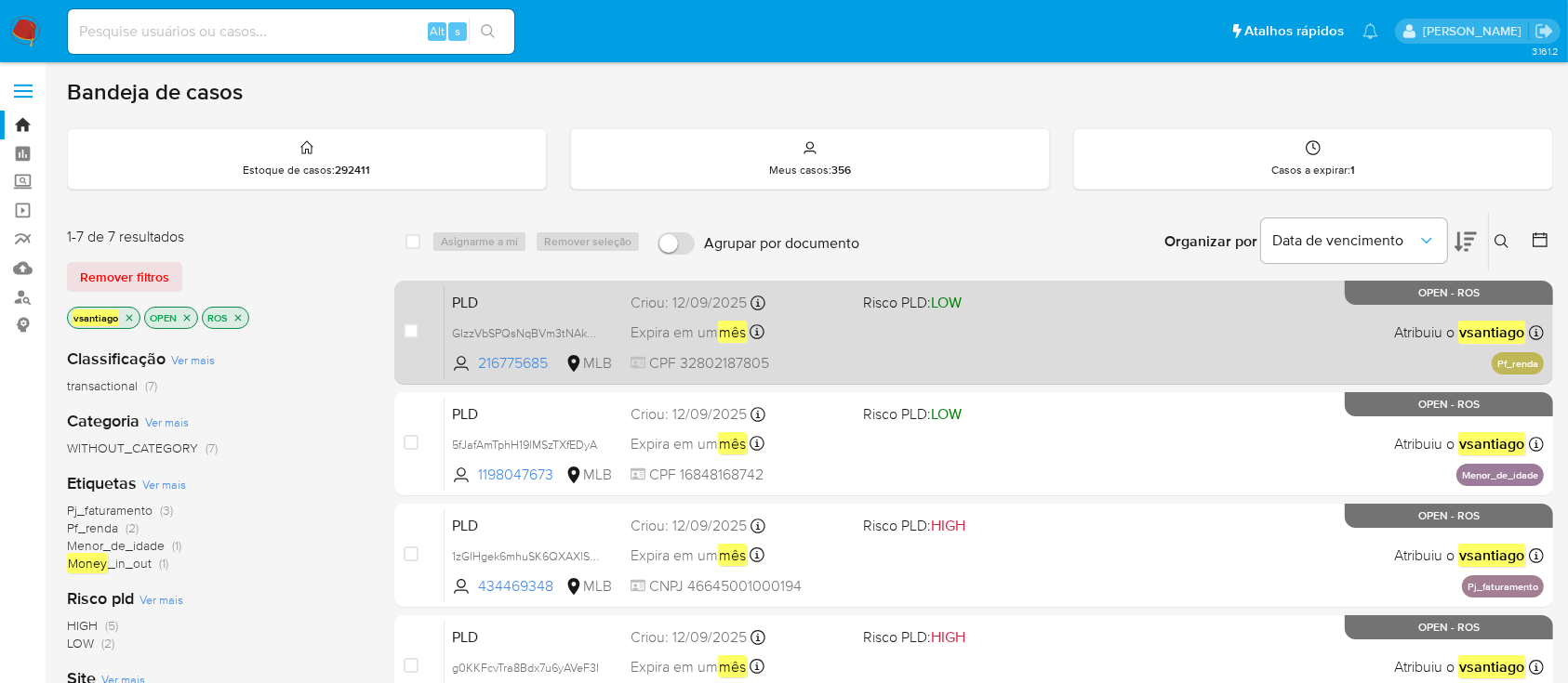
click at [929, 347] on div "PLD GIzzVbSPQsNqBVm3tNAkqZ6U 216775685 MLB Risco PLD: LOW Criou: 12/09/2025 Cri…" at bounding box center [993, 332] width 1099 height 94
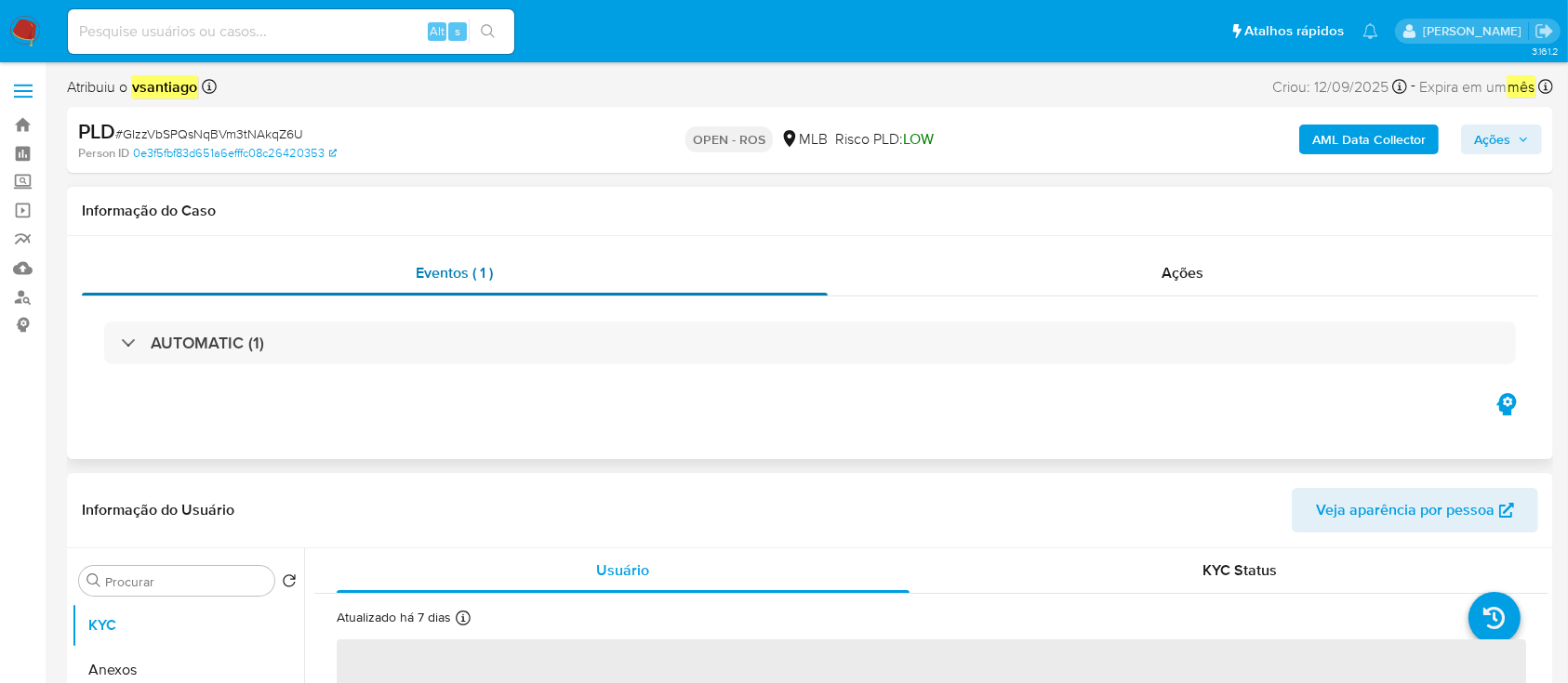
select select "10"
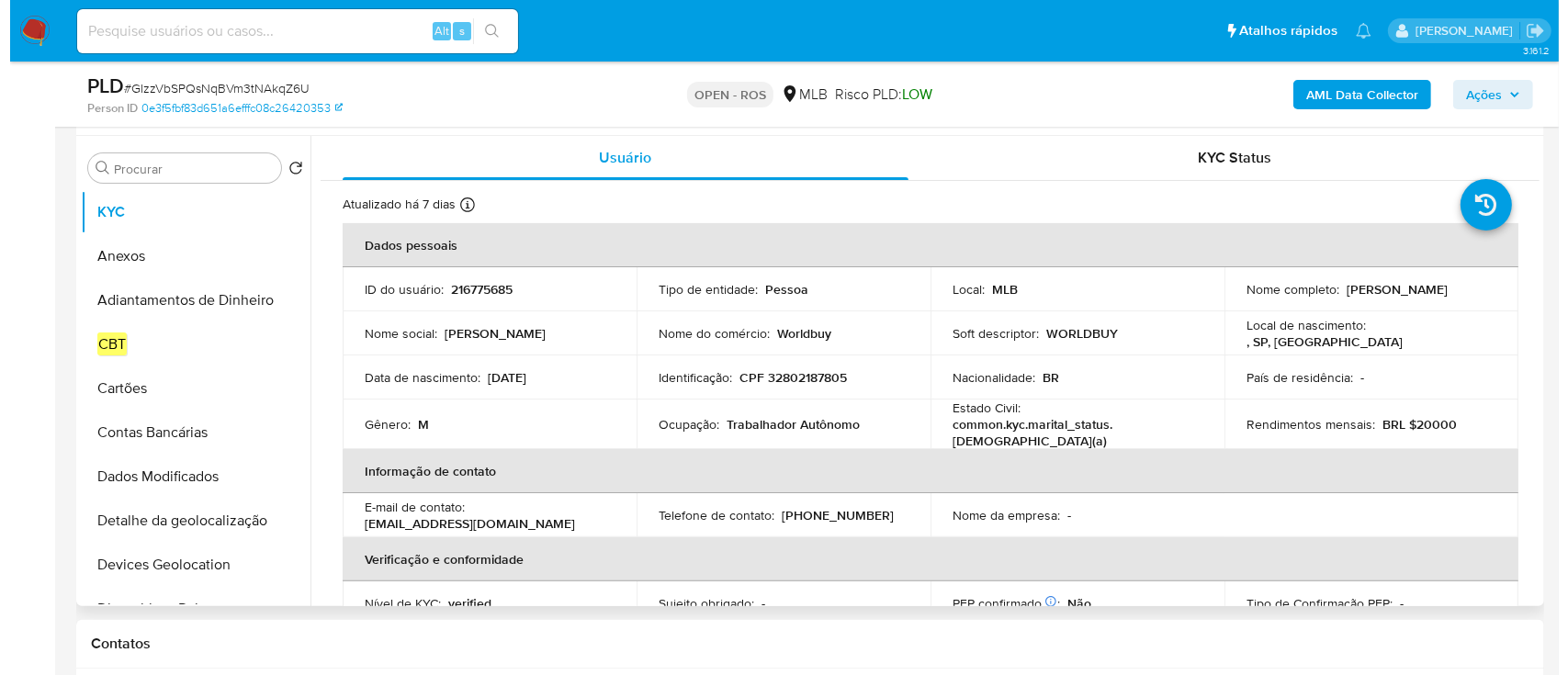
scroll to position [367, 0]
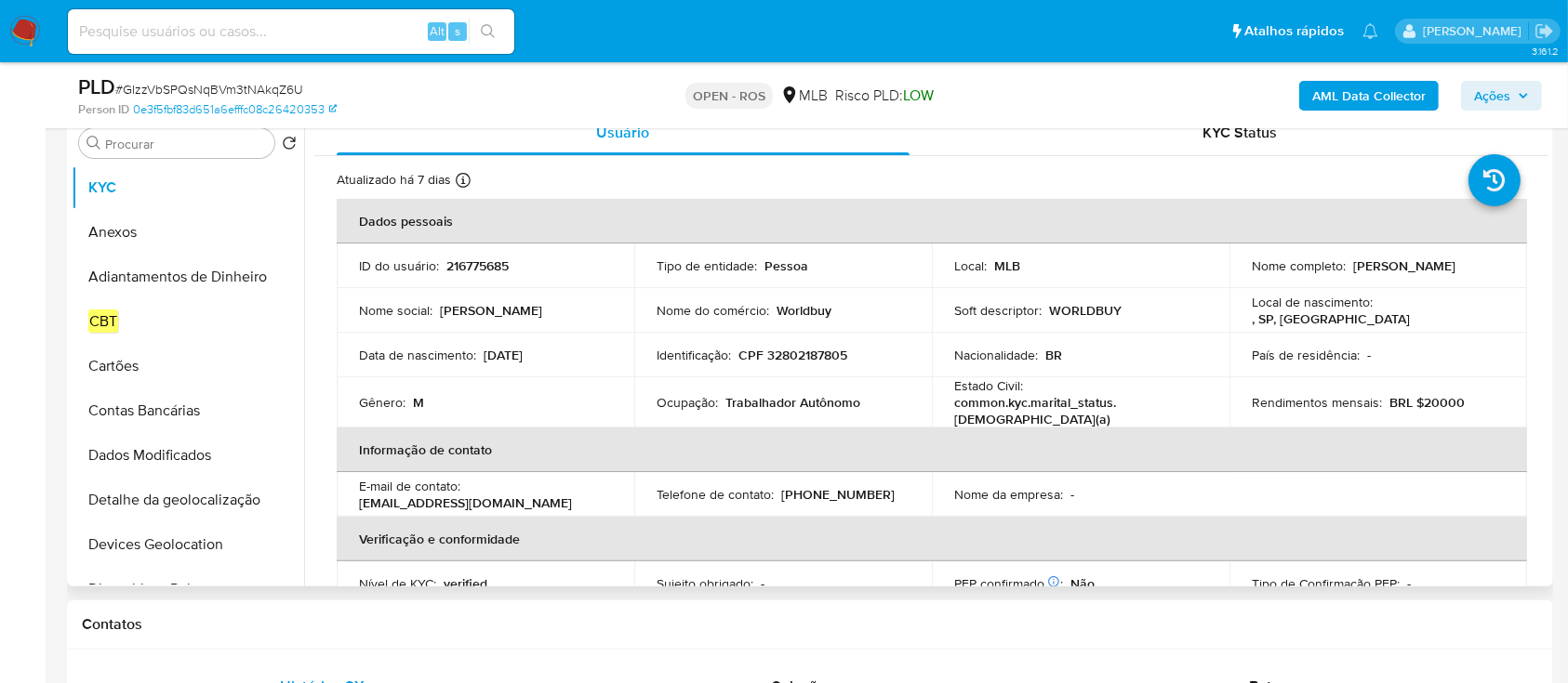
drag, startPoint x: 1372, startPoint y: 281, endPoint x: 1244, endPoint y: 271, distance: 128.4
click at [1244, 271] on td "Nome completo : Renato Antonio Almeida de Souza" at bounding box center [1378, 266] width 297 height 45
copy p "Renato Antonio Almeida de Souza"
click at [811, 350] on p "CPF 32802187805" at bounding box center [792, 355] width 109 height 17
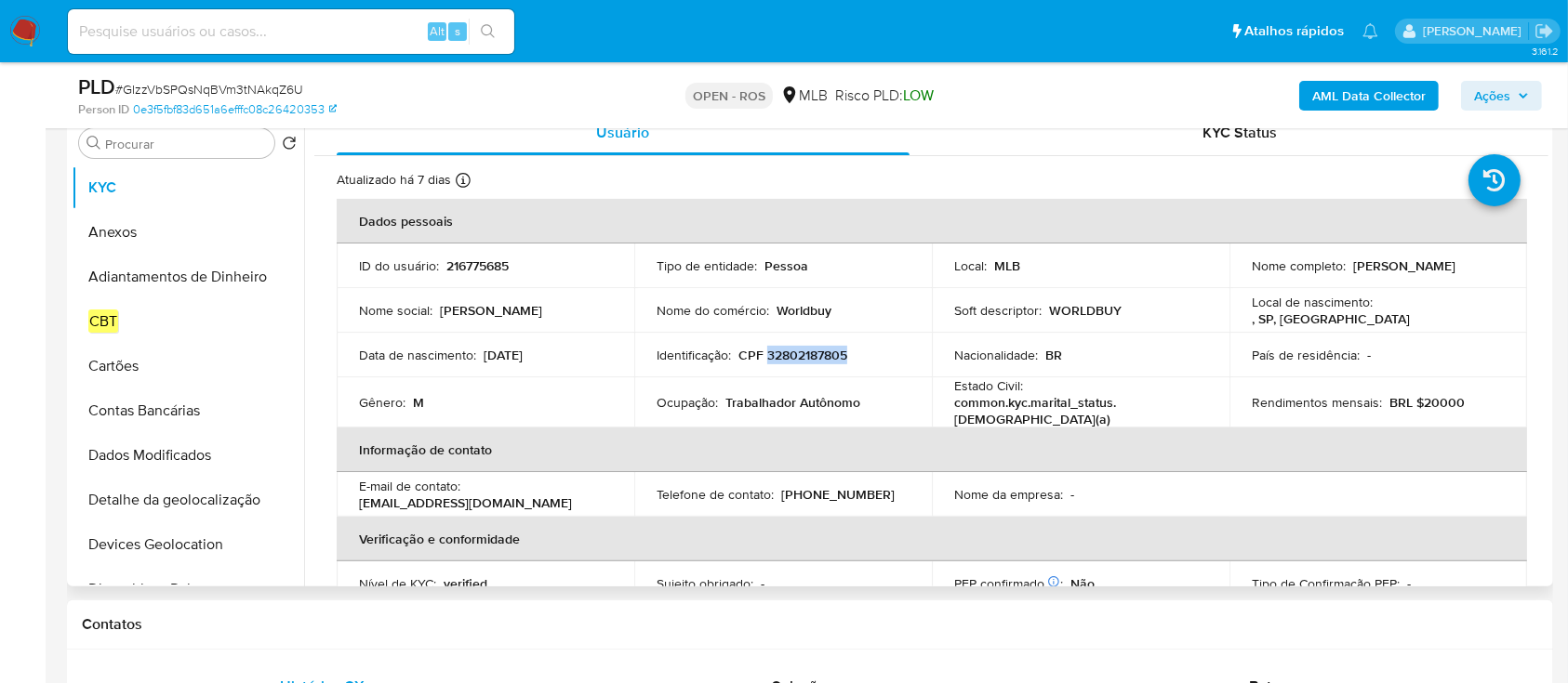
copy p "32802187805"
click at [134, 227] on button "Anexos" at bounding box center [180, 232] width 218 height 45
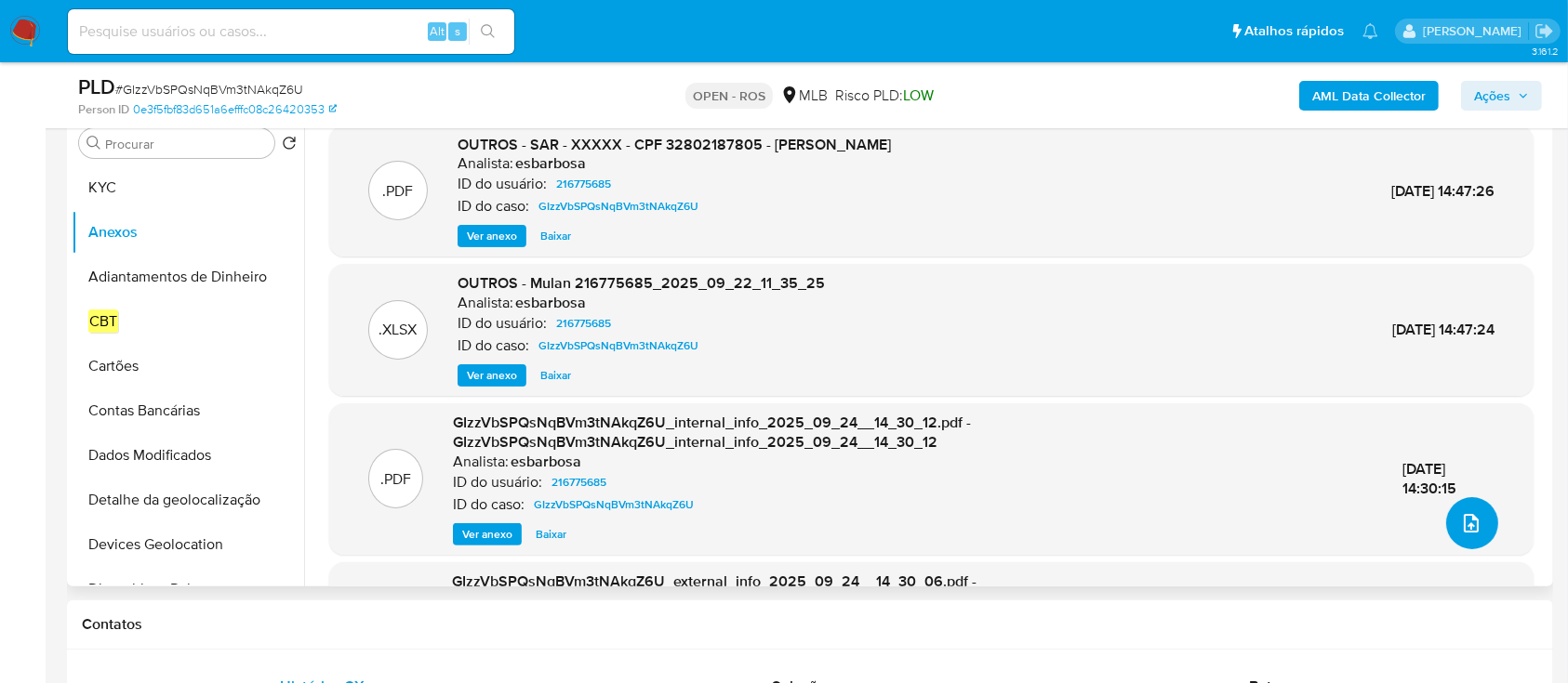
click at [1472, 526] on icon "upload-file" at bounding box center [1471, 522] width 23 height 23
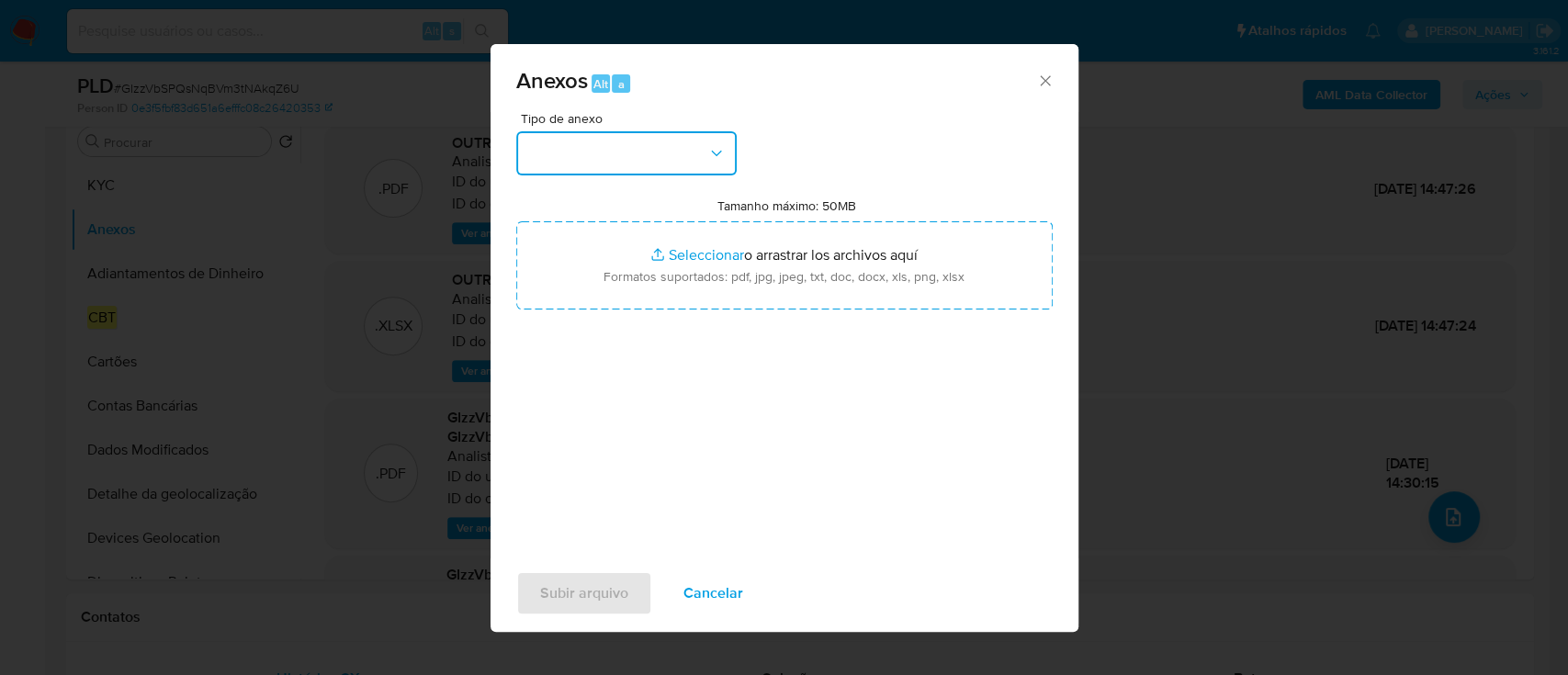
click at [716, 158] on icon "button" at bounding box center [716, 153] width 18 height 18
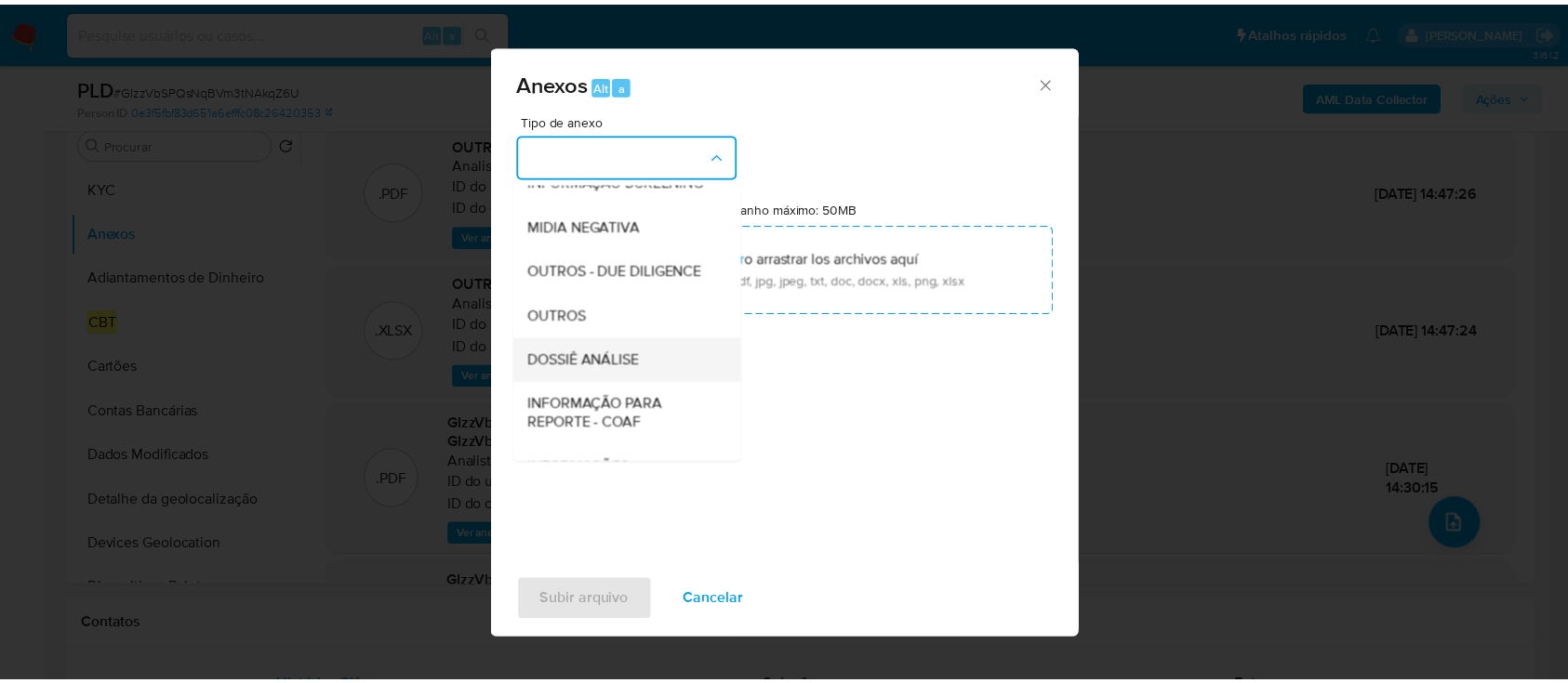
scroll to position [285, 0]
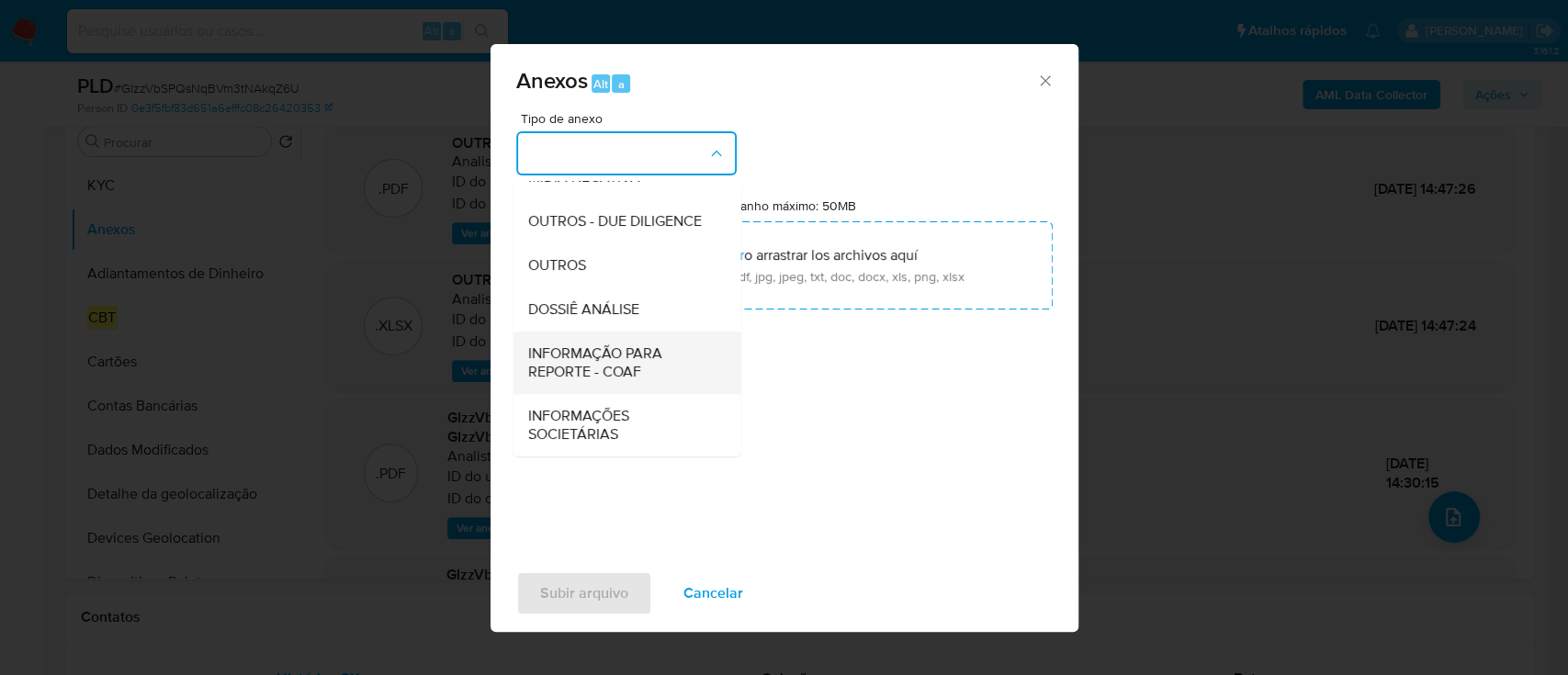
click at [651, 363] on span "INFORMAÇÃO PARA REPORTE - COAF" at bounding box center [620, 363] width 187 height 37
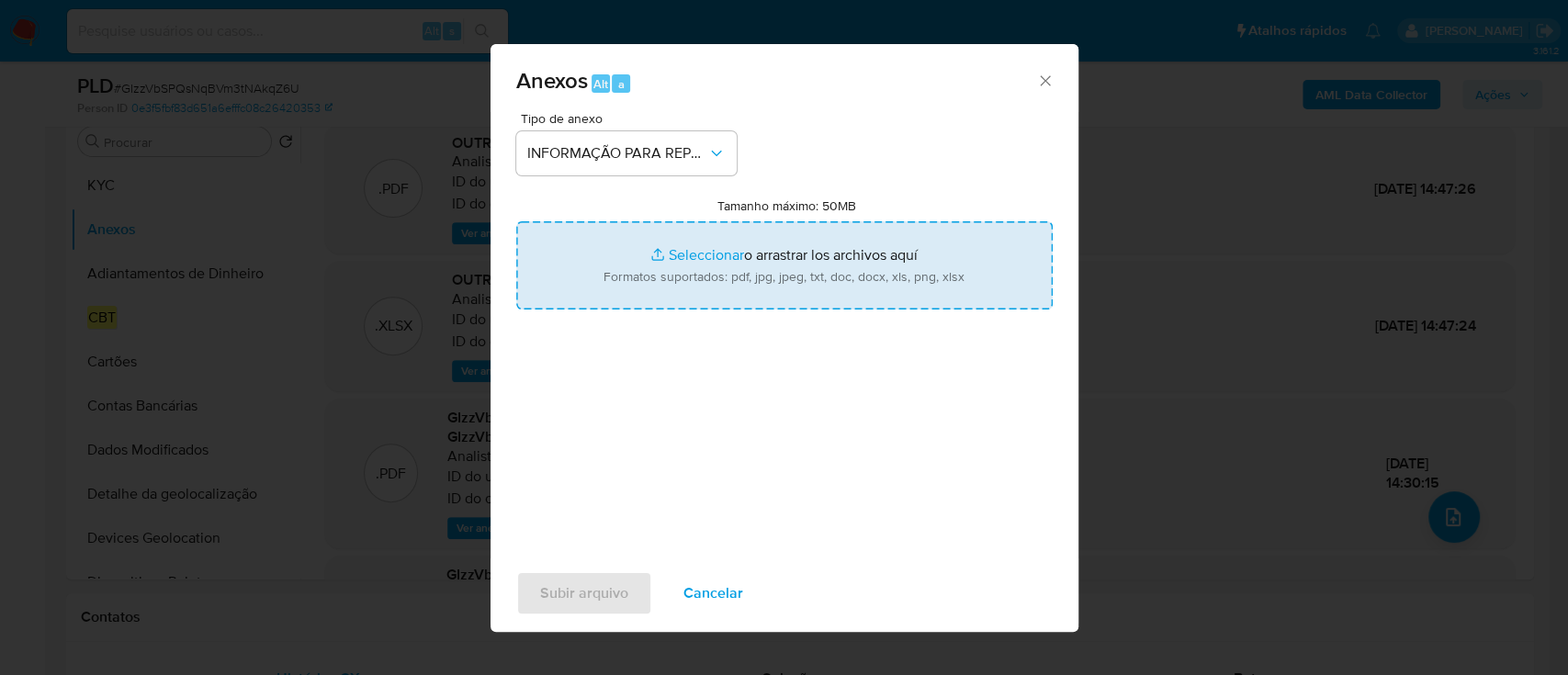
type input "C:\fakepath\SAR - GIzzVbSPQsNqBVm3tNAkqZ6U - CPF 32802187805 - RENATO ANTONIO A…"
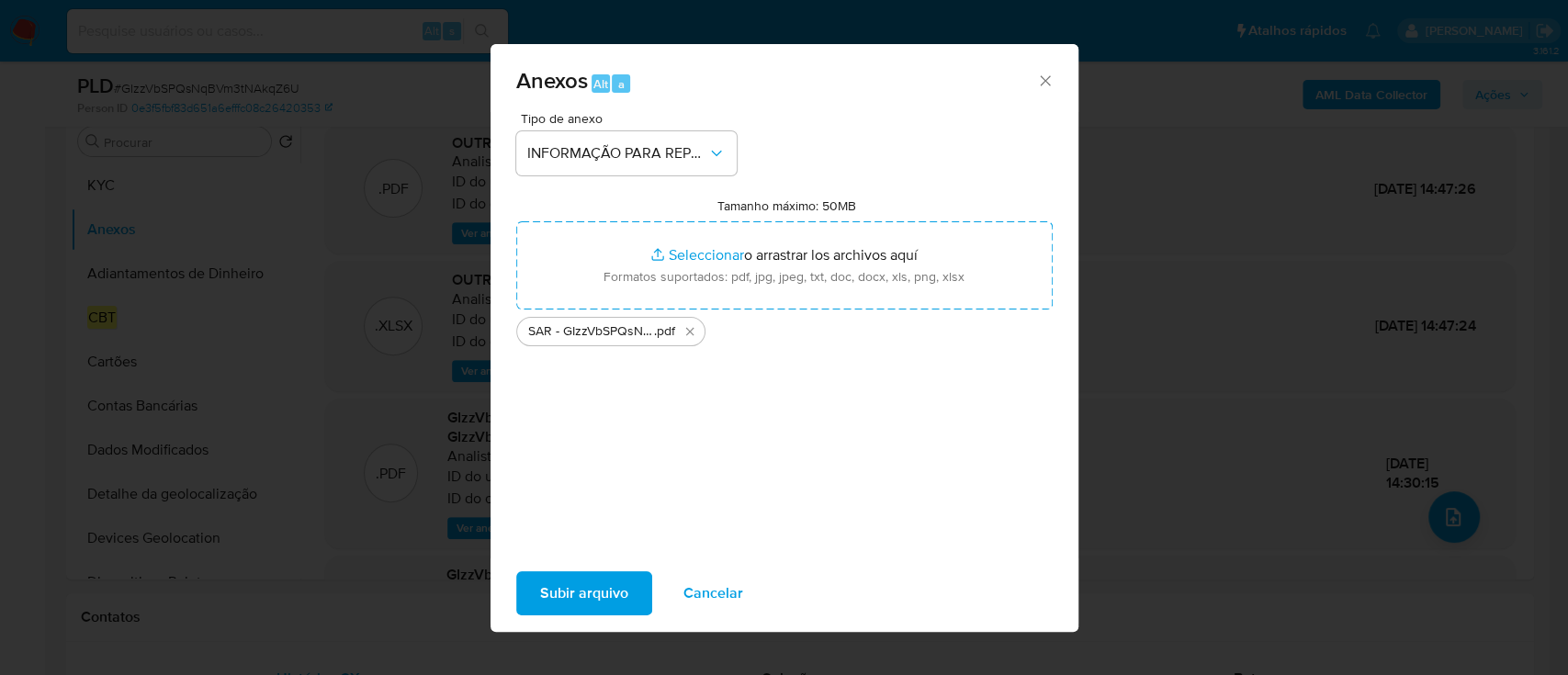
click at [609, 586] on span "Subir arquivo" at bounding box center [584, 594] width 88 height 41
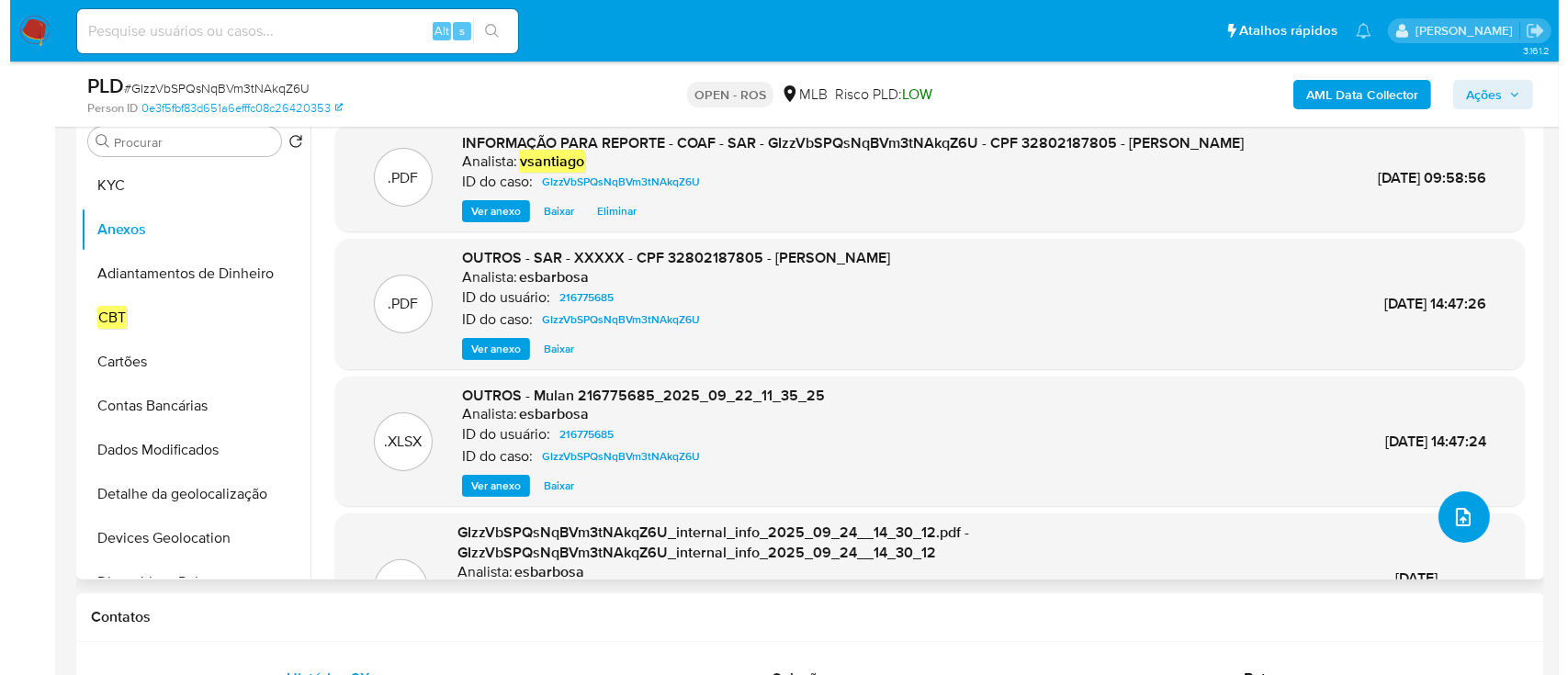
scroll to position [244, 0]
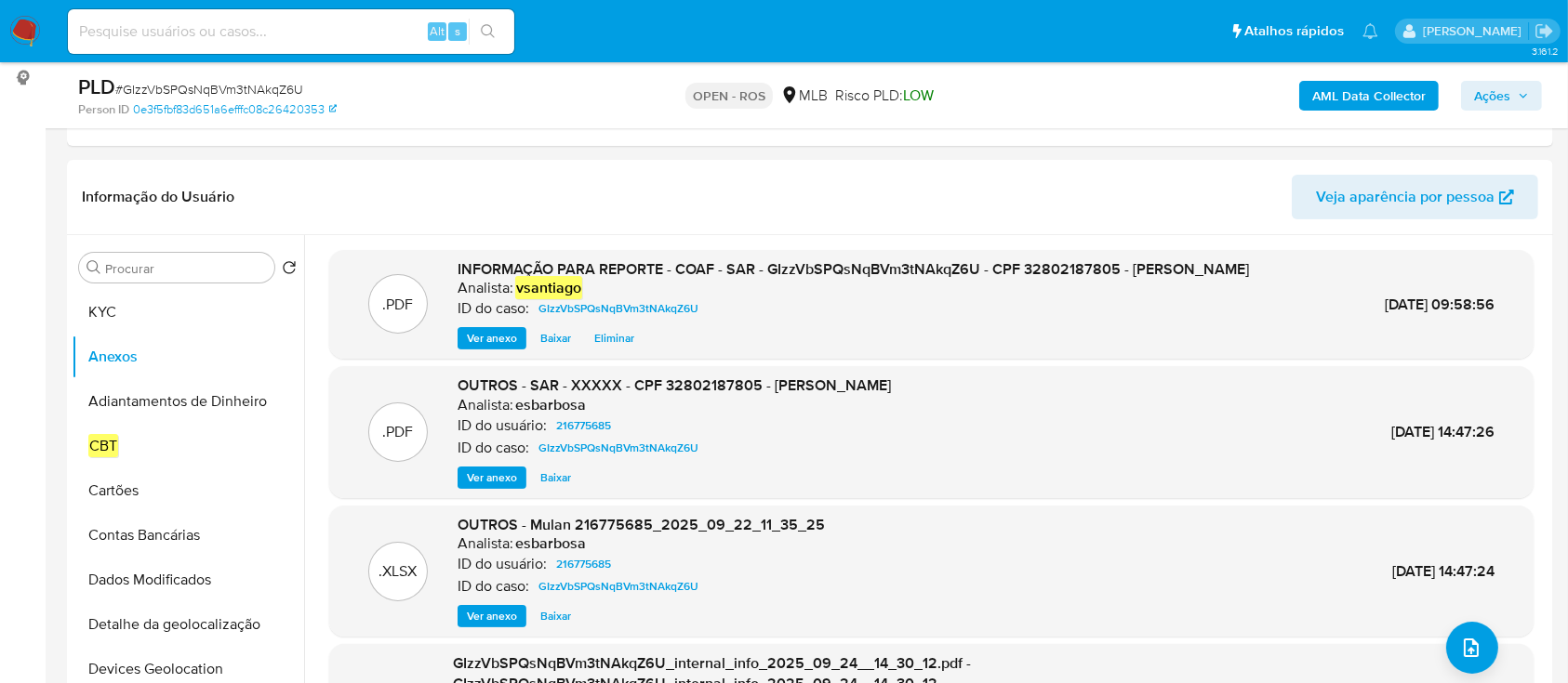
drag, startPoint x: 1524, startPoint y: 100, endPoint x: 1510, endPoint y: 100, distance: 14.0
click at [1520, 100] on icon "button" at bounding box center [1522, 95] width 11 height 11
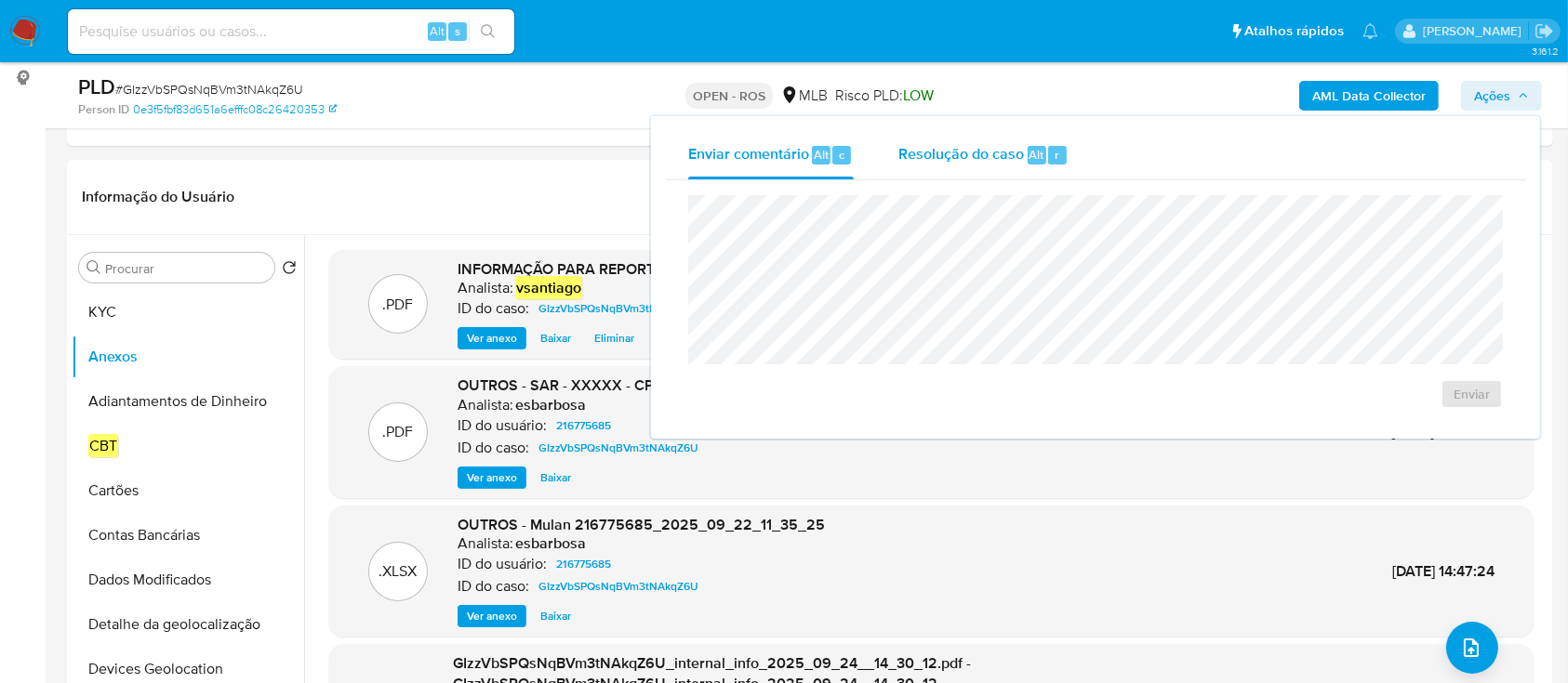
click at [1046, 164] on div "Resolução do caso Alt r" at bounding box center [984, 155] width 171 height 48
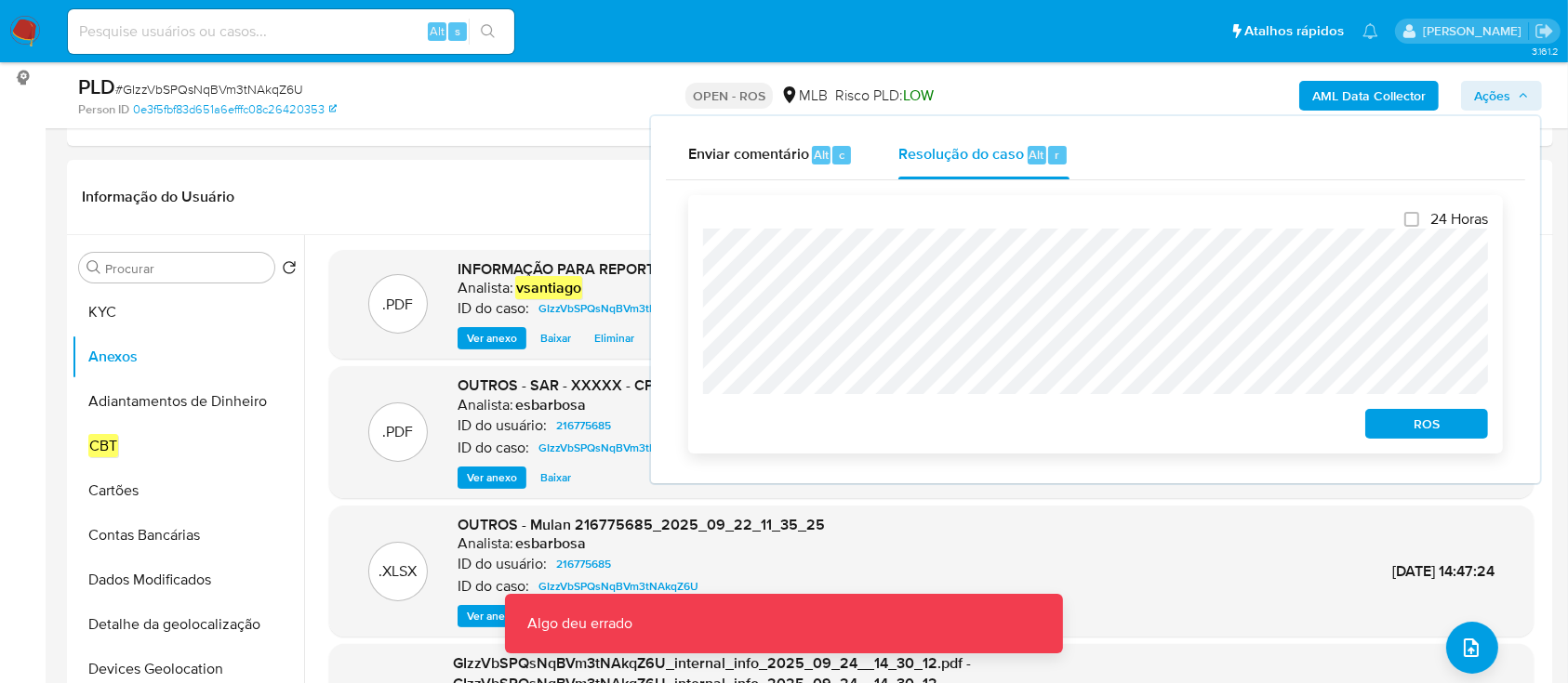
click at [1404, 423] on span "ROS" at bounding box center [1426, 423] width 97 height 26
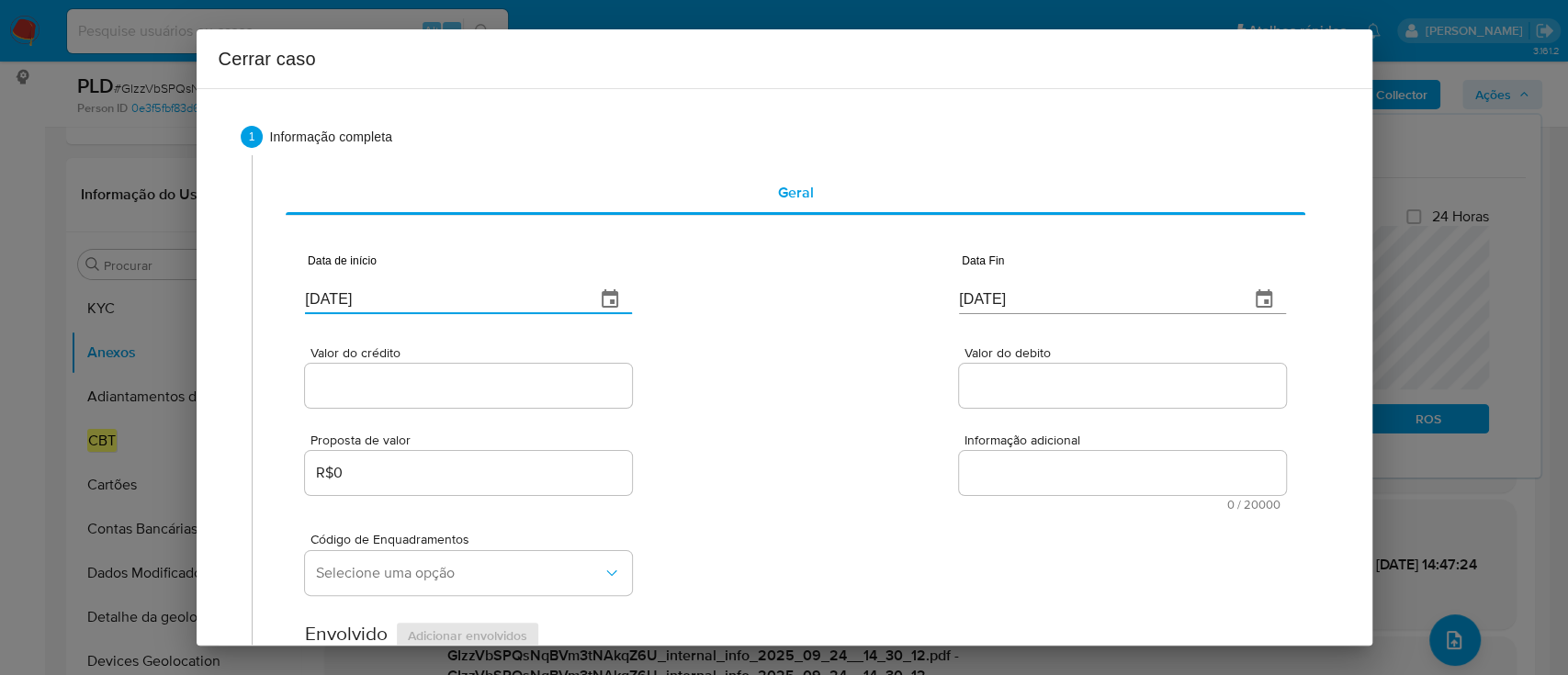
click at [354, 296] on input "[DATE]" at bounding box center [443, 299] width 275 height 29
paste input "19/08"
type input "19/08/2025"
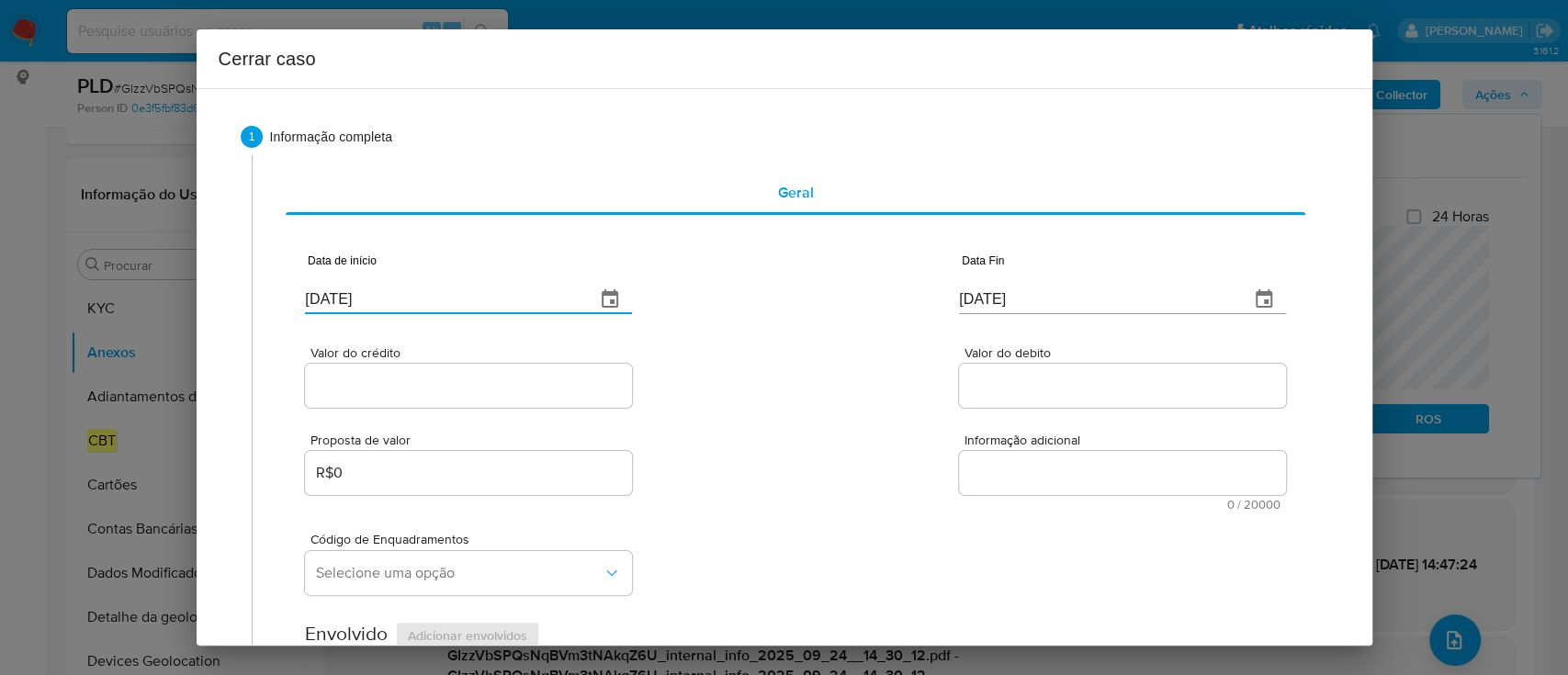
click at [725, 351] on div "Valor do crédito Valor do debito" at bounding box center [795, 368] width 980 height 87
click at [997, 300] on input "[DATE]" at bounding box center [1096, 299] width 275 height 29
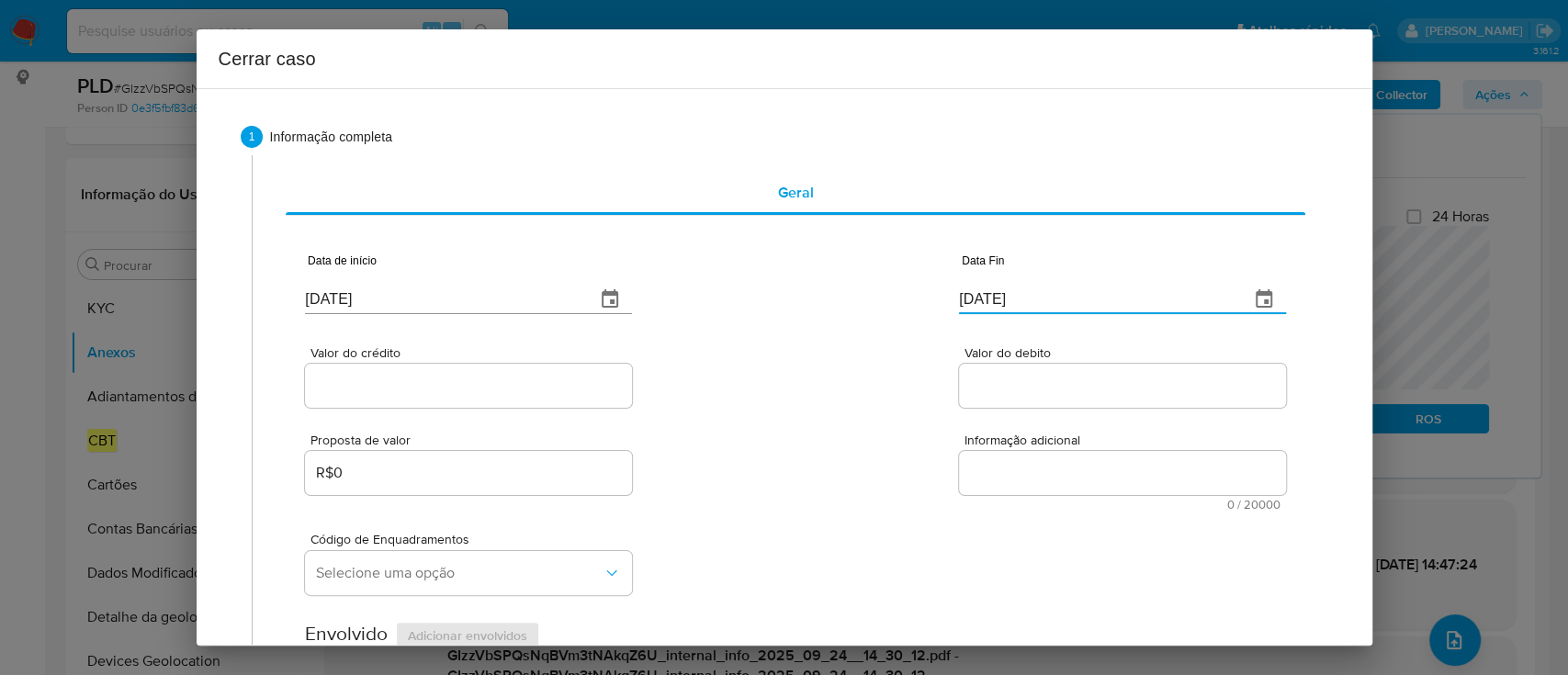
click at [997, 300] on input "[DATE]" at bounding box center [1096, 299] width 275 height 29
paste input "16"
type input "16/09/2025"
click at [861, 334] on div "Valor do crédito Valor do debito" at bounding box center [795, 368] width 980 height 87
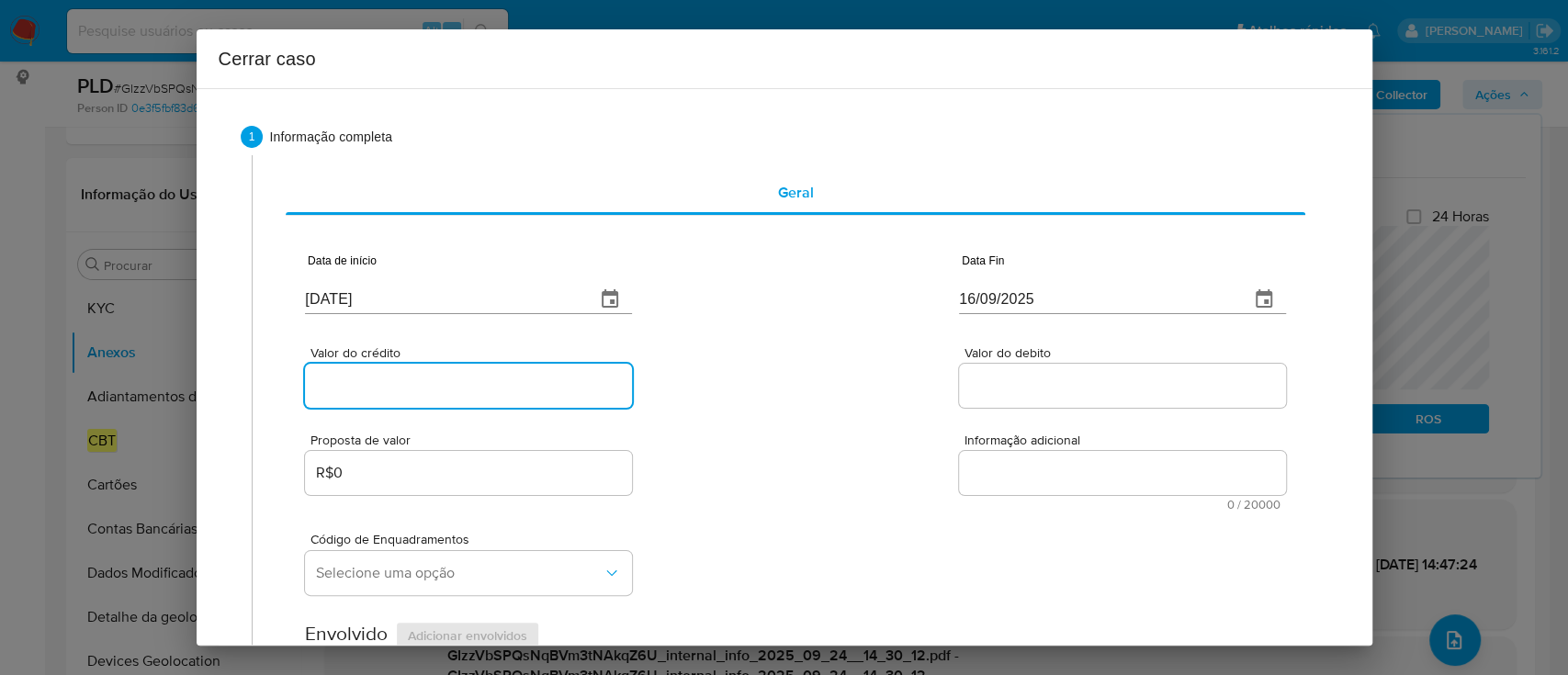
click at [409, 393] on input "Valor do crédito" at bounding box center [469, 385] width 327 height 24
paste input "R$709.541"
type input "R$709.541"
click at [811, 384] on div "Valor do crédito R$709.541 Valor do debito" at bounding box center [795, 368] width 980 height 87
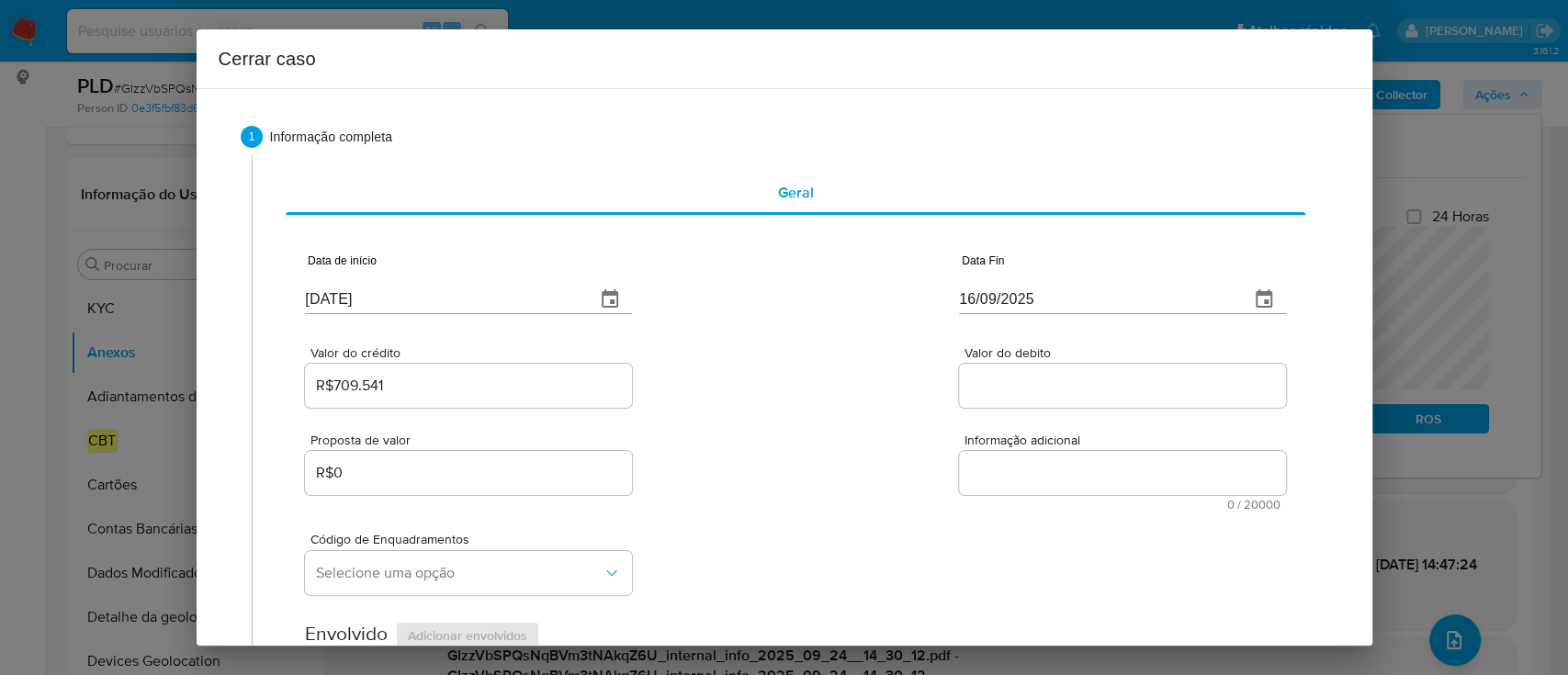
click at [1109, 396] on input "Valor do debito" at bounding box center [1122, 385] width 327 height 24
paste input "R$709.429"
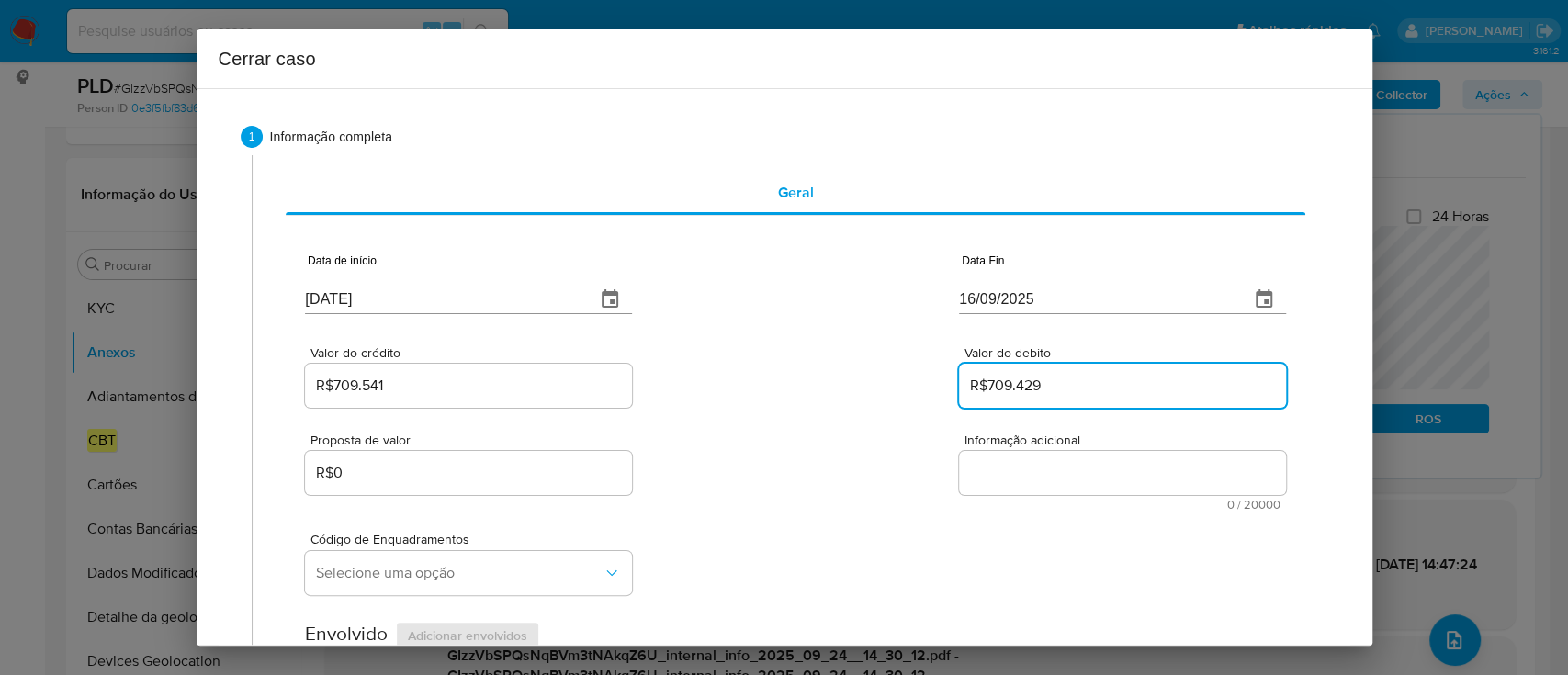
type input "R$709.429"
click at [693, 378] on div "Valor do crédito R$709.541 Valor do debito R$709.429" at bounding box center [795, 368] width 980 height 87
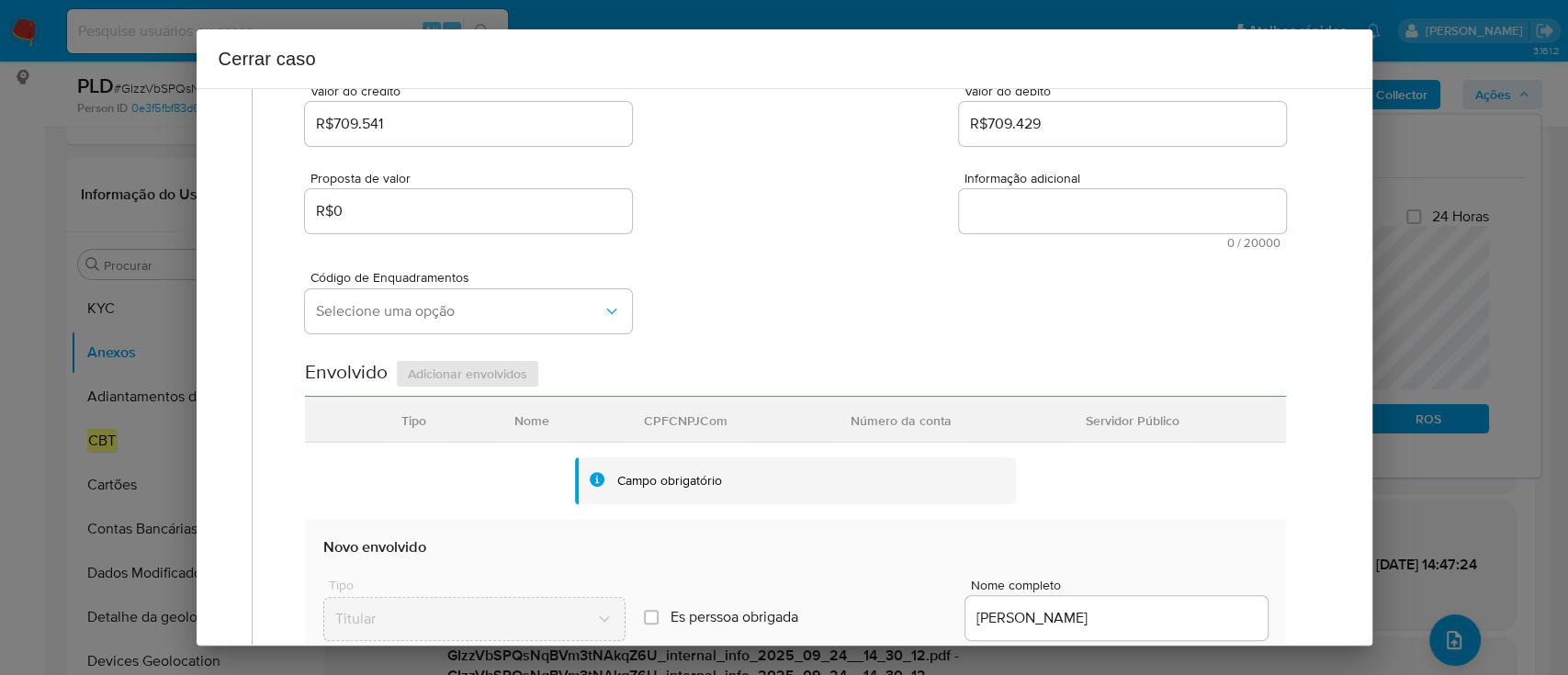
scroll to position [489, 0]
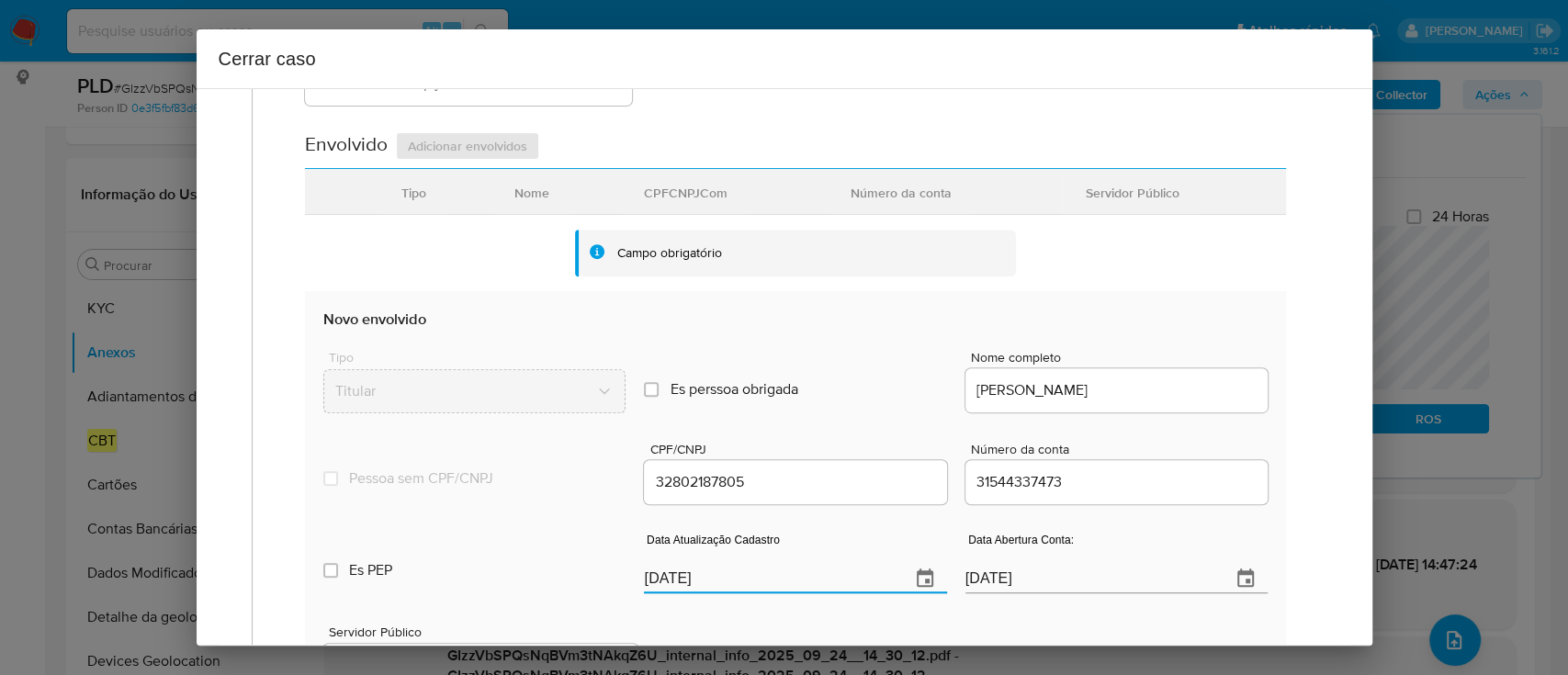
click at [696, 583] on input "[DATE]" at bounding box center [769, 578] width 251 height 29
paste input "18"
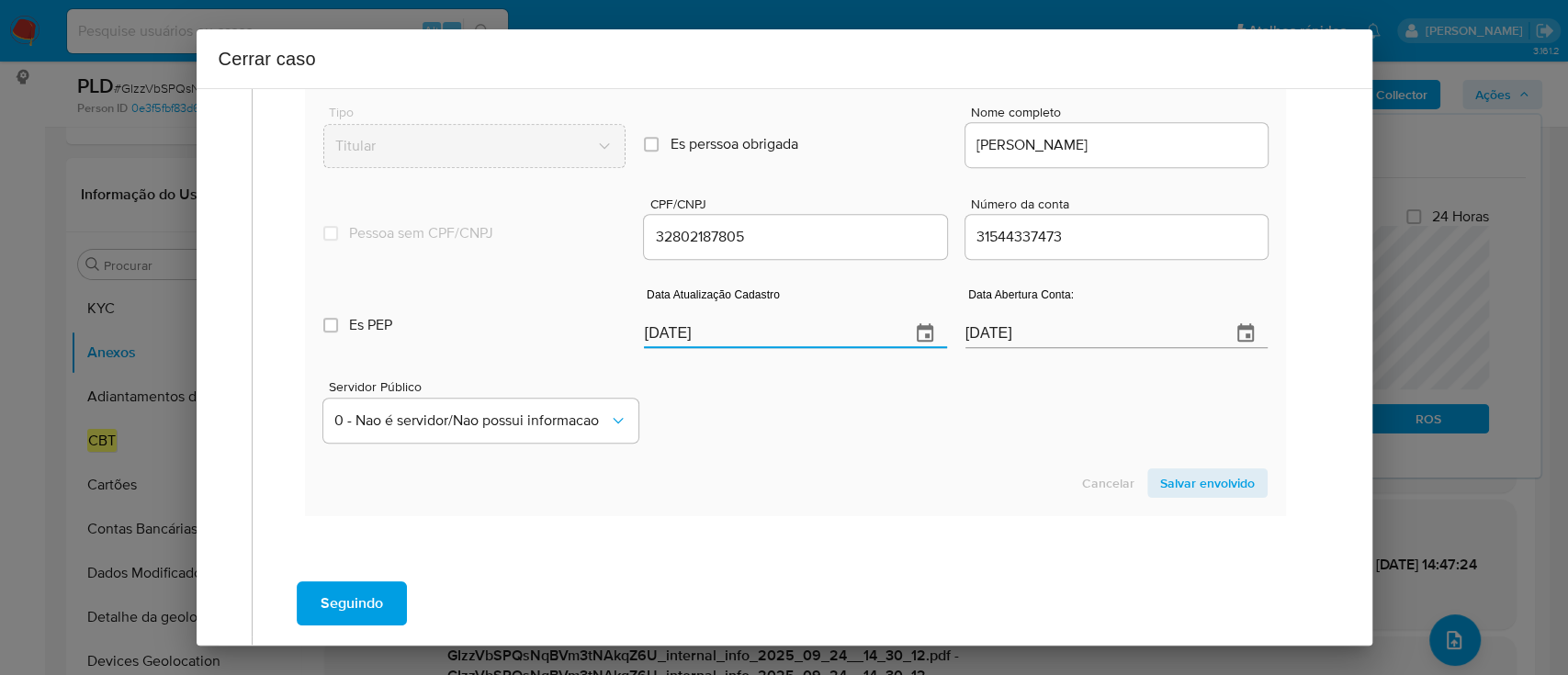
type input "18/09/2025"
drag, startPoint x: 866, startPoint y: 444, endPoint x: 1153, endPoint y: 481, distance: 289.4
click at [867, 444] on div "Servidor Público 0 - Nao é servidor/Nao possui informacao" at bounding box center [795, 404] width 943 height 92
click at [1174, 479] on span "Salvar envolvido" at bounding box center [1208, 482] width 95 height 26
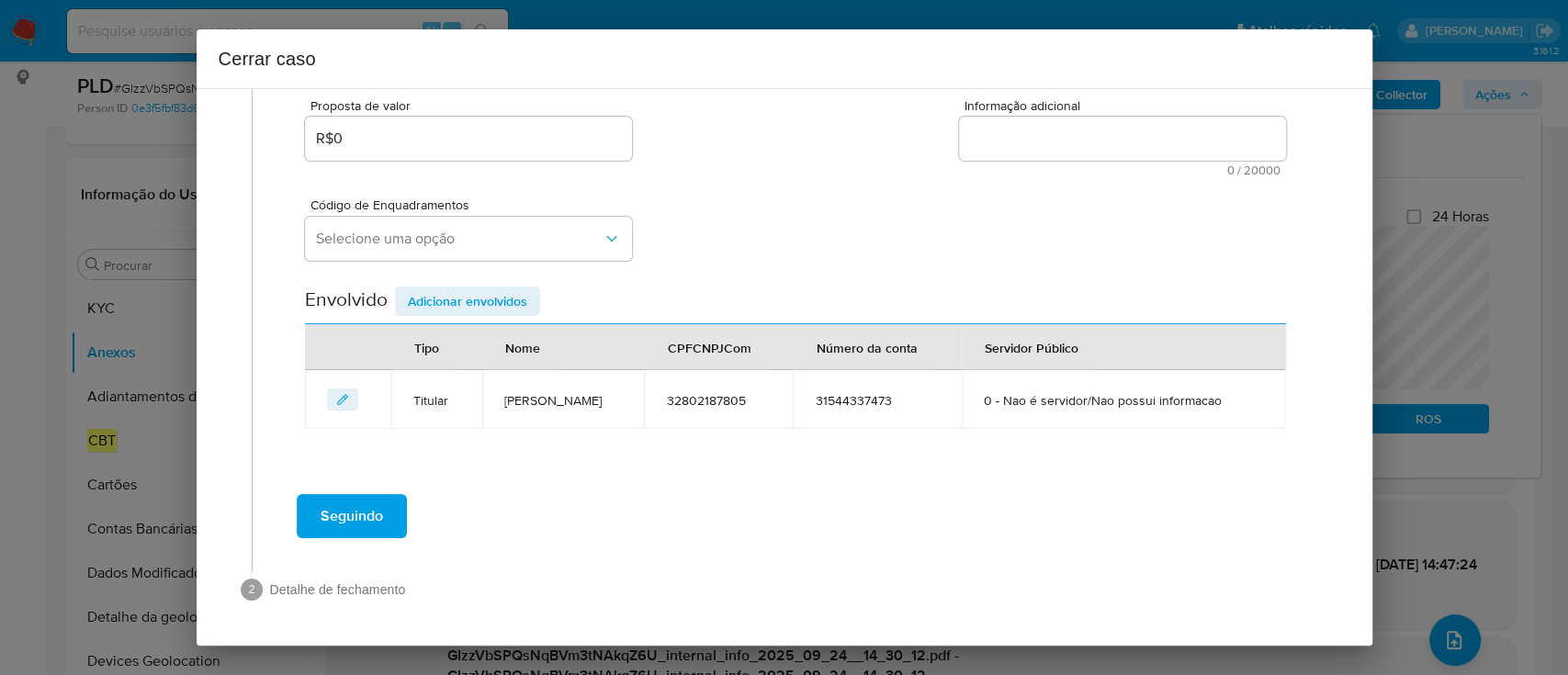
scroll to position [366, 0]
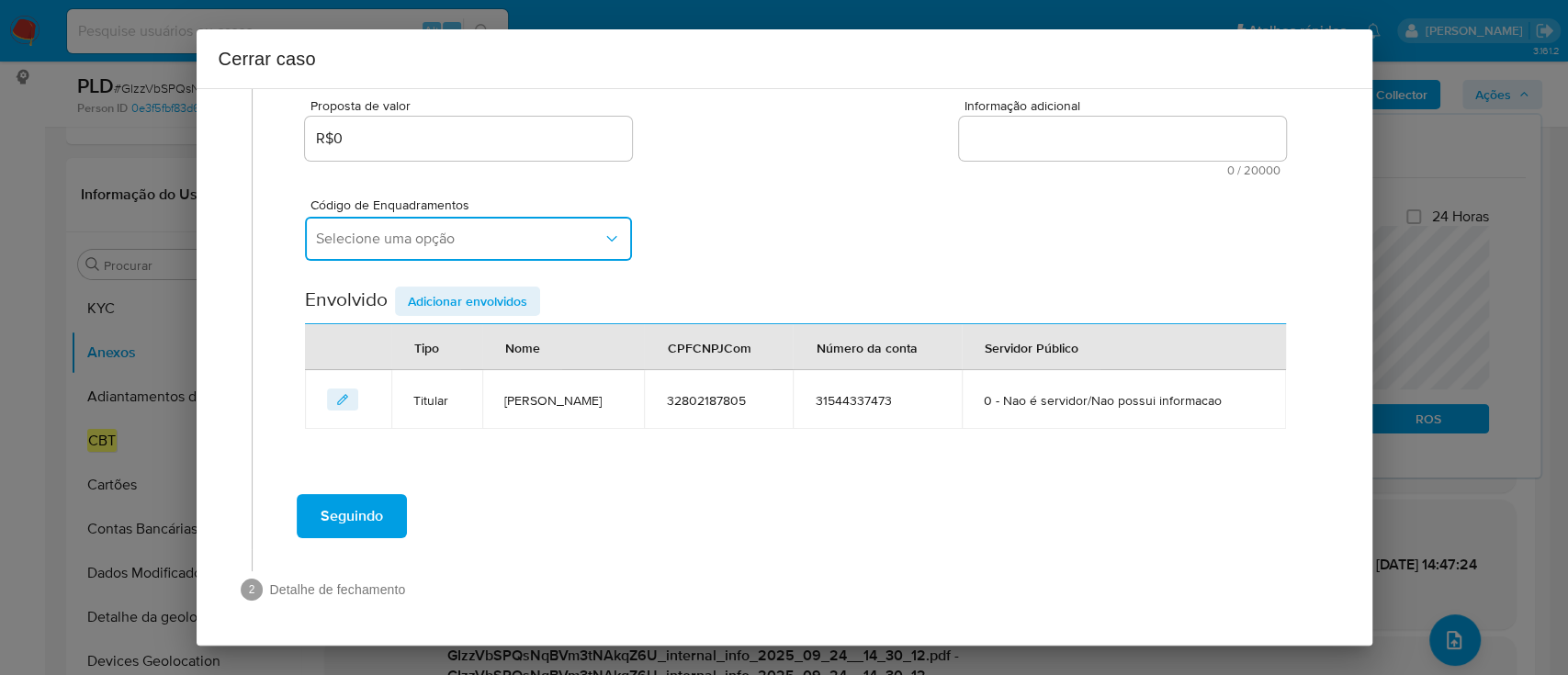
click at [484, 217] on button "Selecione uma opção" at bounding box center [469, 239] width 327 height 45
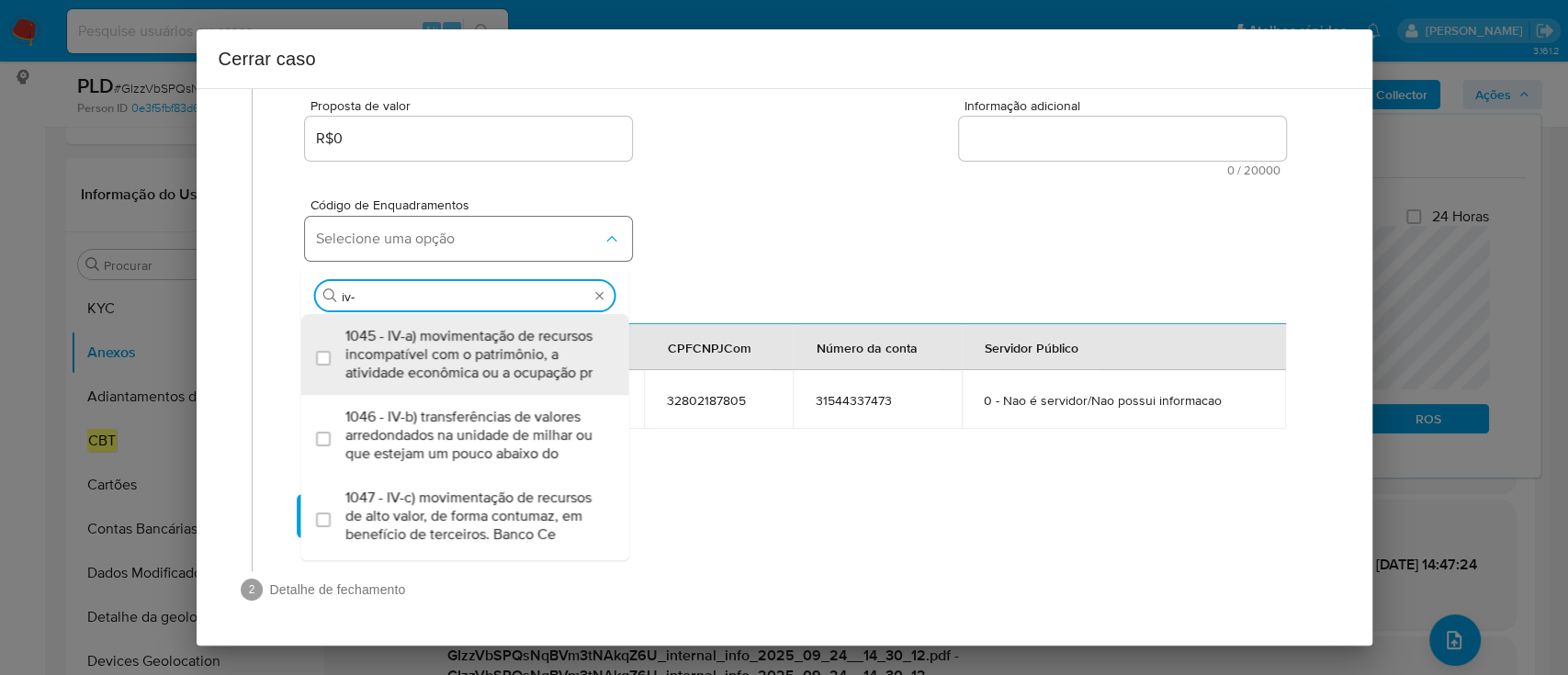
type input "iv-a"
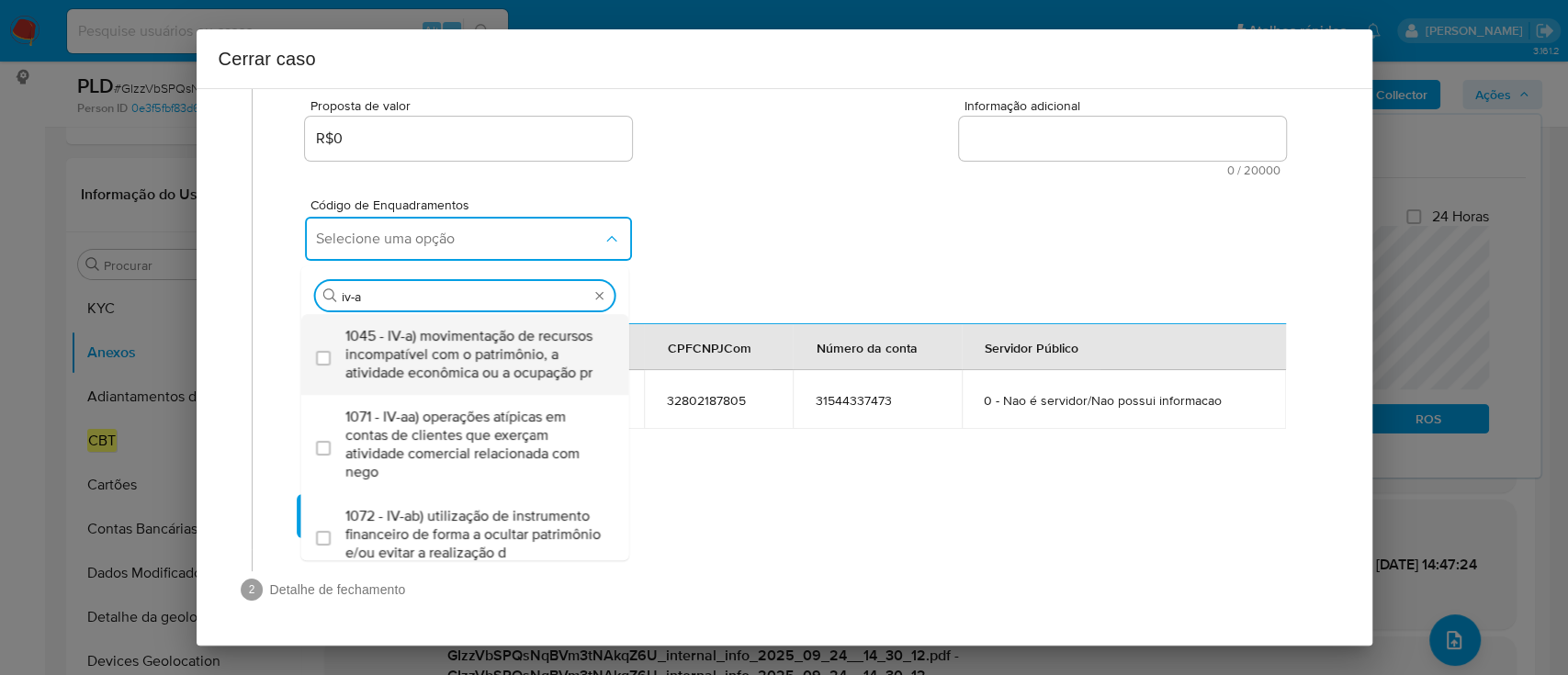
click at [508, 327] on span "1045 - IV-a) movimentação de recursos incompatível com o patrimônio, a atividad…" at bounding box center [475, 354] width 258 height 55
checkbox input "true"
click at [714, 231] on div "Código de Enquadramentos Selecione uma opção Procurar iv-a 1045 - IV-a) movimen…" at bounding box center [795, 222] width 980 height 92
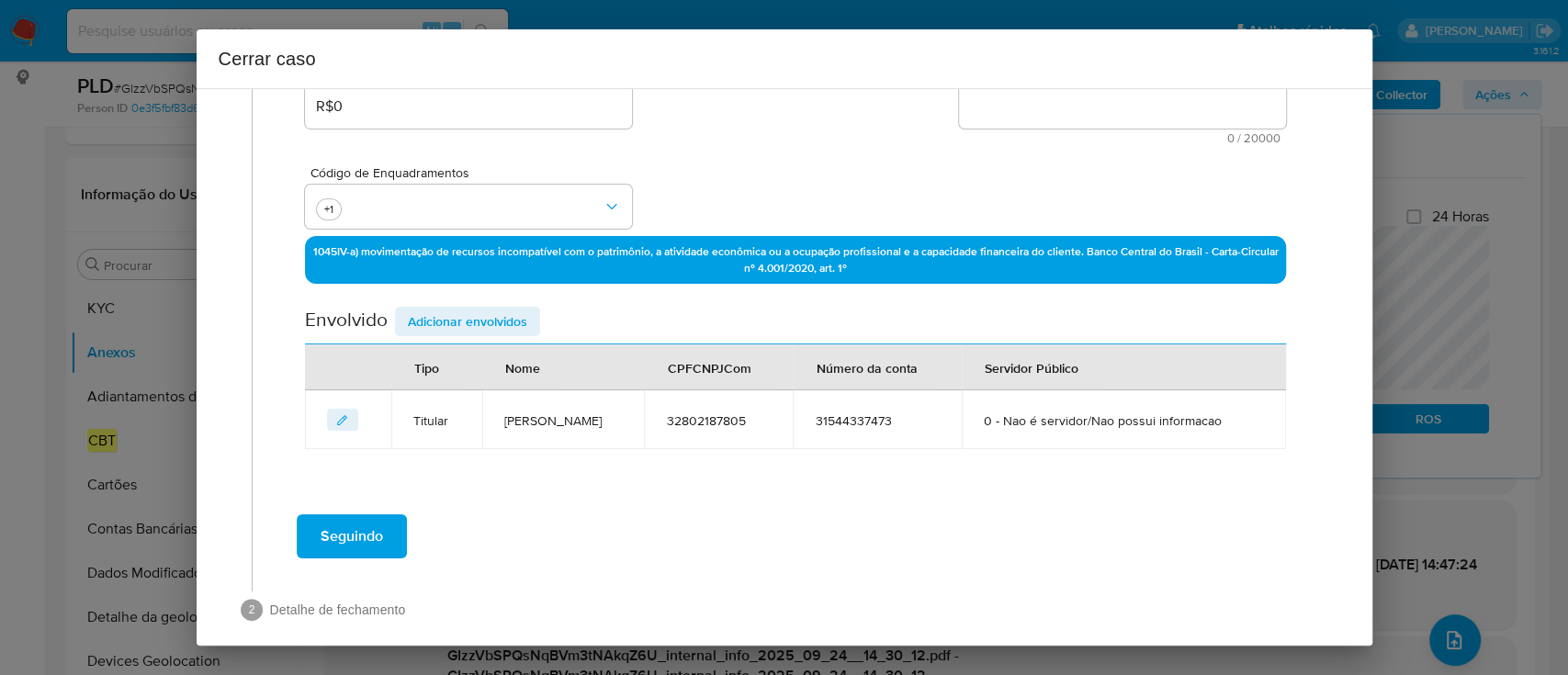
click at [1118, 120] on textarea "Informação adicional" at bounding box center [1122, 107] width 327 height 45
paste textarea "Renato Antonio Almeida de Souza, CPF 32802187805, 37 anos, residente no municíp…"
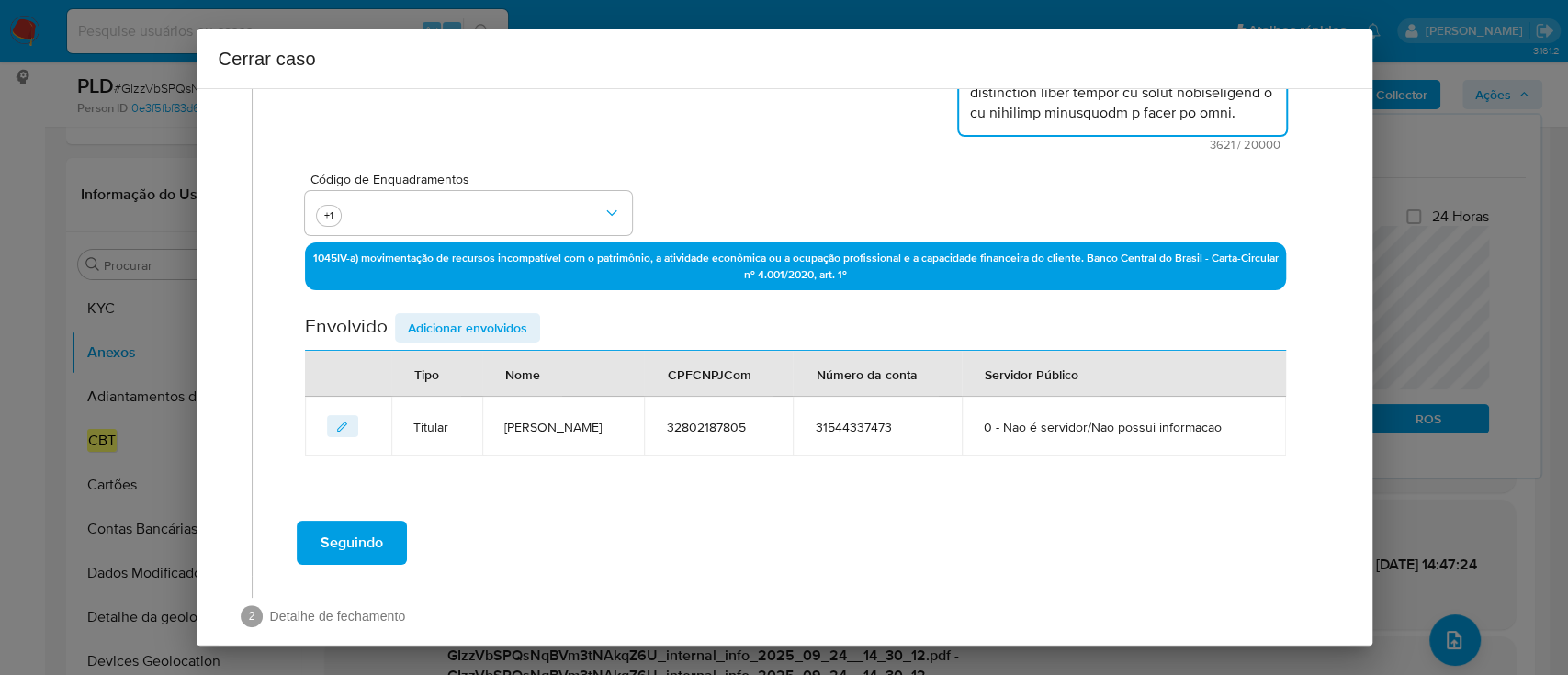
scroll to position [504, 0]
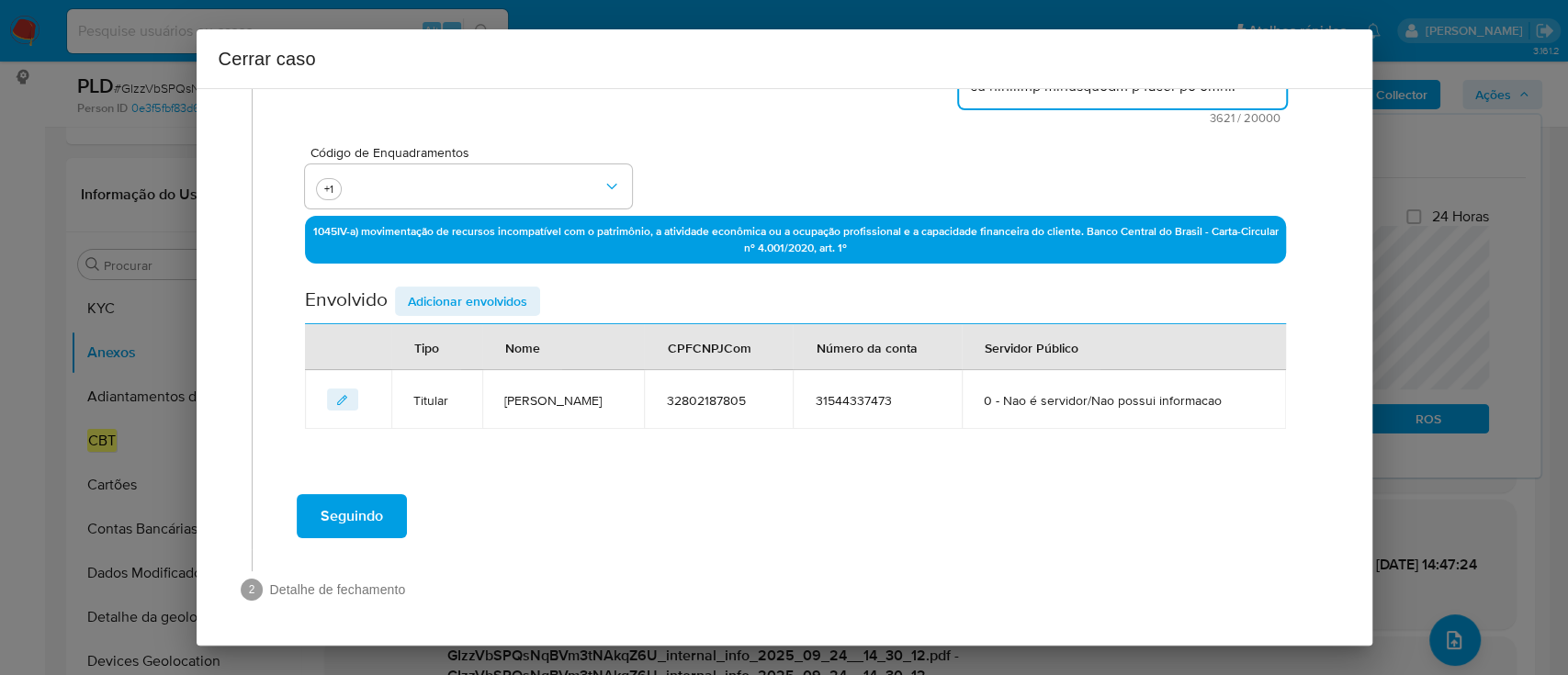
type textarea "Renato Antonio Almeida de Souza, CPF 32802187805, 37 anos, residente no municíp…"
click at [475, 289] on span "Adicionar envolvidos" at bounding box center [467, 301] width 119 height 26
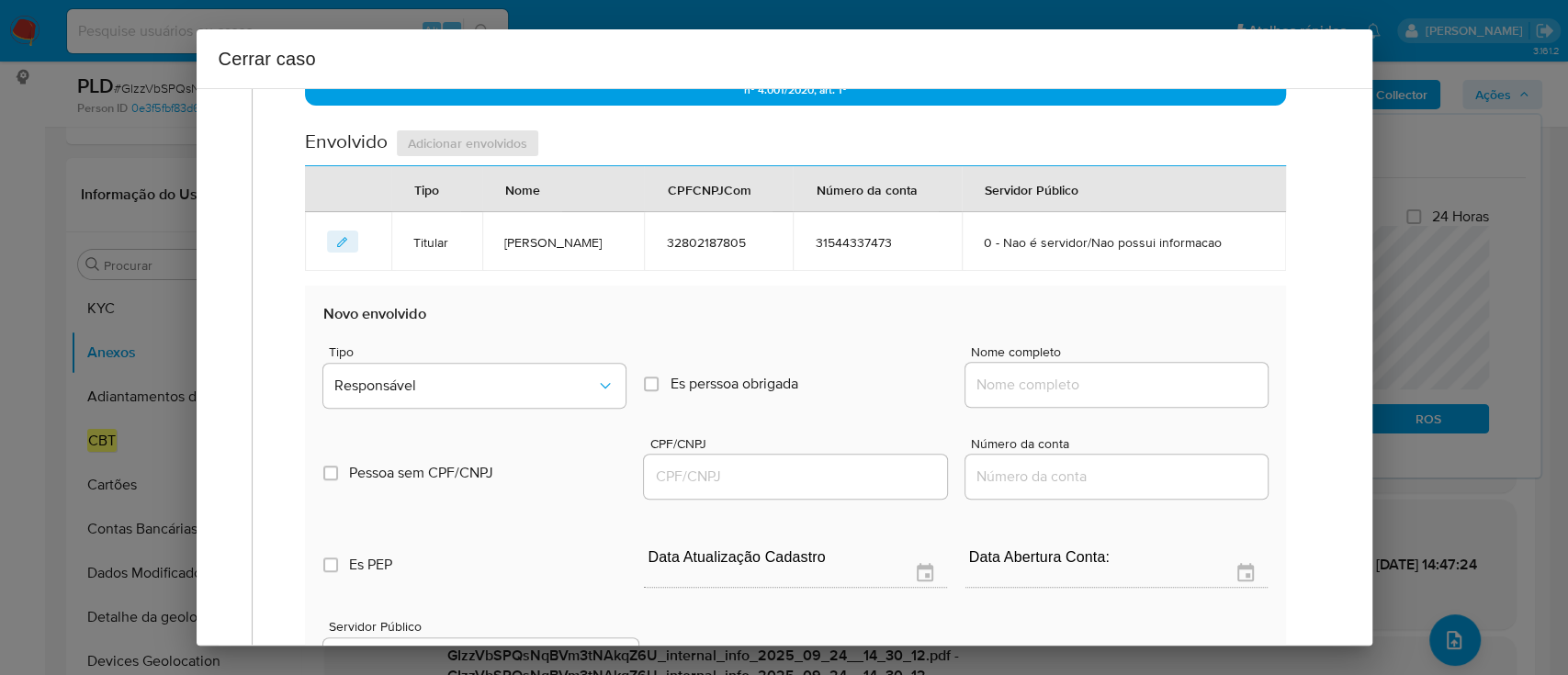
scroll to position [749, 0]
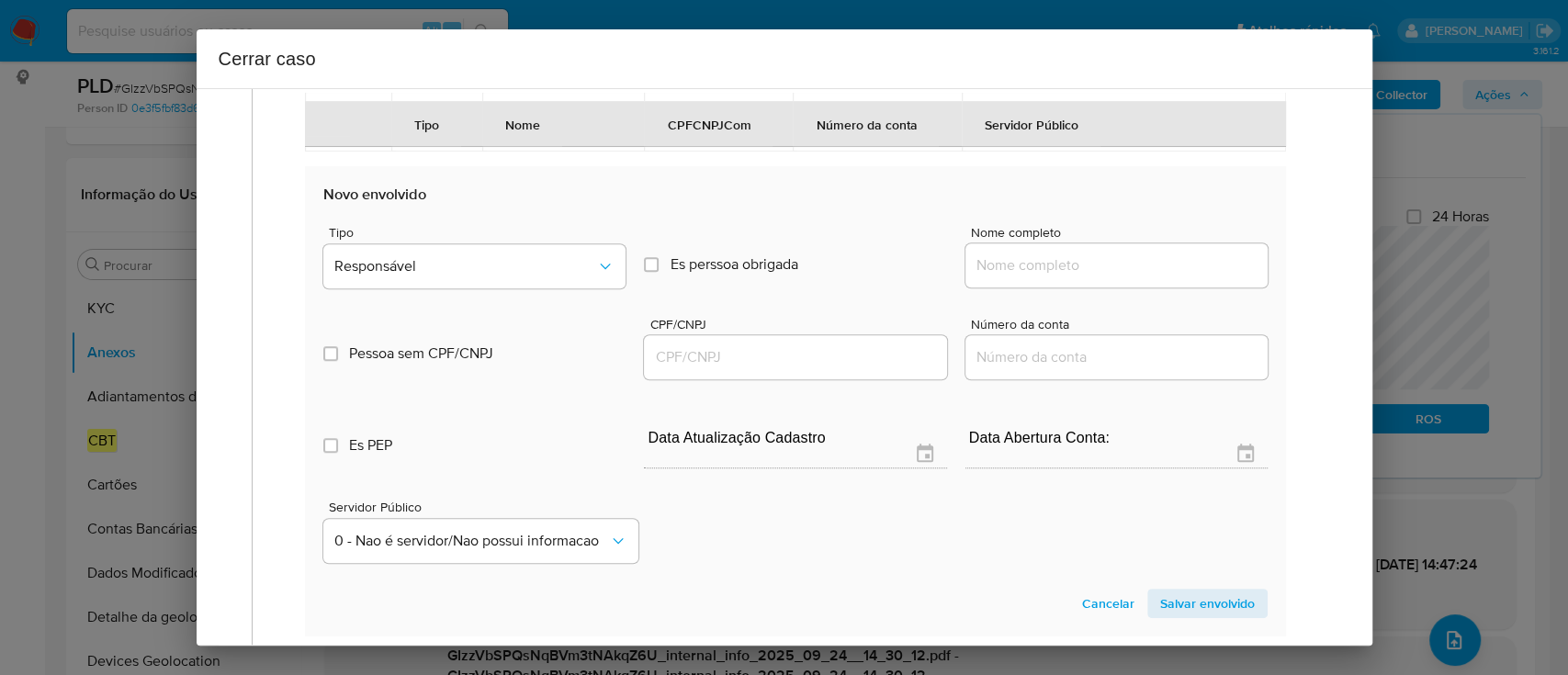
drag, startPoint x: 1086, startPoint y: 298, endPoint x: 1113, endPoint y: 298, distance: 27.0
click at [1087, 277] on input "Nome completo" at bounding box center [1117, 265] width 302 height 24
paste input "Ana Gaming Brasil, 55933850000134"
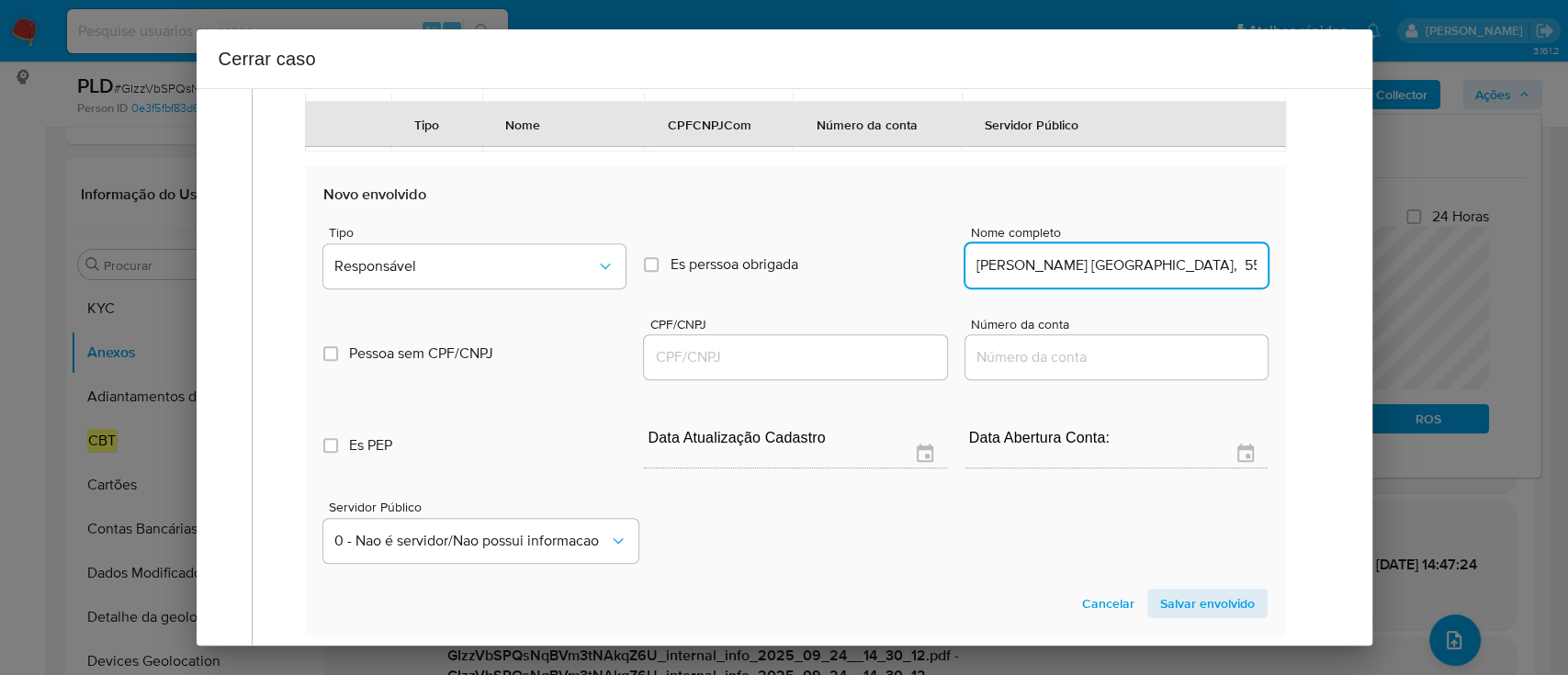
click at [1149, 277] on input "Ana Gaming Brasil, 55933850000134" at bounding box center [1117, 265] width 302 height 24
type input "Ana Gaming Brasil,"
drag, startPoint x: 867, startPoint y: 390, endPoint x: 1063, endPoint y: 342, distance: 201.8
click at [866, 369] on input "CPF/CNPJ" at bounding box center [795, 357] width 302 height 24
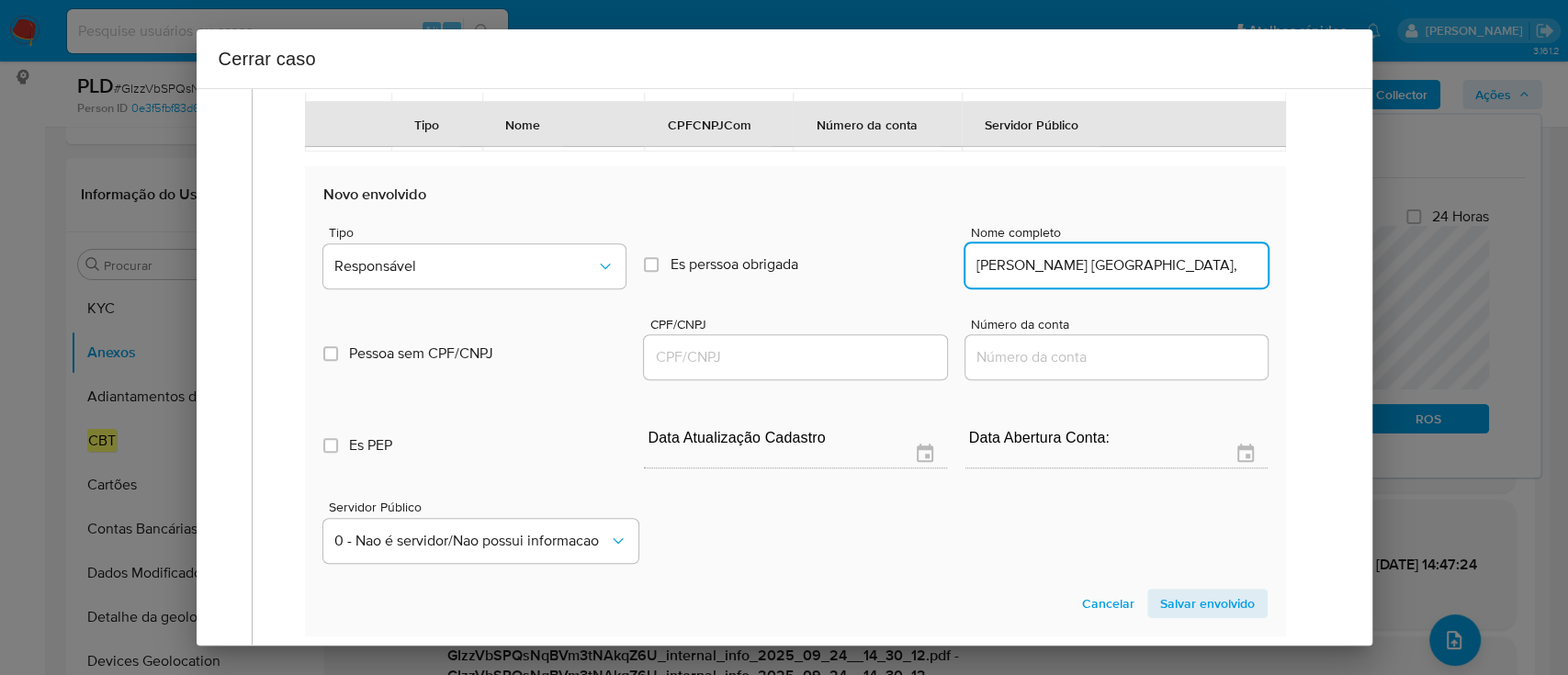
paste input "55933850000134"
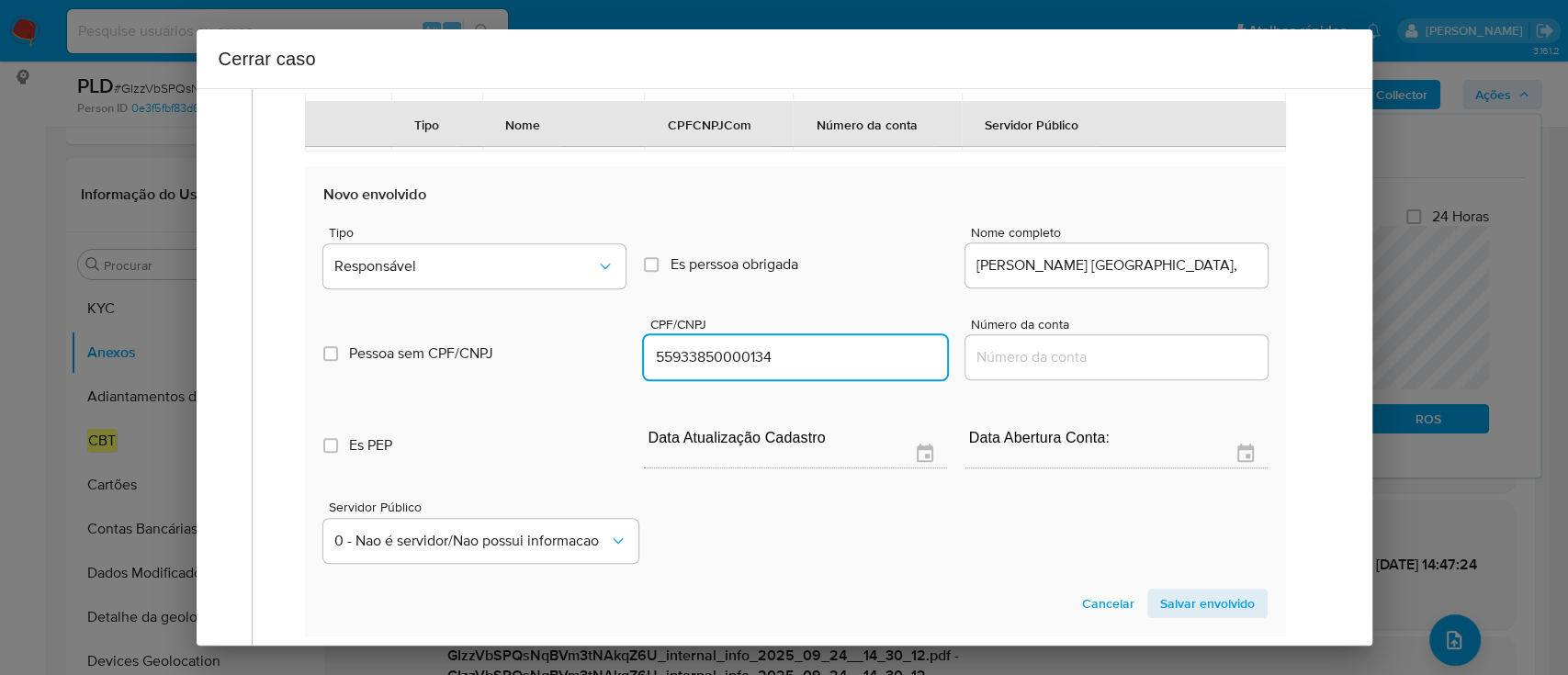
type input "55933850000134"
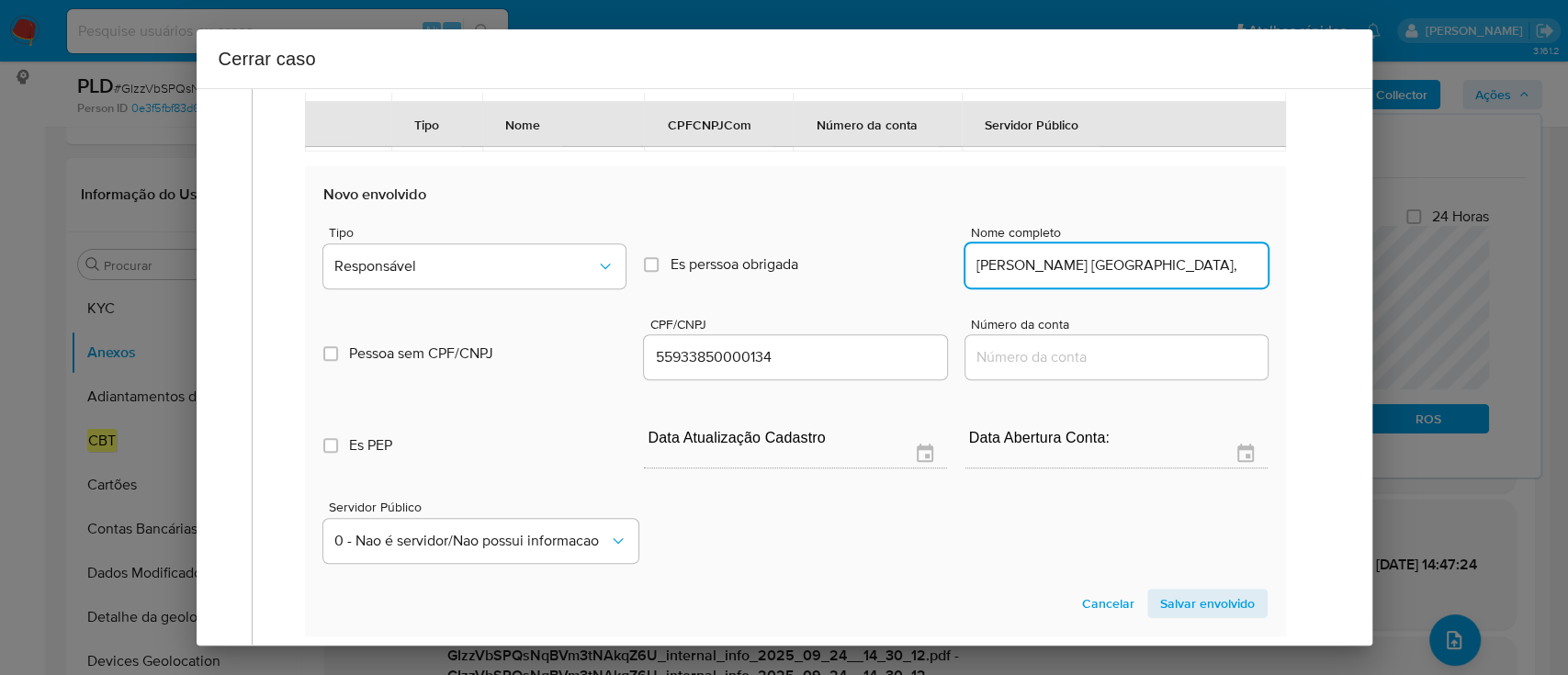
click at [1187, 277] on input "Ana Gaming Brasil," at bounding box center [1117, 265] width 302 height 24
type input "Ana Gaming Brasil"
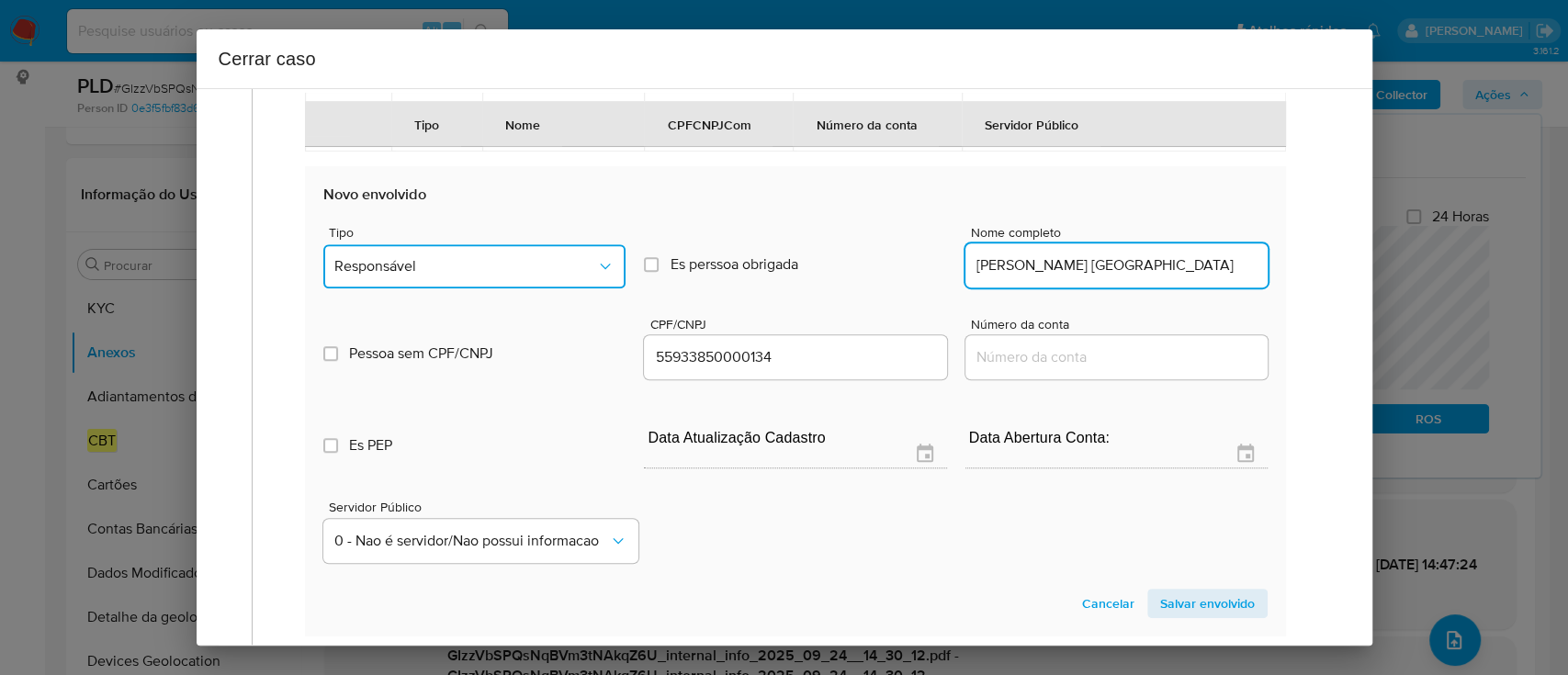
click at [519, 275] on span "Responsável" at bounding box center [465, 265] width 261 height 18
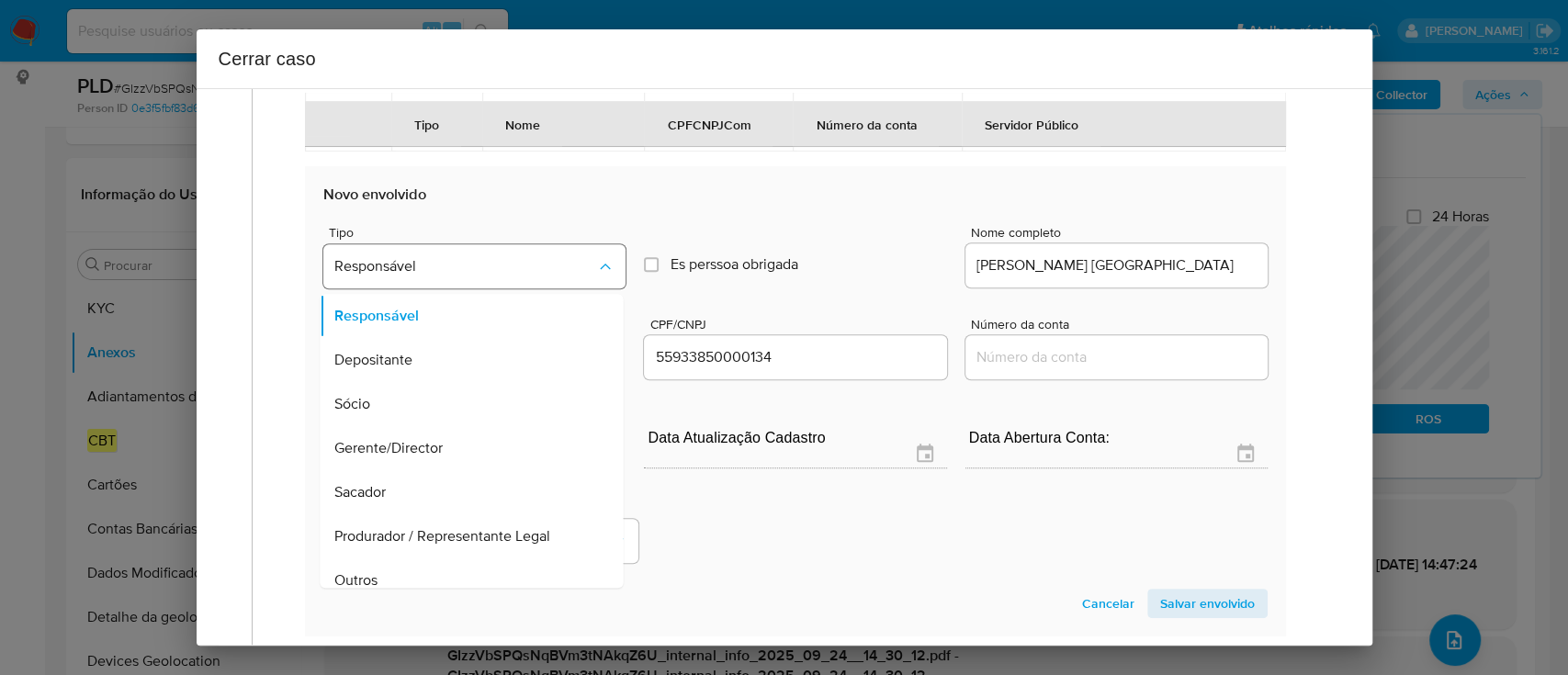
scroll to position [783, 0]
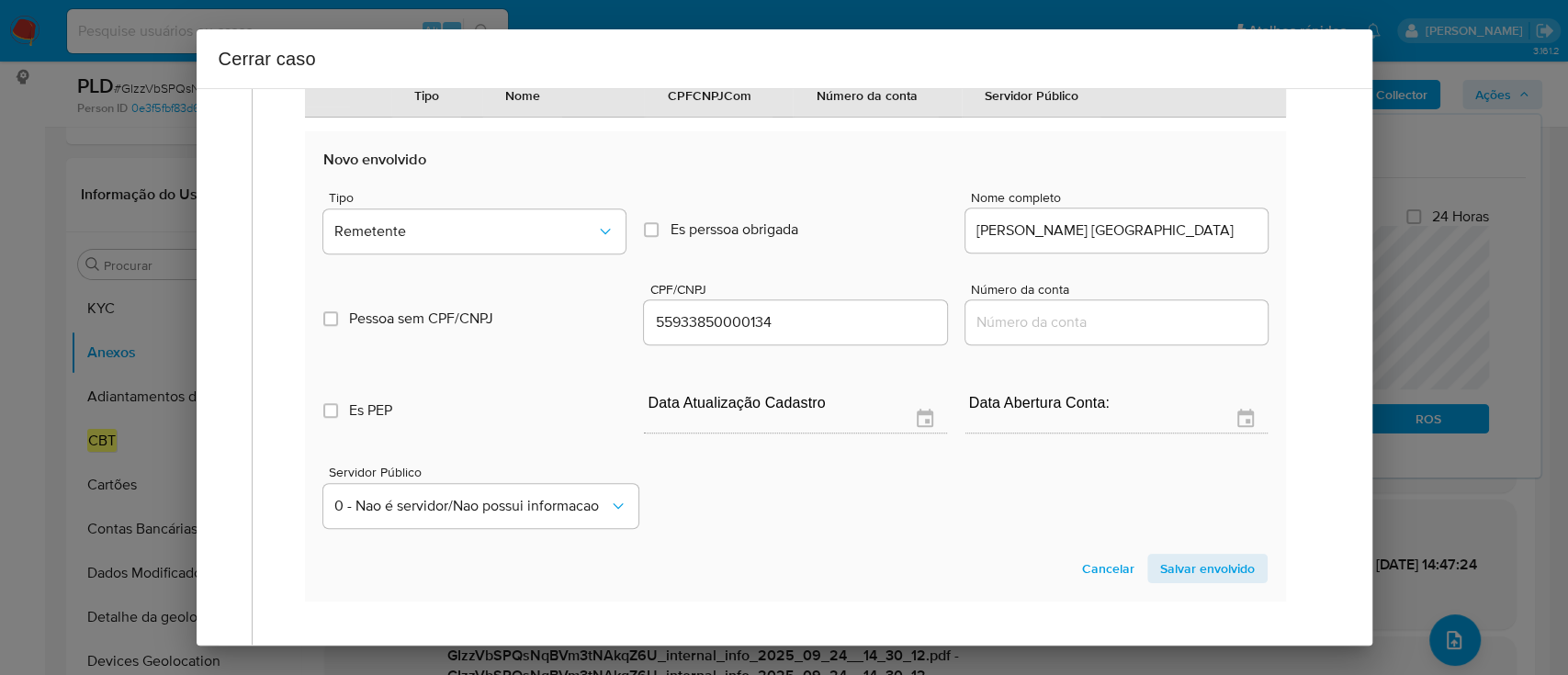
click at [1195, 581] on span "Salvar envolvido" at bounding box center [1208, 568] width 95 height 26
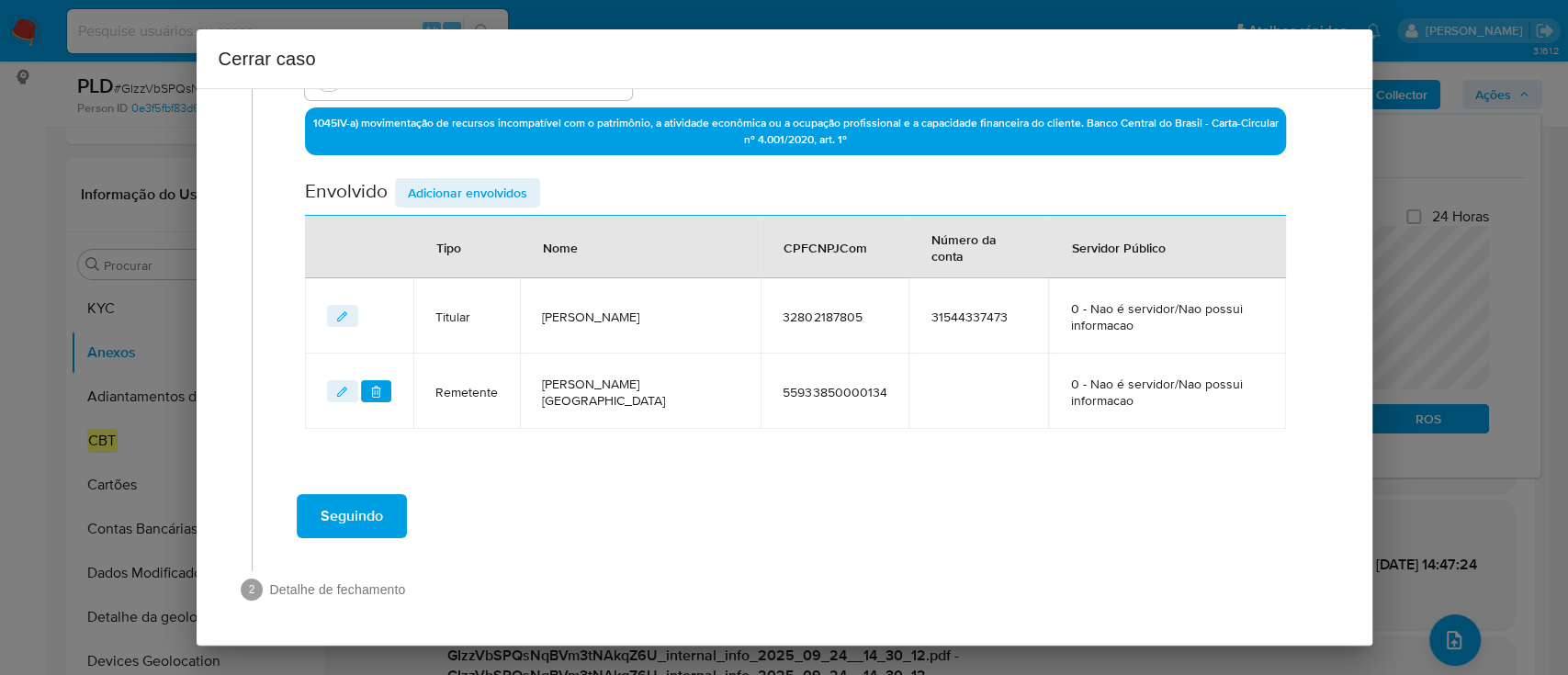
scroll to position [578, 0]
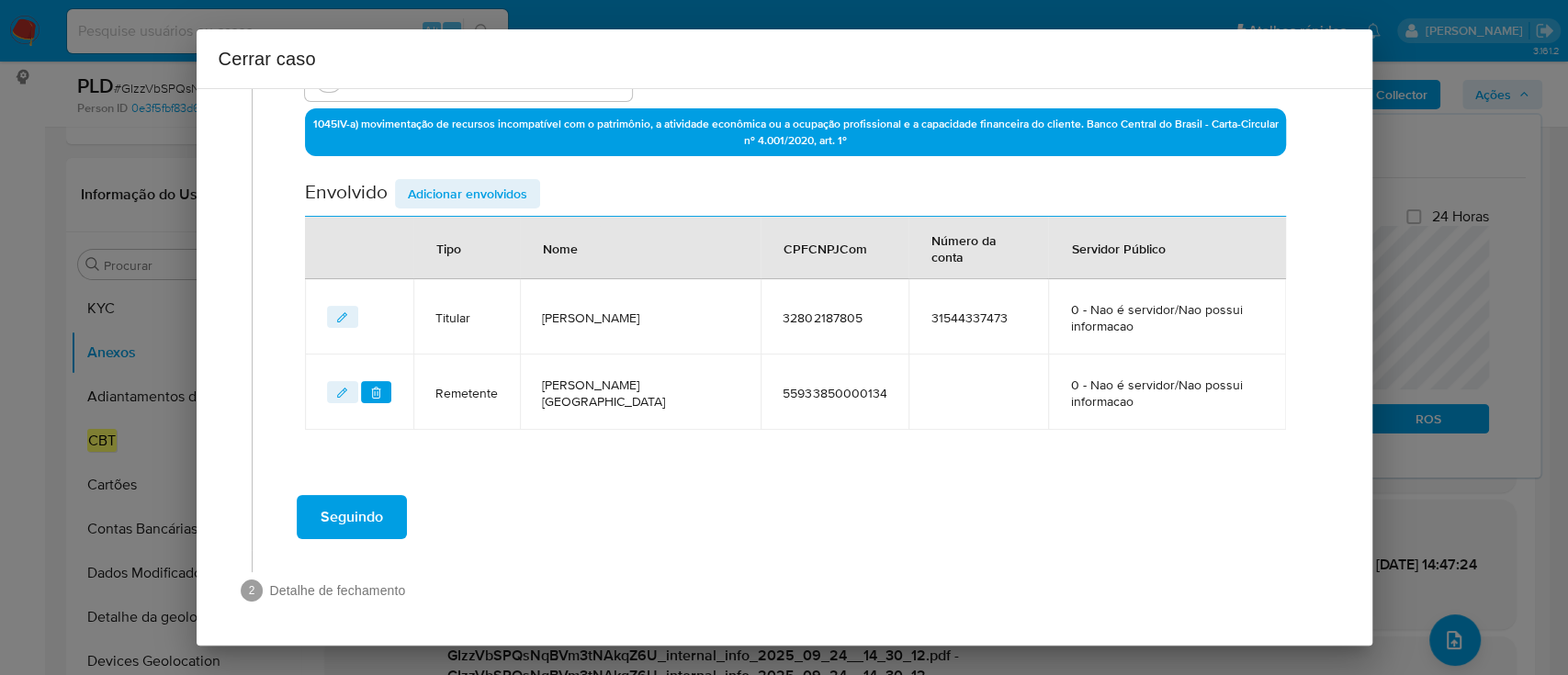
click at [476, 185] on span "Adicionar envolvidos" at bounding box center [467, 194] width 119 height 26
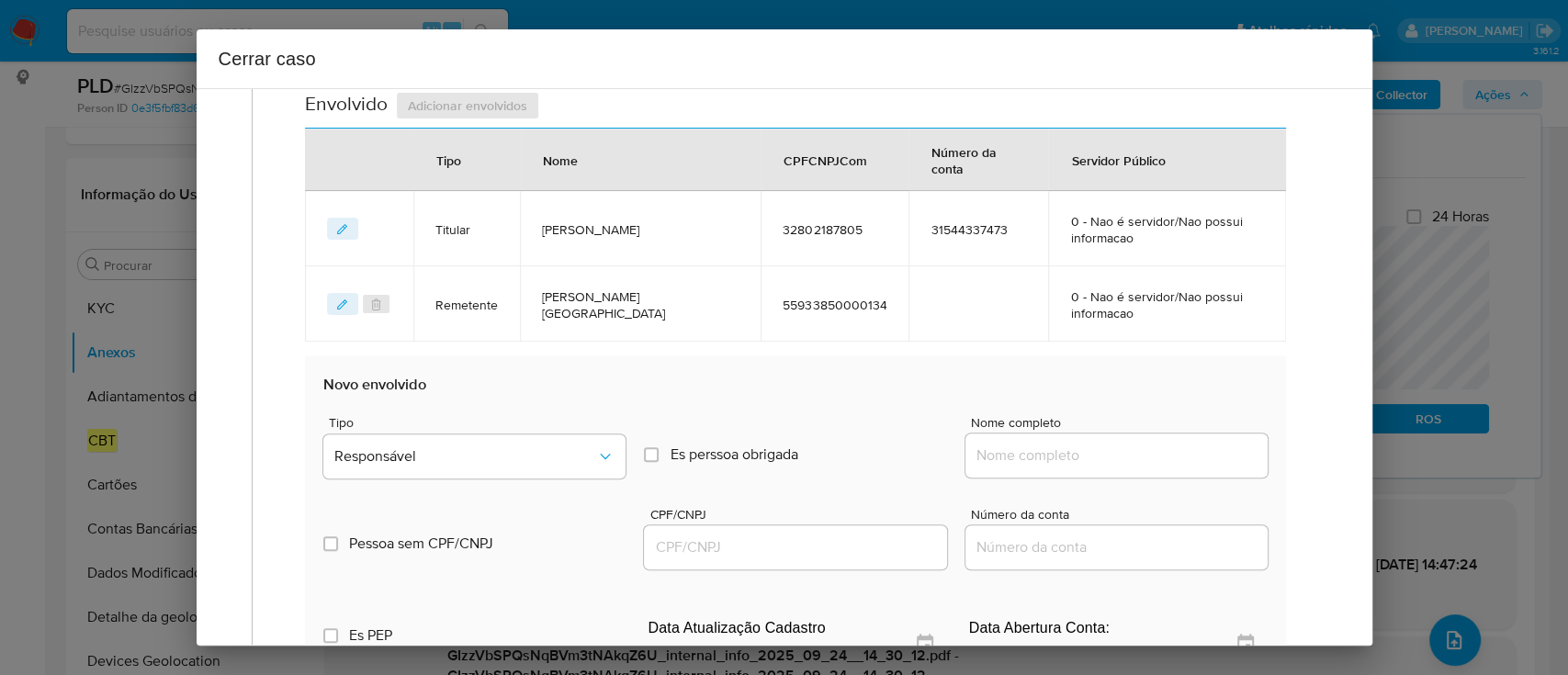
scroll to position [700, 0]
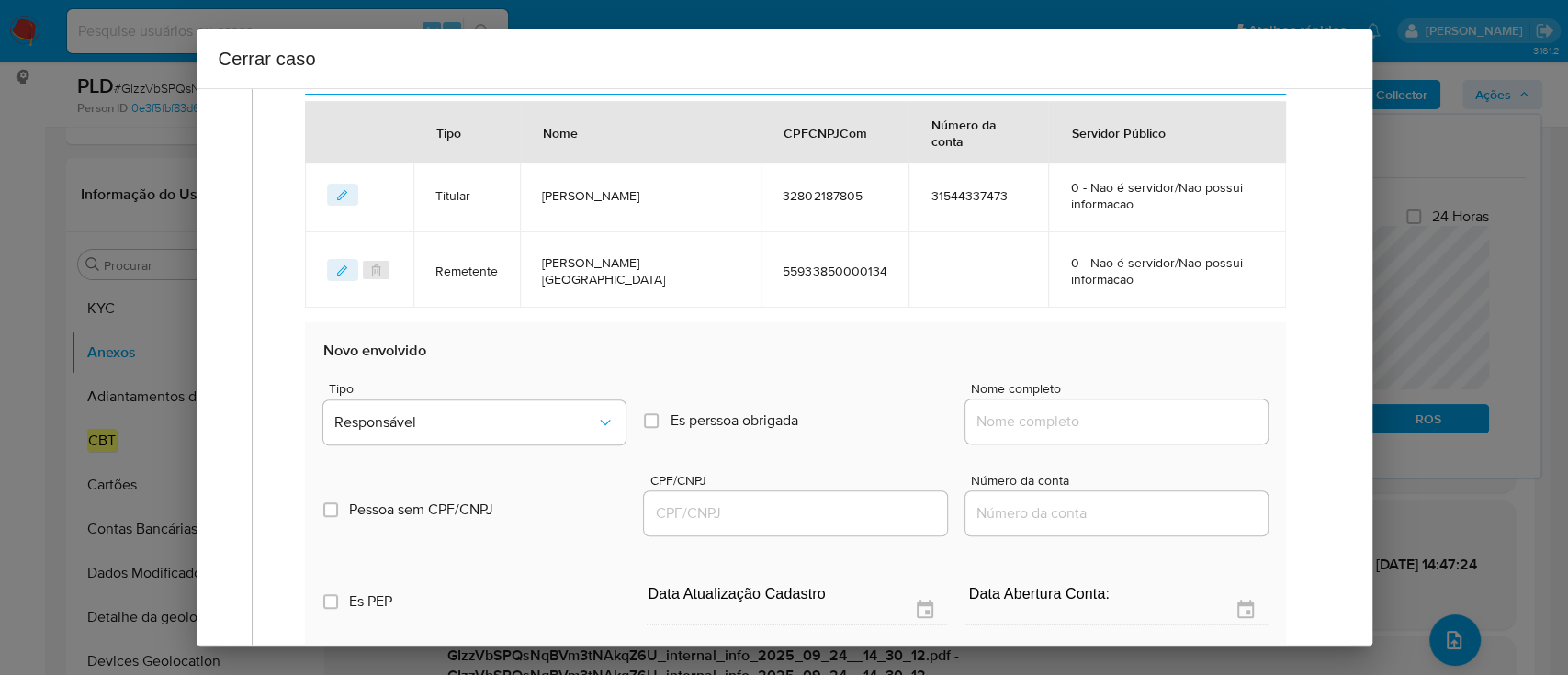
click at [1057, 433] on div at bounding box center [1117, 421] width 302 height 45
click at [1103, 427] on input "Nome completo" at bounding box center [1117, 421] width 302 height 24
paste input "Foggo Entertainment Ltda., 56431248000161"
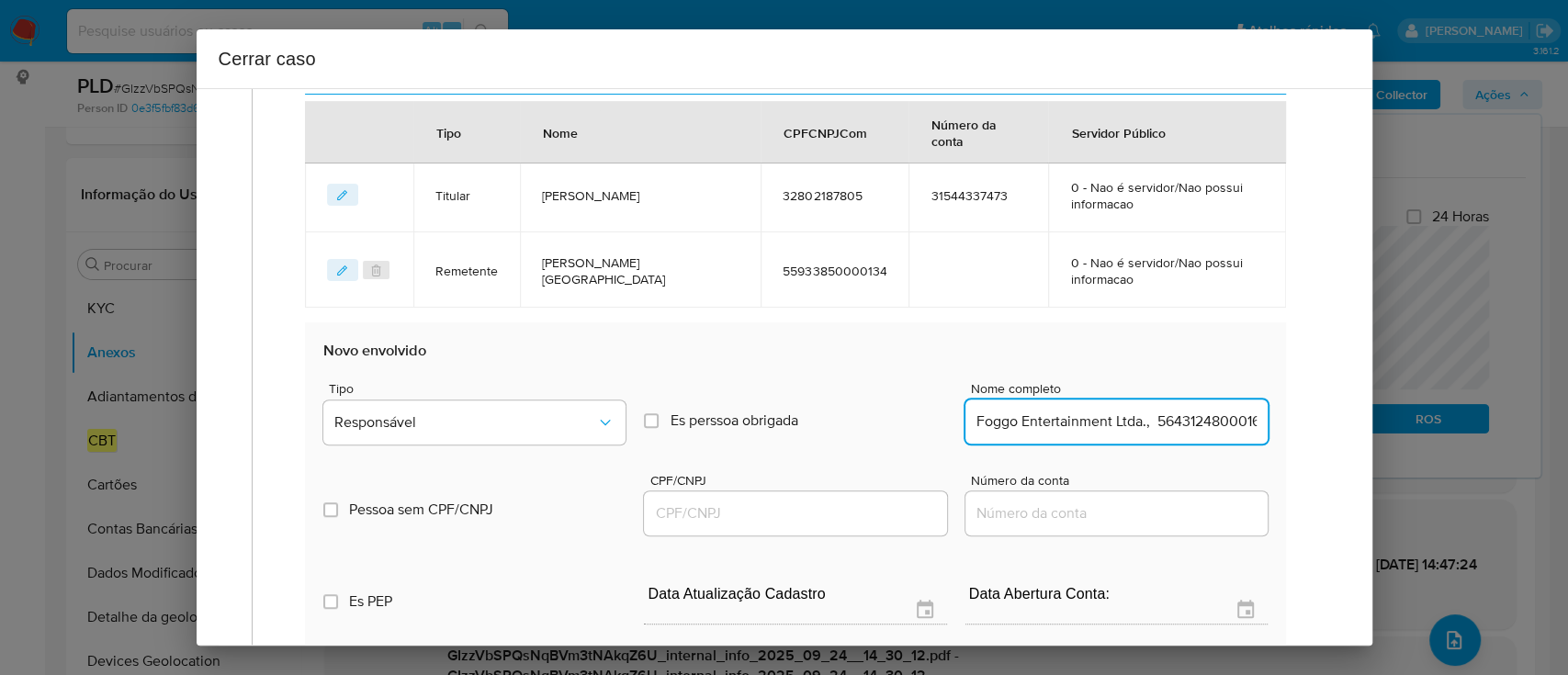
scroll to position [0, 15]
click at [1165, 427] on input "Foggo Entertainment Ltda., 56431248000161" at bounding box center [1117, 421] width 302 height 24
type input "Foggo Entertainment Ltda.,"
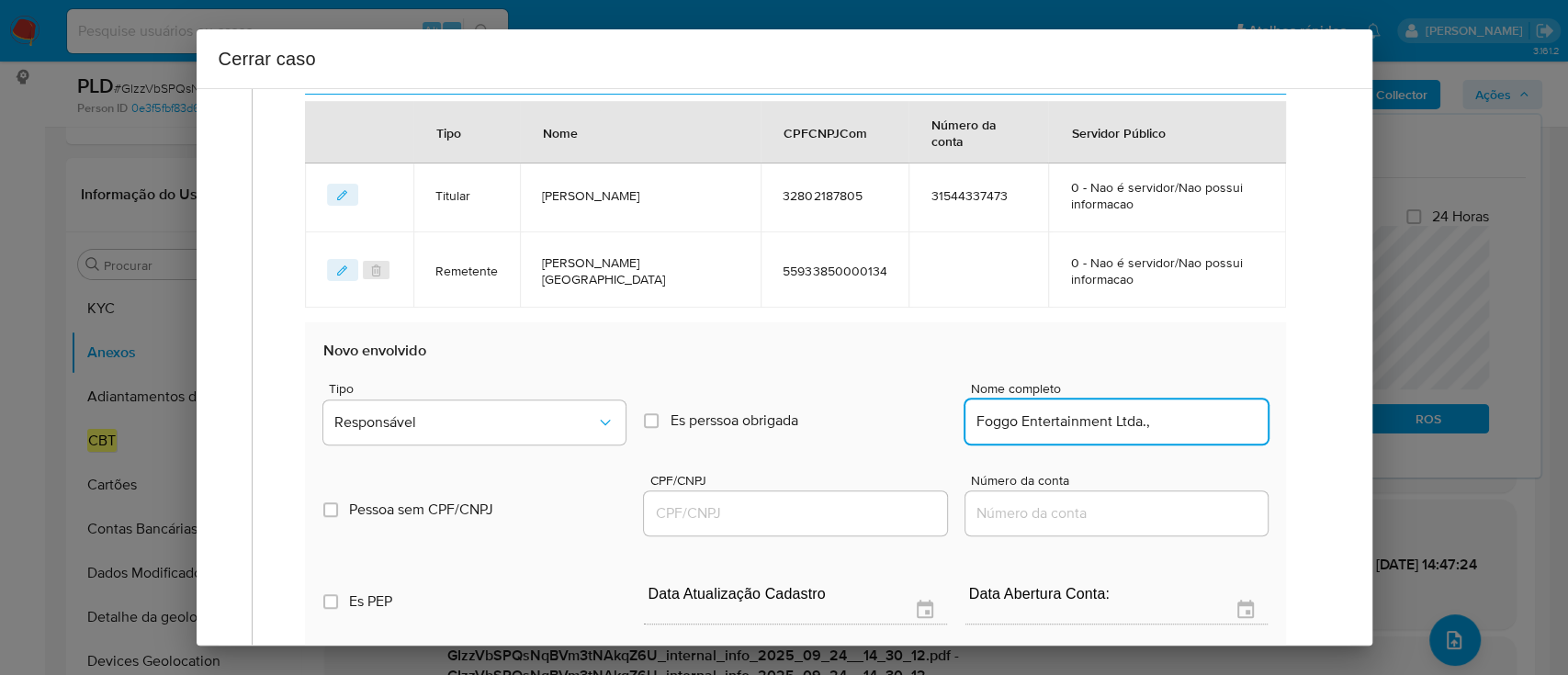
drag, startPoint x: 835, startPoint y: 506, endPoint x: 990, endPoint y: 481, distance: 157.0
click at [845, 504] on input "CPF/CNPJ" at bounding box center [795, 513] width 302 height 24
paste input "56431248000161"
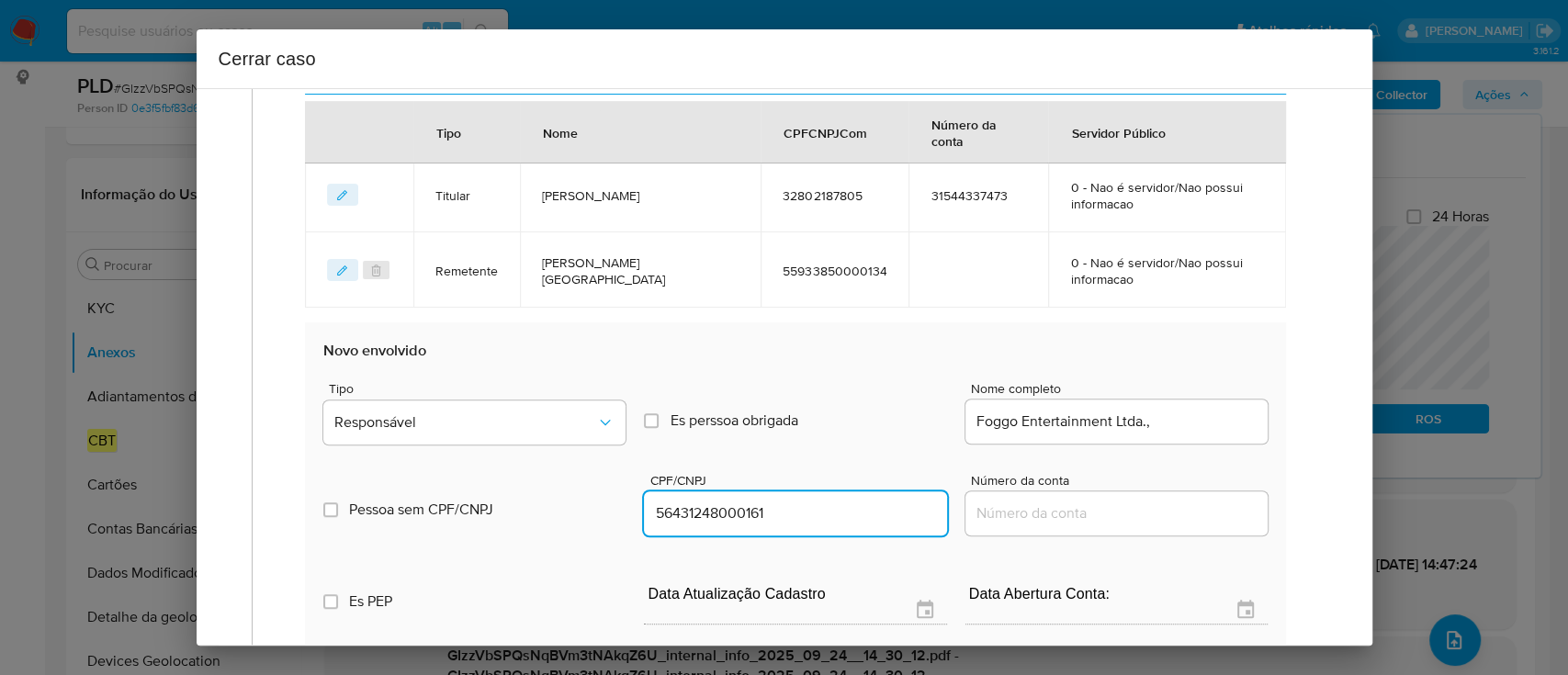
type input "56431248000161"
drag, startPoint x: 1166, startPoint y: 413, endPoint x: 1197, endPoint y: 414, distance: 31.0
click at [1166, 412] on input "Foggo Entertainment Ltda.," at bounding box center [1117, 421] width 302 height 24
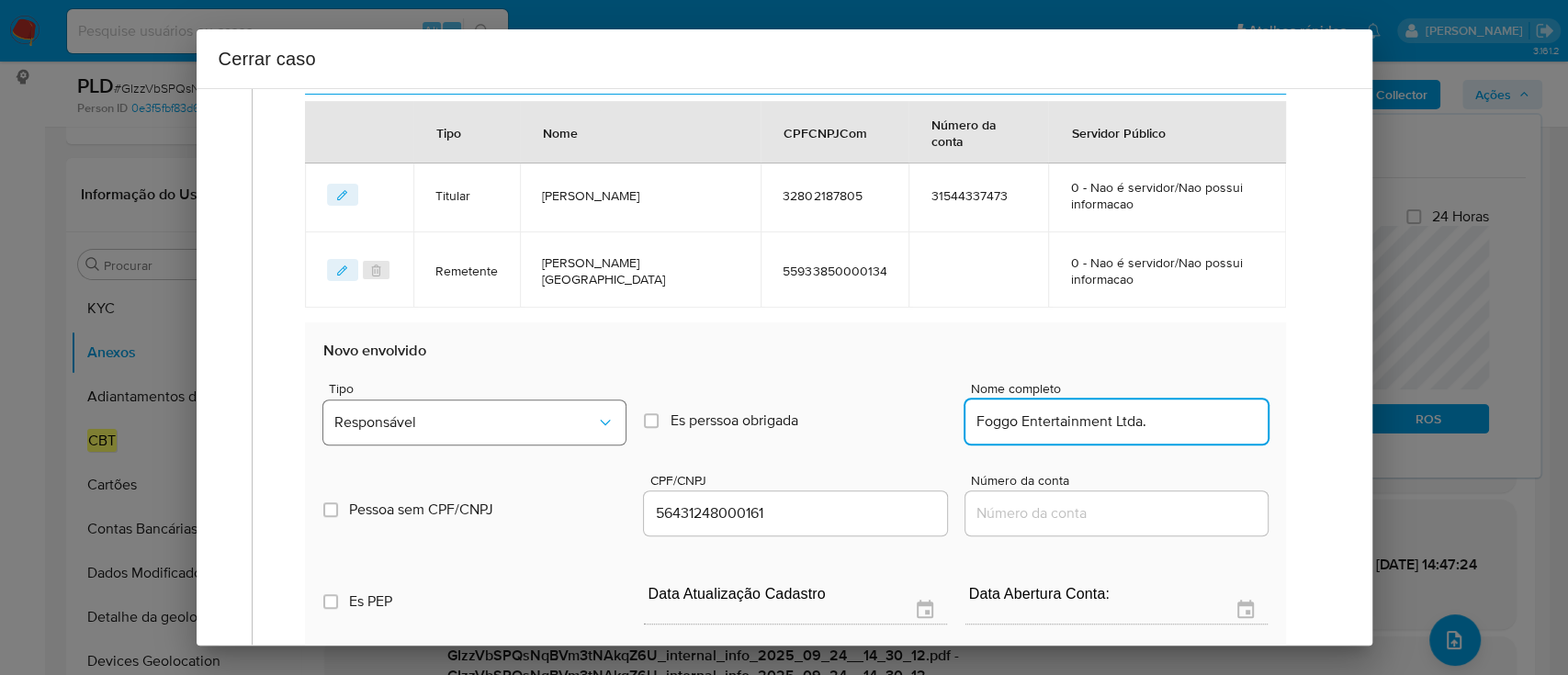
type input "Foggo Entertainment Ltda."
click at [563, 423] on span "Responsável" at bounding box center [465, 422] width 261 height 18
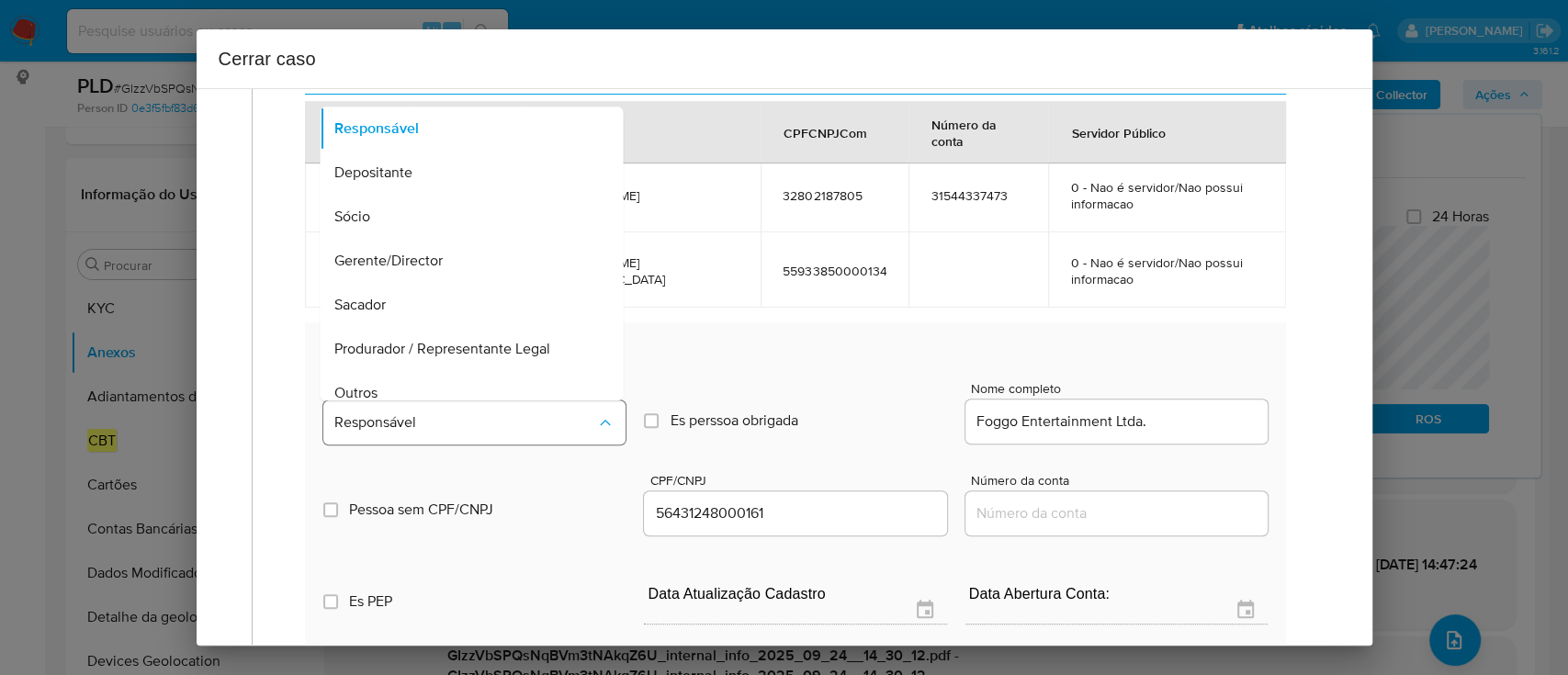
scroll to position [103, 0]
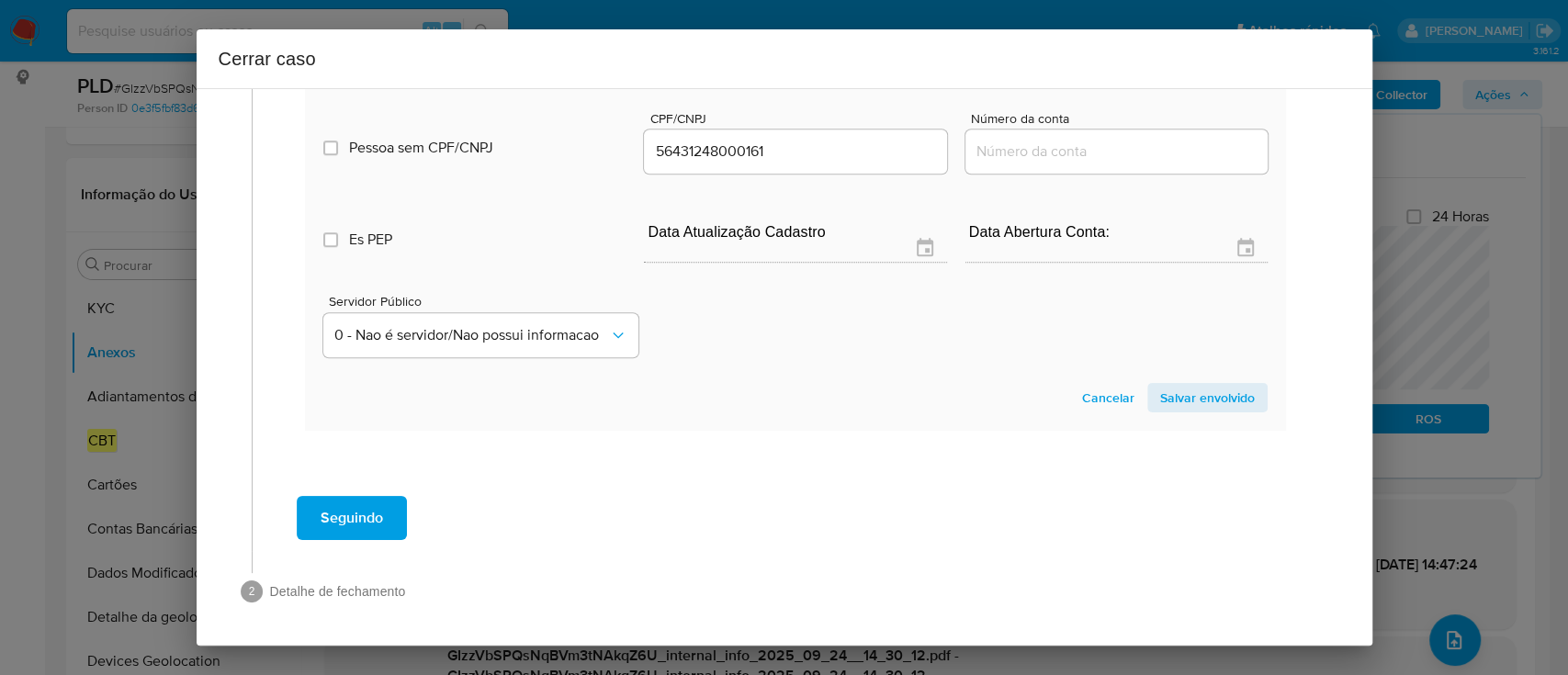
click at [1202, 400] on span "Salvar envolvido" at bounding box center [1208, 397] width 95 height 26
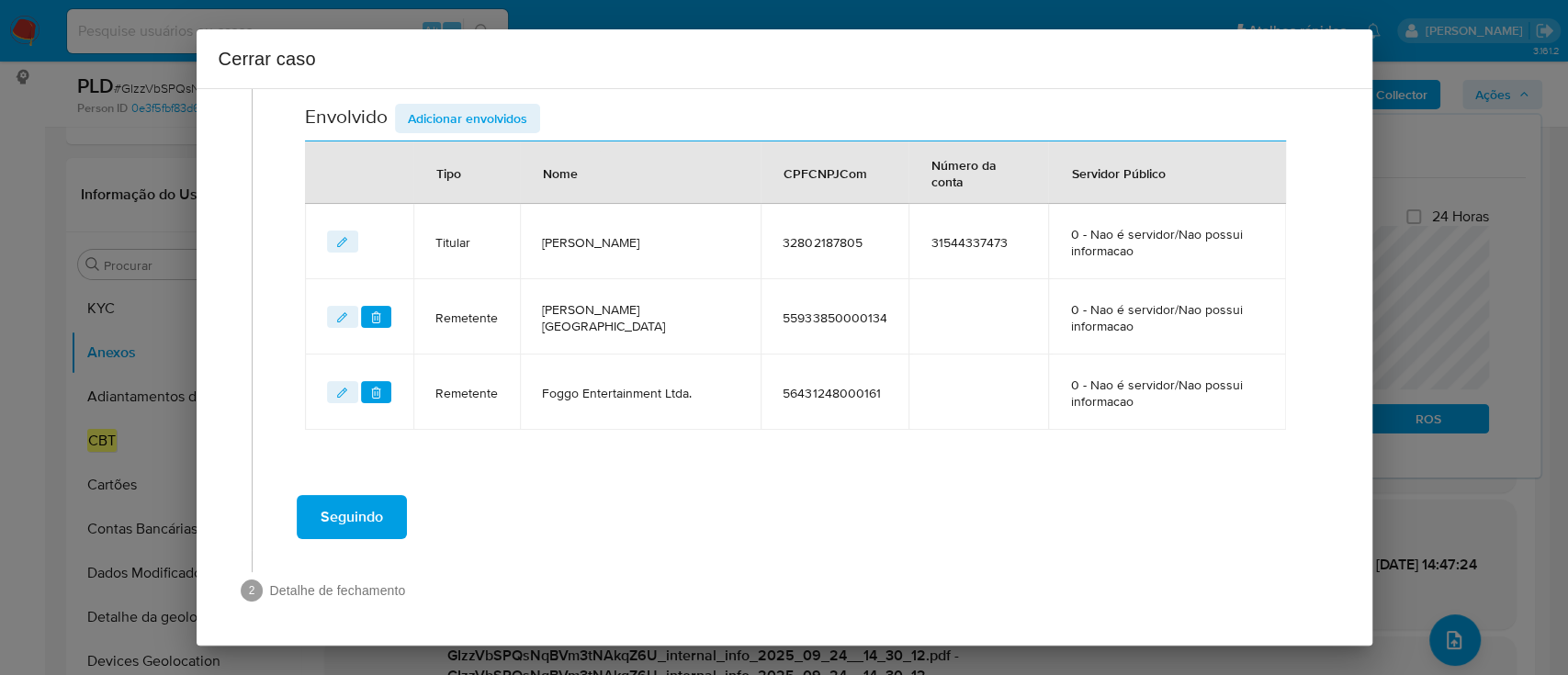
click at [481, 124] on span "Adicionar envolvidos" at bounding box center [467, 118] width 119 height 26
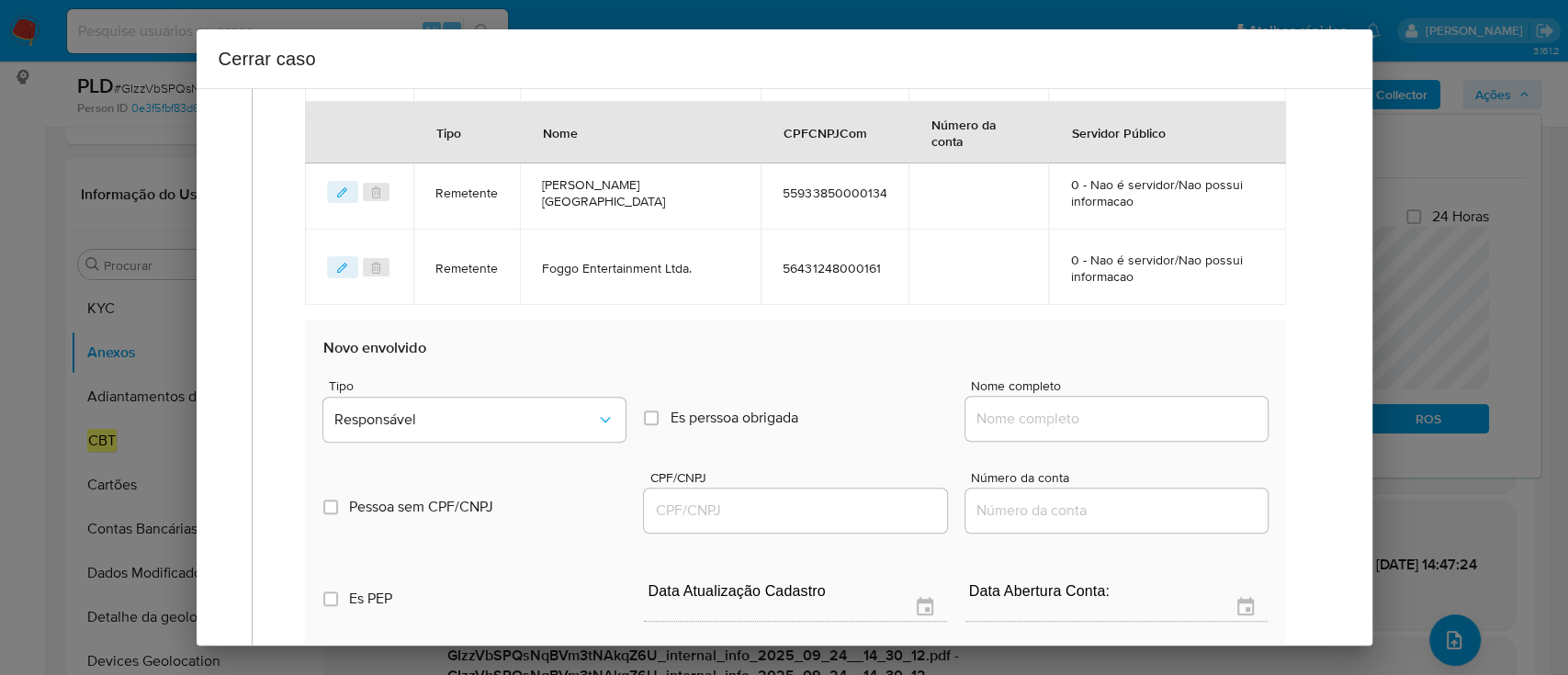
scroll to position [898, 0]
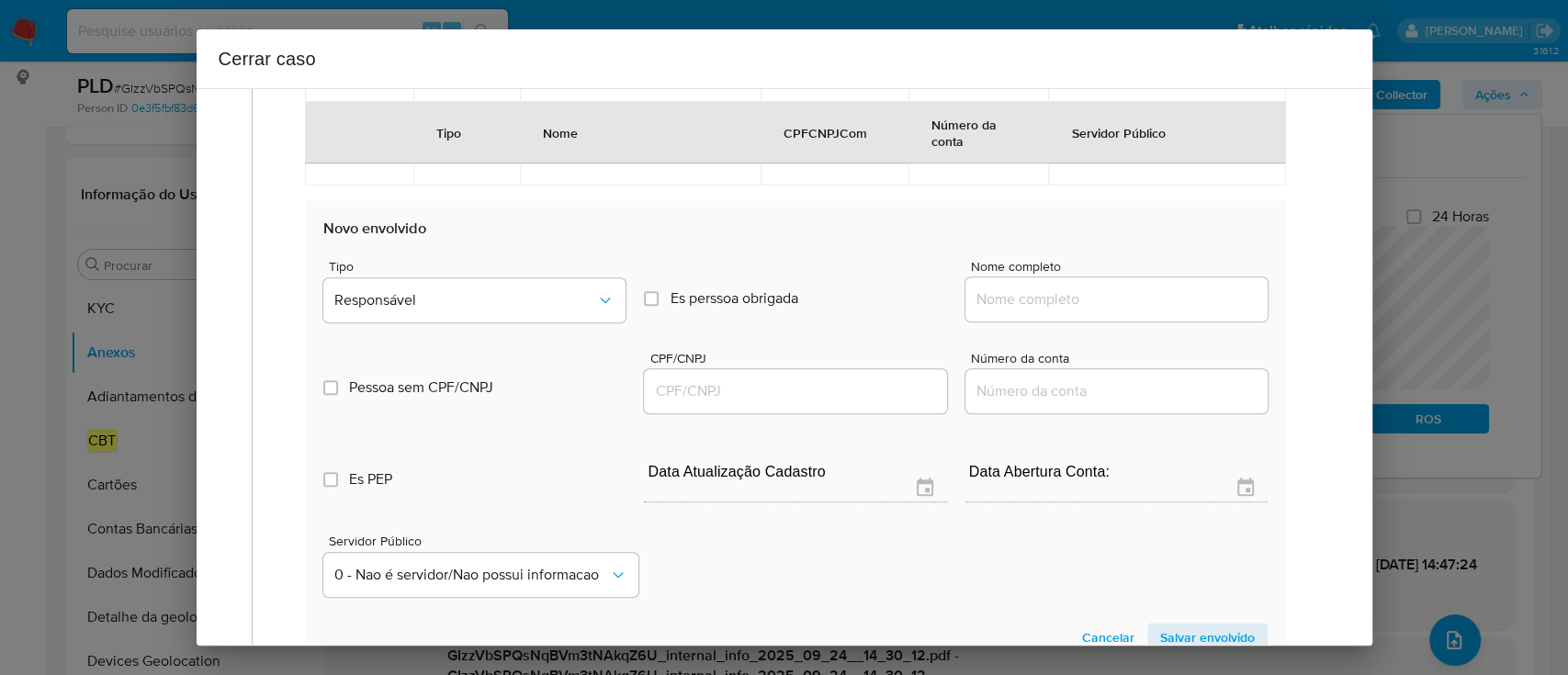
drag, startPoint x: 1017, startPoint y: 307, endPoint x: 1061, endPoint y: 307, distance: 44.0
click at [1019, 307] on input "Nome completo" at bounding box center [1117, 299] width 302 height 24
paste input "Integra Comercio E Servicos Ltda, 40109874000104"
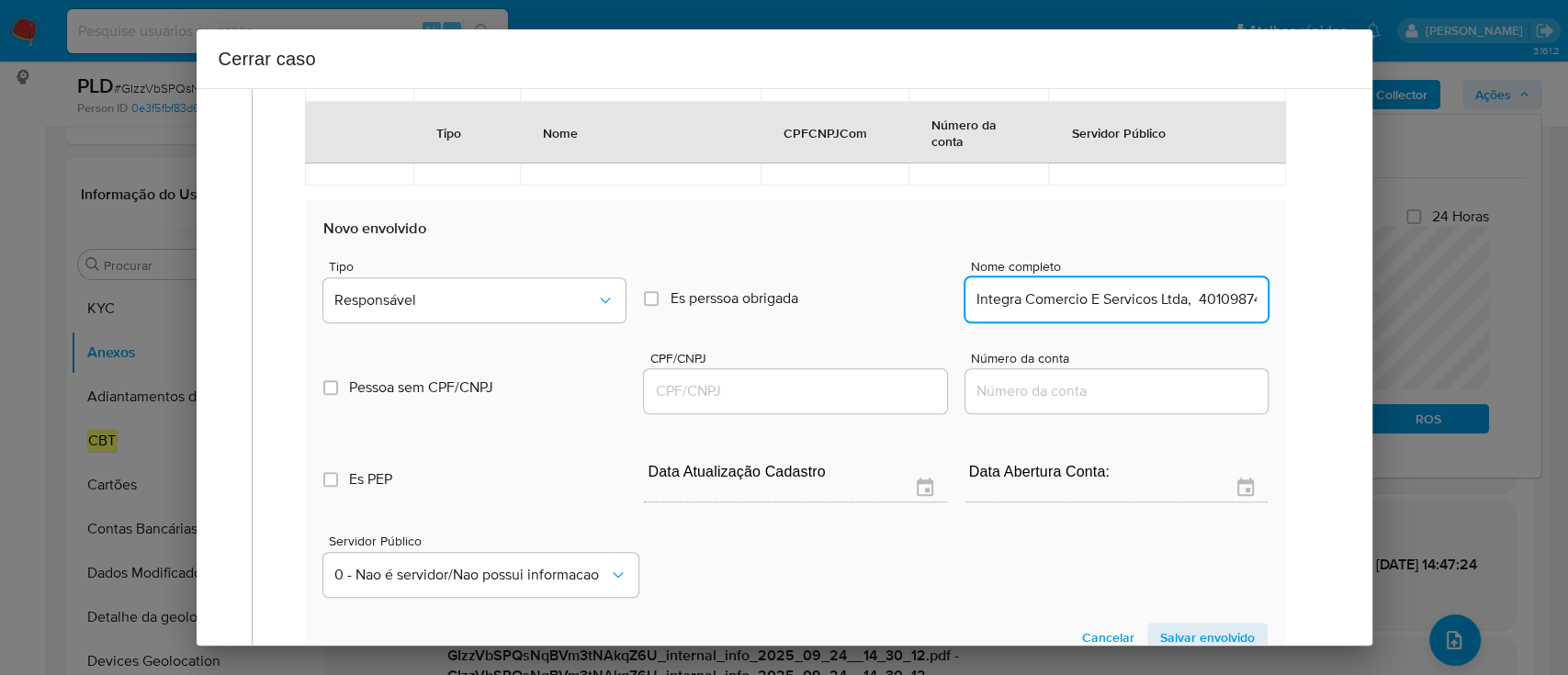
scroll to position [0, 63]
click at [1159, 308] on input "Integra Comercio E Servicos Ltda, 40109874000104" at bounding box center [1117, 299] width 302 height 24
type input "Integra Comercio E Servicos Ltda,"
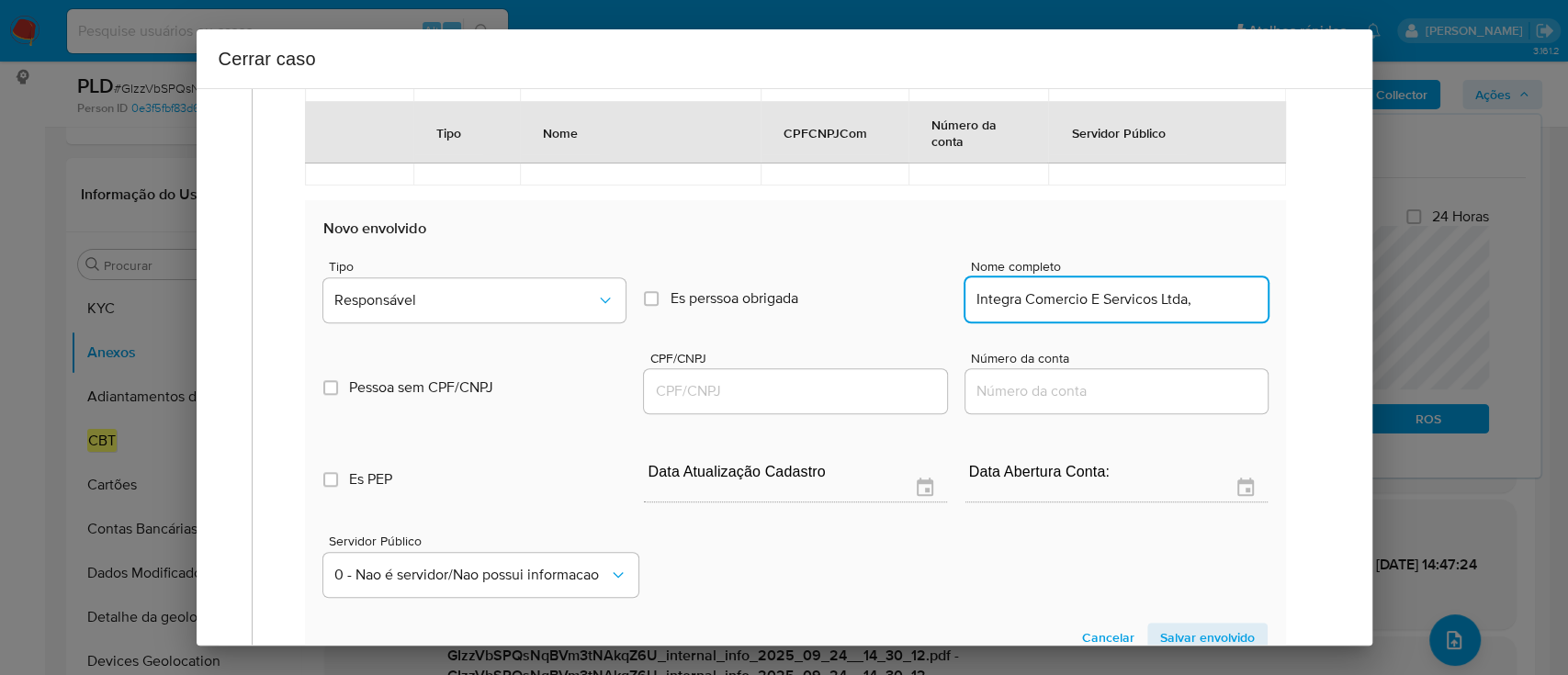
drag, startPoint x: 838, startPoint y: 391, endPoint x: 894, endPoint y: 391, distance: 56.0
click at [838, 391] on input "CPF/CNPJ" at bounding box center [795, 391] width 302 height 24
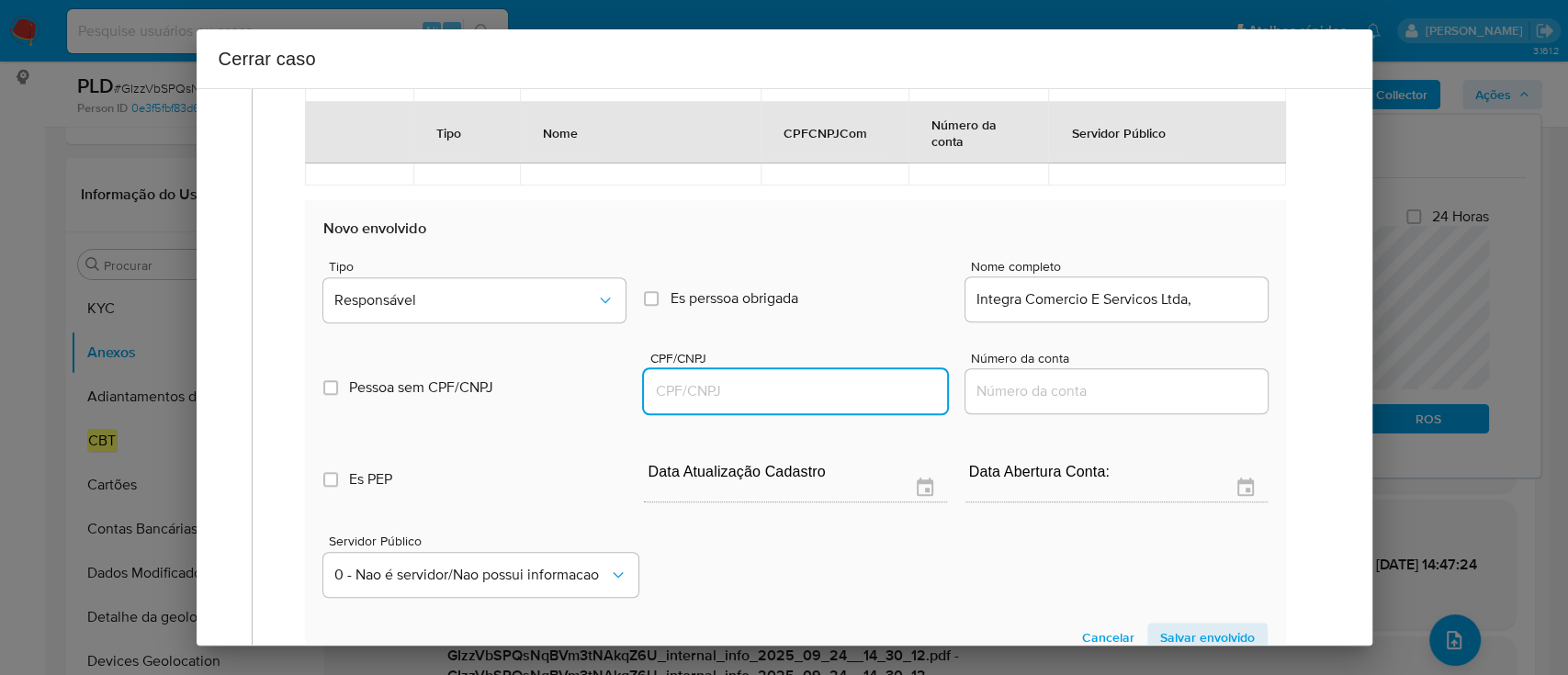
paste input "40109874000104"
type input "40109874000104"
drag, startPoint x: 1202, startPoint y: 311, endPoint x: 1214, endPoint y: 307, distance: 12.6
click at [1204, 311] on div "Integra Comercio E Servicos Ltda," at bounding box center [1117, 299] width 302 height 45
click at [1221, 295] on input "Integra Comercio E Servicos Ltda," at bounding box center [1117, 299] width 302 height 24
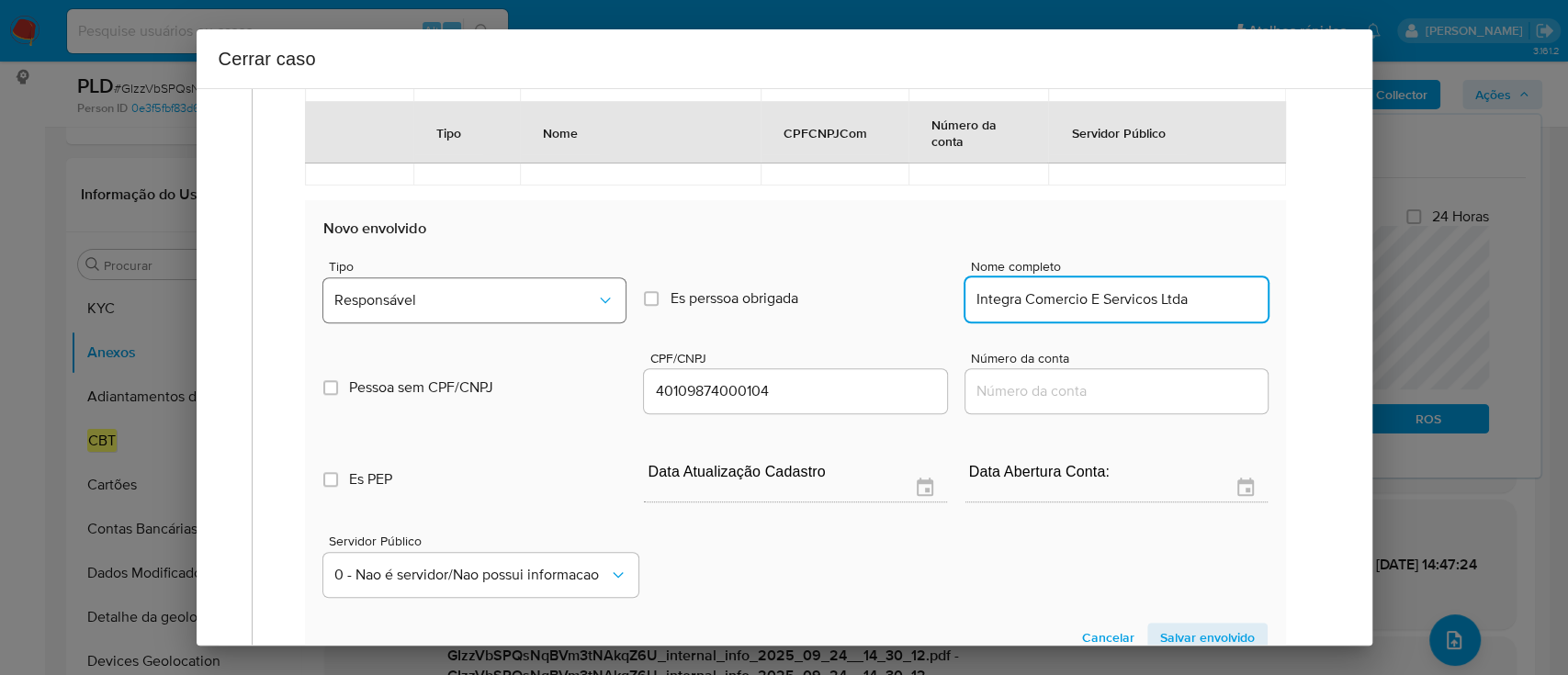
type input "Integra Comercio E Servicos Ltda"
click at [528, 292] on span "Responsável" at bounding box center [465, 300] width 261 height 18
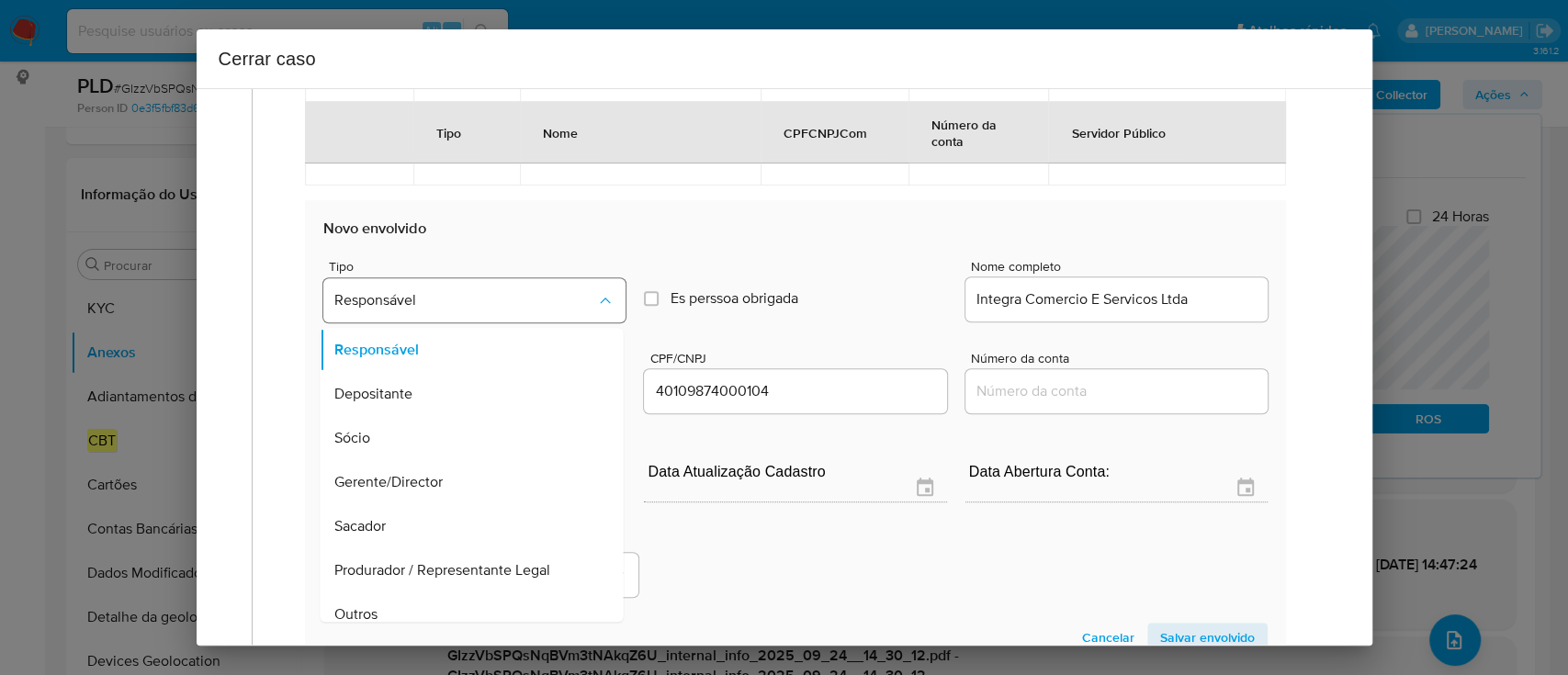
scroll to position [933, 0]
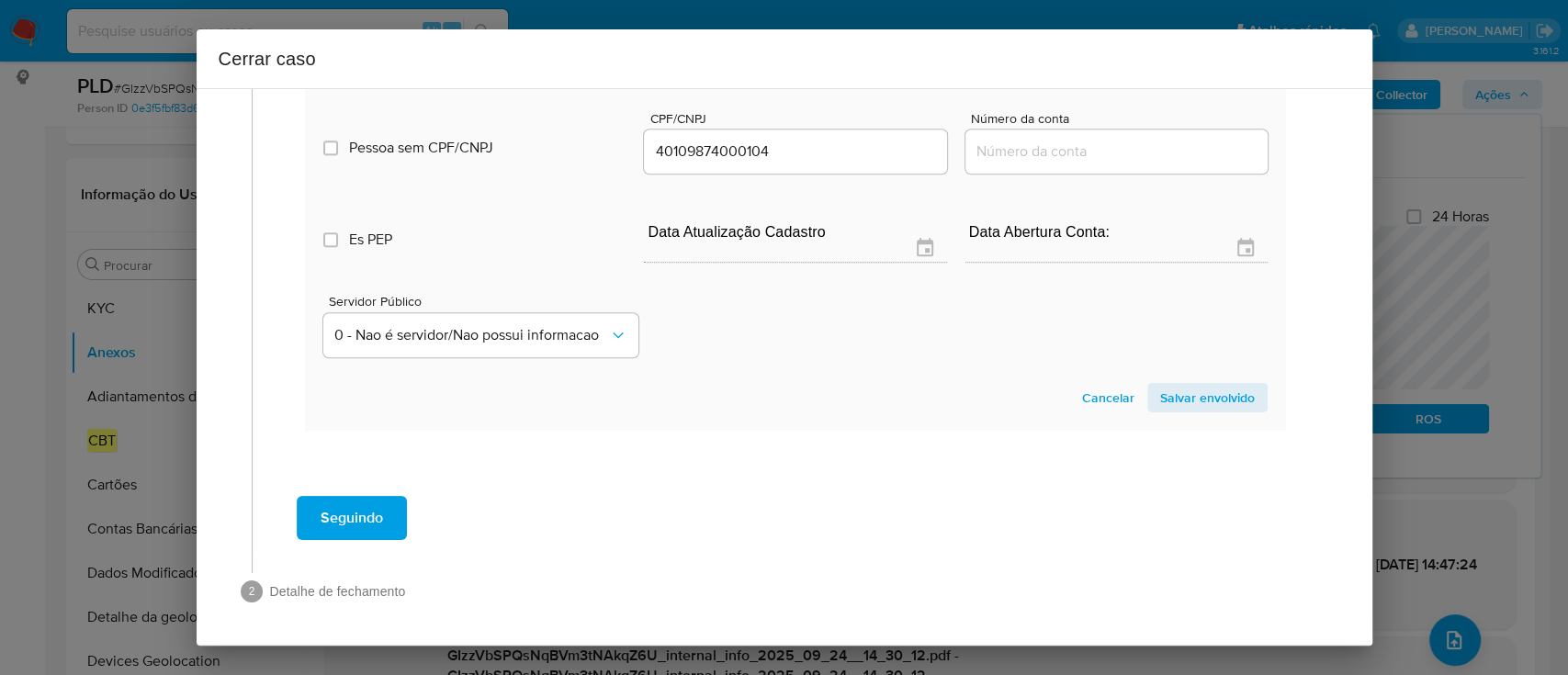
click at [1185, 399] on span "Salvar envolvido" at bounding box center [1208, 397] width 95 height 26
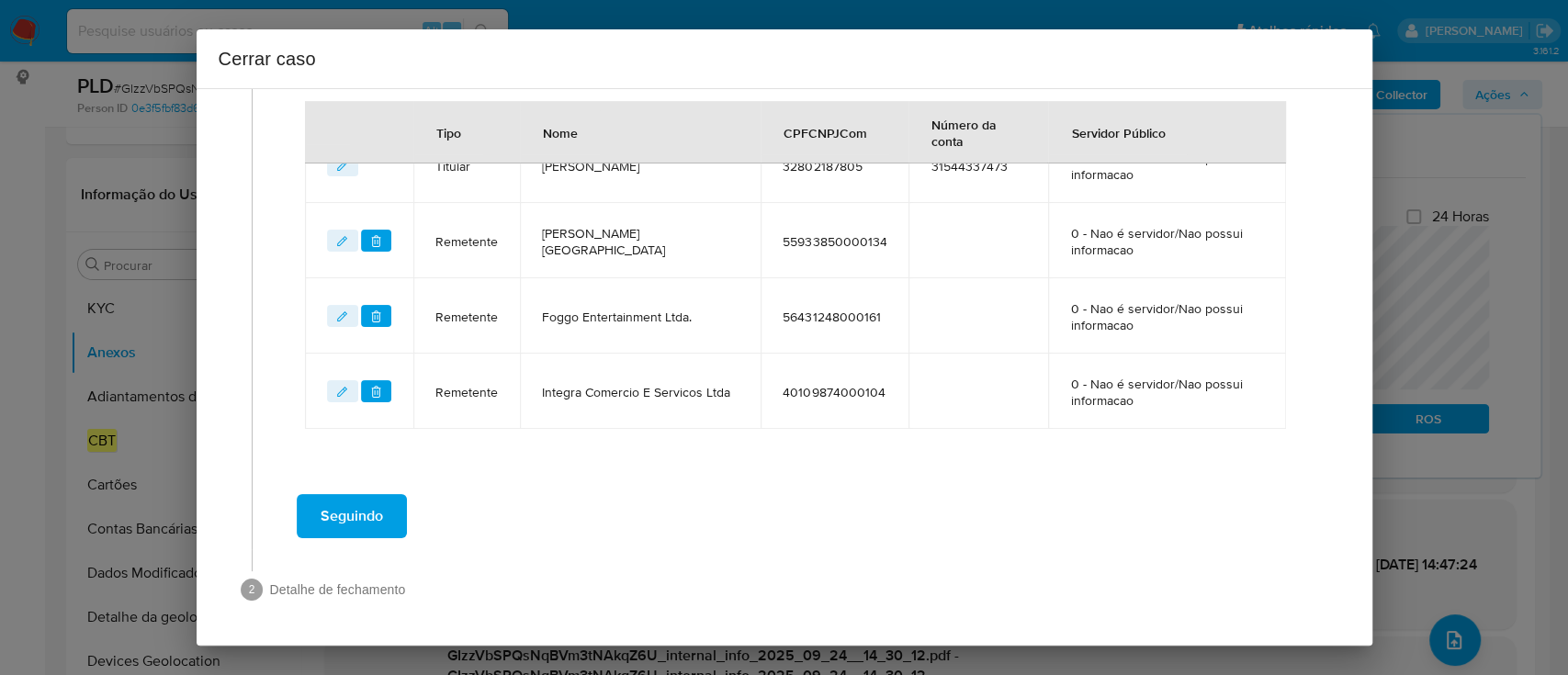
scroll to position [728, 0]
click at [609, 496] on div "Seguindo" at bounding box center [796, 518] width 1050 height 66
click at [386, 517] on button "Seguindo" at bounding box center [352, 518] width 110 height 45
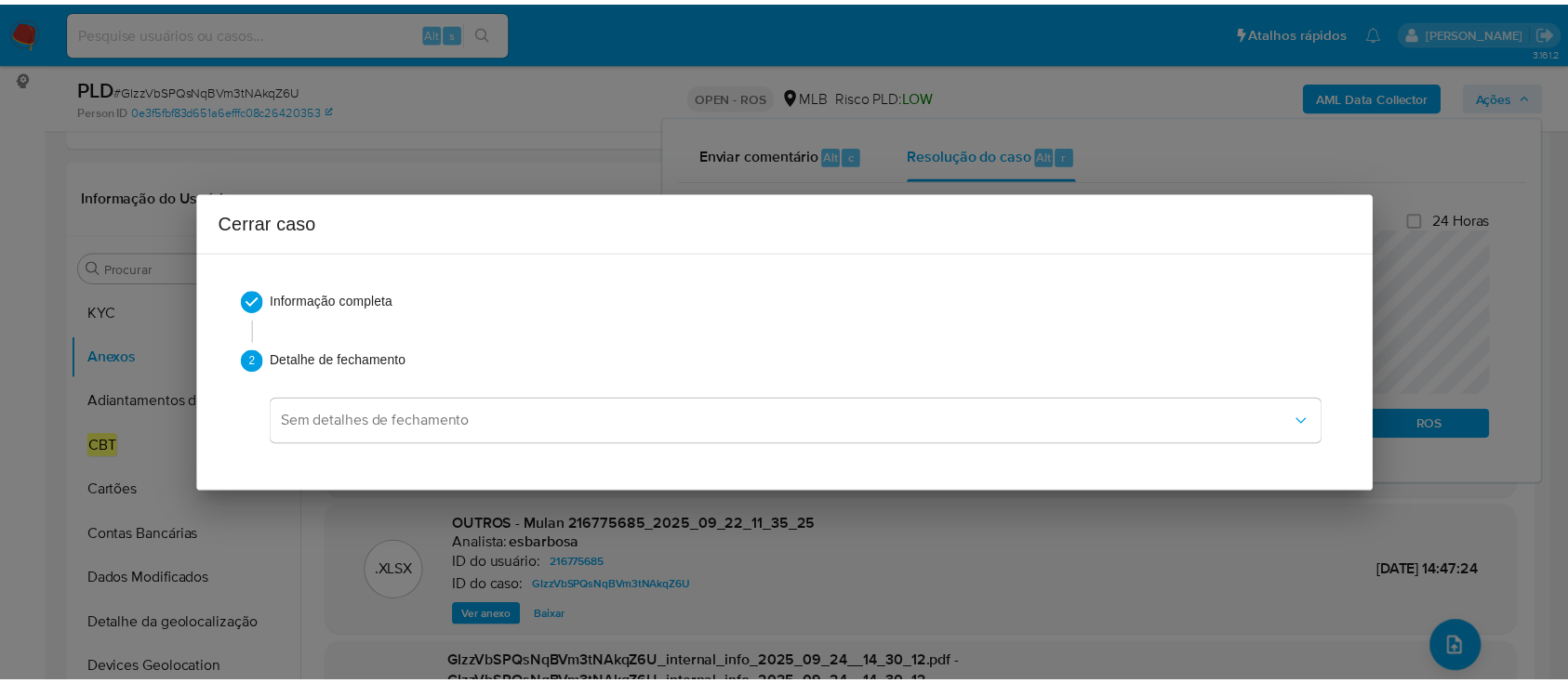
scroll to position [2409, 0]
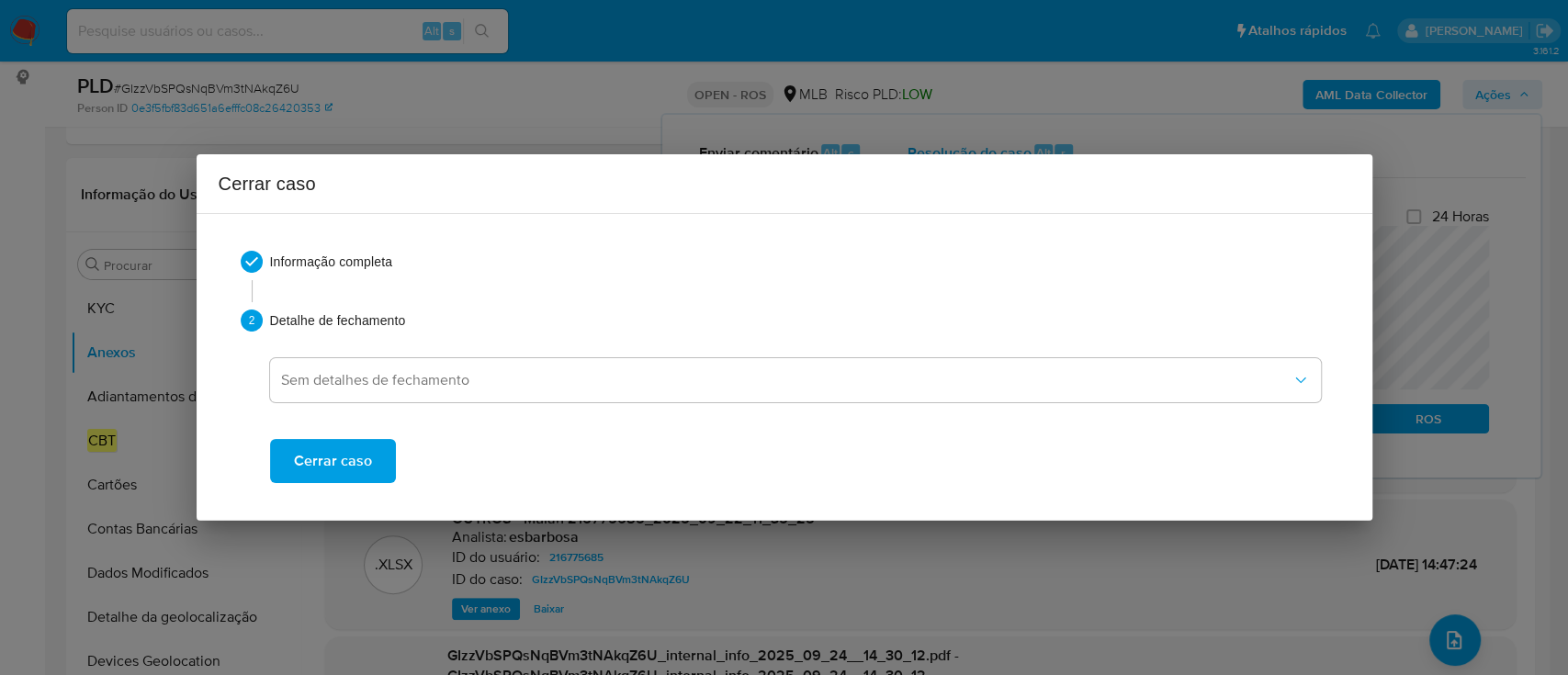
click at [342, 471] on span "Cerrar caso" at bounding box center [332, 461] width 78 height 41
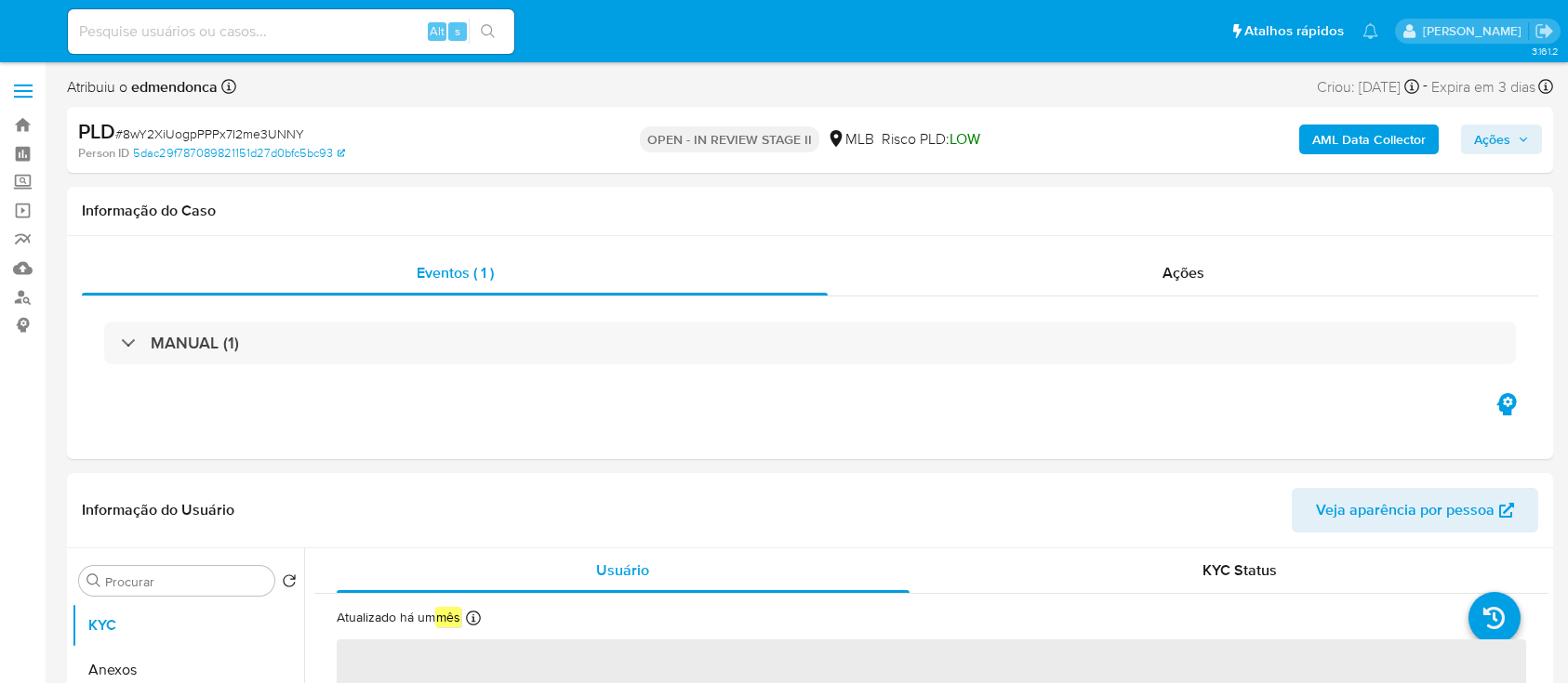
select select "10"
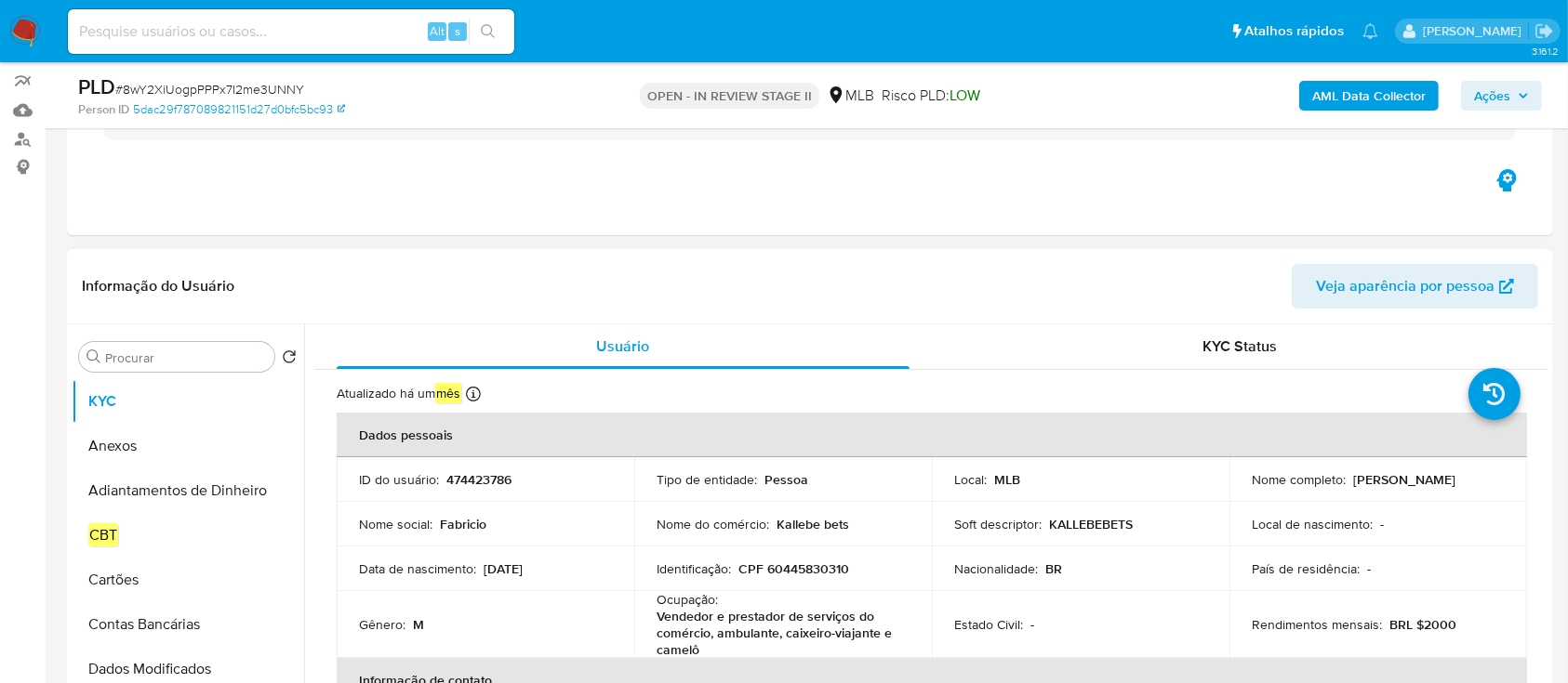
scroll to position [247, 0]
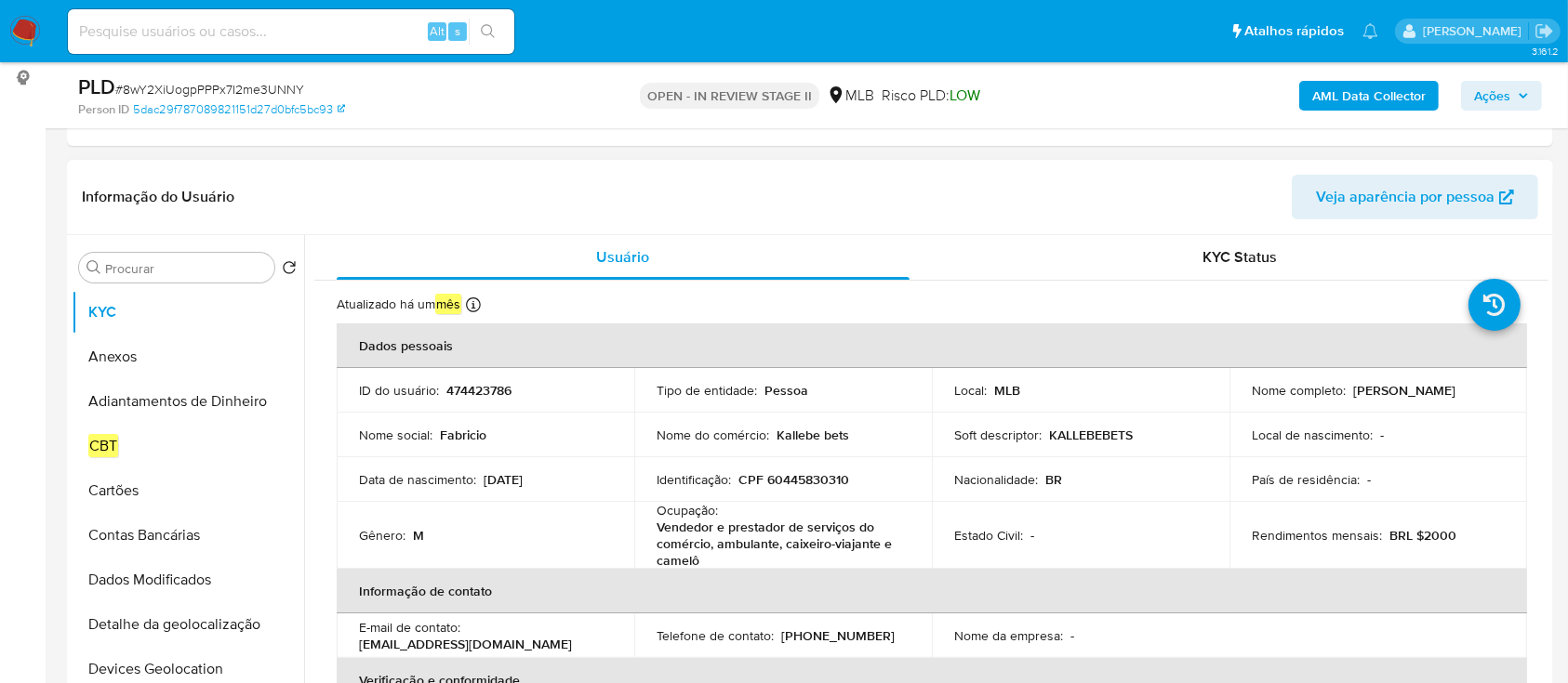
click at [483, 388] on p "474423786" at bounding box center [479, 390] width 65 height 17
copy p "474423786"
